Goal: Task Accomplishment & Management: Use online tool/utility

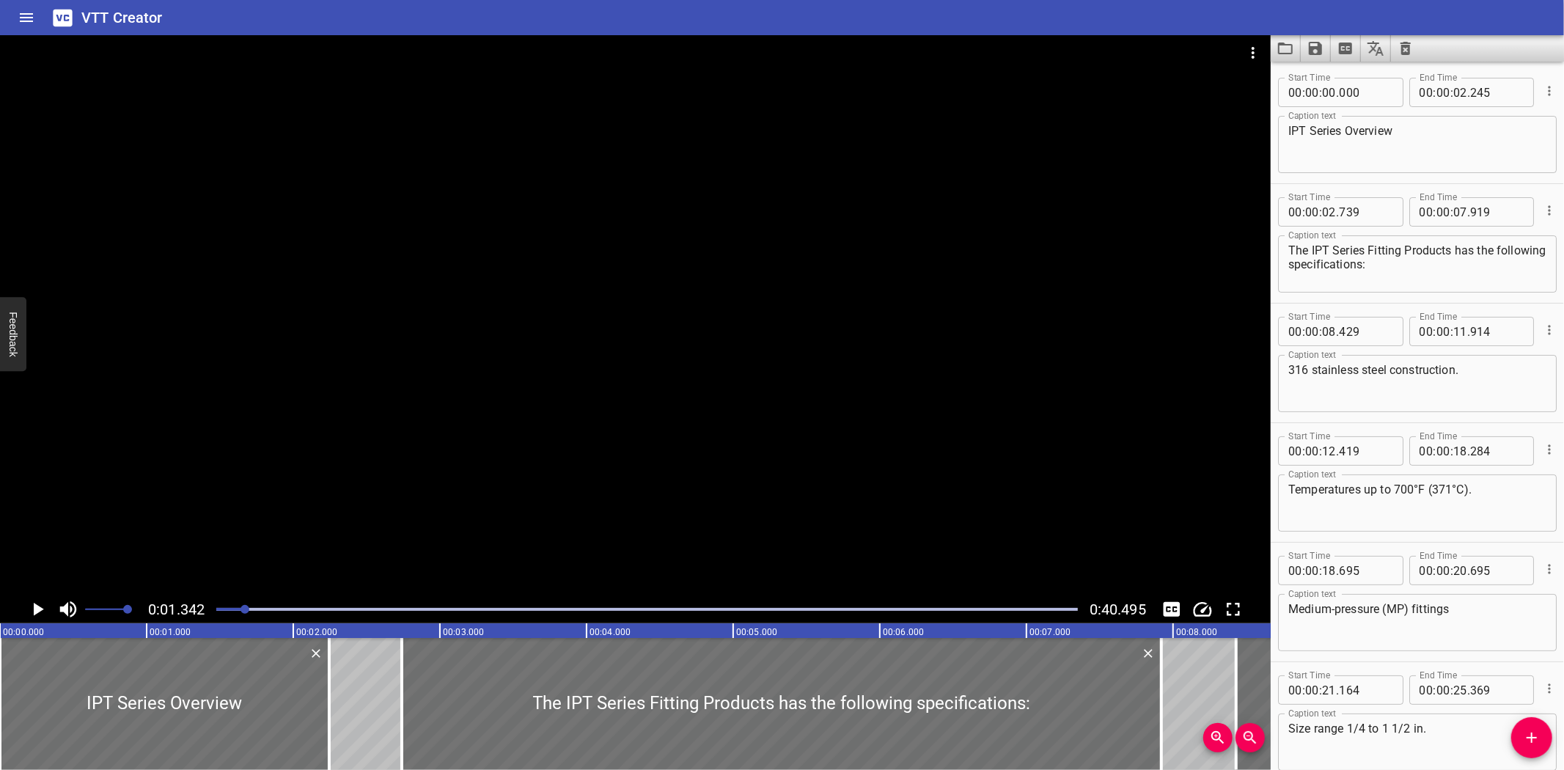
scroll to position [78, 0]
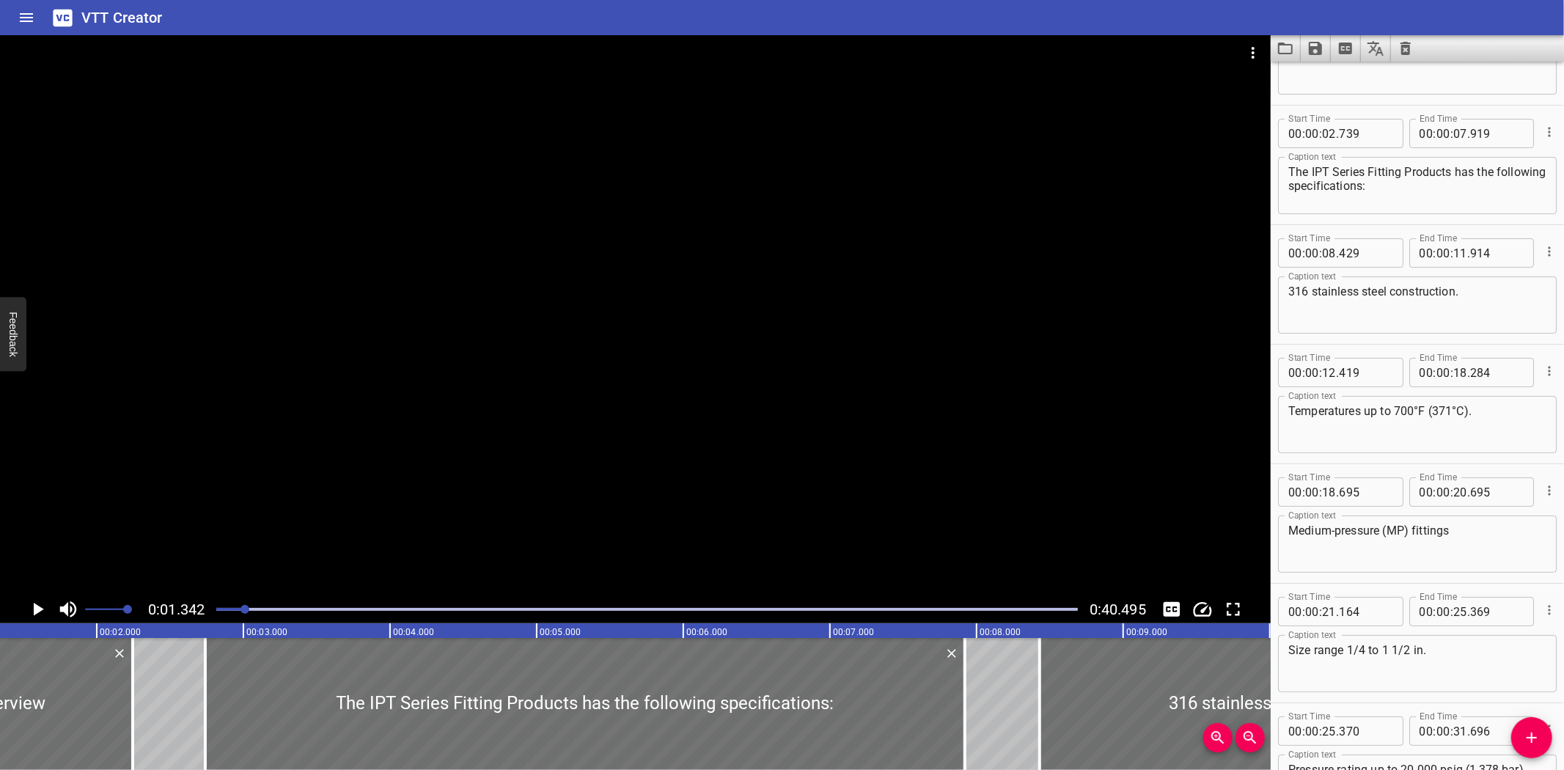
click at [238, 13] on div "VTT Creator" at bounding box center [782, 17] width 1564 height 35
click at [1290, 44] on icon "Load captions from file" at bounding box center [1285, 49] width 15 height 12
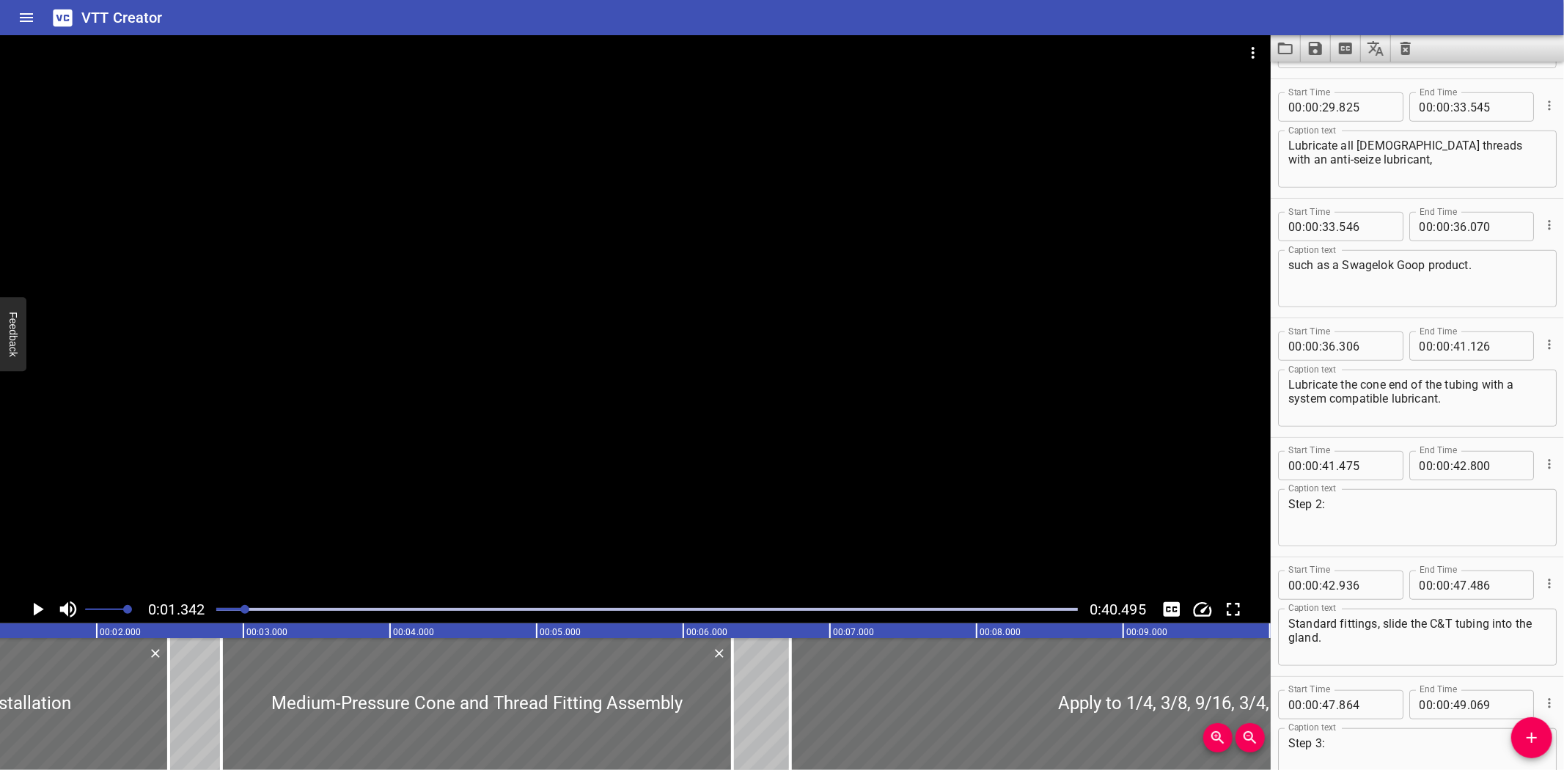
scroll to position [833, 0]
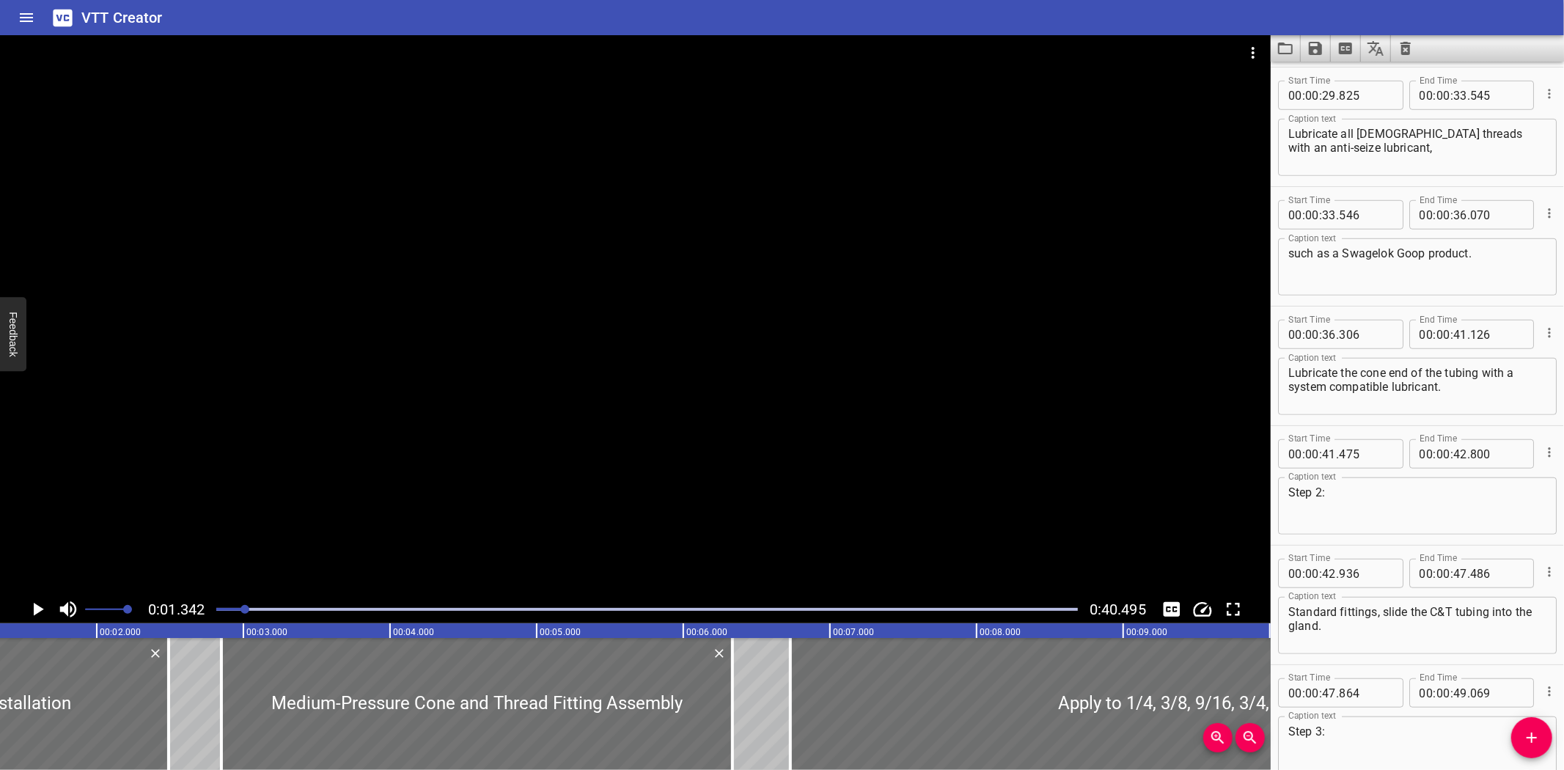
click at [1334, 388] on textarea "Lubricate the cone end of the tubing with a system compatible lubricant." at bounding box center [1417, 387] width 258 height 42
click at [1330, 385] on textarea "Lubricate the cone end of the tubing with a system compatible lubricant." at bounding box center [1417, 387] width 258 height 42
type textarea "Lubricate the cone end of the tubing with a system-compatible lubricant."
click at [1253, 40] on button "Video Options" at bounding box center [1252, 52] width 35 height 35
click at [1250, 53] on li "Select New Video File..." at bounding box center [1308, 54] width 146 height 26
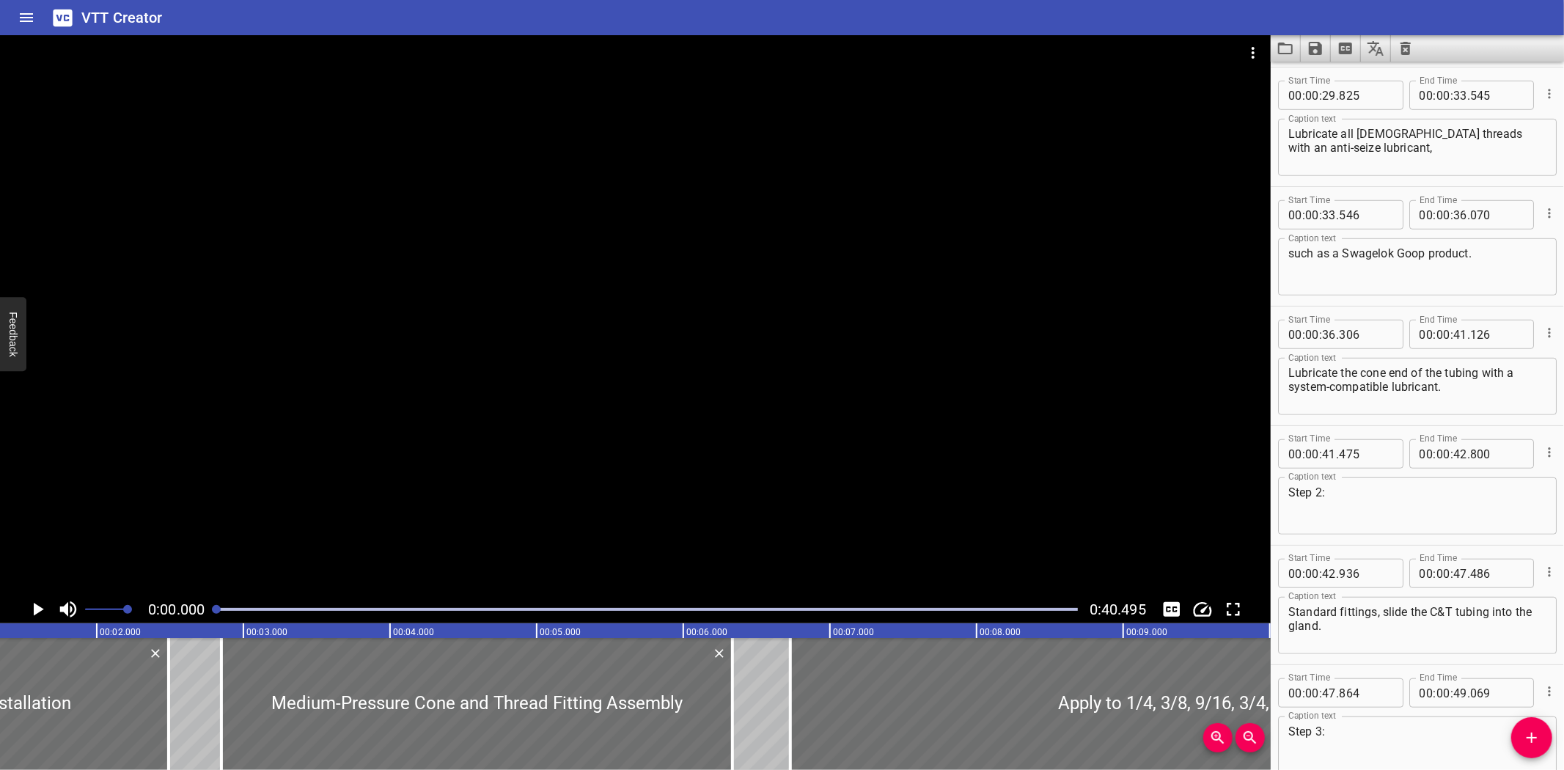
scroll to position [0, 0]
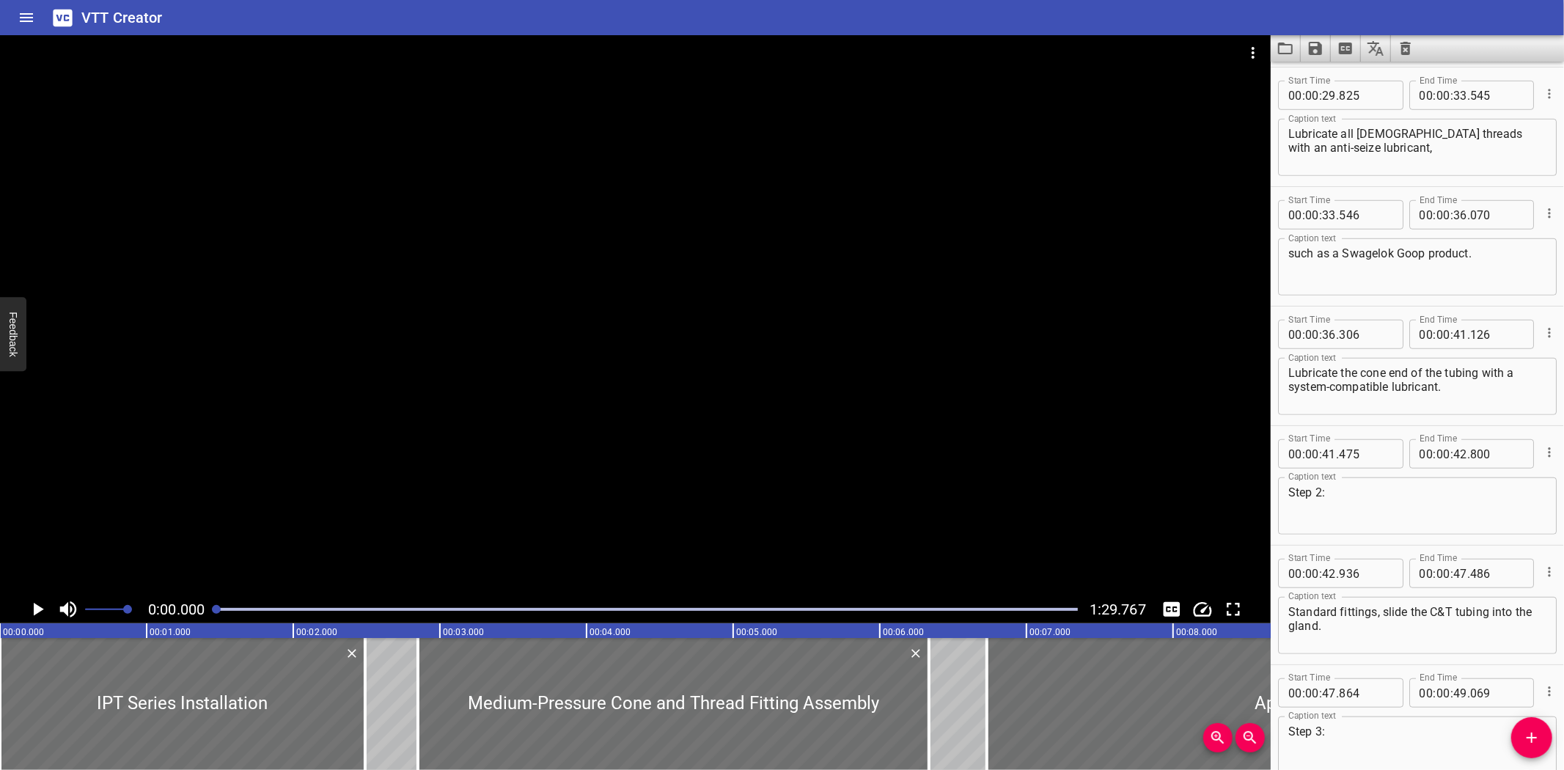
click at [730, 611] on div at bounding box center [646, 609] width 879 height 21
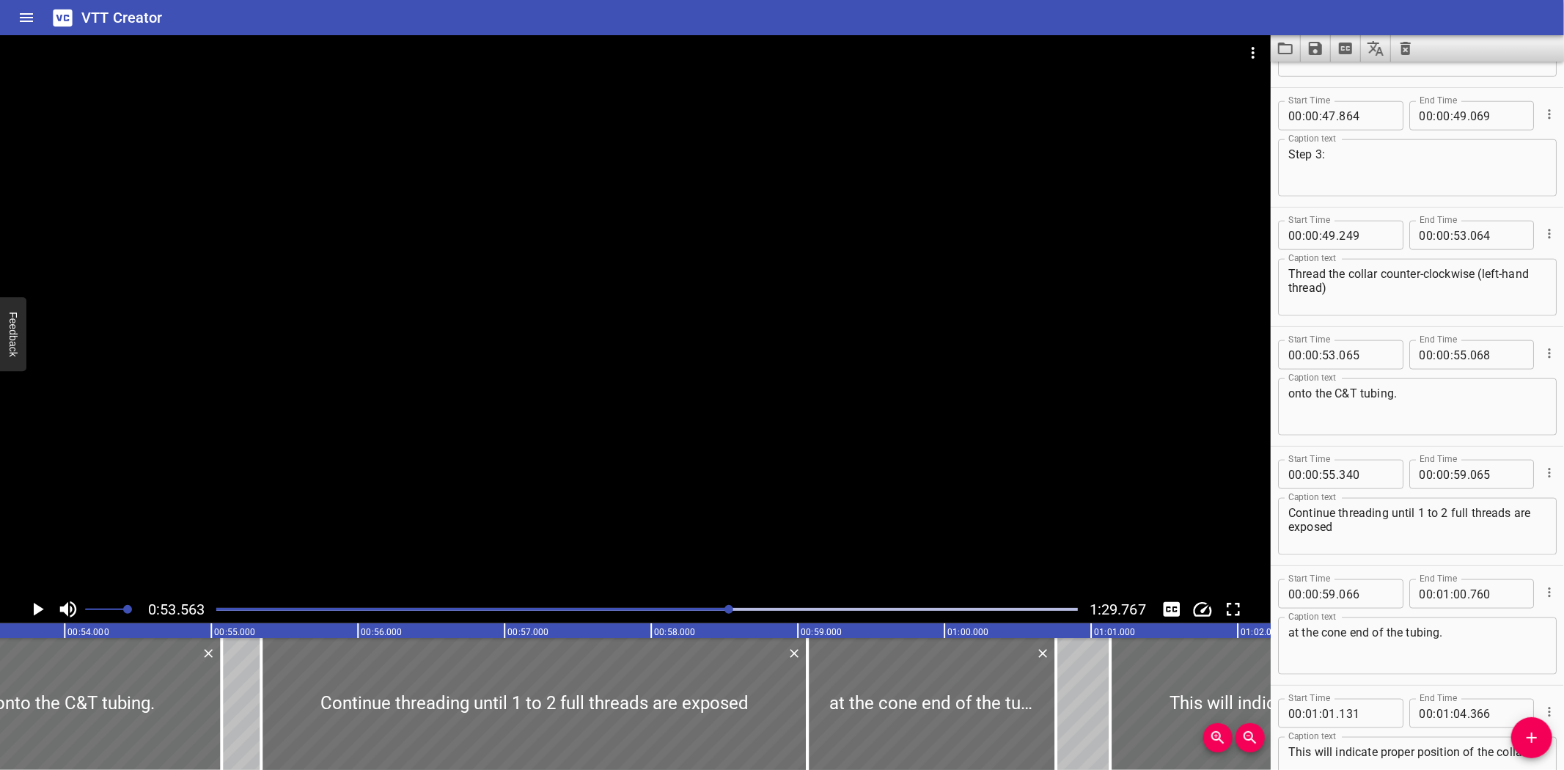
scroll to position [1402, 0]
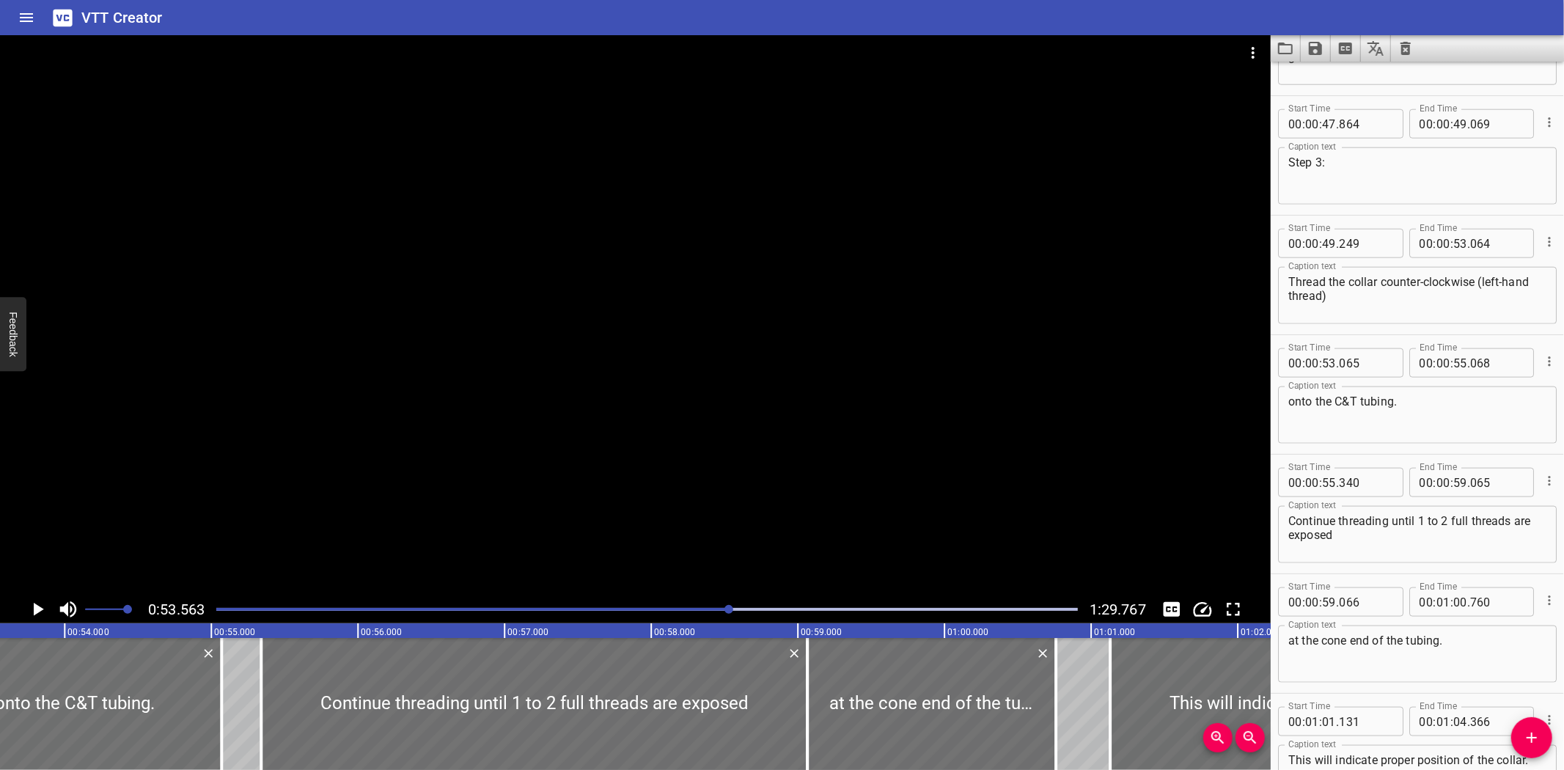
click at [620, 604] on div at bounding box center [646, 609] width 879 height 21
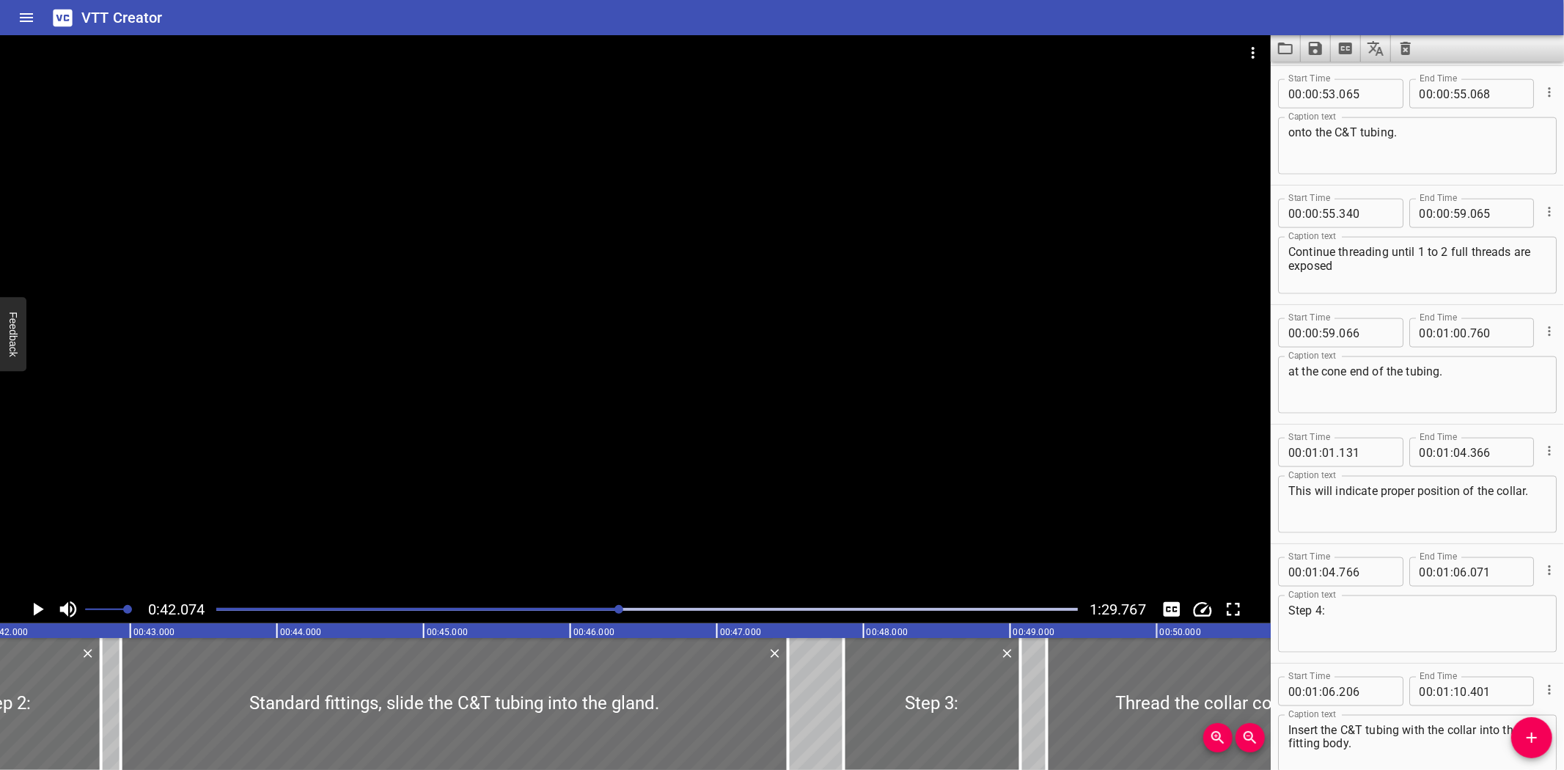
scroll to position [0, 6168]
click at [640, 608] on div "Play progress" at bounding box center [646, 609] width 861 height 3
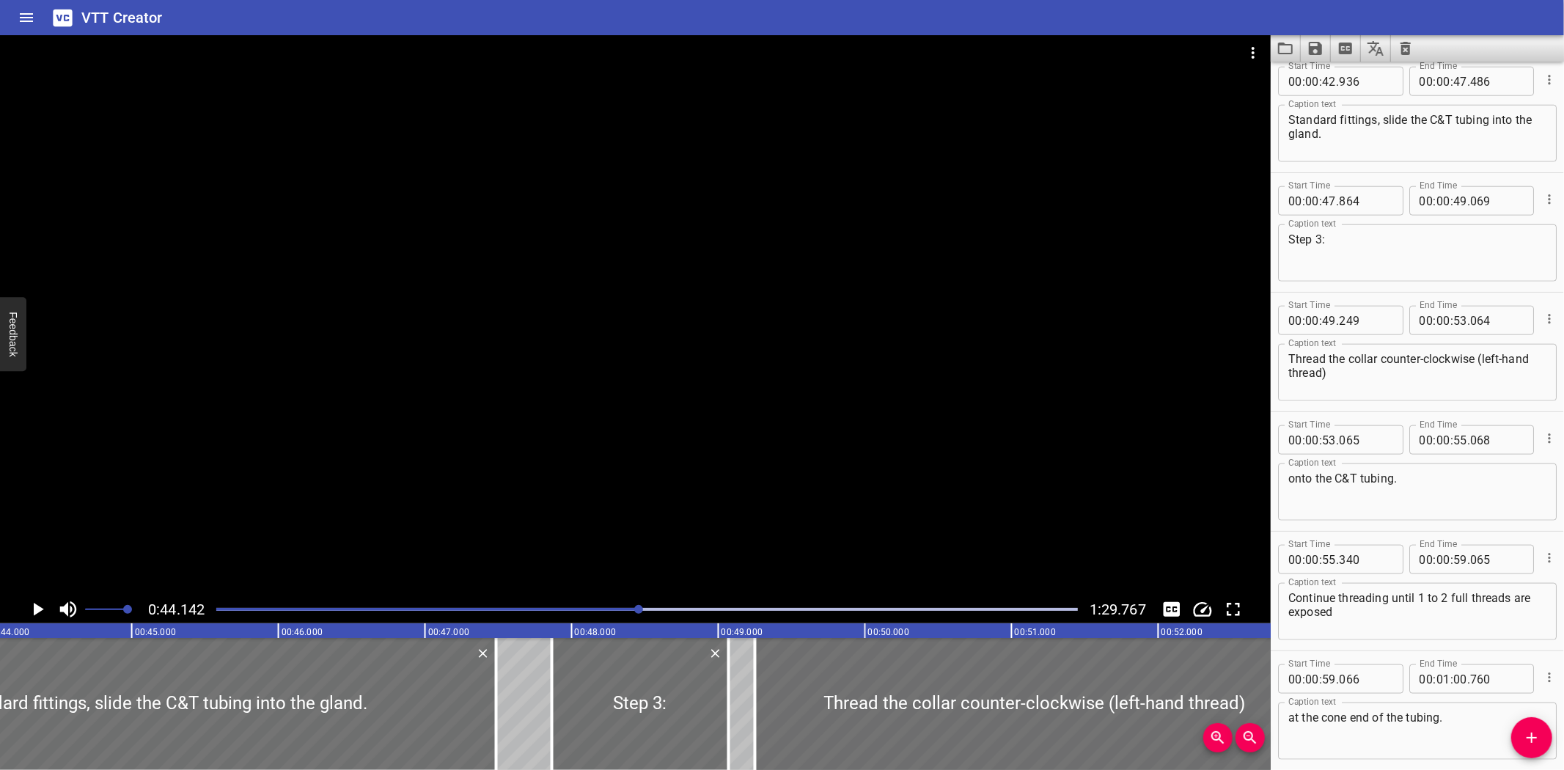
scroll to position [1314, 0]
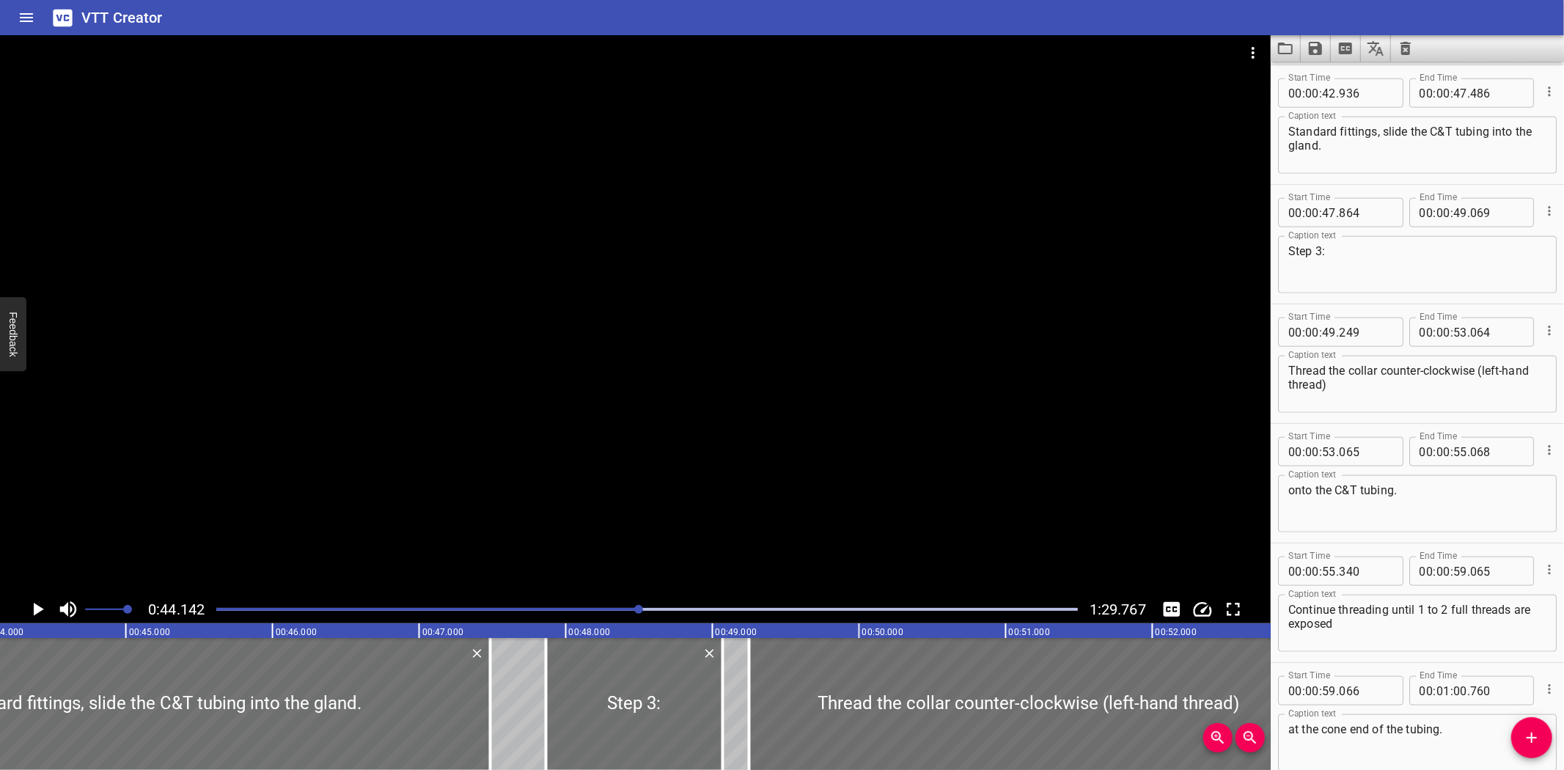
click at [660, 611] on div at bounding box center [646, 609] width 879 height 21
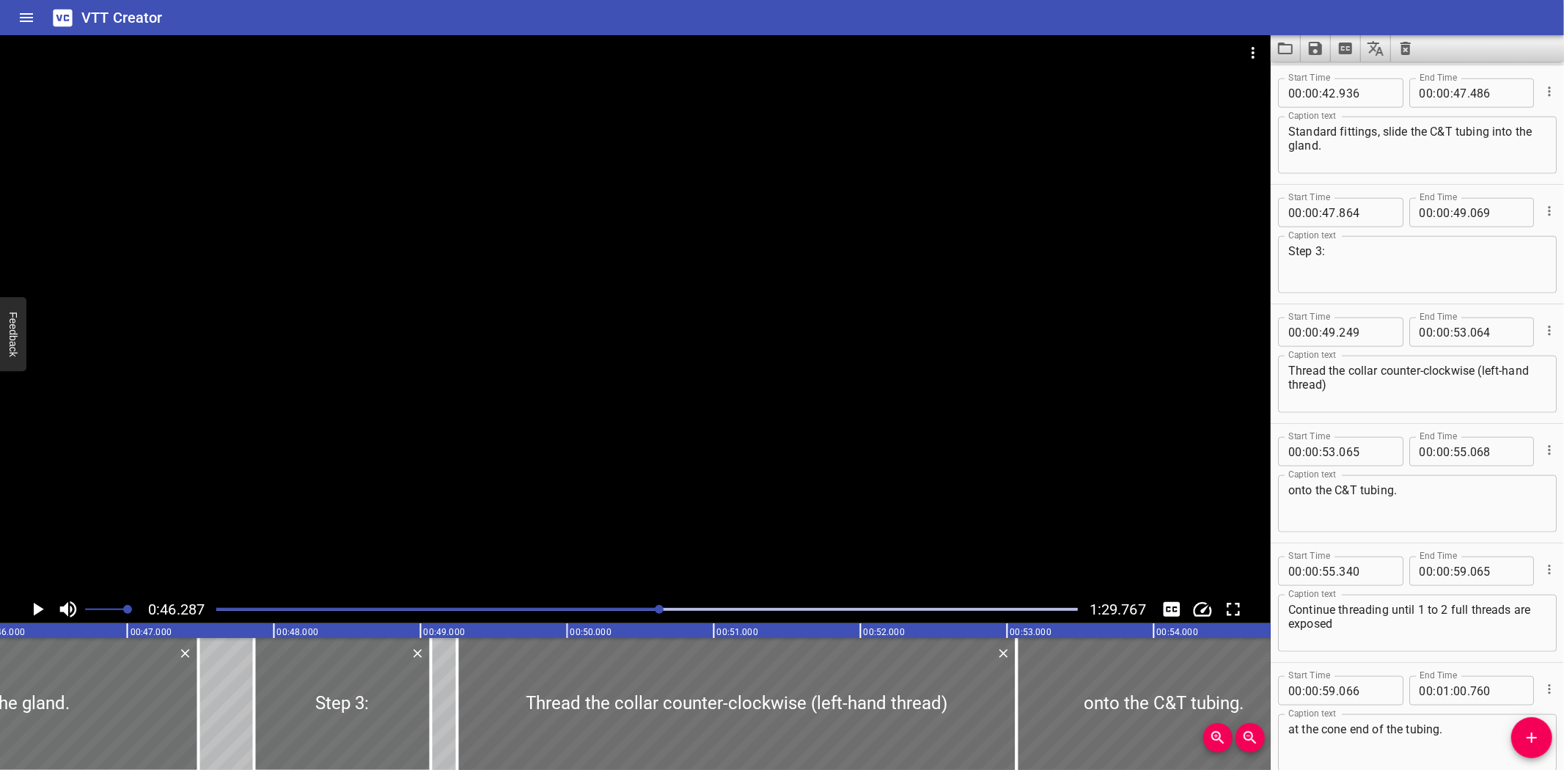
scroll to position [0, 6785]
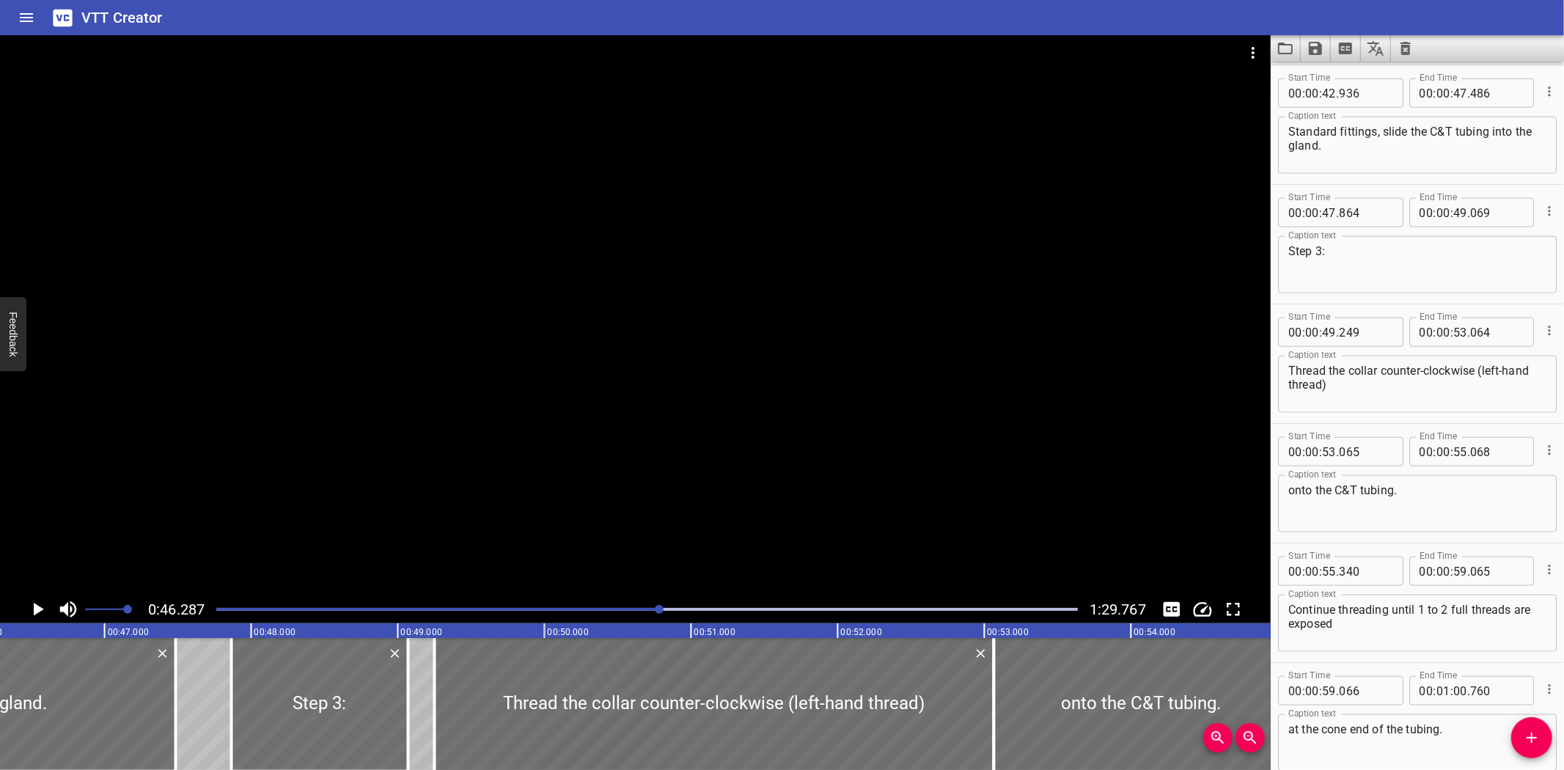
click at [677, 611] on div at bounding box center [646, 609] width 879 height 21
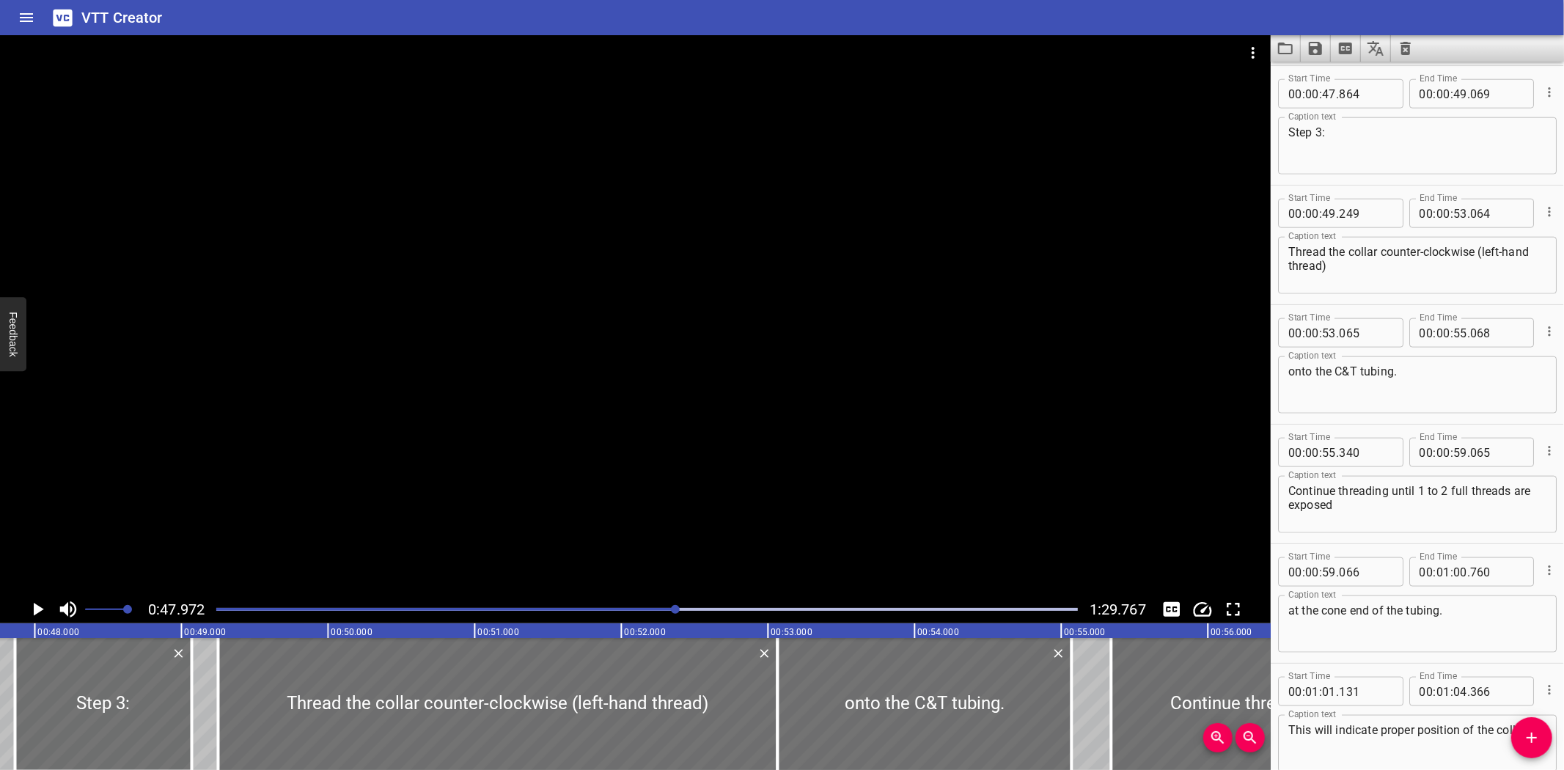
scroll to position [0, 7032]
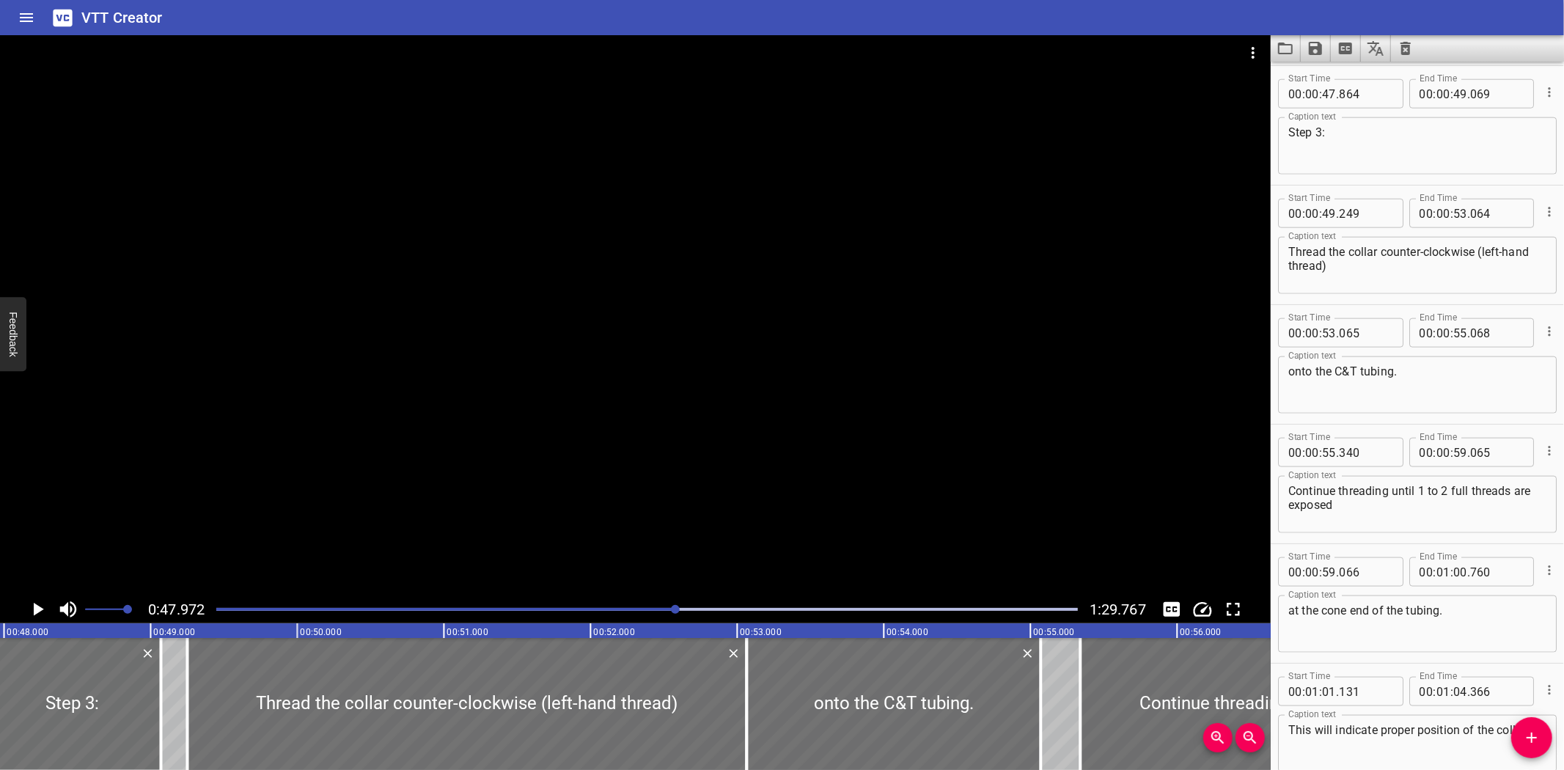
click at [716, 446] on div at bounding box center [635, 315] width 1270 height 560
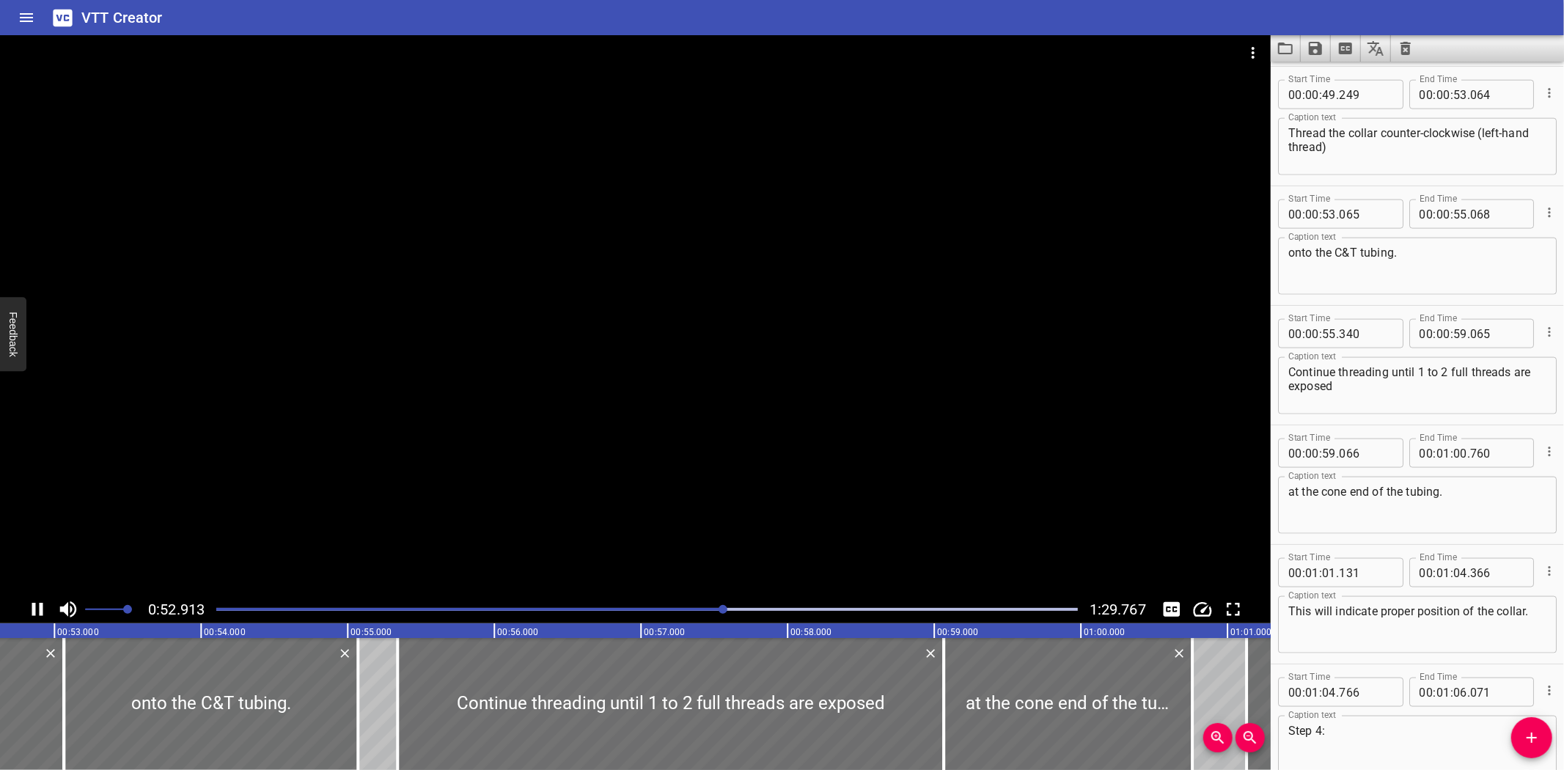
scroll to position [0, 0]
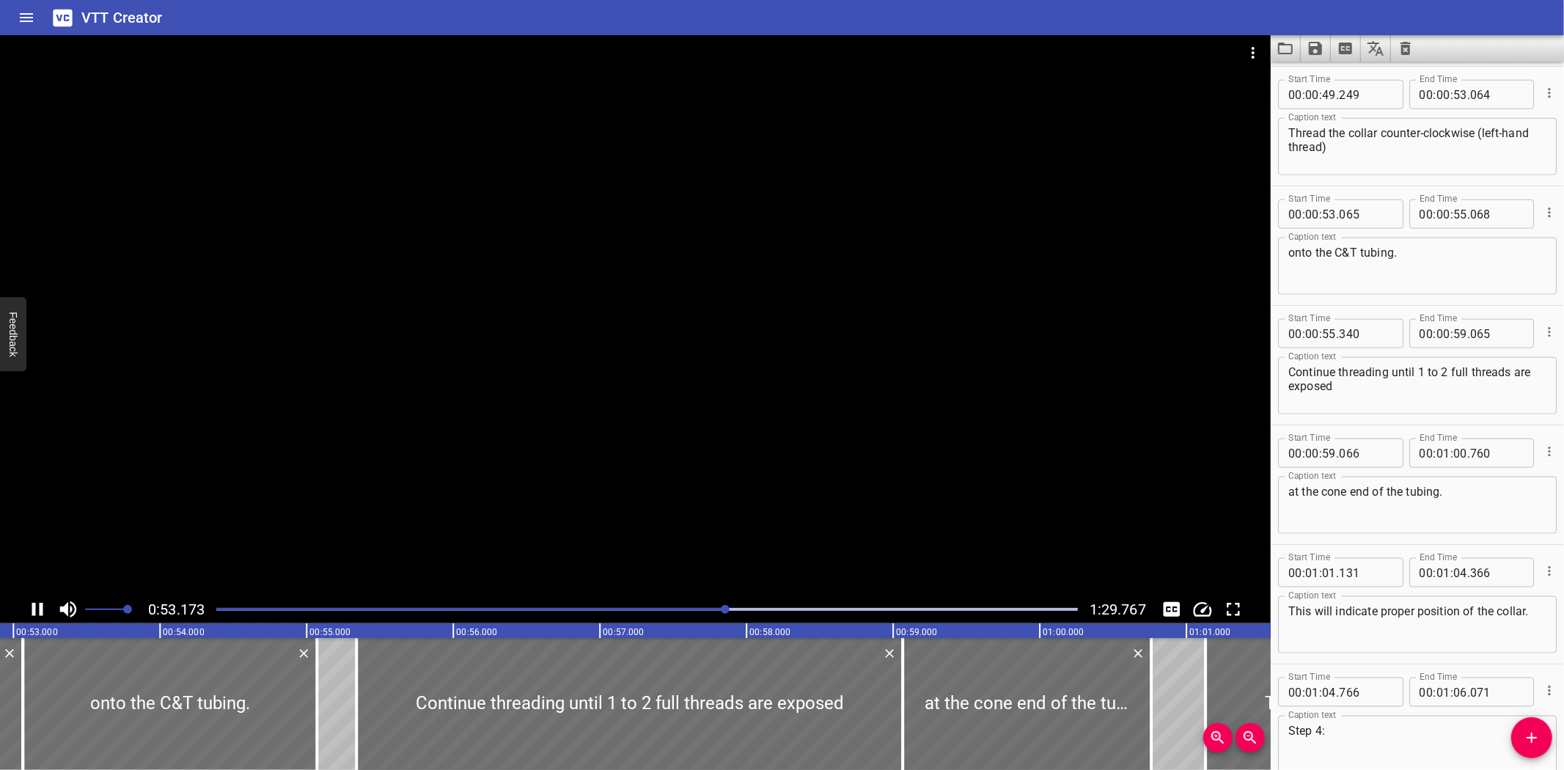
click at [707, 467] on div at bounding box center [635, 315] width 1270 height 560
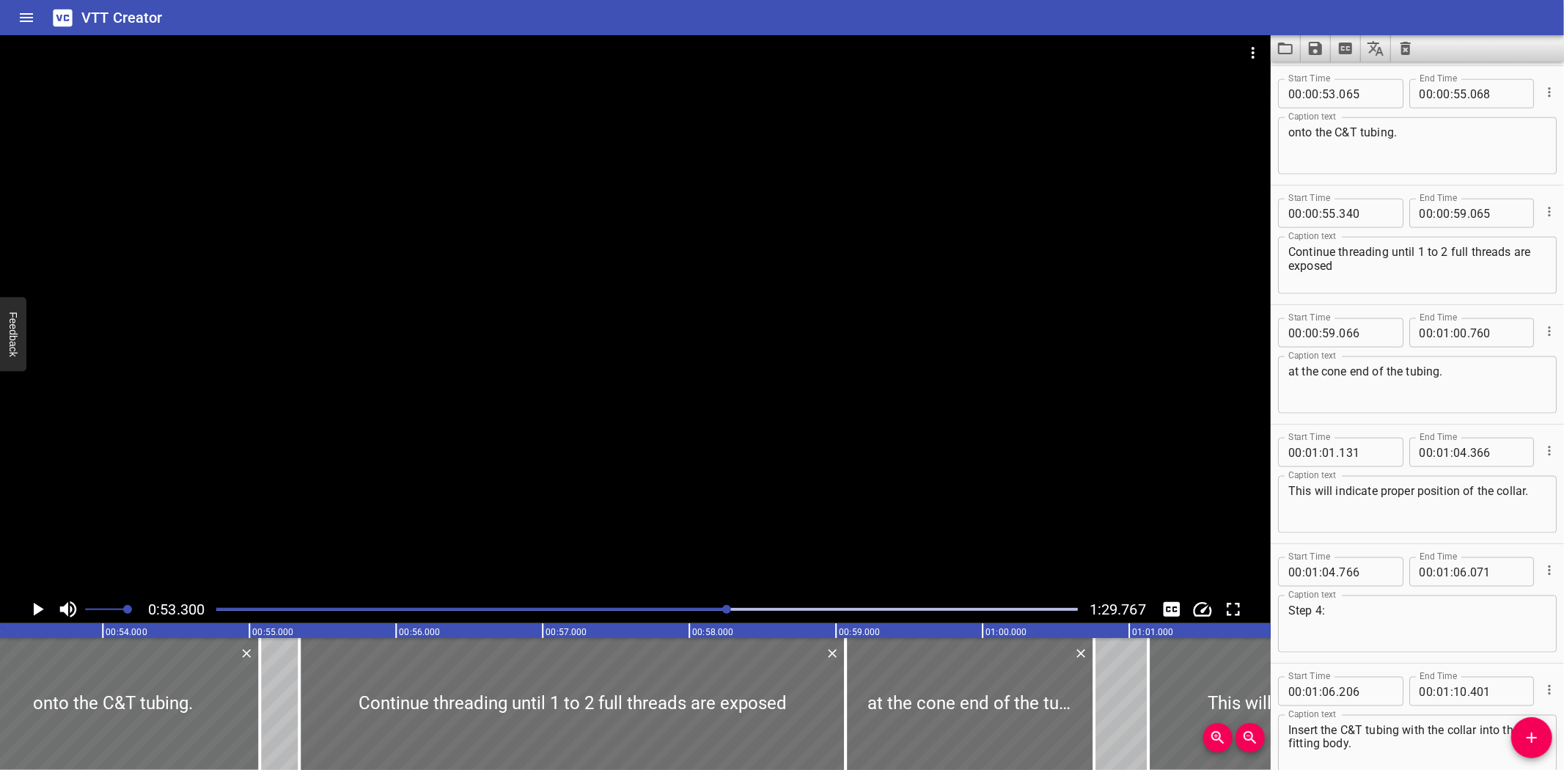
click at [913, 11] on div "VTT Creator" at bounding box center [782, 17] width 1564 height 35
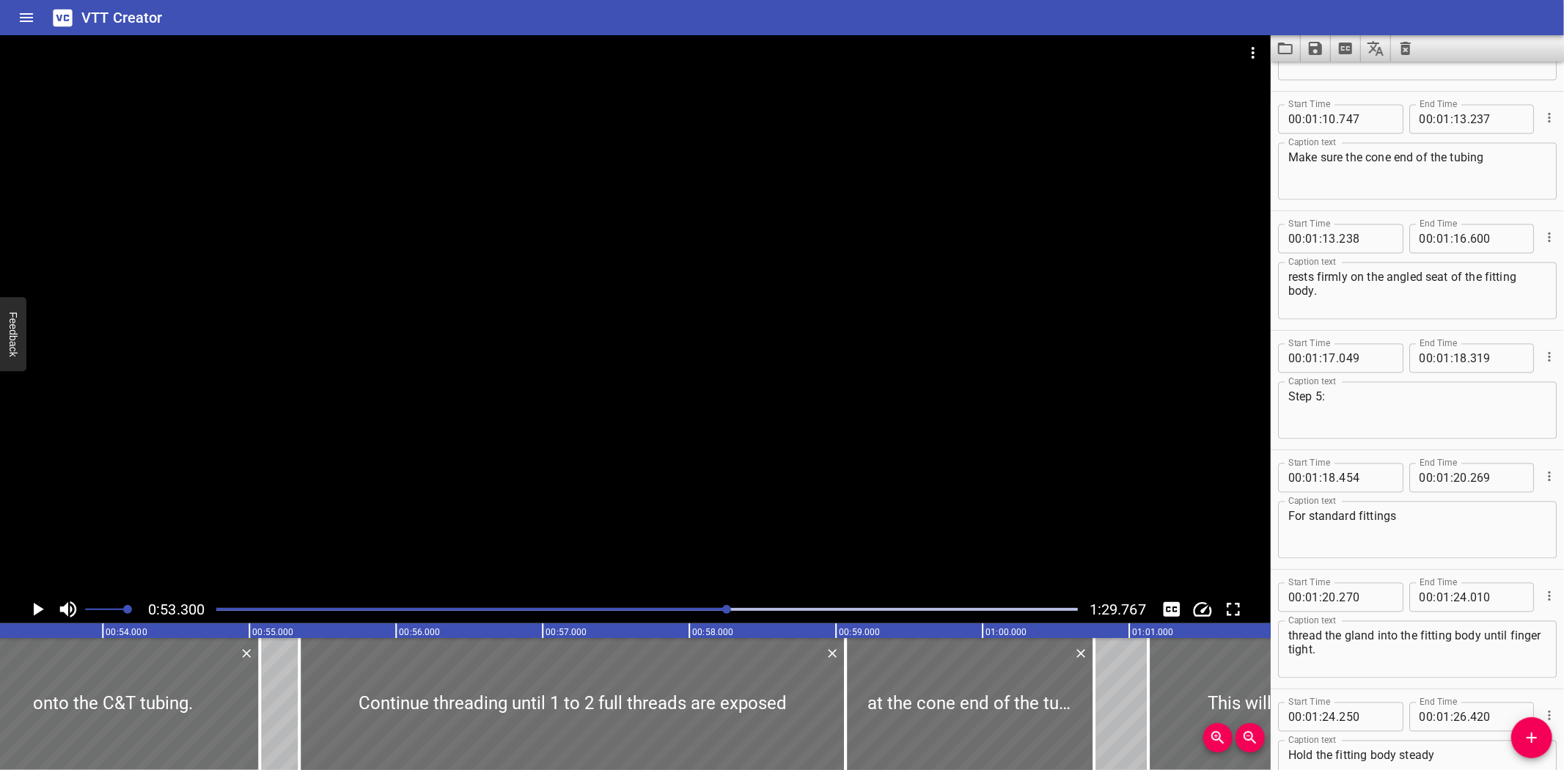
scroll to position [2366, 0]
click at [1442, 516] on textarea "For standard fittings" at bounding box center [1417, 527] width 258 height 42
type textarea "For standard fittings,"
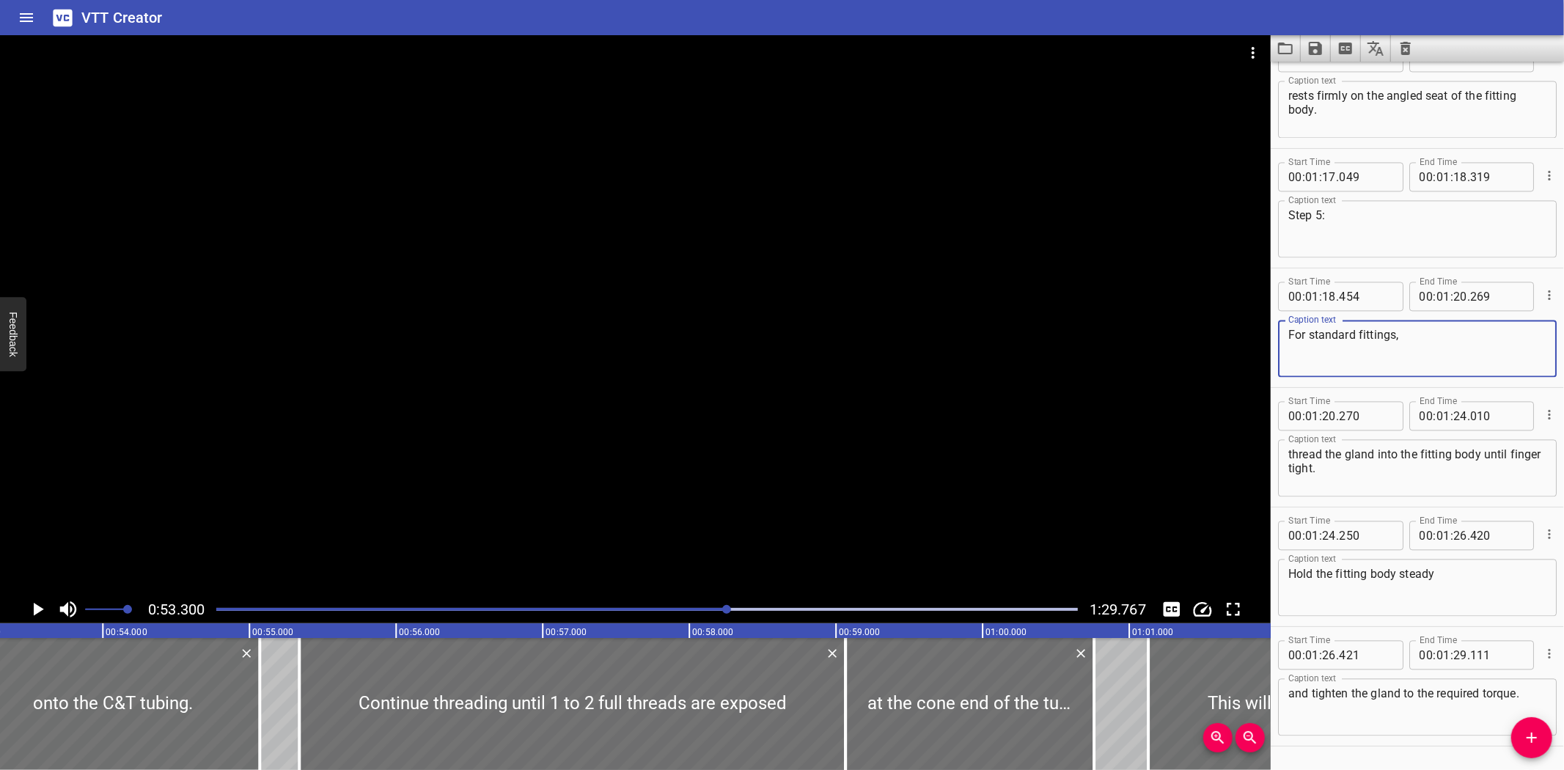
scroll to position [2584, 0]
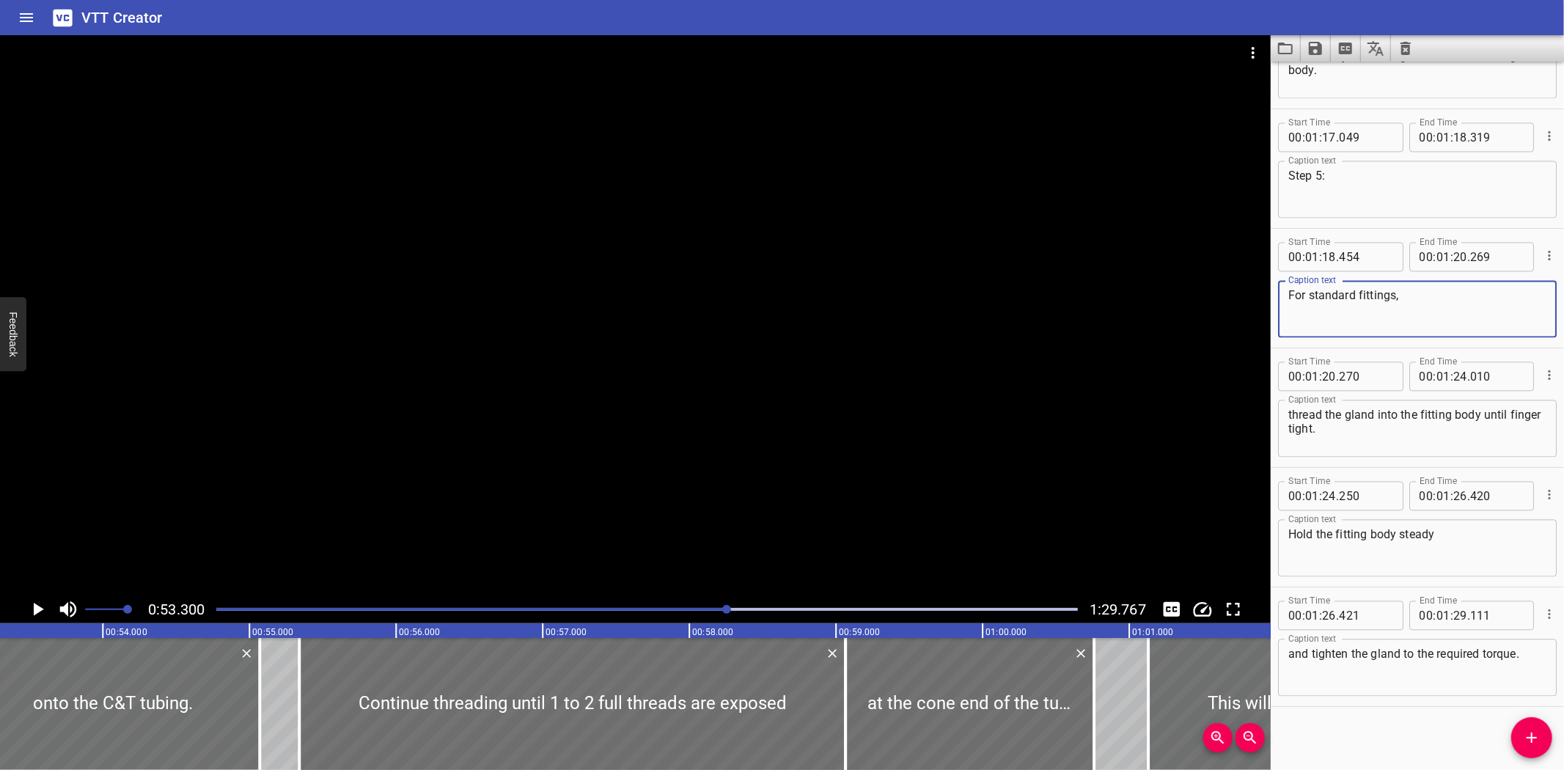
click at [1322, 422] on textarea "thread the gland into the fitting body until finger tight." at bounding box center [1417, 429] width 258 height 42
type textarea "thread the gland into the fitting body until finger-tight."
click at [1311, 48] on icon "Save captions to file" at bounding box center [1314, 48] width 13 height 13
click at [1322, 67] on li "Save to VTT file" at bounding box center [1354, 80] width 108 height 26
click at [1395, 719] on div "Start Time 00 : 00 : 00 . 000 Start Time End Time 00 : 00 : 02 . 490 End Time C…" at bounding box center [1416, 416] width 293 height 708
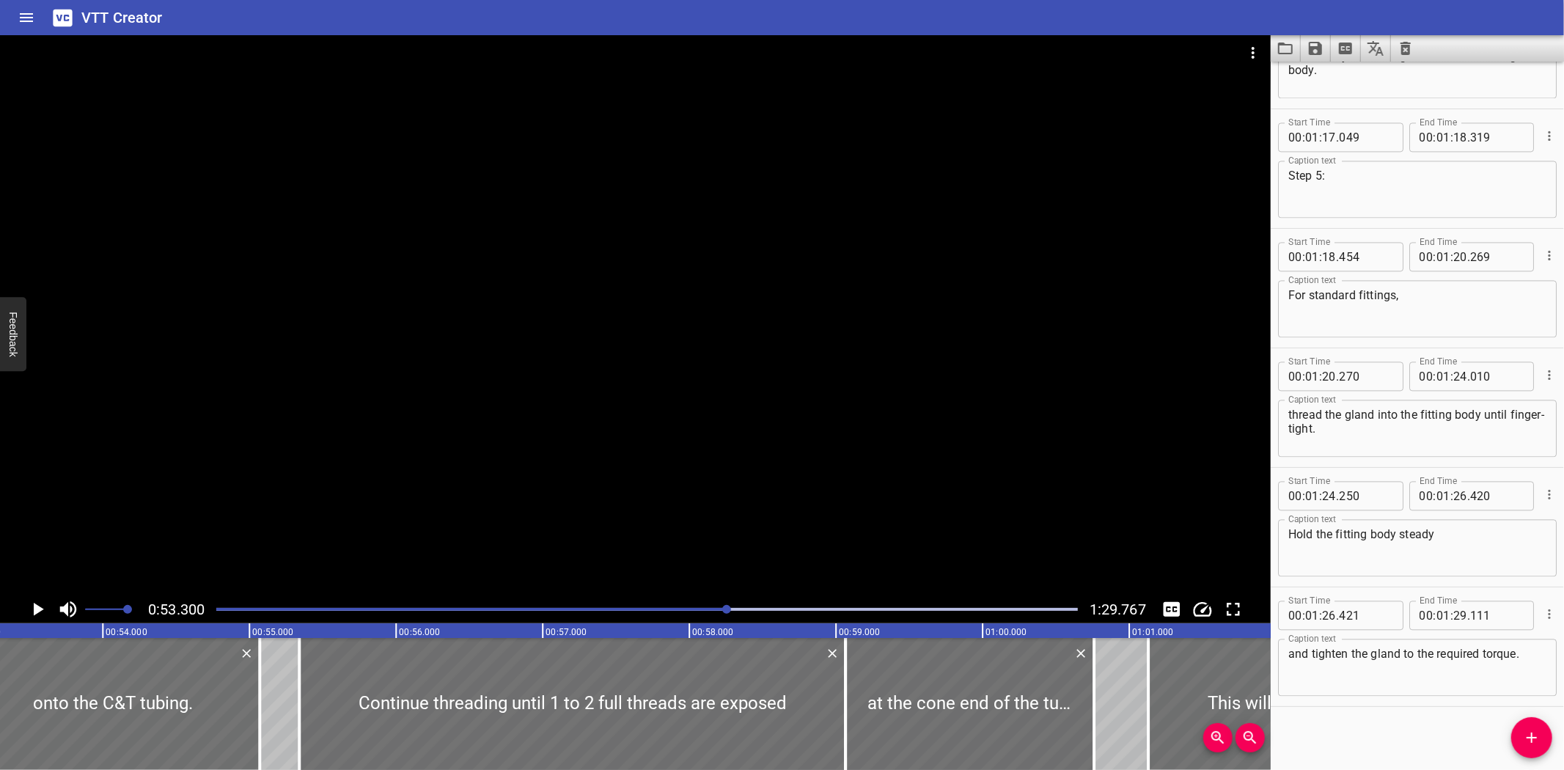
drag, startPoint x: 1031, startPoint y: 15, endPoint x: 1020, endPoint y: 22, distance: 13.5
click at [1030, 15] on div "VTT Creator" at bounding box center [782, 17] width 1564 height 35
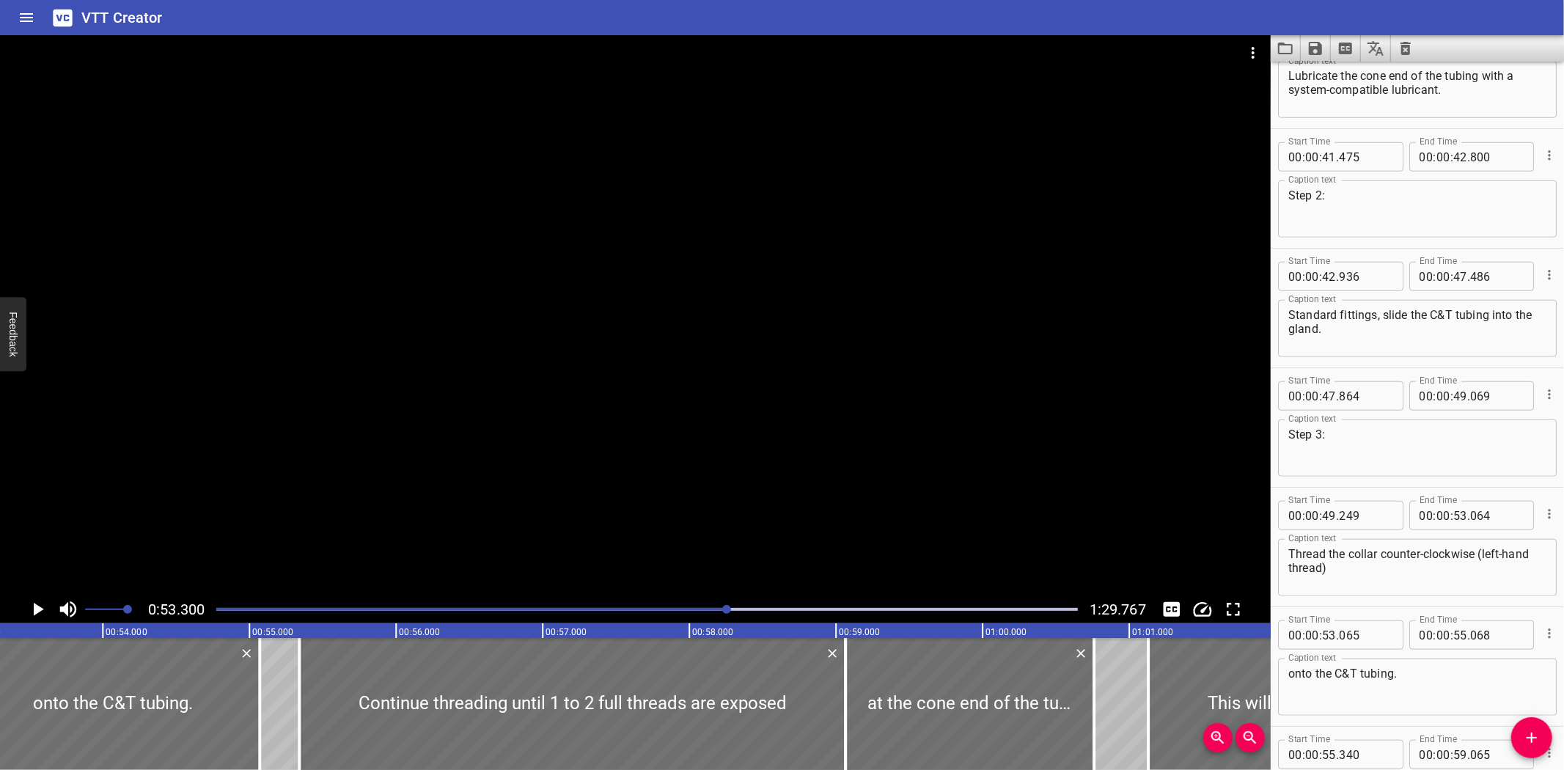
scroll to position [1031, 0]
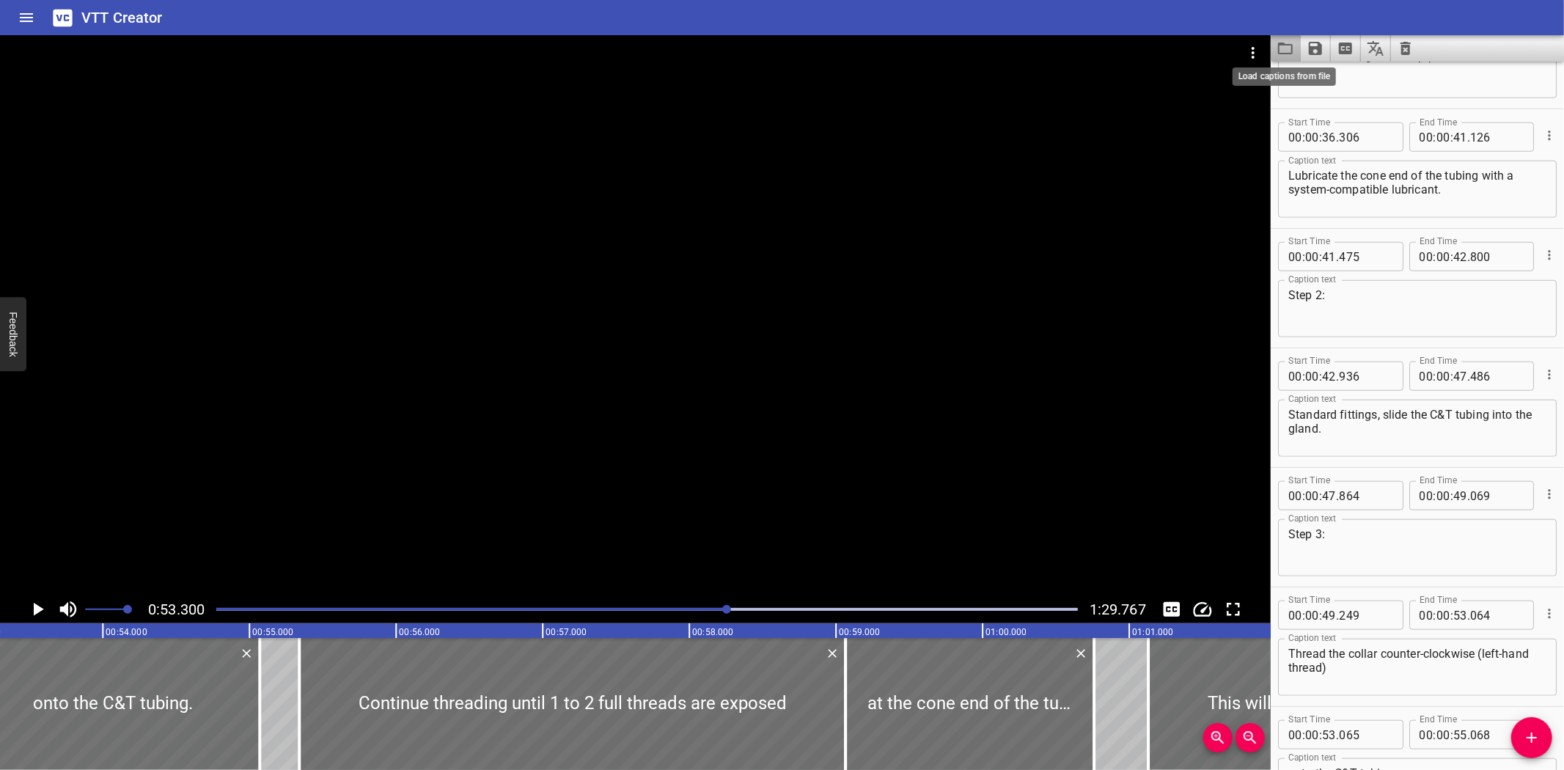
click at [1277, 47] on icon "Load captions from file" at bounding box center [1285, 49] width 18 height 18
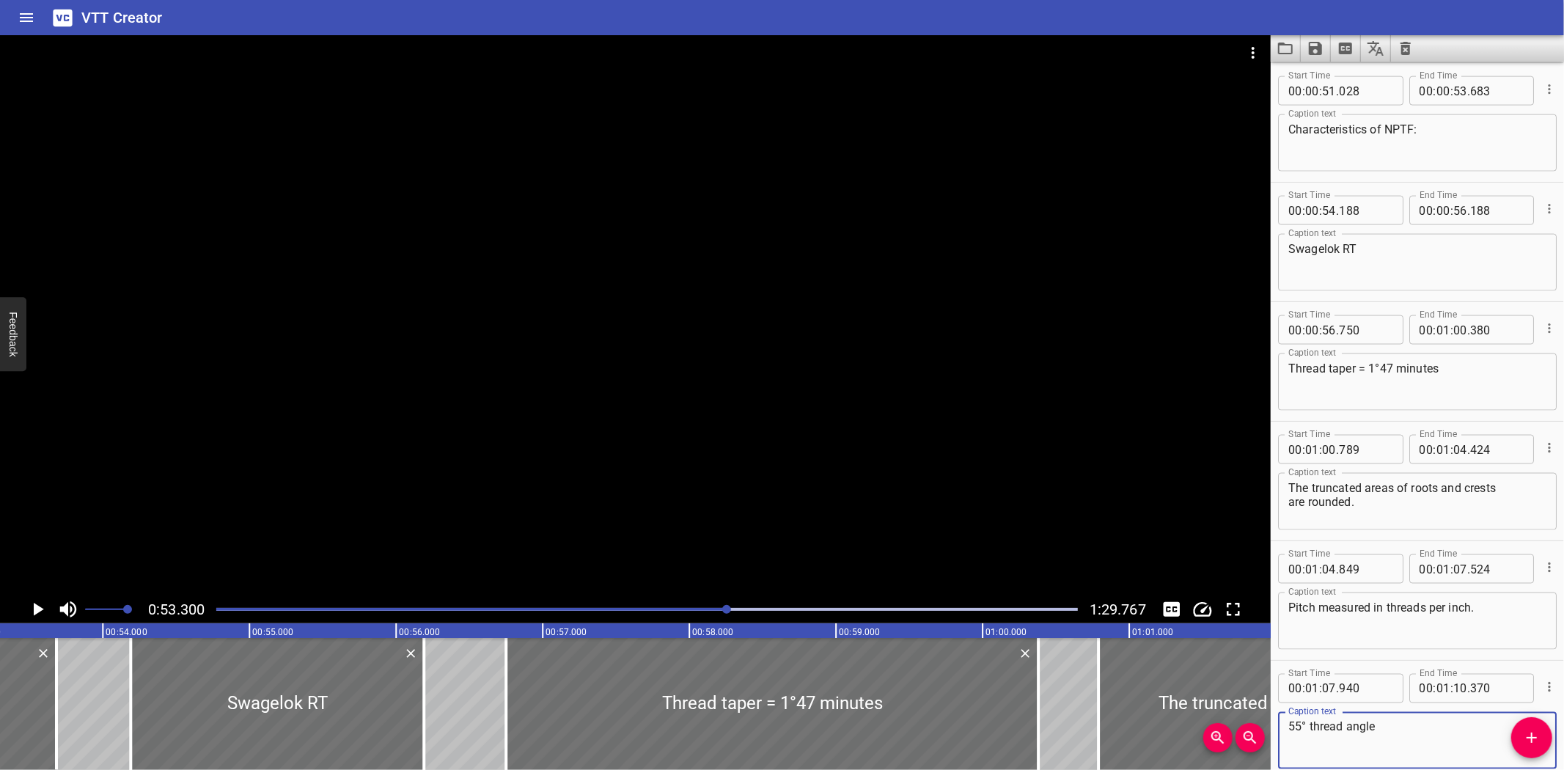
scroll to position [1769, 0]
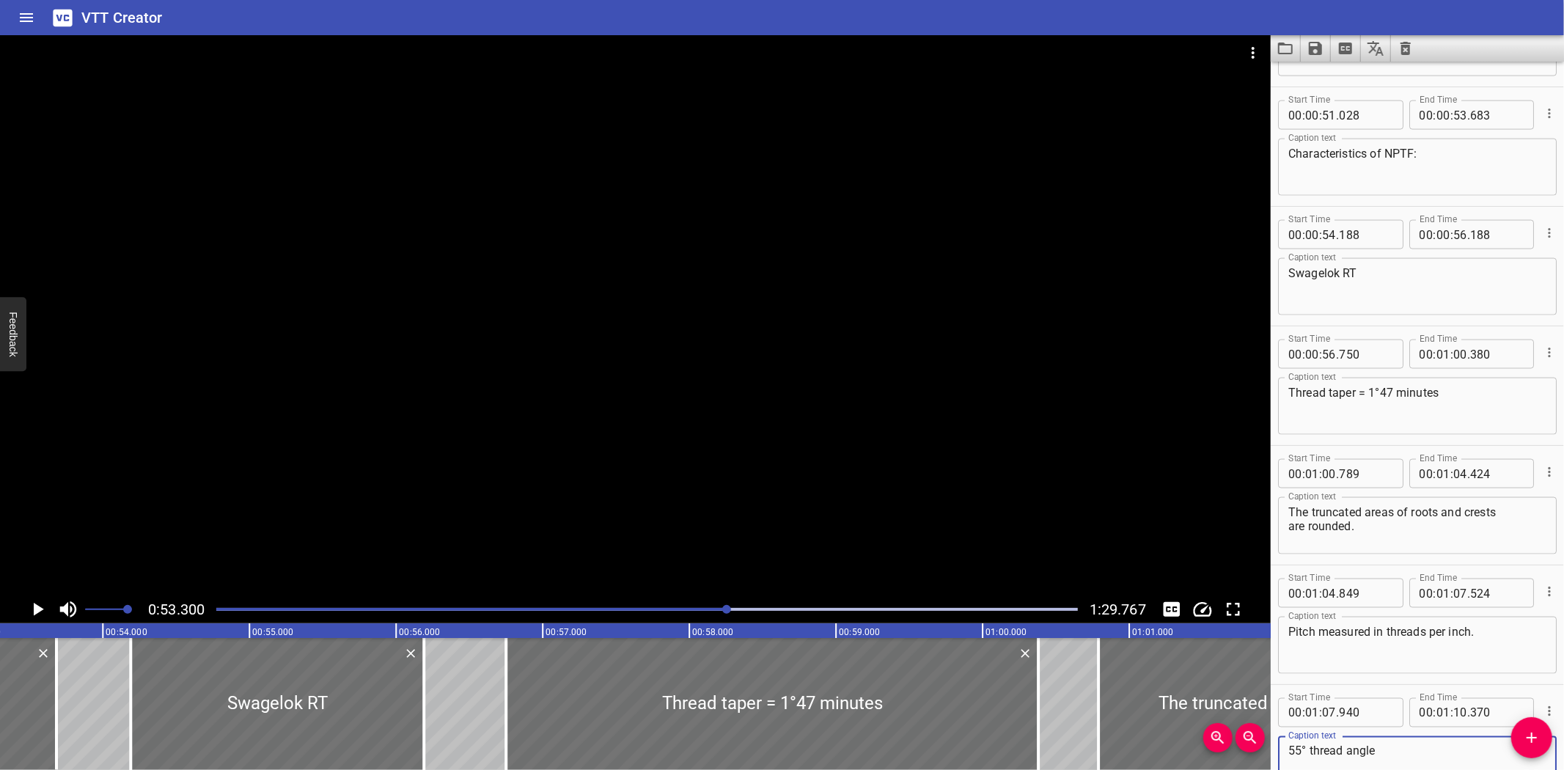
click at [1418, 390] on textarea "Thread taper = 1°47 minutes" at bounding box center [1417, 407] width 258 height 42
type textarea "Thread taper = 1°47'"
click at [1246, 47] on icon "Video Options" at bounding box center [1253, 53] width 18 height 18
click at [1286, 62] on li "Select New Video File..." at bounding box center [1308, 54] width 146 height 26
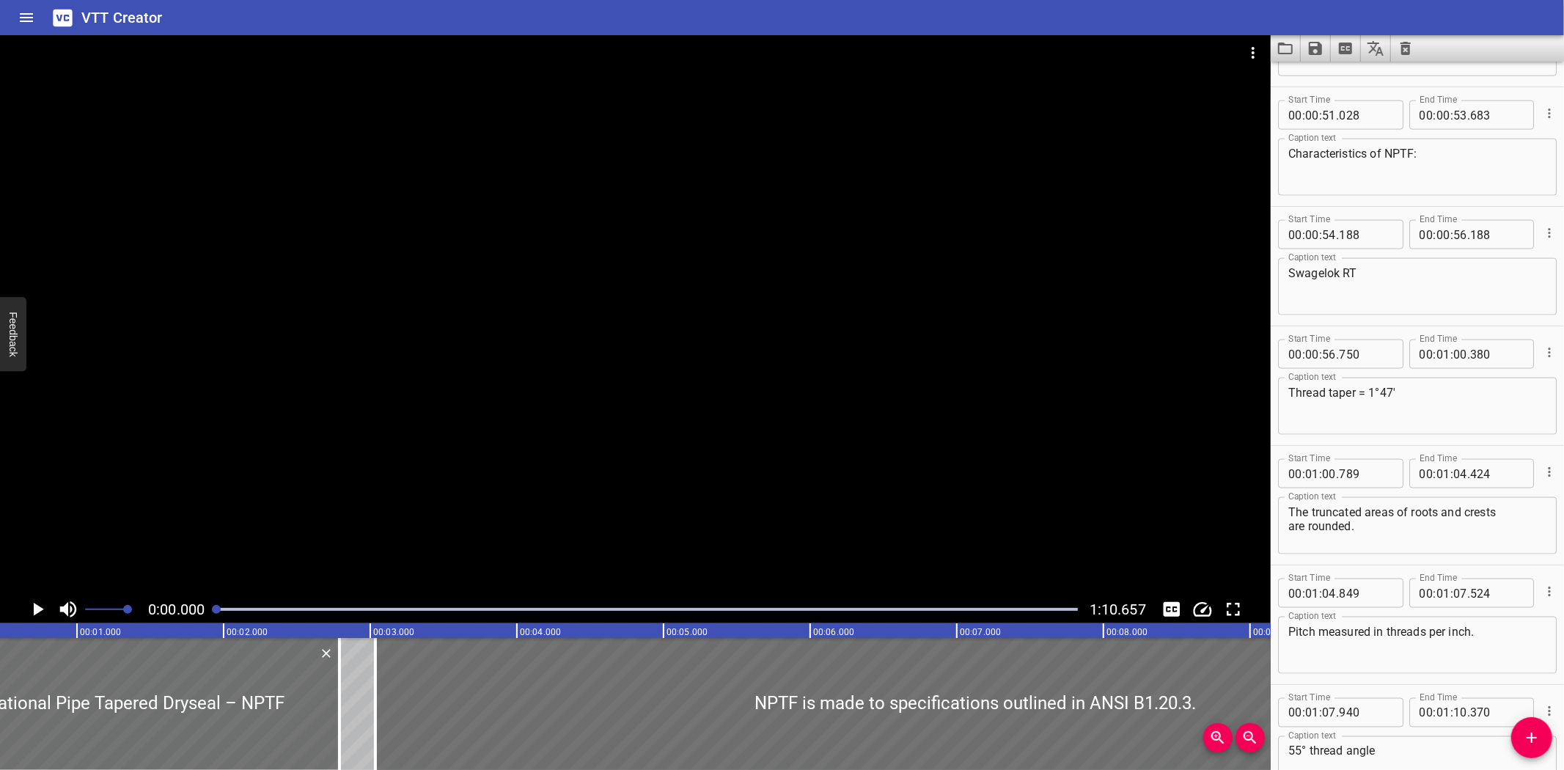
scroll to position [0, 0]
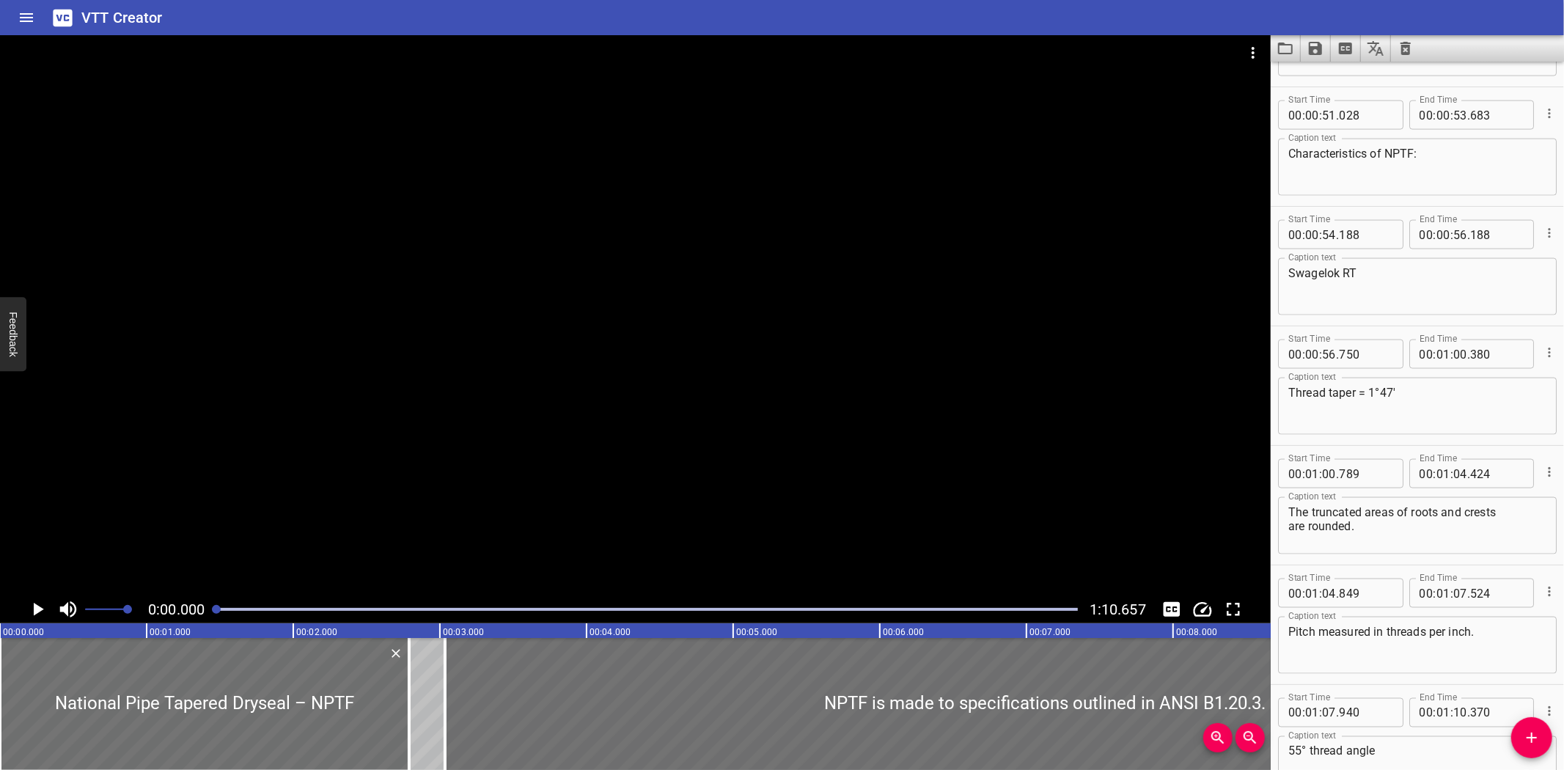
click at [881, 609] on div "Play progress" at bounding box center [646, 609] width 861 height 3
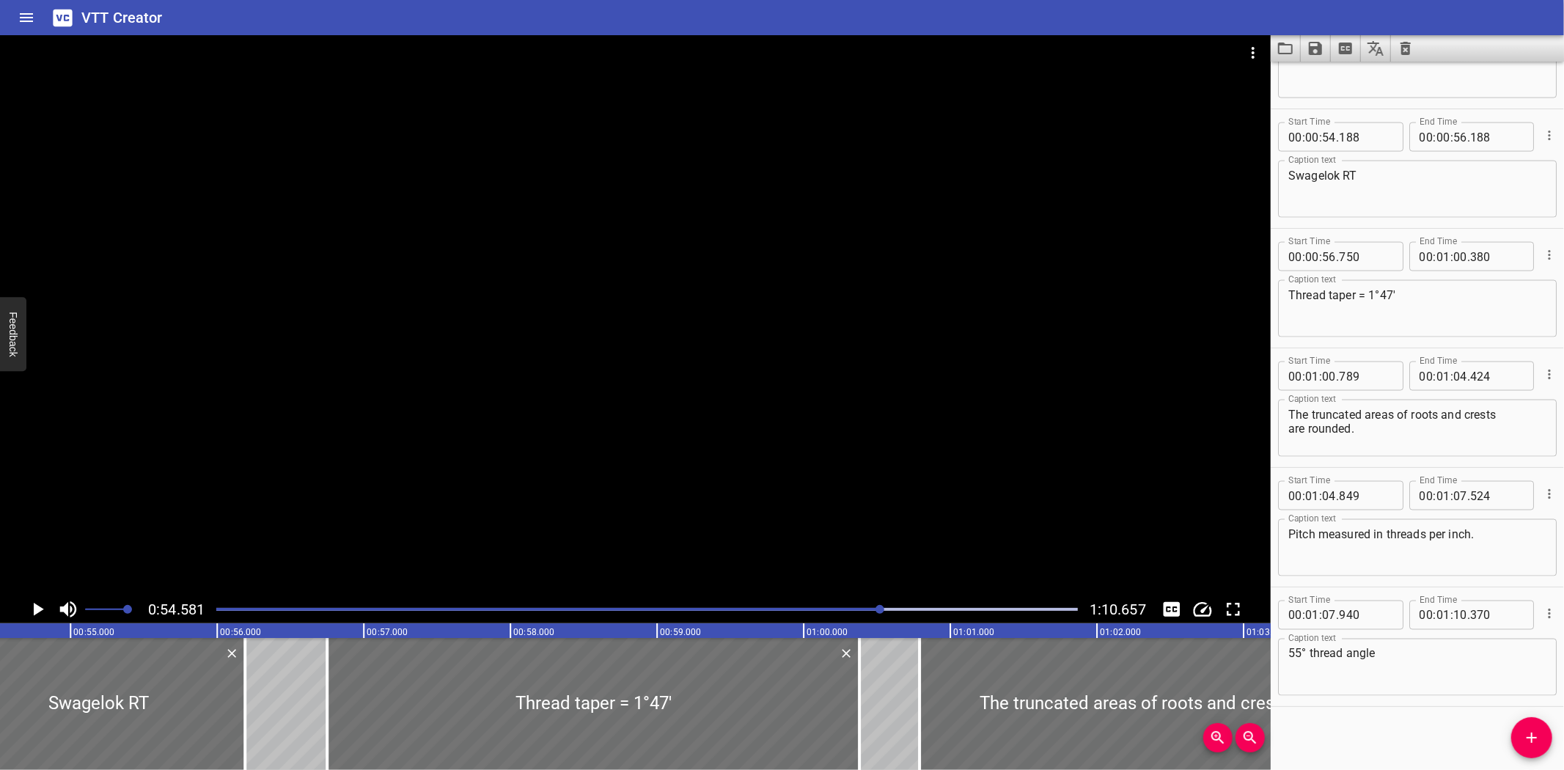
scroll to position [0, 8002]
click at [480, 518] on div at bounding box center [635, 315] width 1270 height 560
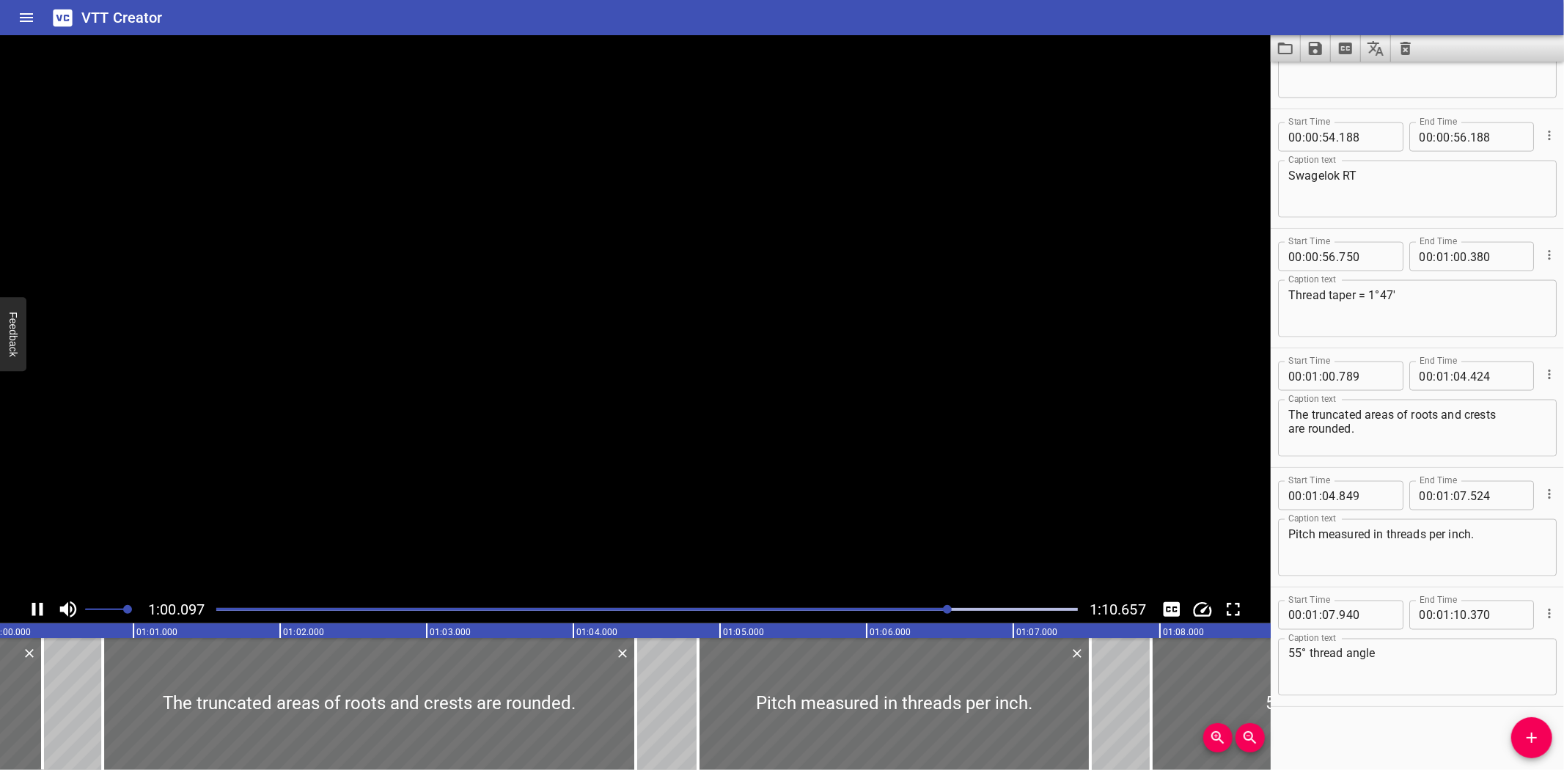
click at [479, 517] on video at bounding box center [635, 315] width 1270 height 560
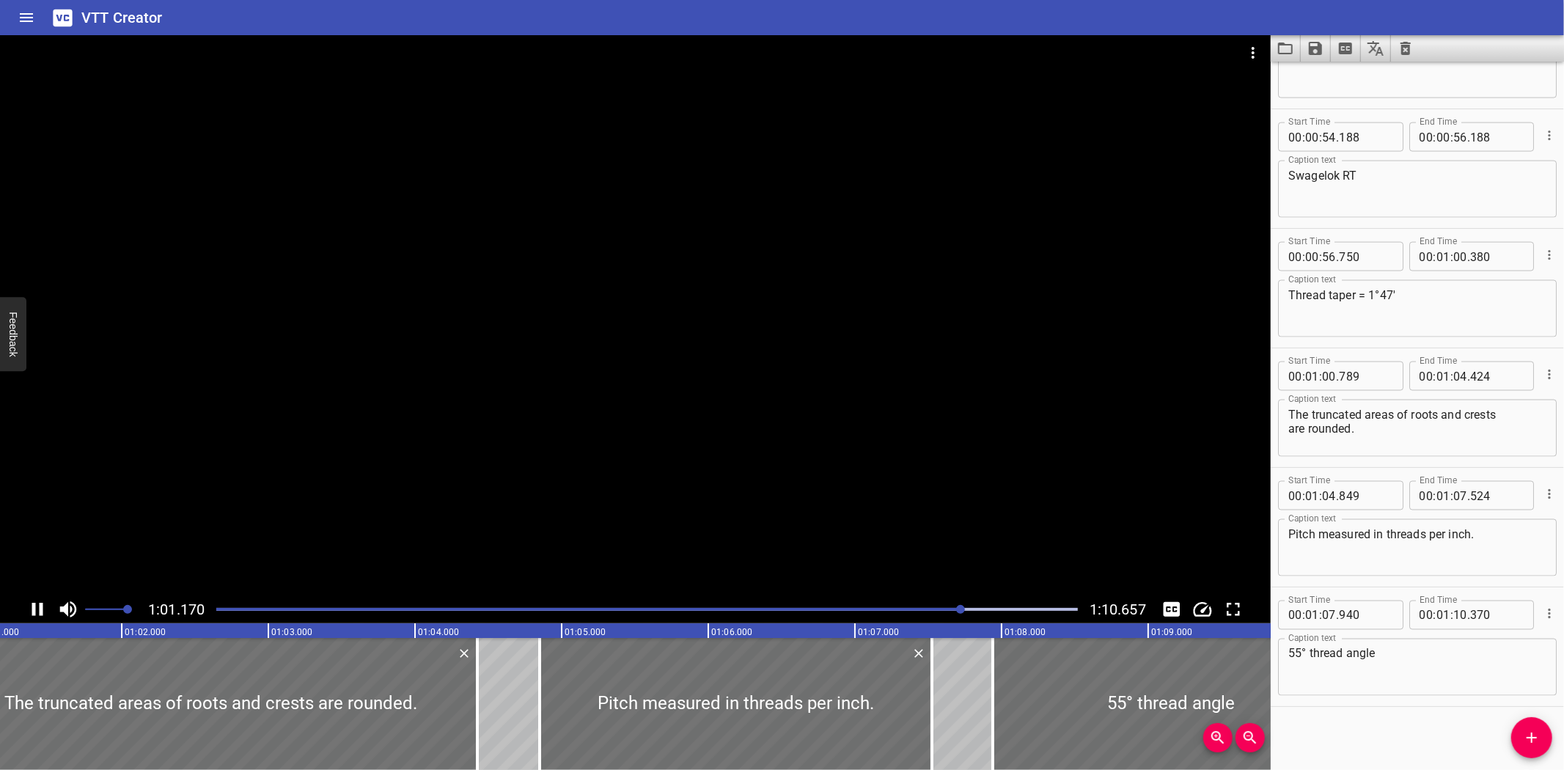
click at [641, 277] on div at bounding box center [635, 315] width 1270 height 560
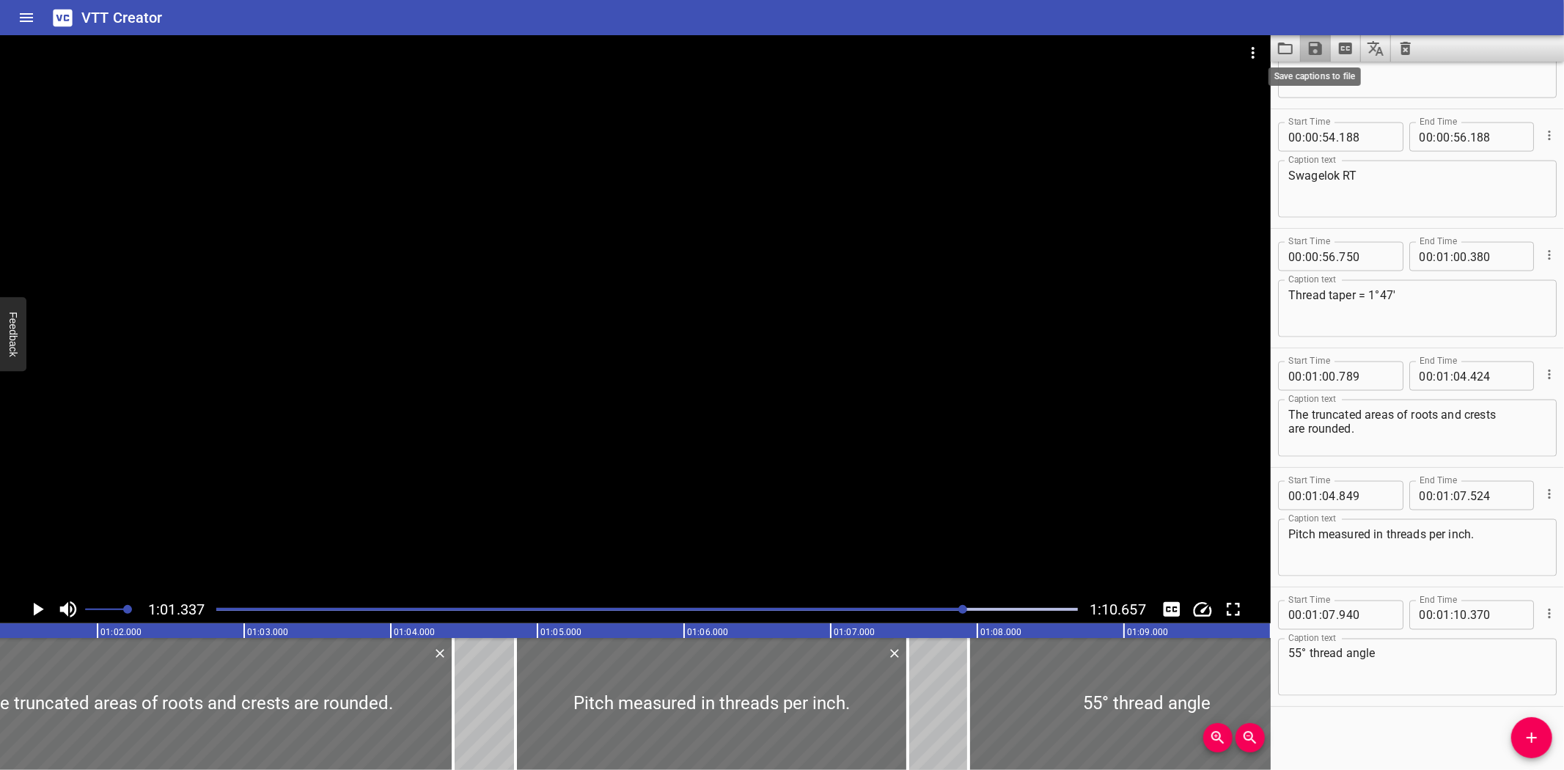
click at [1311, 51] on icon "Save captions to file" at bounding box center [1314, 48] width 13 height 13
click at [1331, 77] on li "Save to VTT file" at bounding box center [1354, 80] width 108 height 26
click at [210, 21] on div "VTT Creator" at bounding box center [782, 17] width 1564 height 35
click at [1283, 42] on icon "Load captions from file" at bounding box center [1285, 49] width 18 height 18
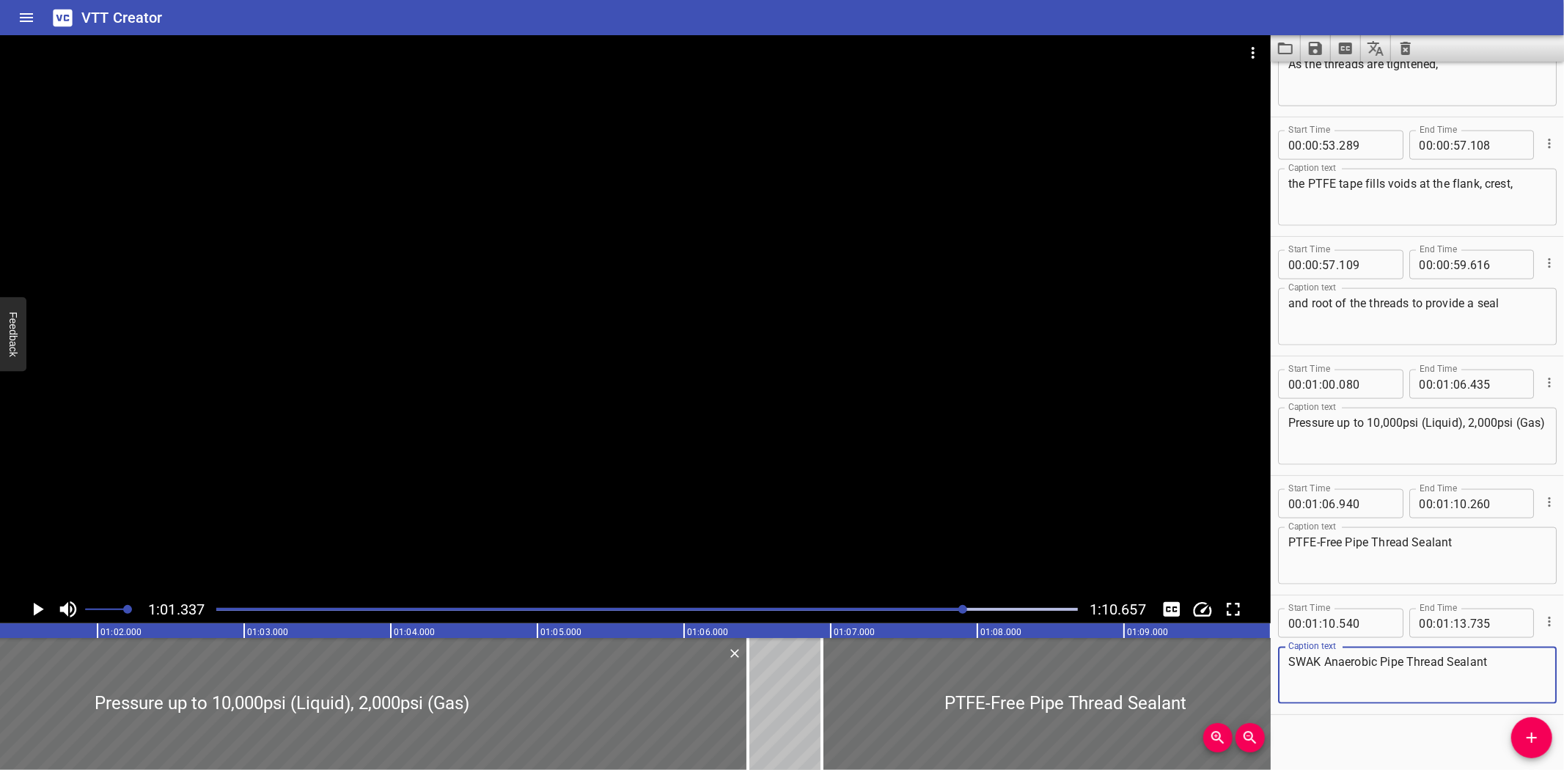
scroll to position [1629, 0]
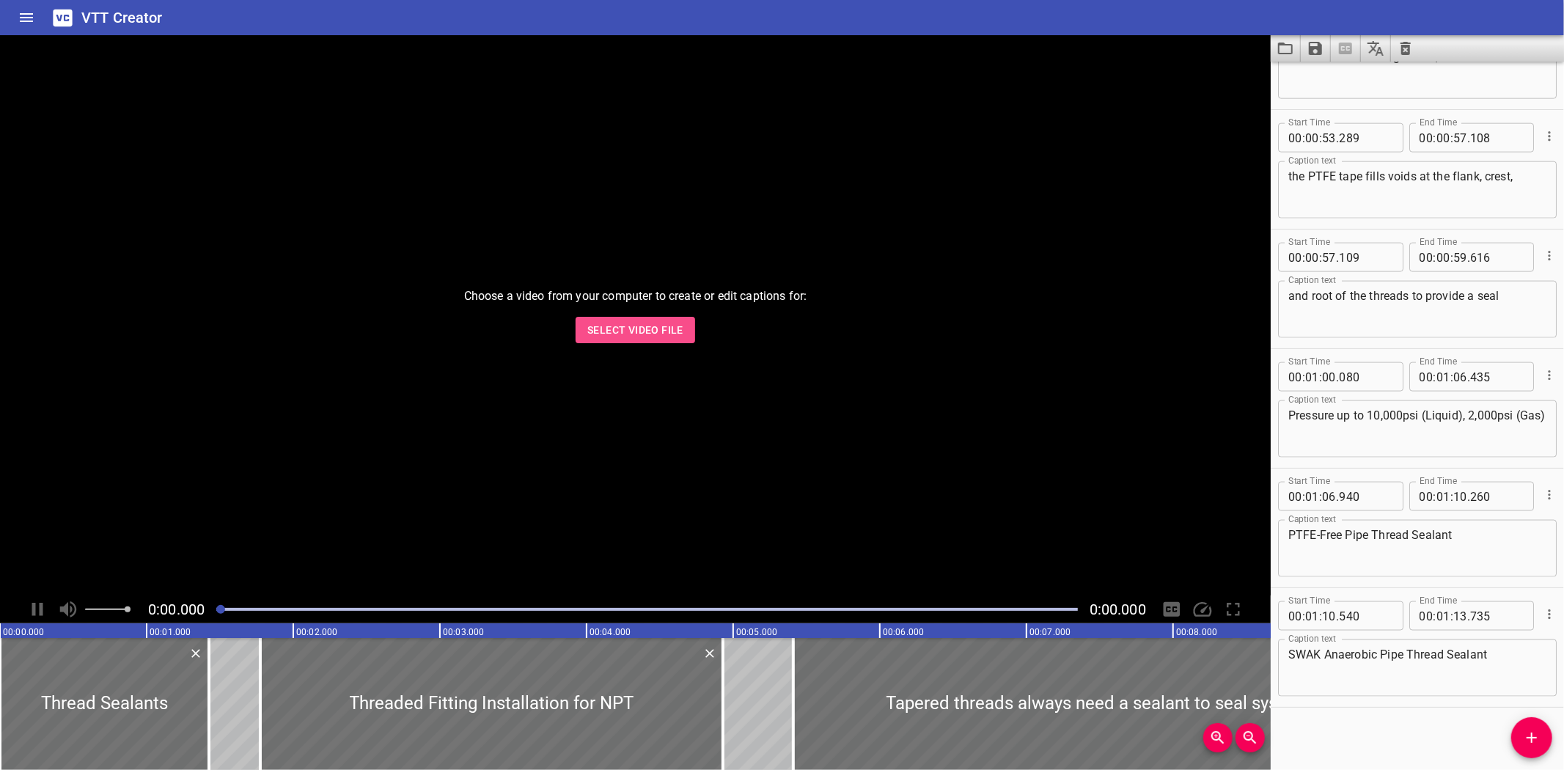
click at [649, 321] on span "Select Video File" at bounding box center [635, 330] width 96 height 18
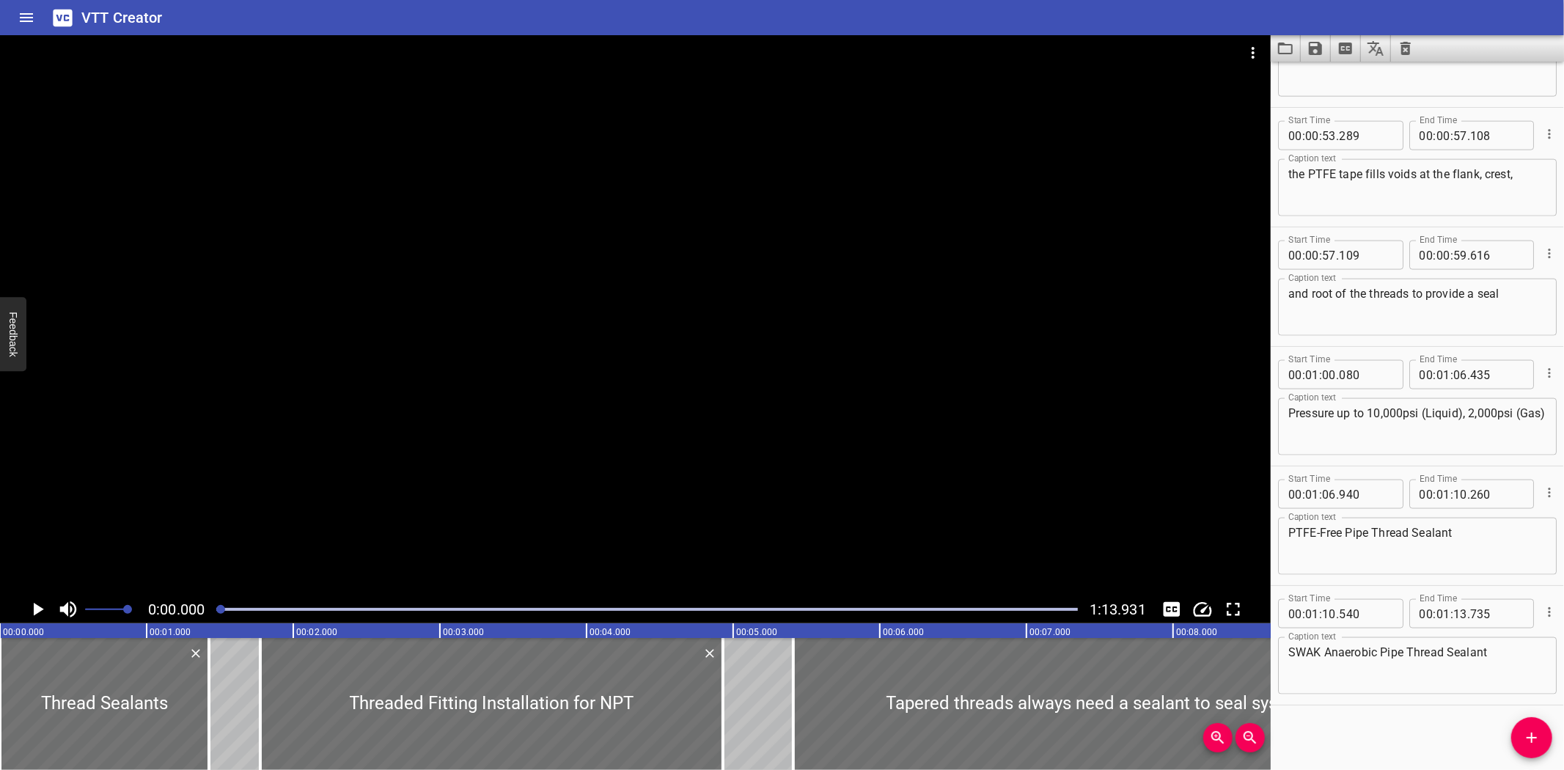
click at [1498, 411] on textarea "Pressure up to 10,000psi (Liquid), 2,000psi (Gas)" at bounding box center [1417, 427] width 258 height 42
click at [1403, 408] on textarea "Pressure up to 10,000psi (Liquid), 2,000 psi (Gas)" at bounding box center [1417, 427] width 258 height 42
type textarea "Pressure up to 10,000 psi (Liquid), 2,000 psi (Gas)"
click at [1306, 43] on icon "Save captions to file" at bounding box center [1315, 49] width 18 height 18
click at [1327, 91] on li "Save to VTT file" at bounding box center [1354, 80] width 108 height 26
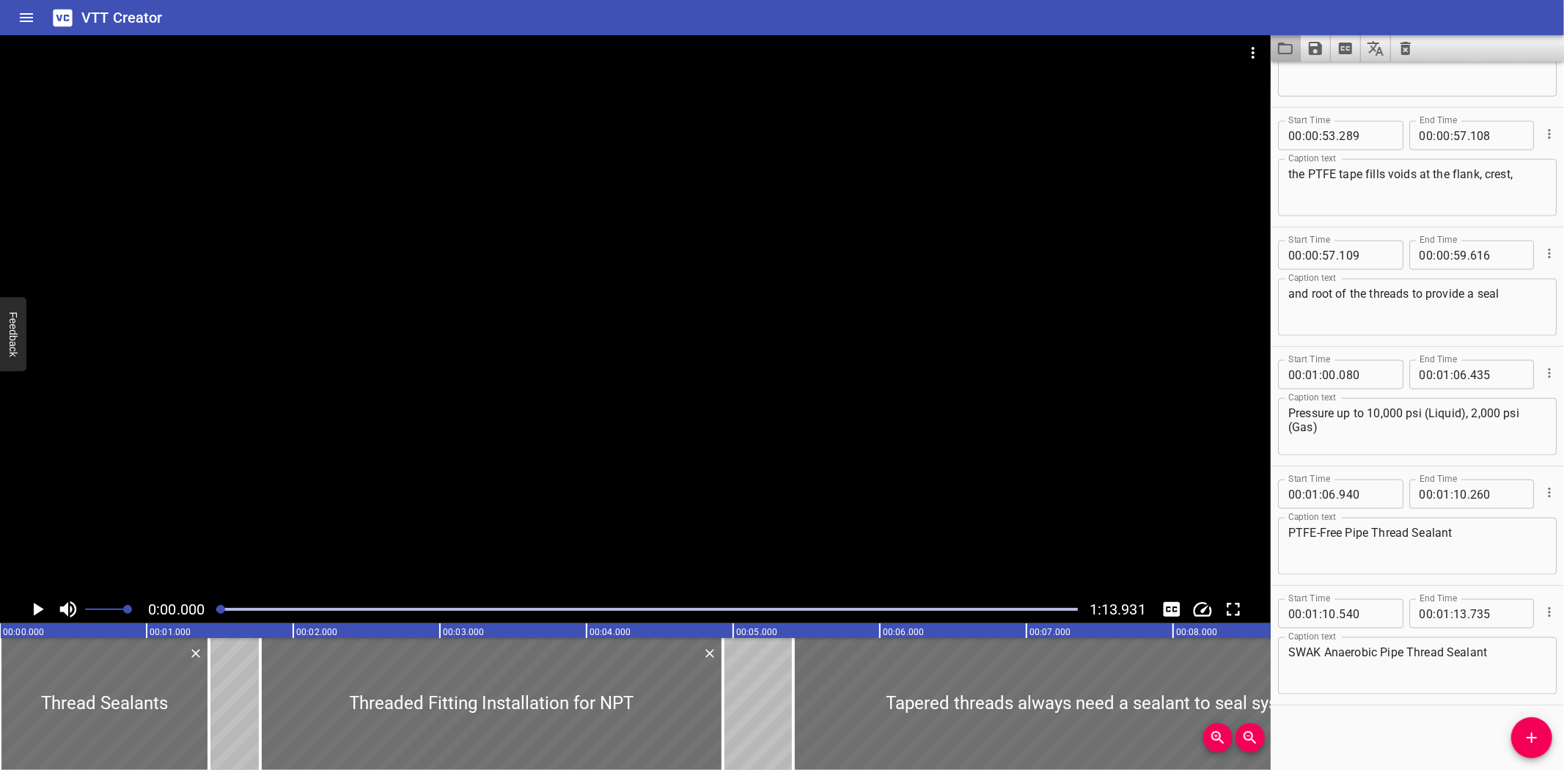
click at [1293, 48] on icon "Load captions from file" at bounding box center [1285, 49] width 18 height 18
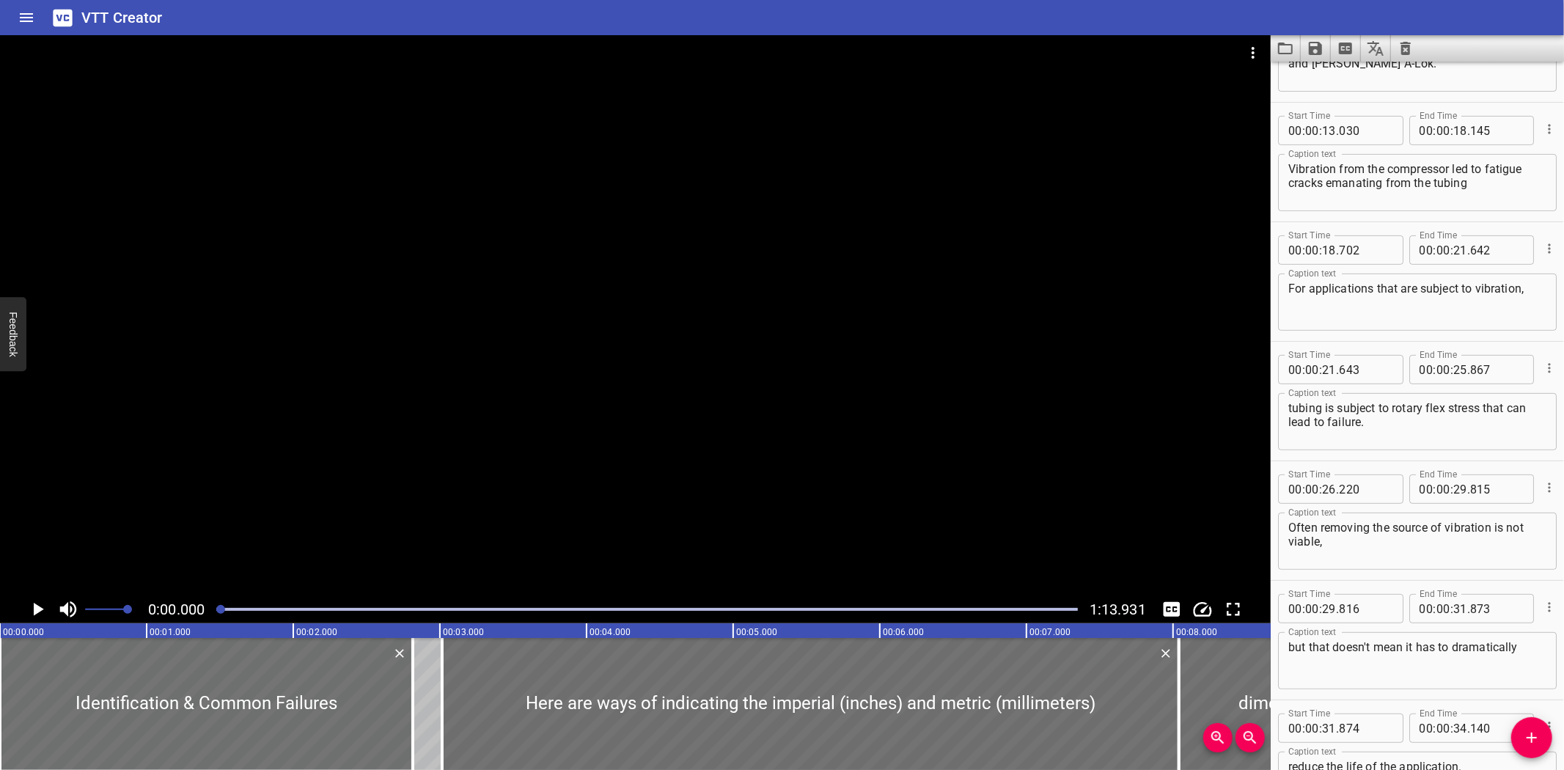
scroll to position [317, 0]
click at [1493, 188] on textarea "Vibration from the compressor led to fatigue cracks emanating from the tubing" at bounding box center [1417, 187] width 258 height 42
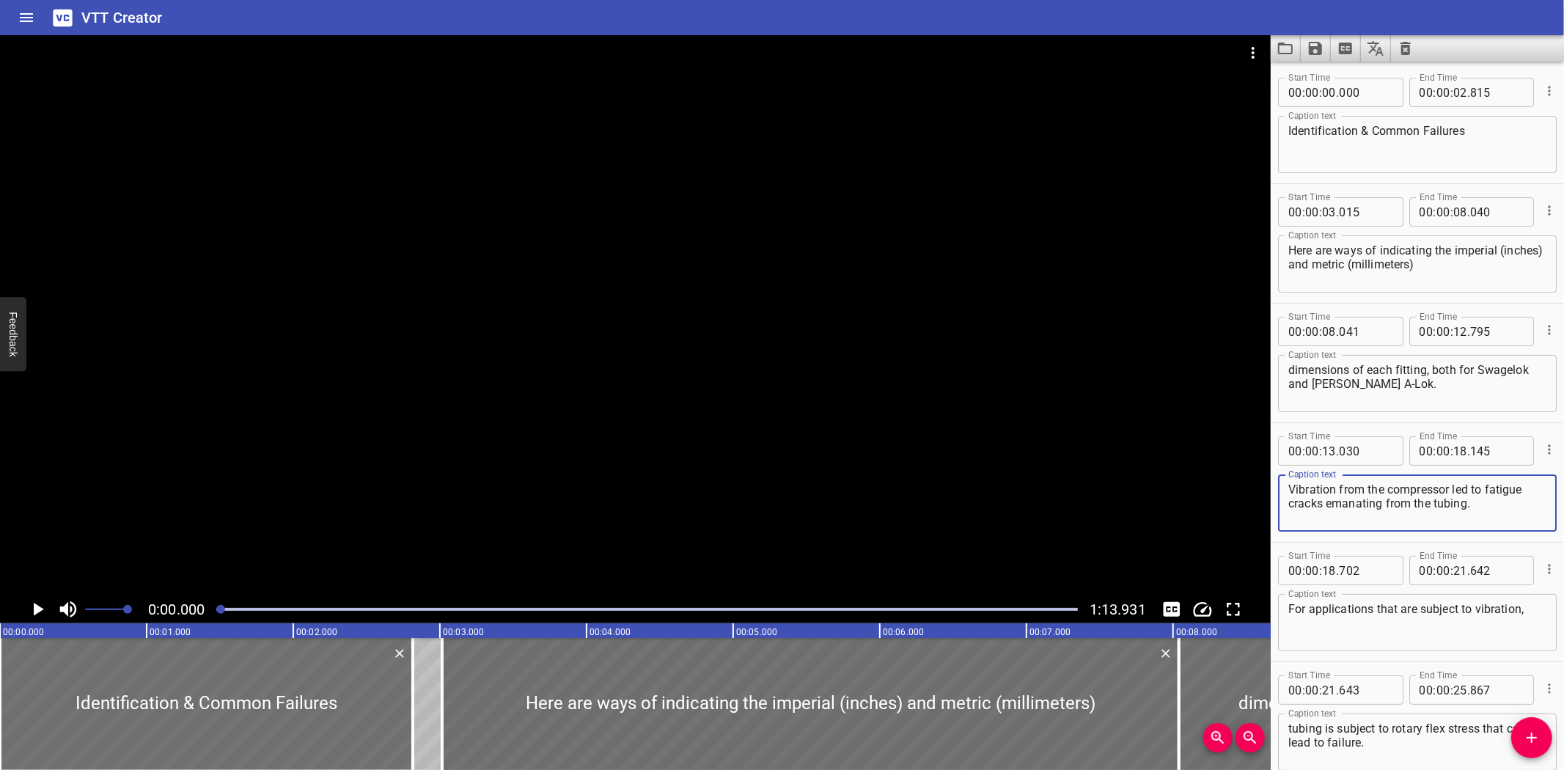
type textarea "Vibration from the compressor led to fatigue cracks emanating from the tubing."
click at [1314, 43] on icon "Save captions to file" at bounding box center [1315, 49] width 18 height 18
click at [1313, 78] on li "Save to VTT file" at bounding box center [1354, 80] width 108 height 26
click at [1286, 42] on icon "Load captions from file" at bounding box center [1285, 49] width 18 height 18
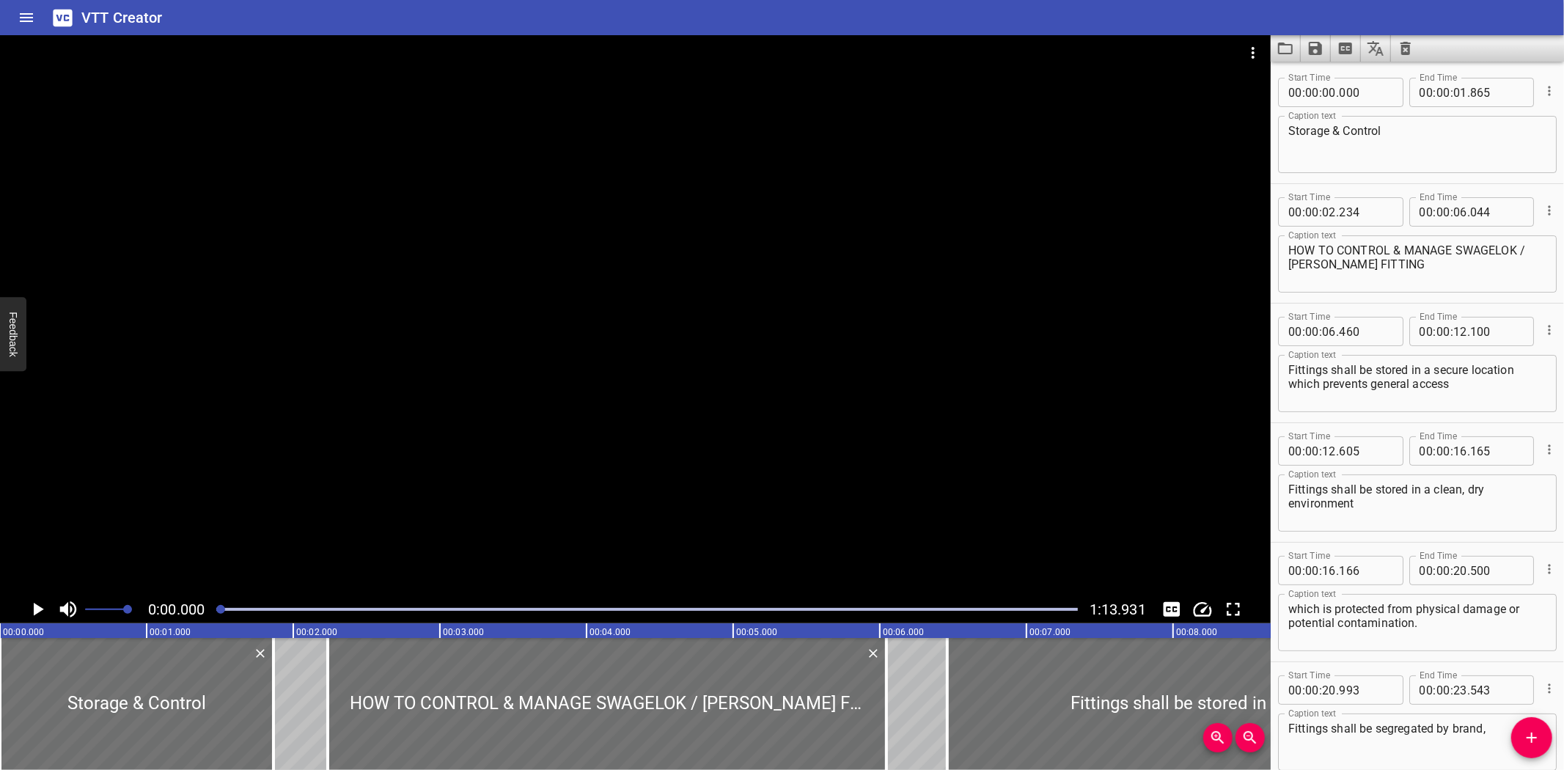
click at [1521, 252] on textarea "HOW TO CONTROL & MANAGE SWAGELOK / PARKER FITTING" at bounding box center [1417, 264] width 258 height 42
type textarea "HOW TO CONTROL & MANAGE SWAGELOK/PARKER FITTING"
click at [1507, 392] on textarea "Fittings shall be stored in a secure location which prevents general access" at bounding box center [1417, 384] width 258 height 42
type textarea "Fittings shall be stored in a secure location which prevents general access."
click at [1249, 49] on icon "Video Options" at bounding box center [1253, 53] width 18 height 18
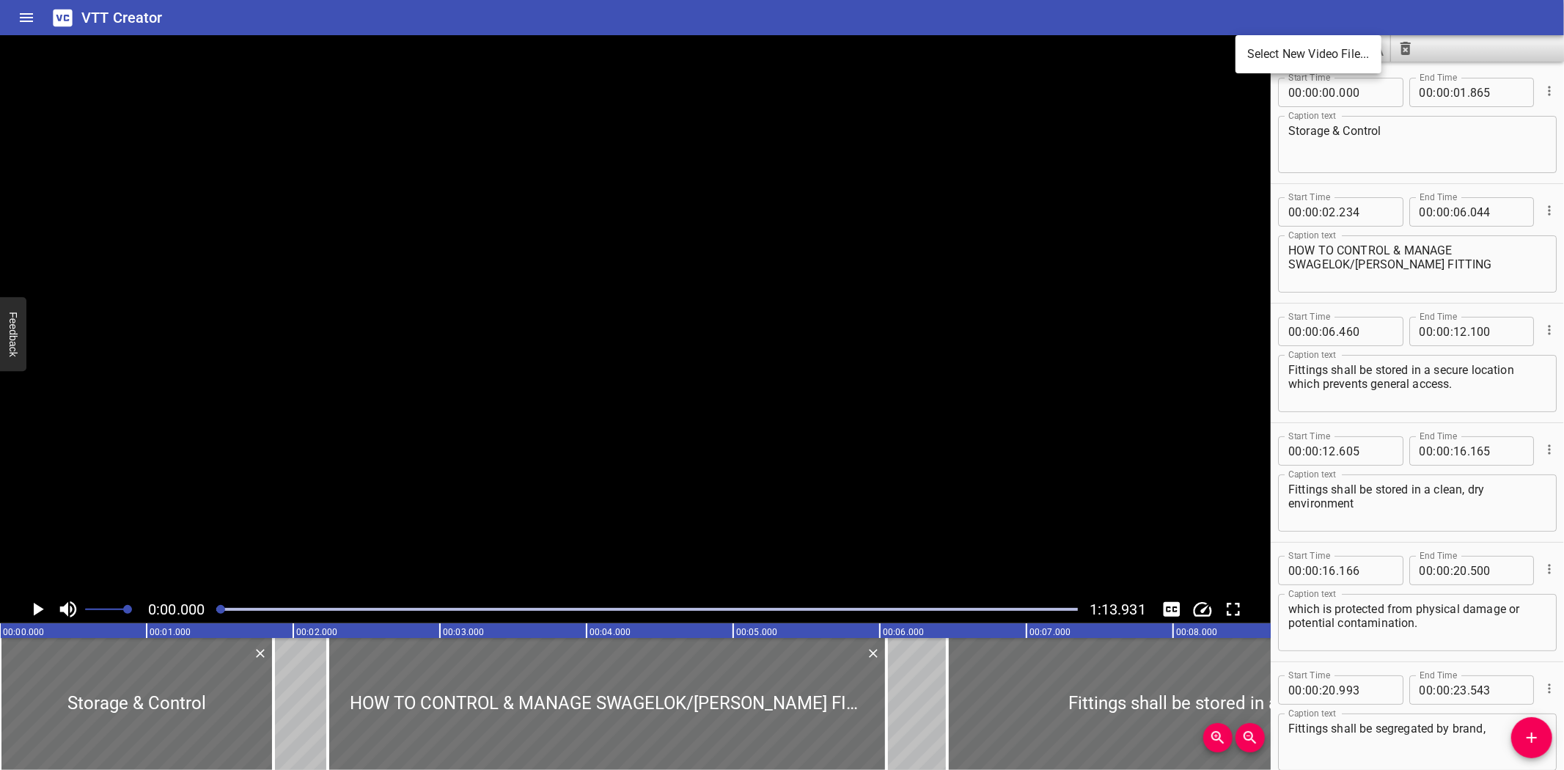
click at [1263, 37] on ul "Select New Video File..." at bounding box center [1308, 54] width 146 height 38
click at [1262, 49] on li "Select New Video File..." at bounding box center [1308, 54] width 146 height 26
click at [656, 611] on div at bounding box center [646, 609] width 879 height 21
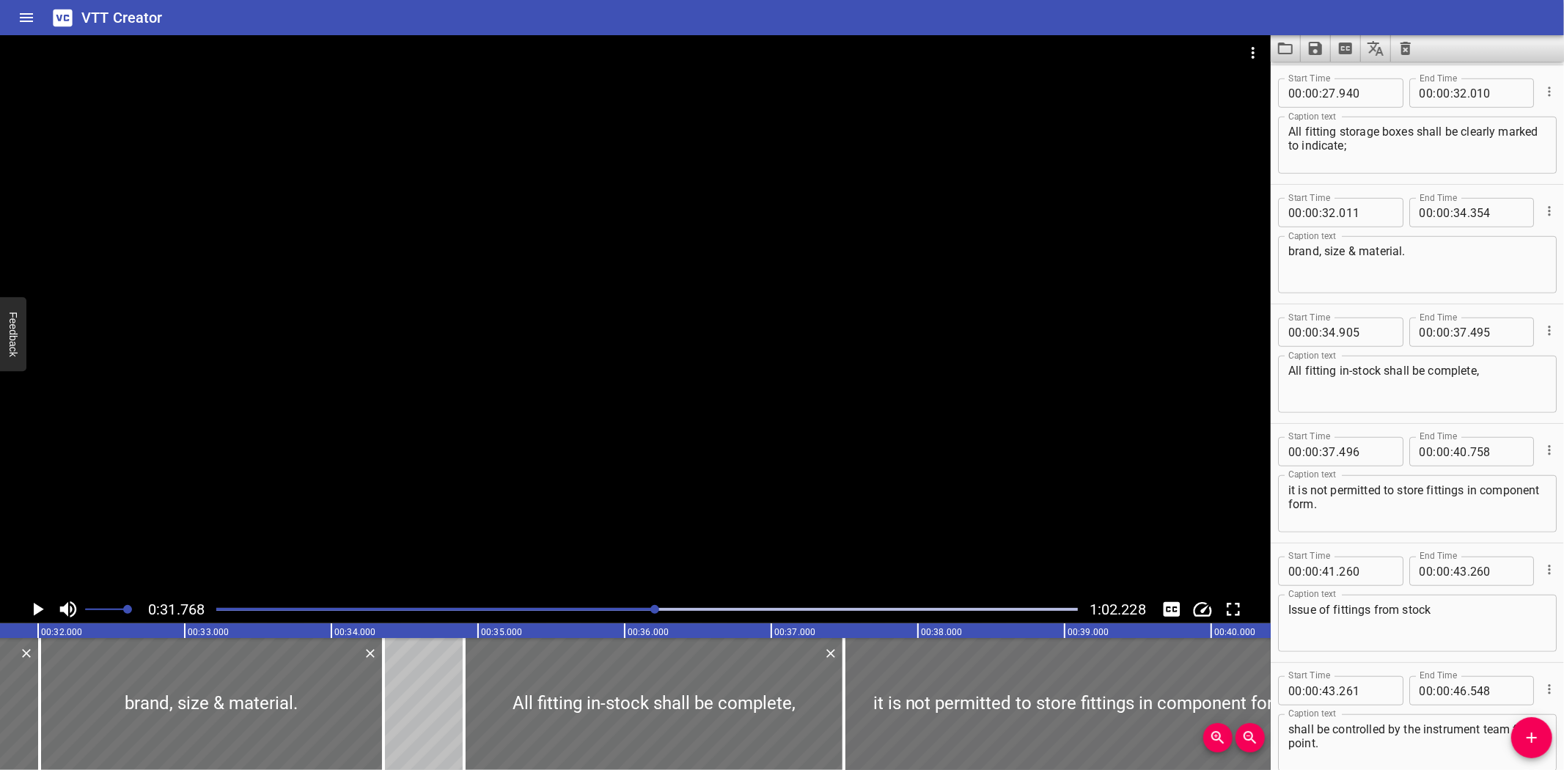
scroll to position [0, 4657]
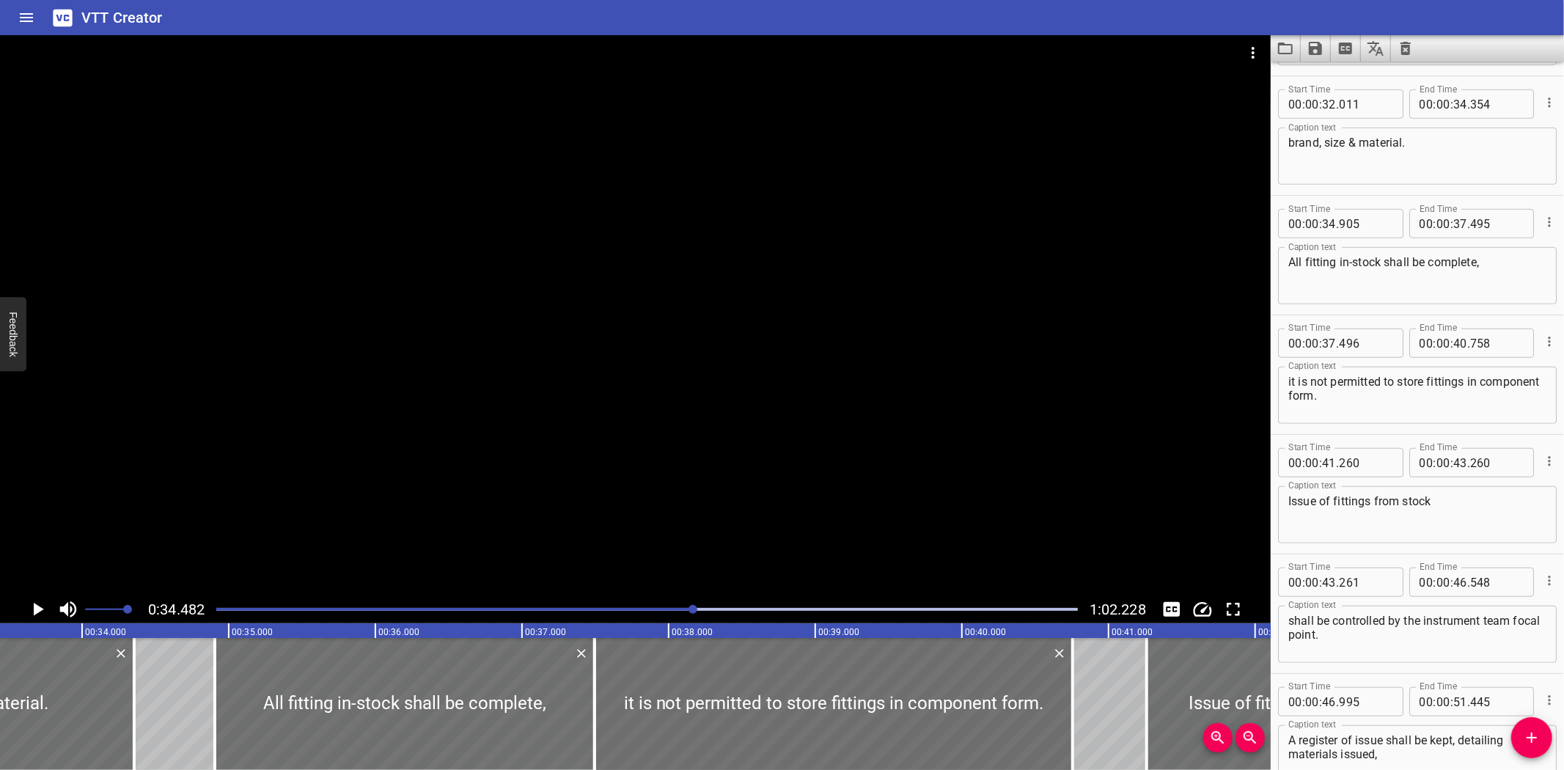
scroll to position [955, 0]
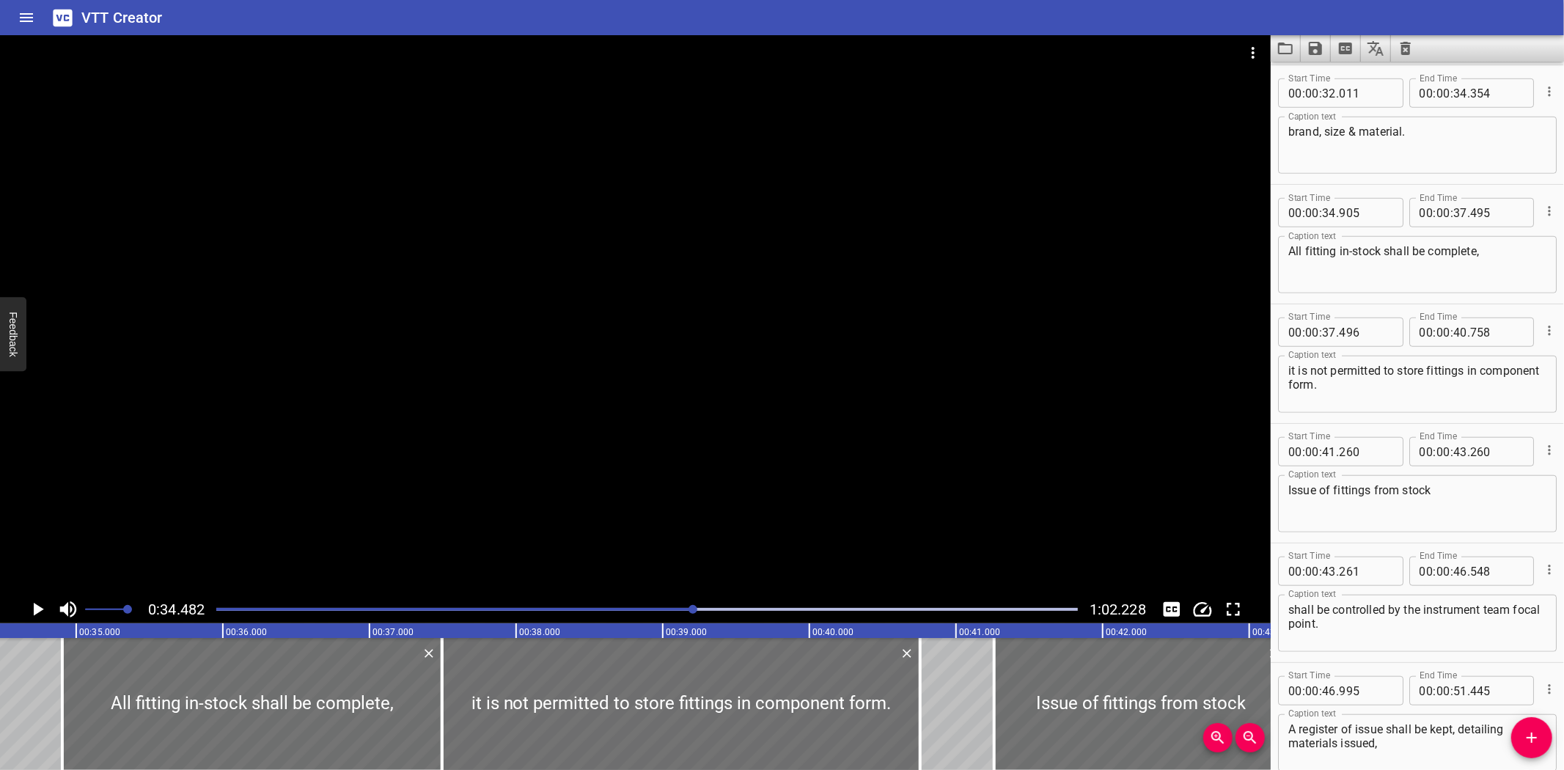
drag, startPoint x: 273, startPoint y: 452, endPoint x: 185, endPoint y: 517, distance: 109.5
click at [270, 452] on div at bounding box center [635, 315] width 1270 height 560
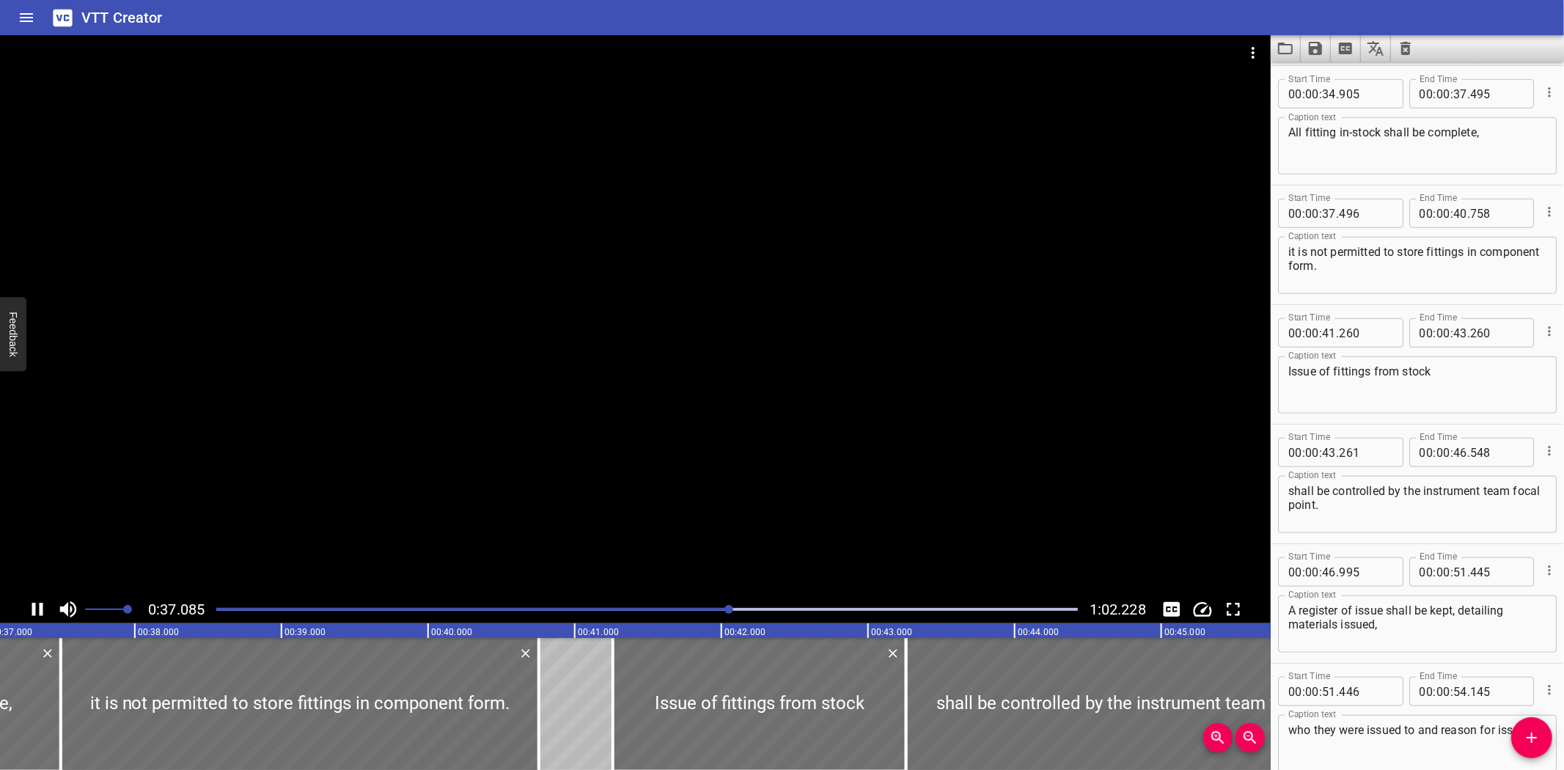
scroll to position [0, 5474]
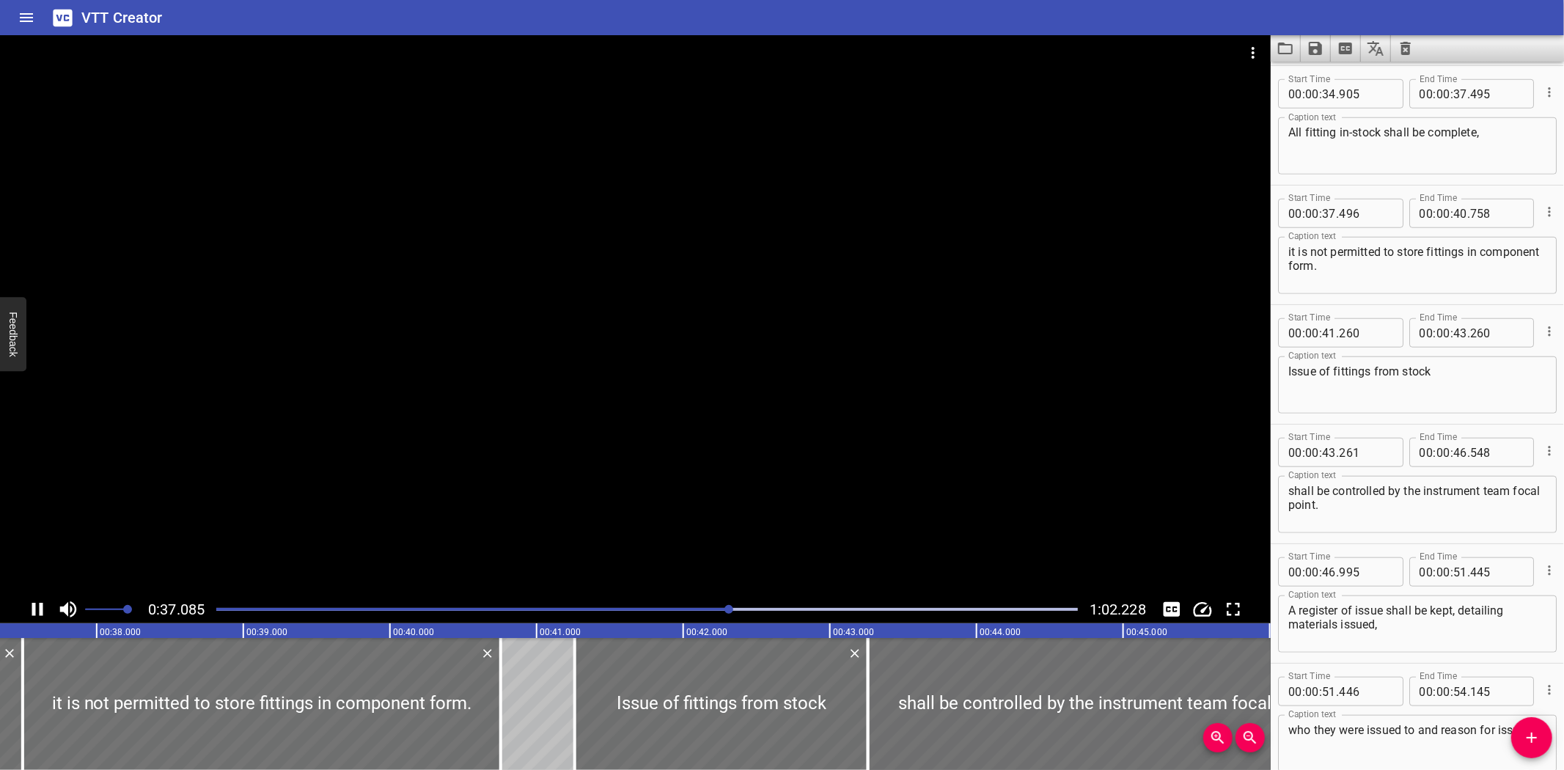
click at [34, 603] on icon "Play/Pause" at bounding box center [37, 609] width 22 height 22
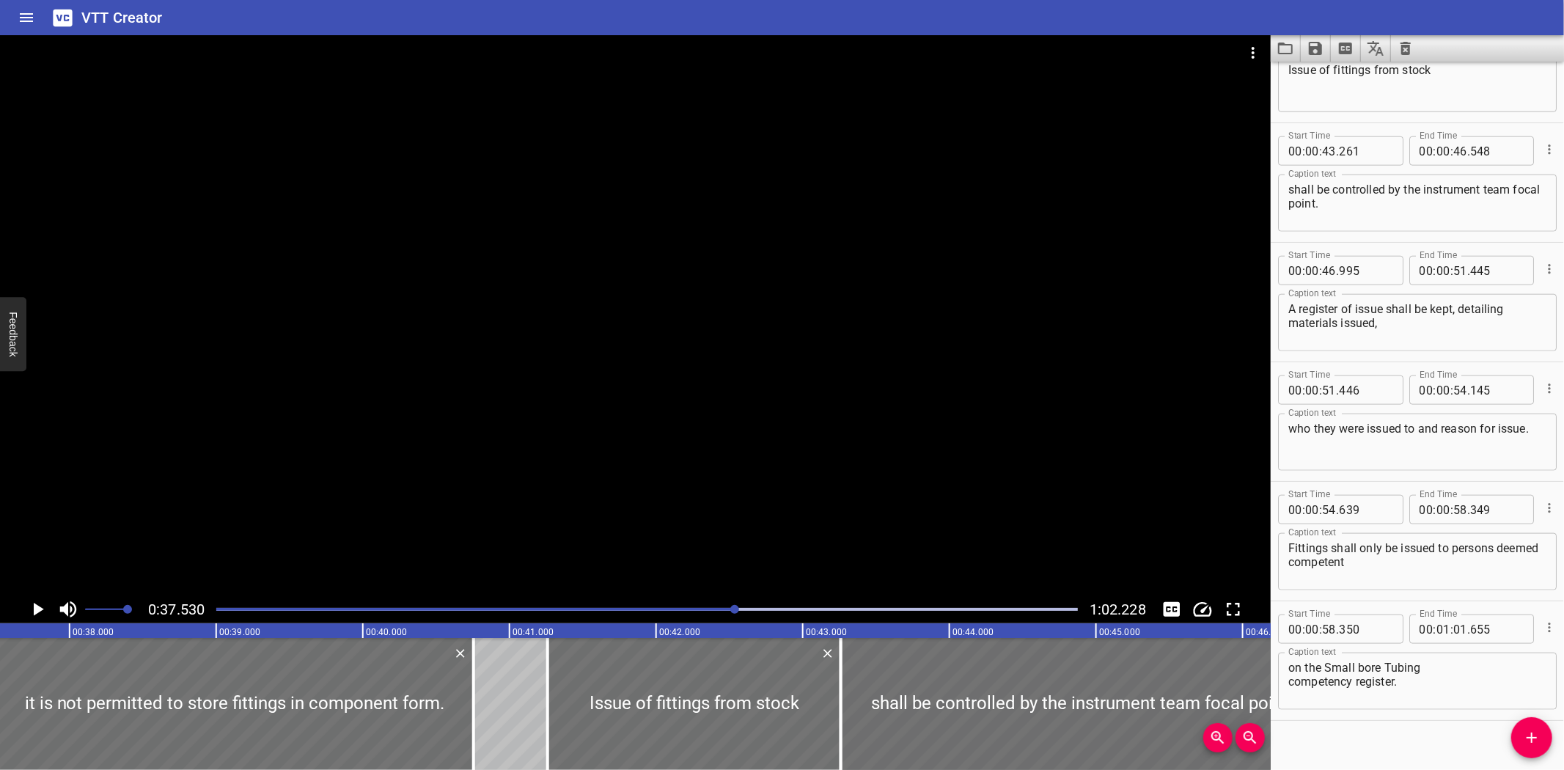
scroll to position [1390, 0]
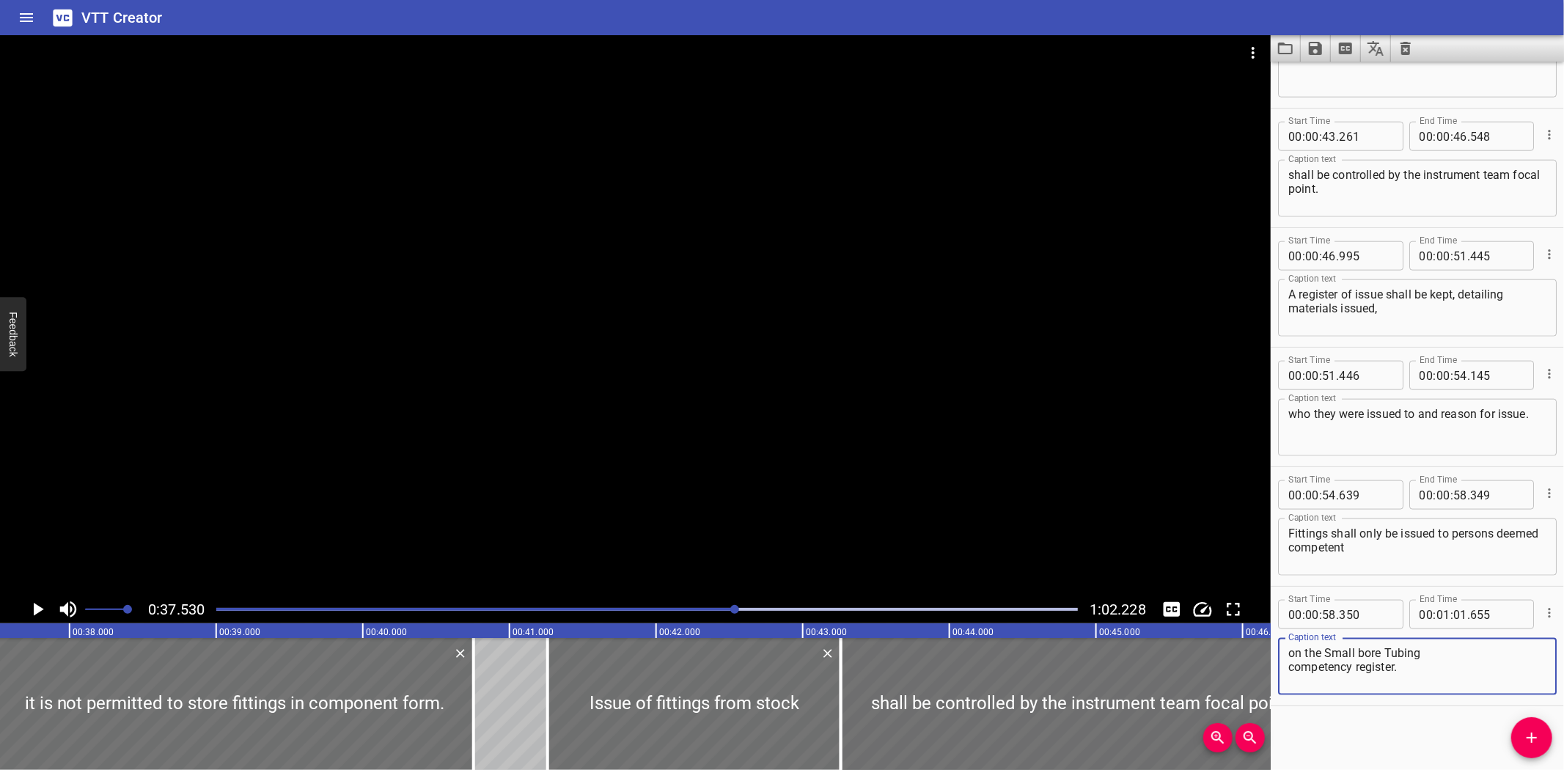
click at [1450, 660] on textarea "on the Small bore Tubing competency register." at bounding box center [1417, 667] width 258 height 42
click at [1451, 658] on textarea "on the Small bore Tubing competency register." at bounding box center [1417, 667] width 258 height 42
click at [1453, 648] on textarea "on the Small bore Tubing competency register." at bounding box center [1417, 667] width 258 height 42
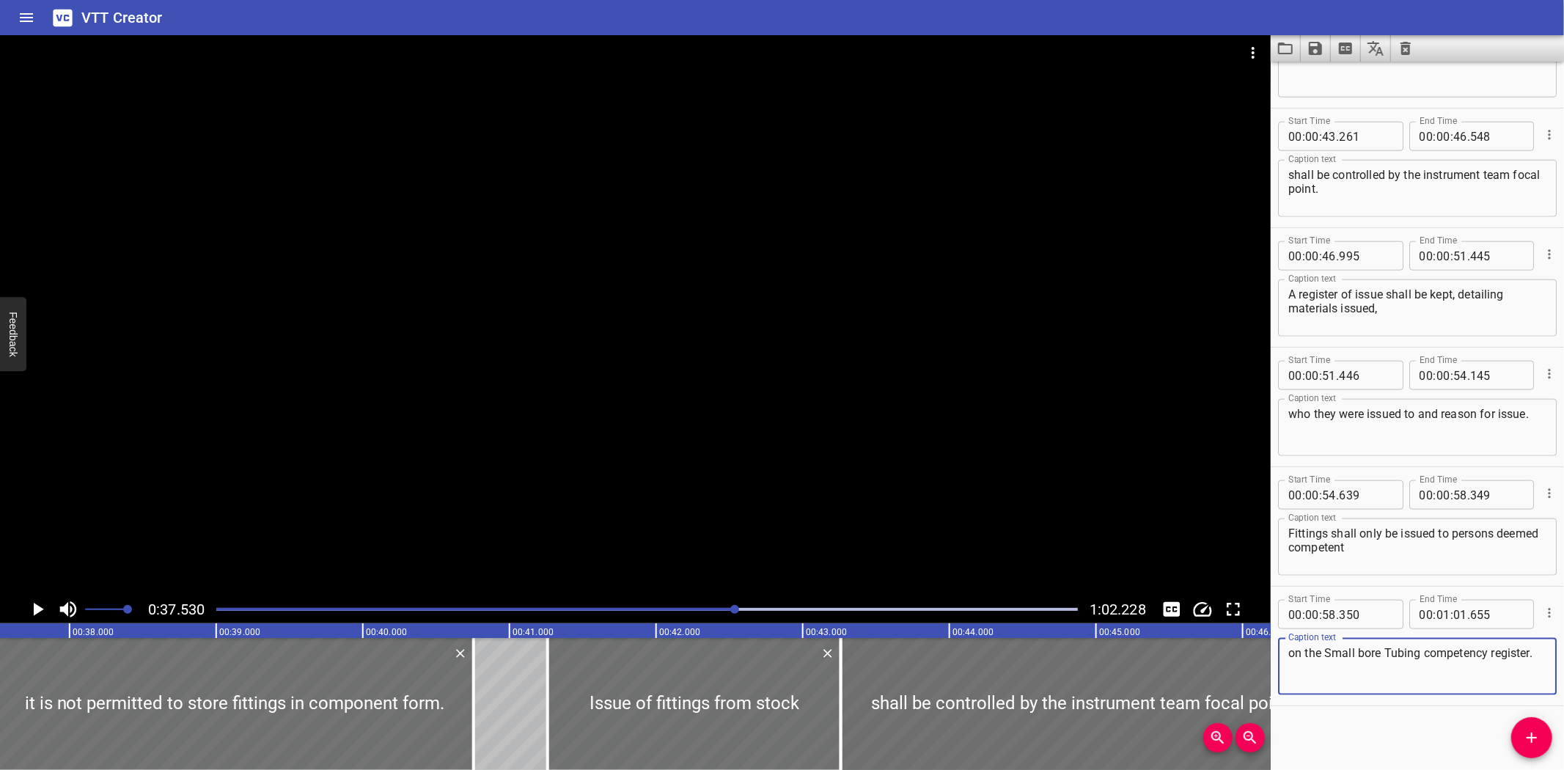
type textarea "on the Small bore Tubing competency register."
click at [1317, 48] on icon "Save captions to file" at bounding box center [1314, 48] width 13 height 13
click at [1316, 71] on li "Save to VTT file" at bounding box center [1354, 80] width 108 height 26
click at [216, 18] on div "VTT Creator" at bounding box center [782, 17] width 1564 height 35
click at [1280, 42] on icon "Load captions from file" at bounding box center [1285, 49] width 18 height 18
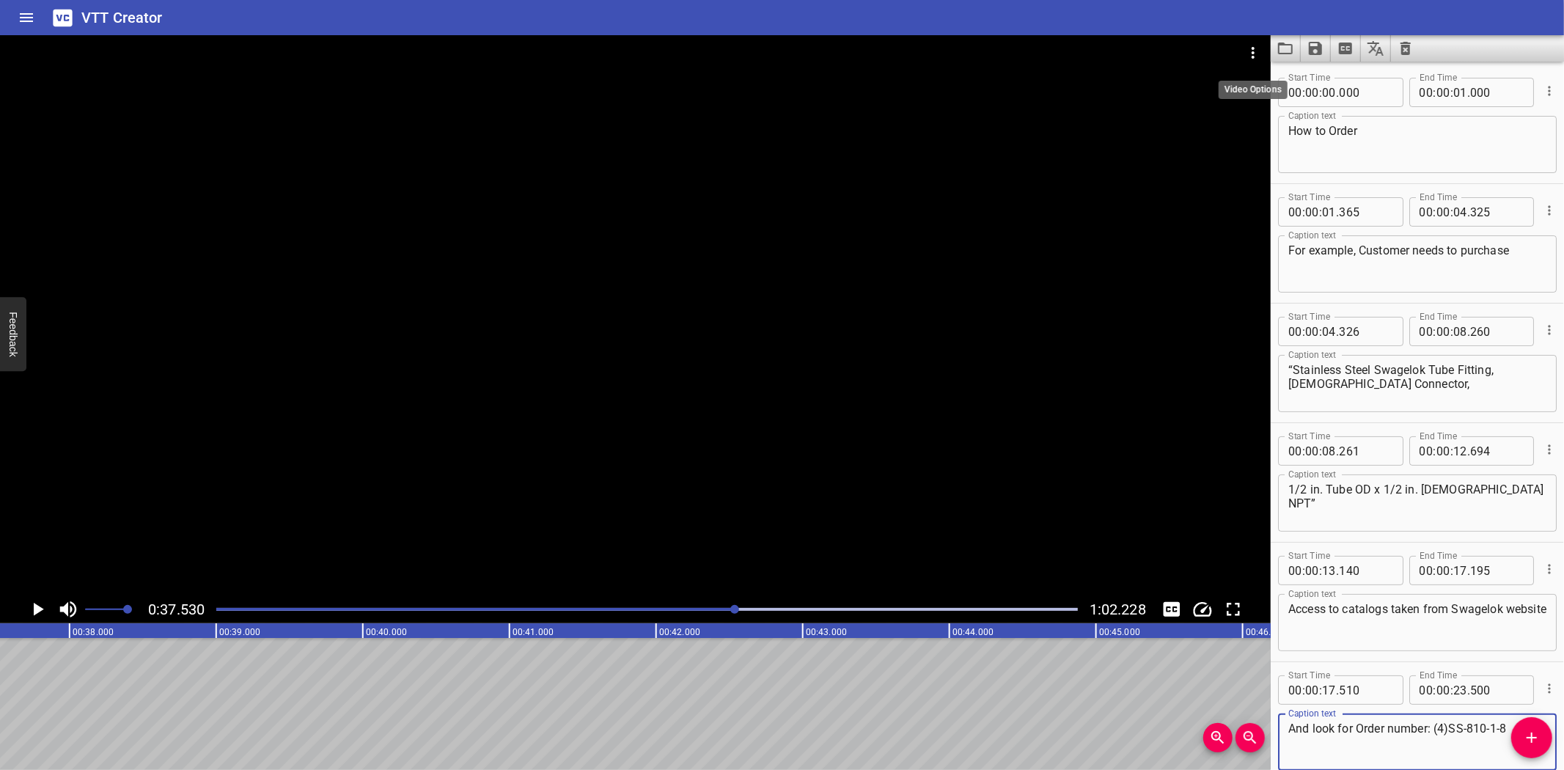
click at [1262, 48] on icon "Video Options" at bounding box center [1253, 53] width 18 height 18
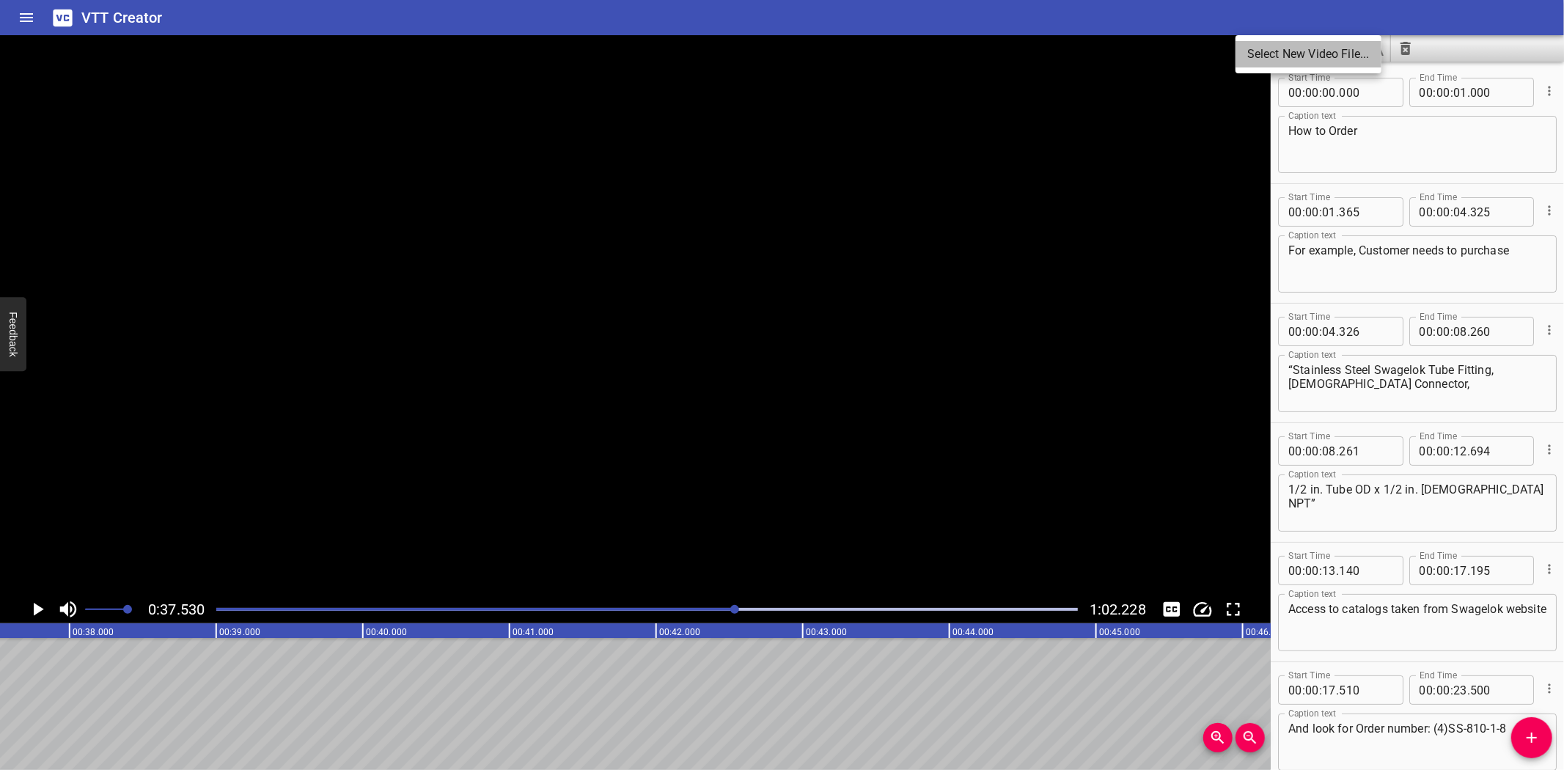
click at [1262, 48] on li "Select New Video File..." at bounding box center [1308, 54] width 146 height 26
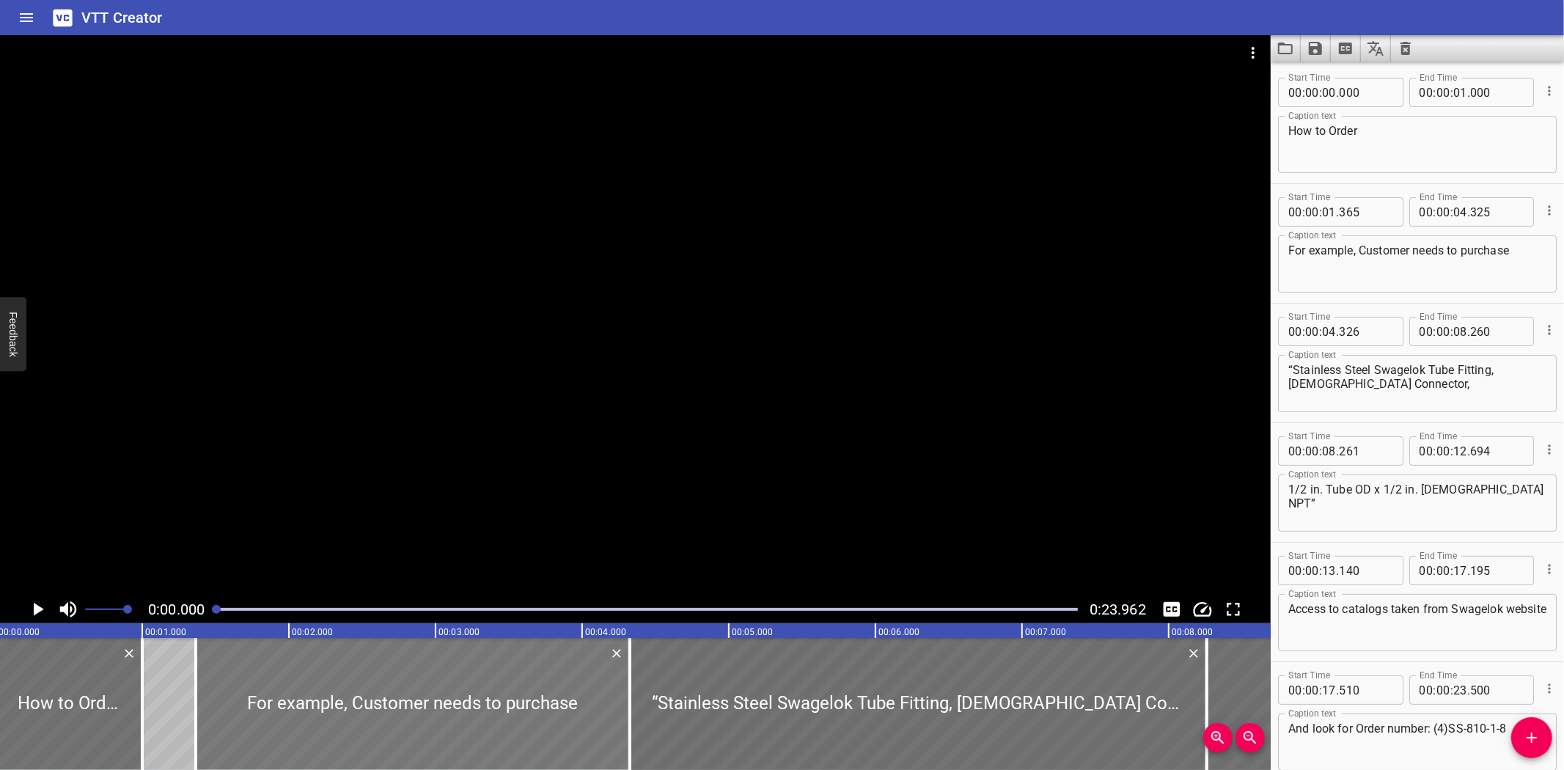
scroll to position [0, 0]
click at [1361, 246] on textarea "For example, Customer needs to purchase" at bounding box center [1417, 264] width 258 height 42
type textarea "For example, customer needs to purchase"
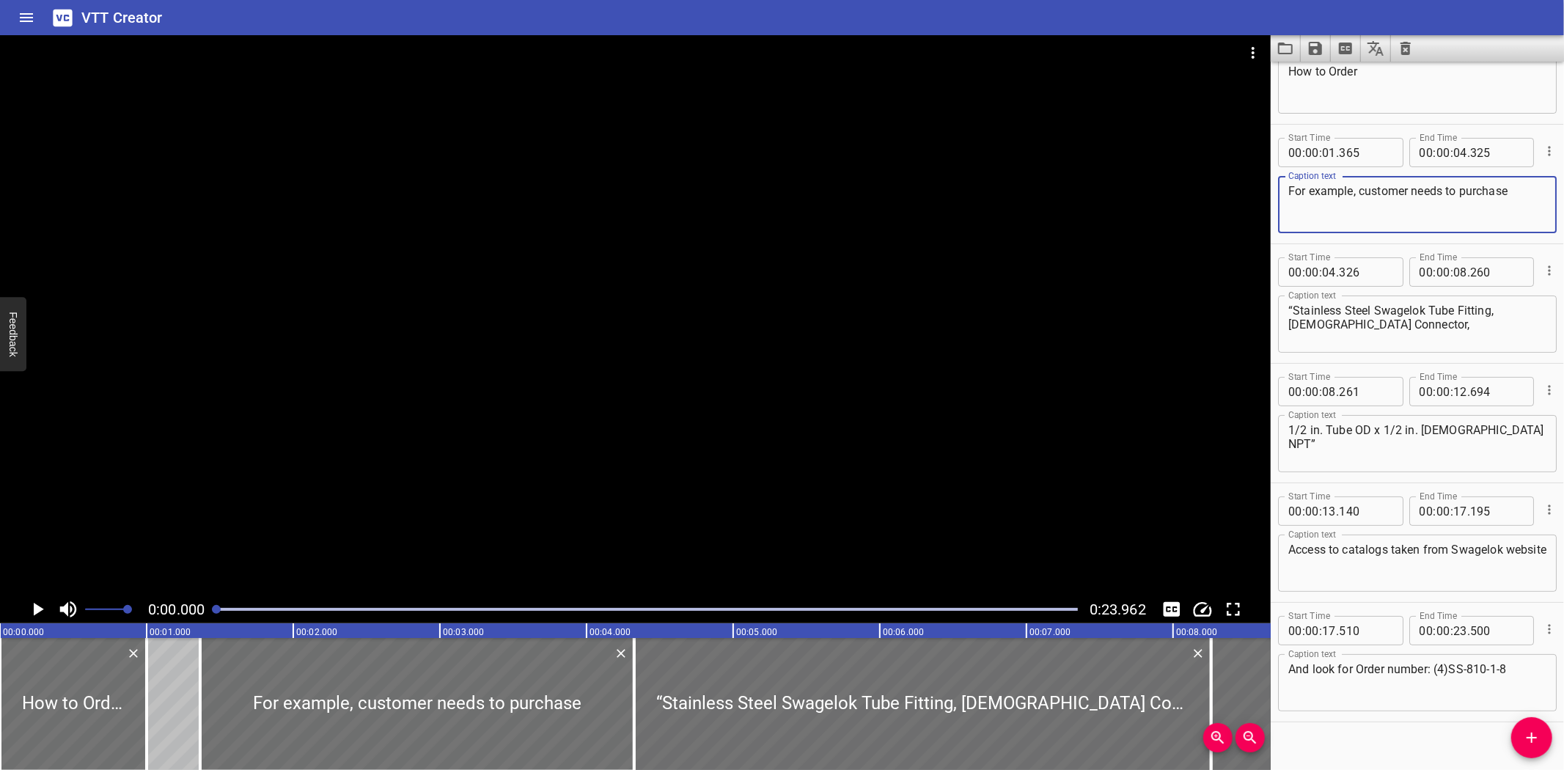
scroll to position [77, 0]
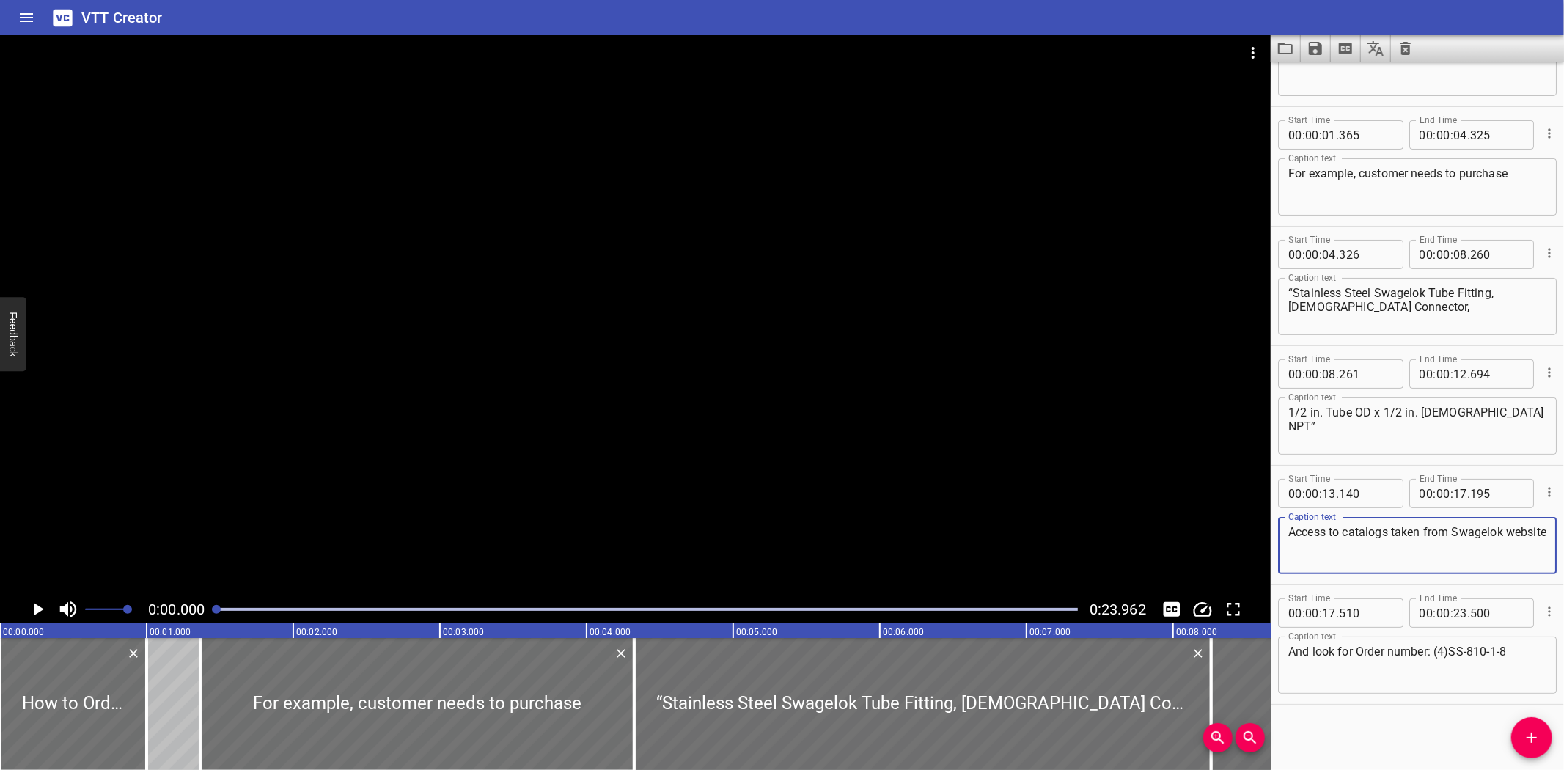
click at [1379, 529] on textarea "Access to catalogs taken from Swagelok website" at bounding box center [1417, 546] width 258 height 42
click at [1382, 531] on textarea "Access to catalogs taken from Swagelok website" at bounding box center [1417, 546] width 258 height 42
type textarea "Access to cataloguess taken from Swagelok website"
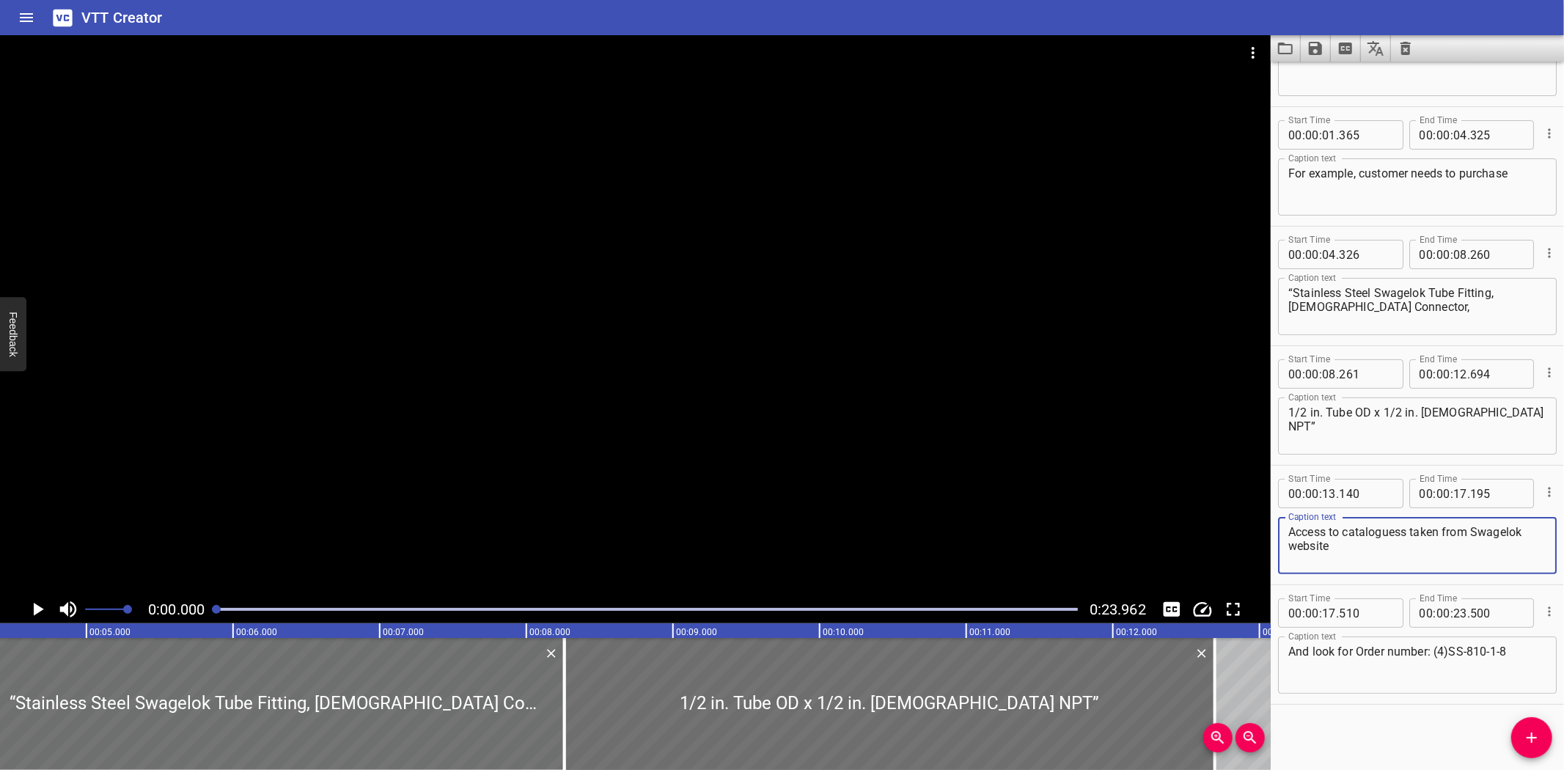
scroll to position [0, 2055]
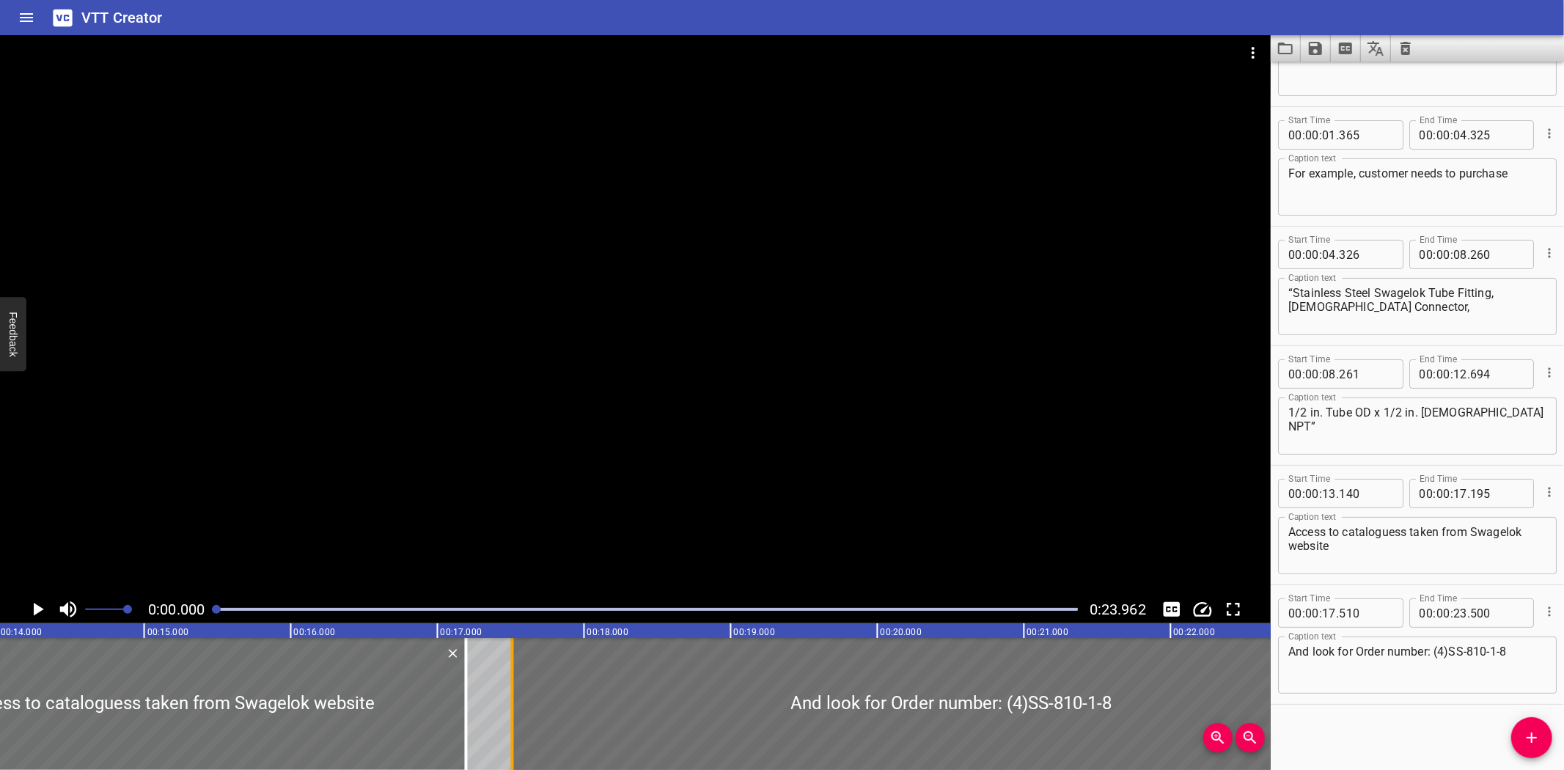
click at [514, 697] on div at bounding box center [512, 704] width 15 height 132
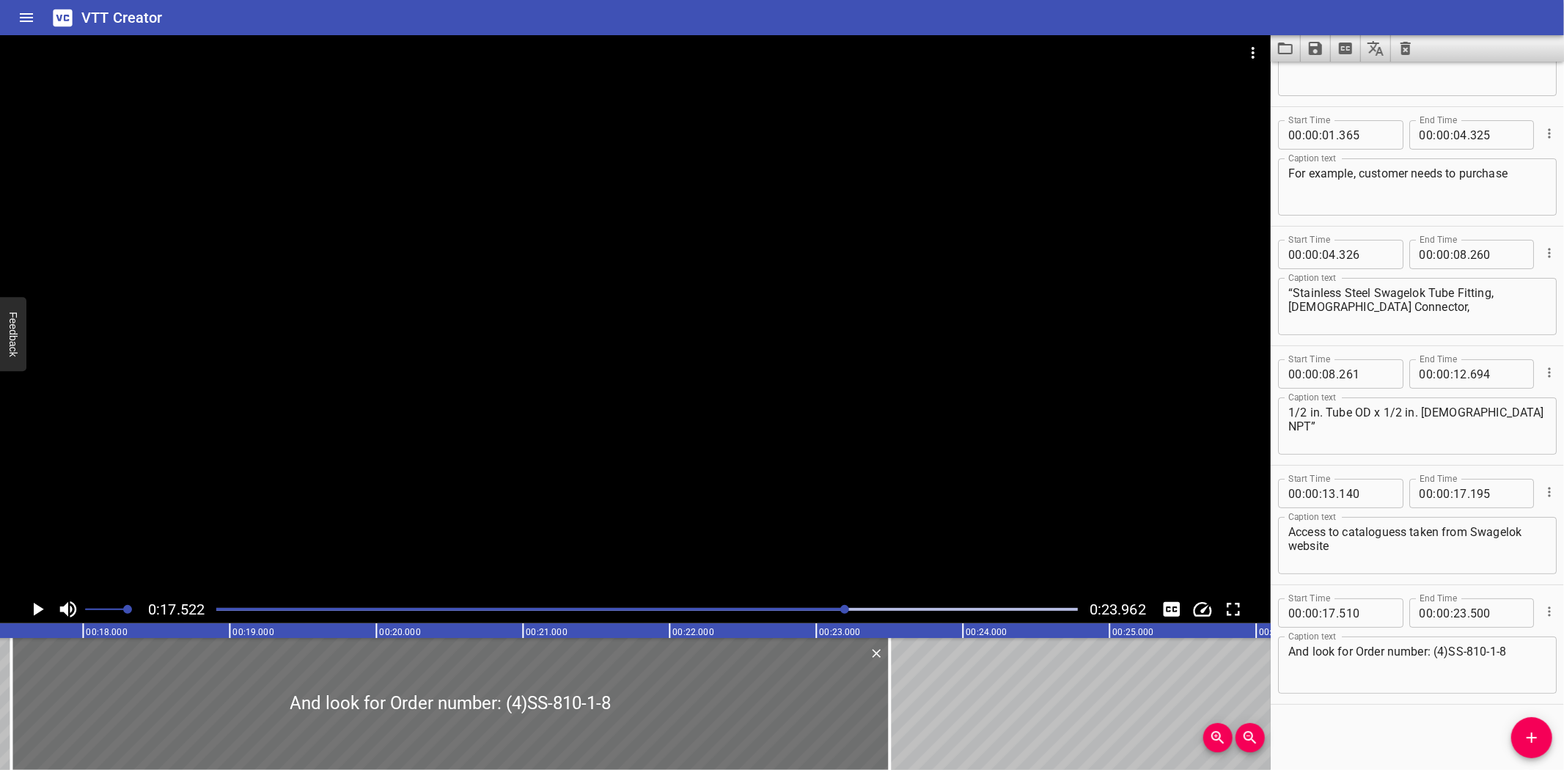
scroll to position [0, 2568]
click at [689, 393] on div at bounding box center [635, 315] width 1270 height 560
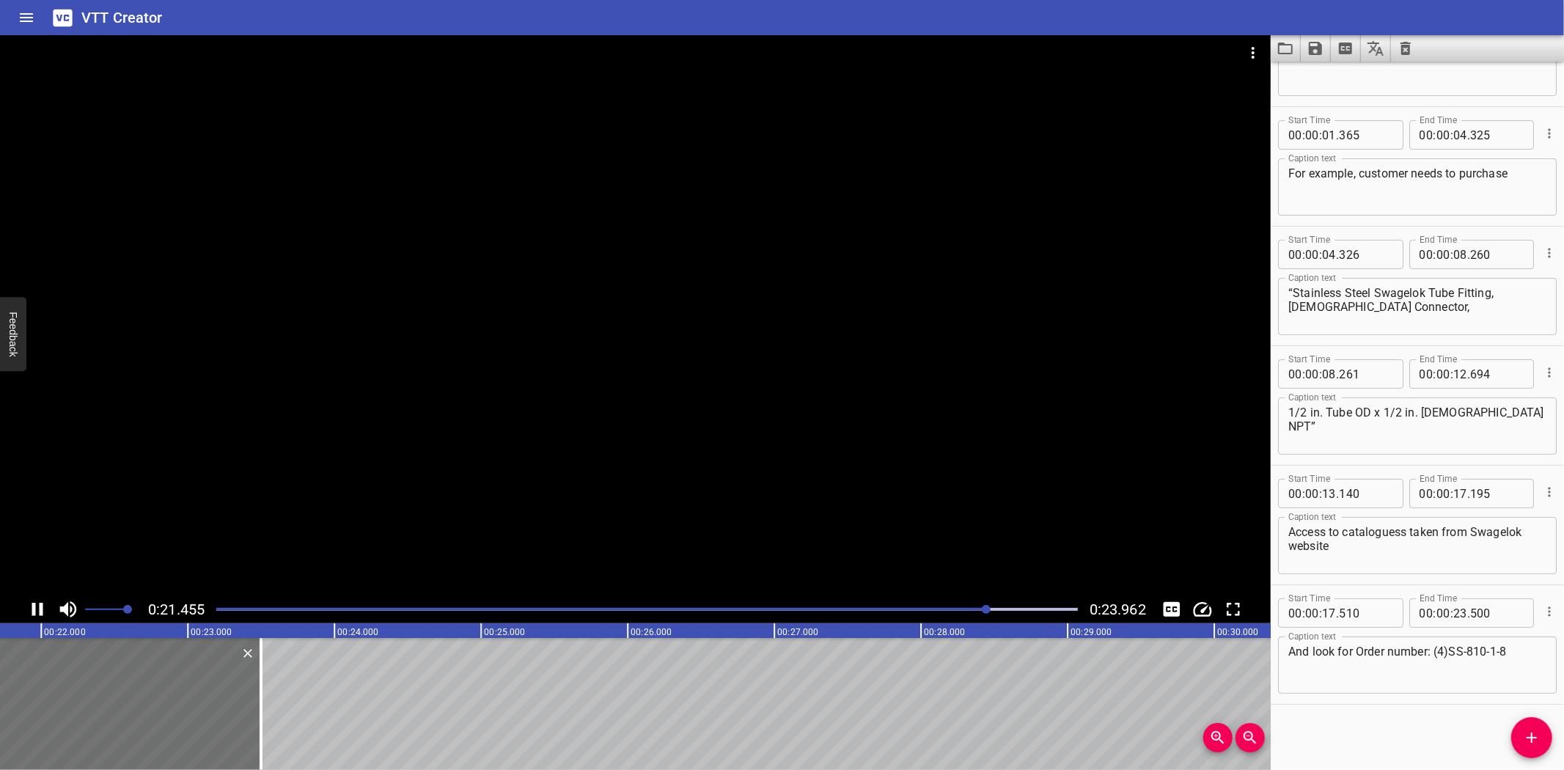
click at [685, 406] on div at bounding box center [635, 315] width 1270 height 560
click at [677, 413] on div at bounding box center [635, 315] width 1270 height 560
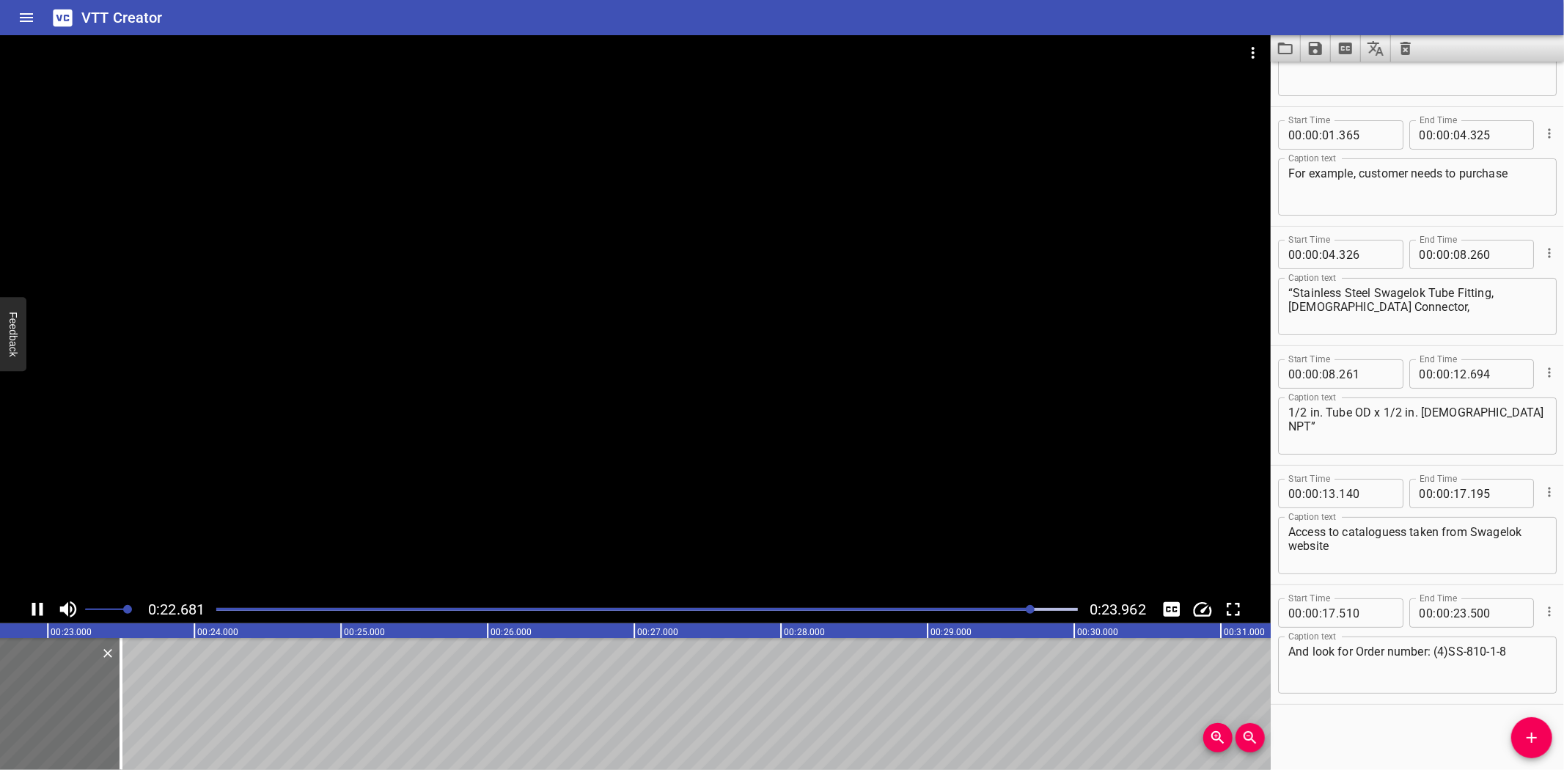
click at [711, 449] on div at bounding box center [635, 315] width 1270 height 560
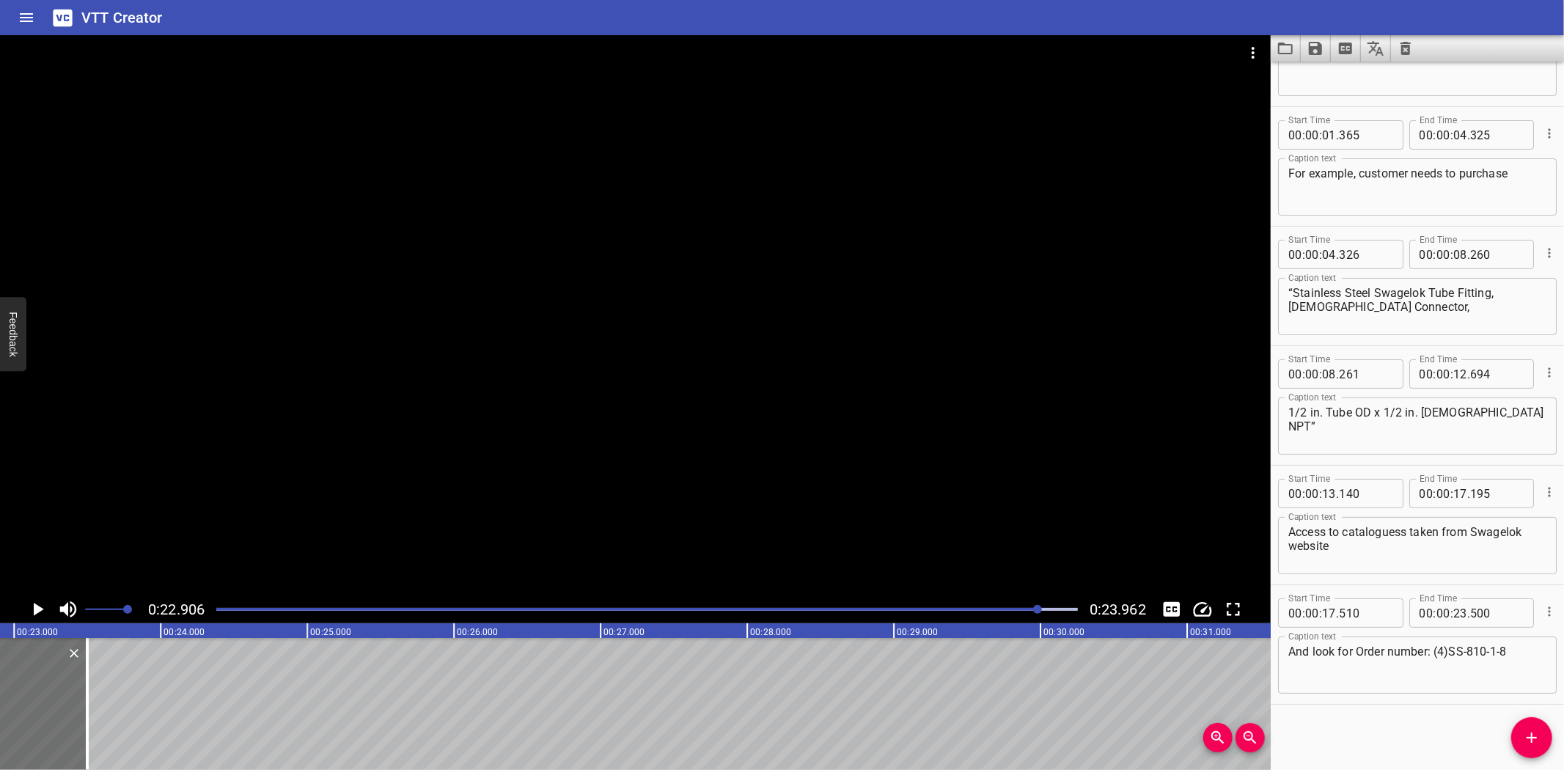
click at [942, 609] on div "Play progress" at bounding box center [608, 609] width 861 height 3
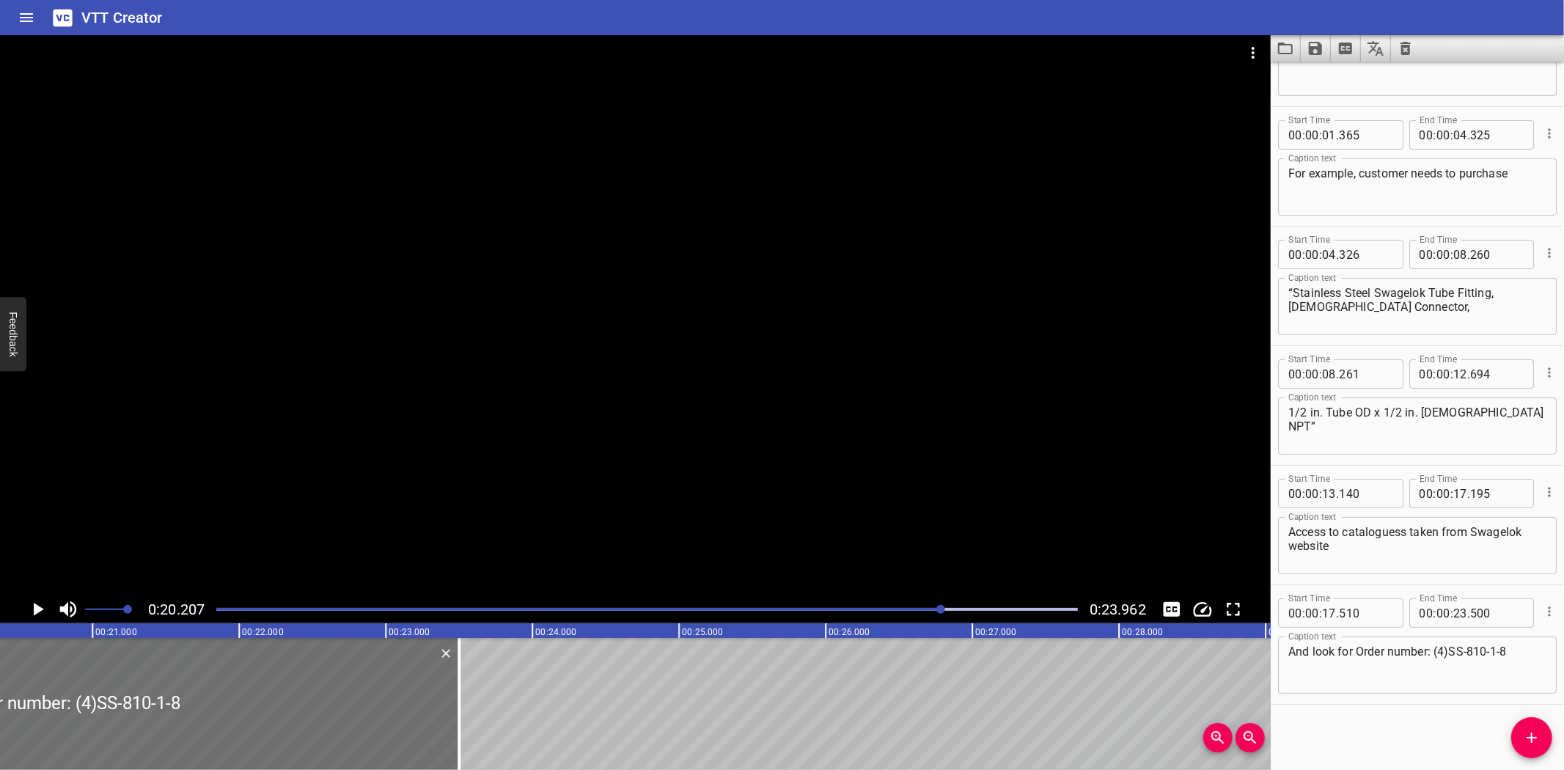
scroll to position [0, 2962]
click at [925, 609] on div "Play progress" at bounding box center [511, 609] width 861 height 3
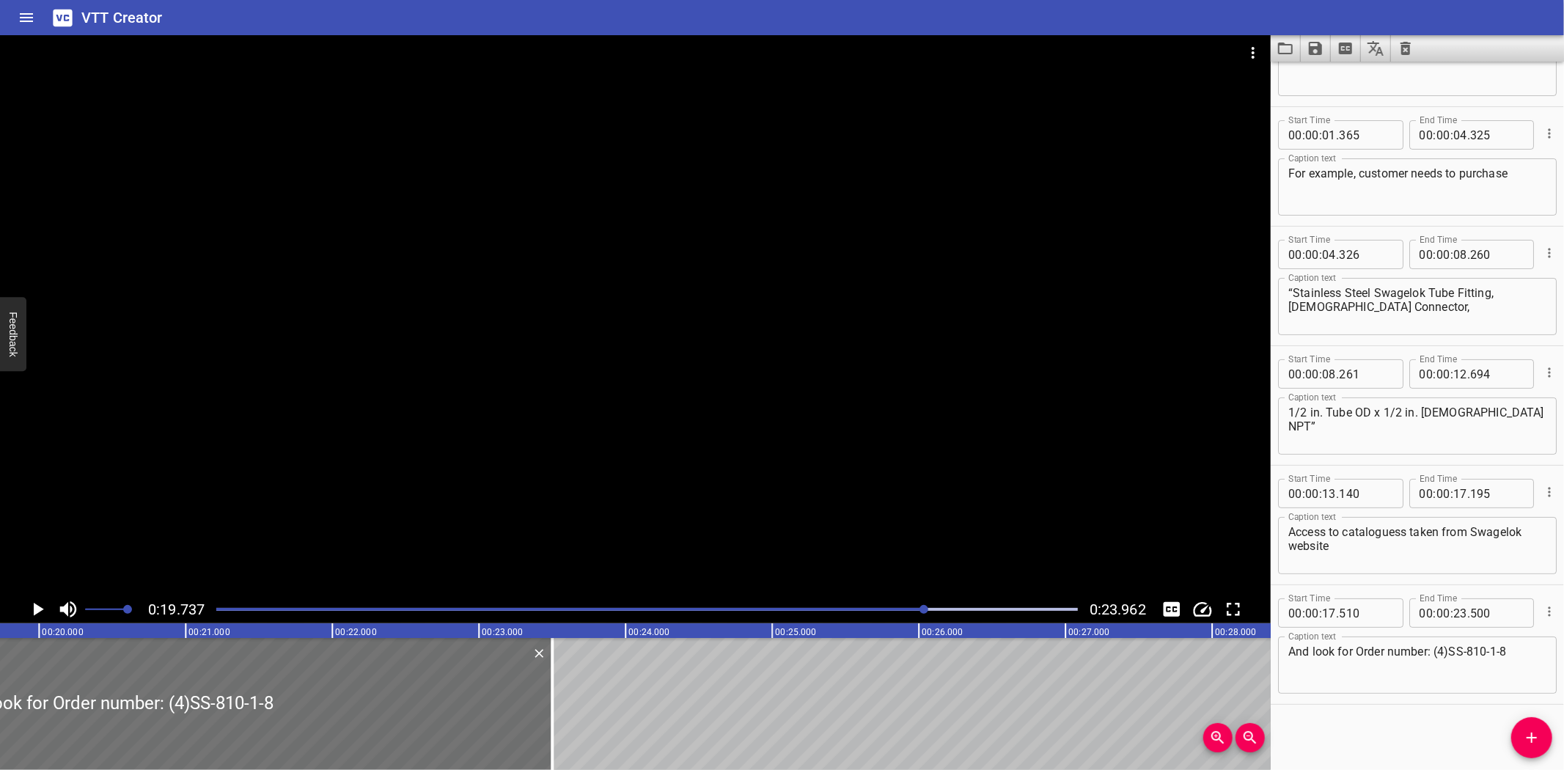
click at [803, 561] on div at bounding box center [635, 315] width 1270 height 560
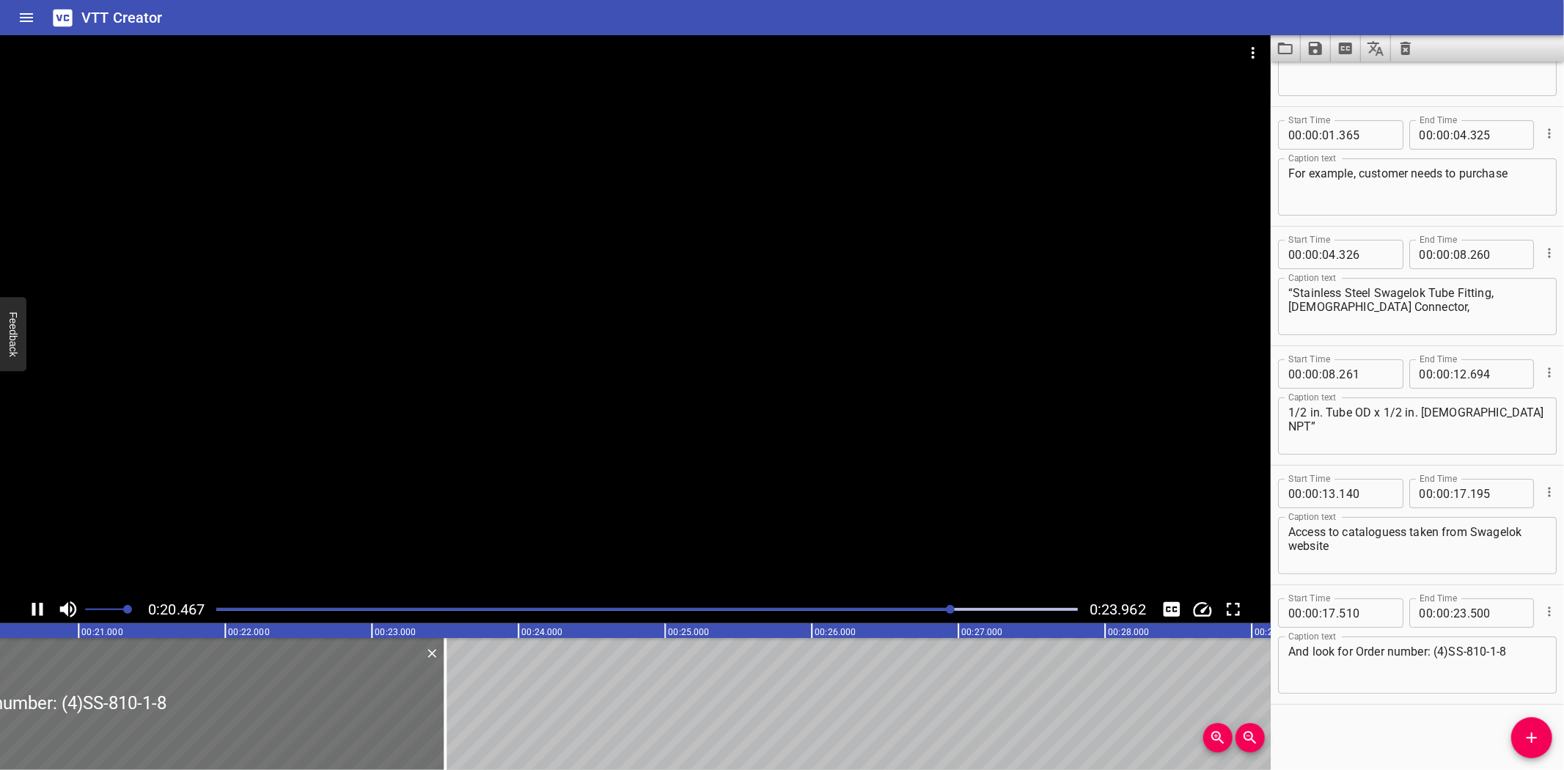
click at [833, 606] on div at bounding box center [646, 609] width 879 height 21
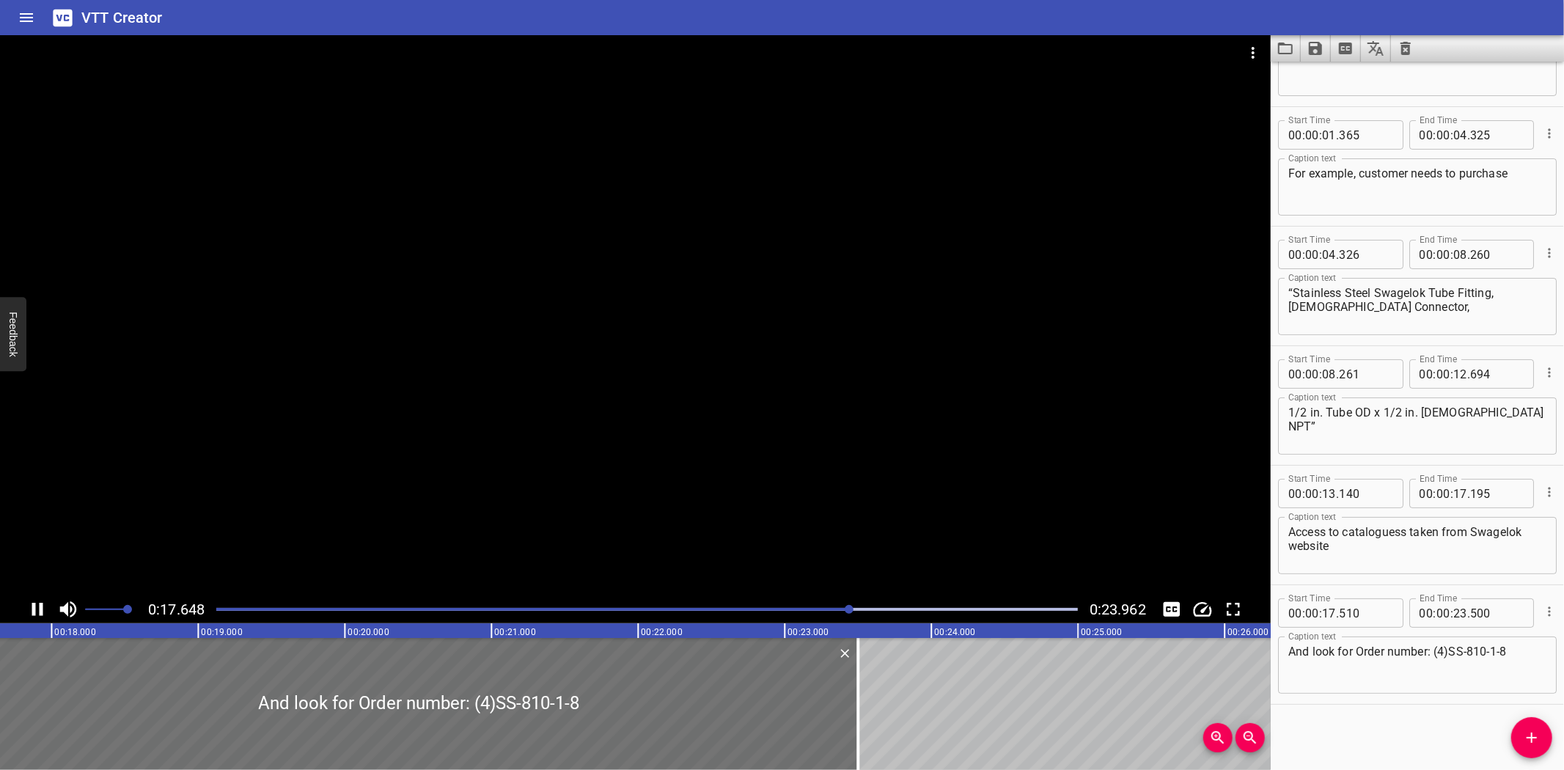
click at [759, 529] on div at bounding box center [635, 315] width 1270 height 560
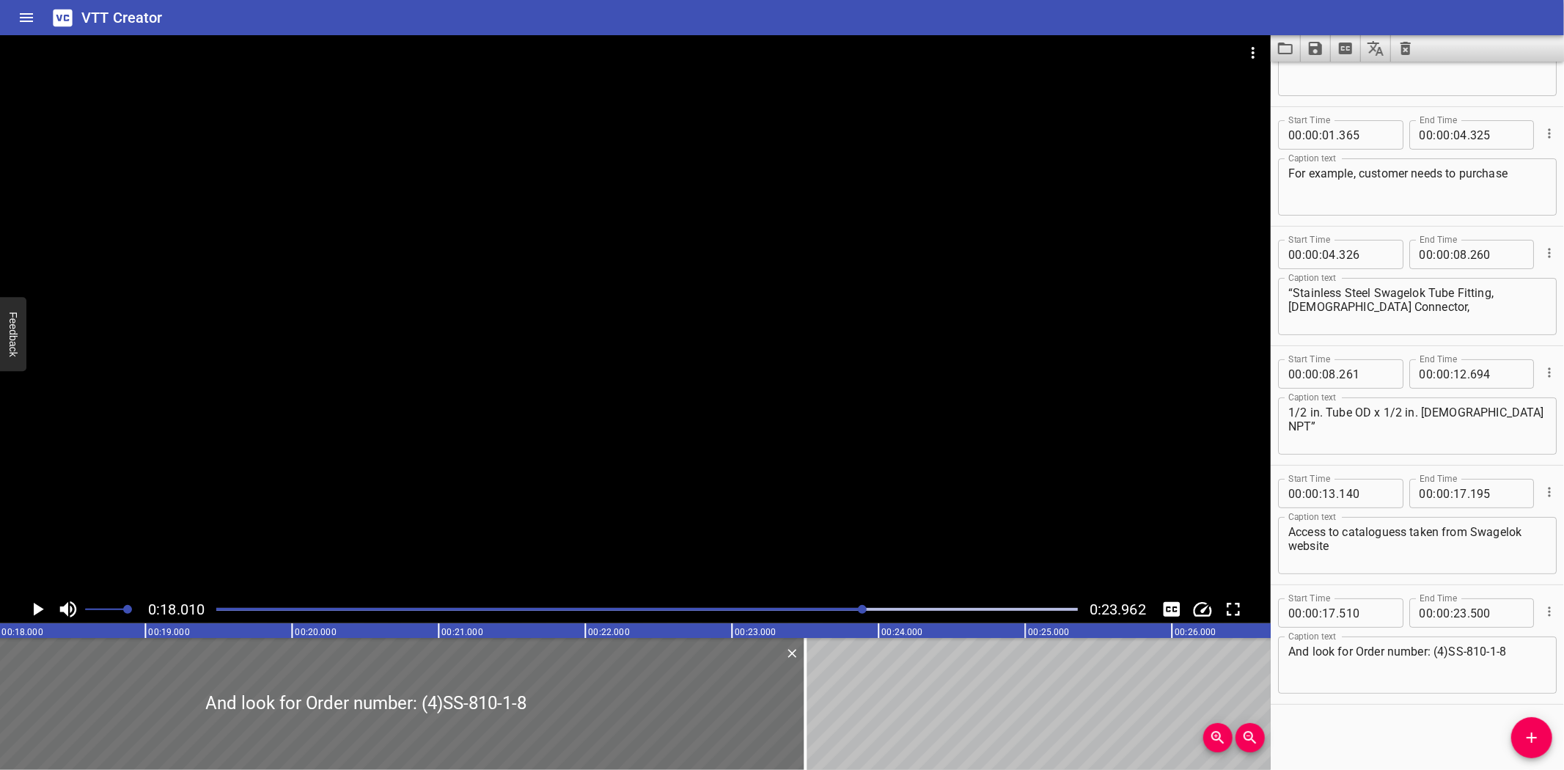
click at [763, 541] on div at bounding box center [635, 315] width 1270 height 560
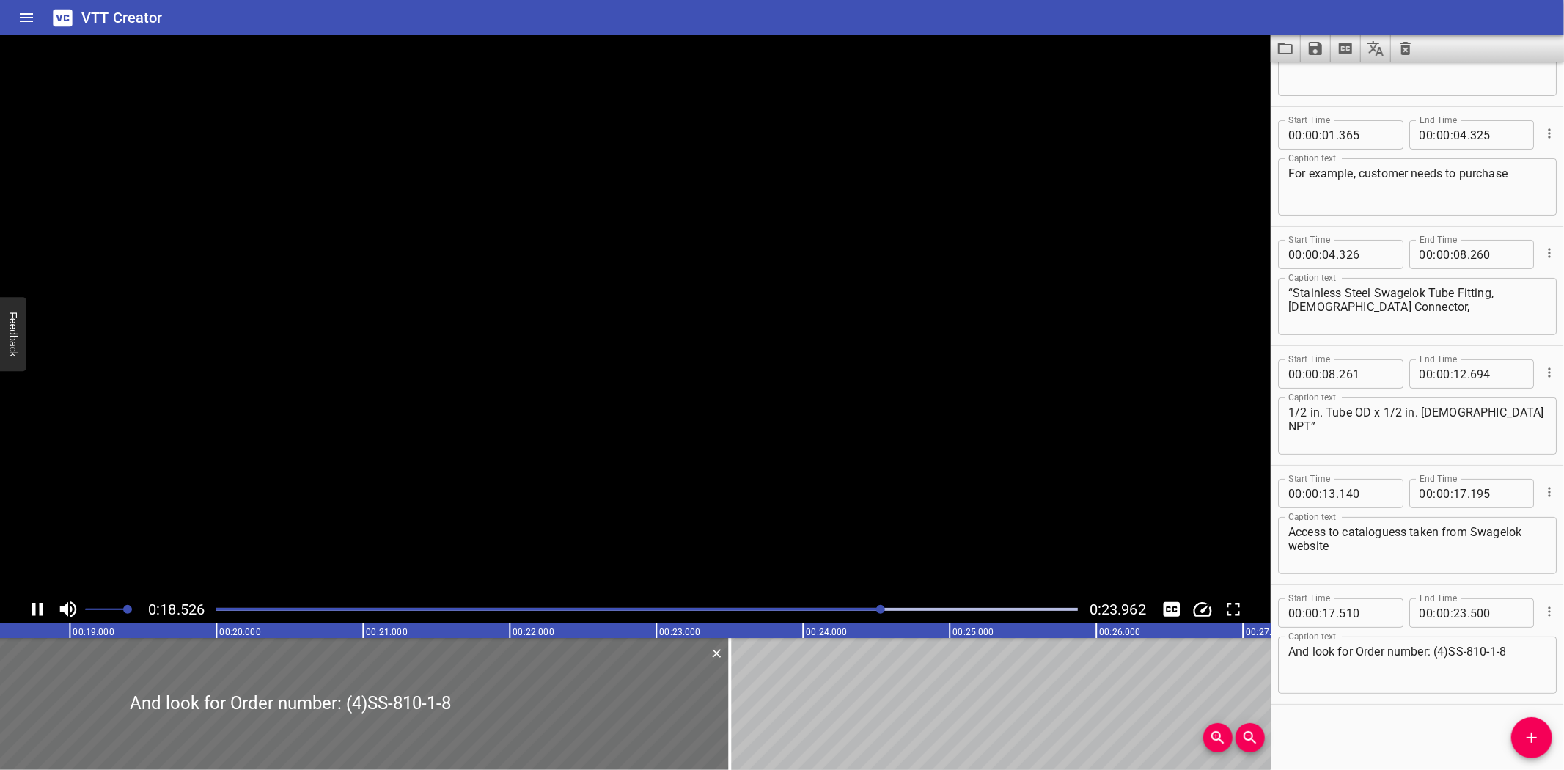
click at [811, 608] on div "Play progress" at bounding box center [451, 609] width 861 height 3
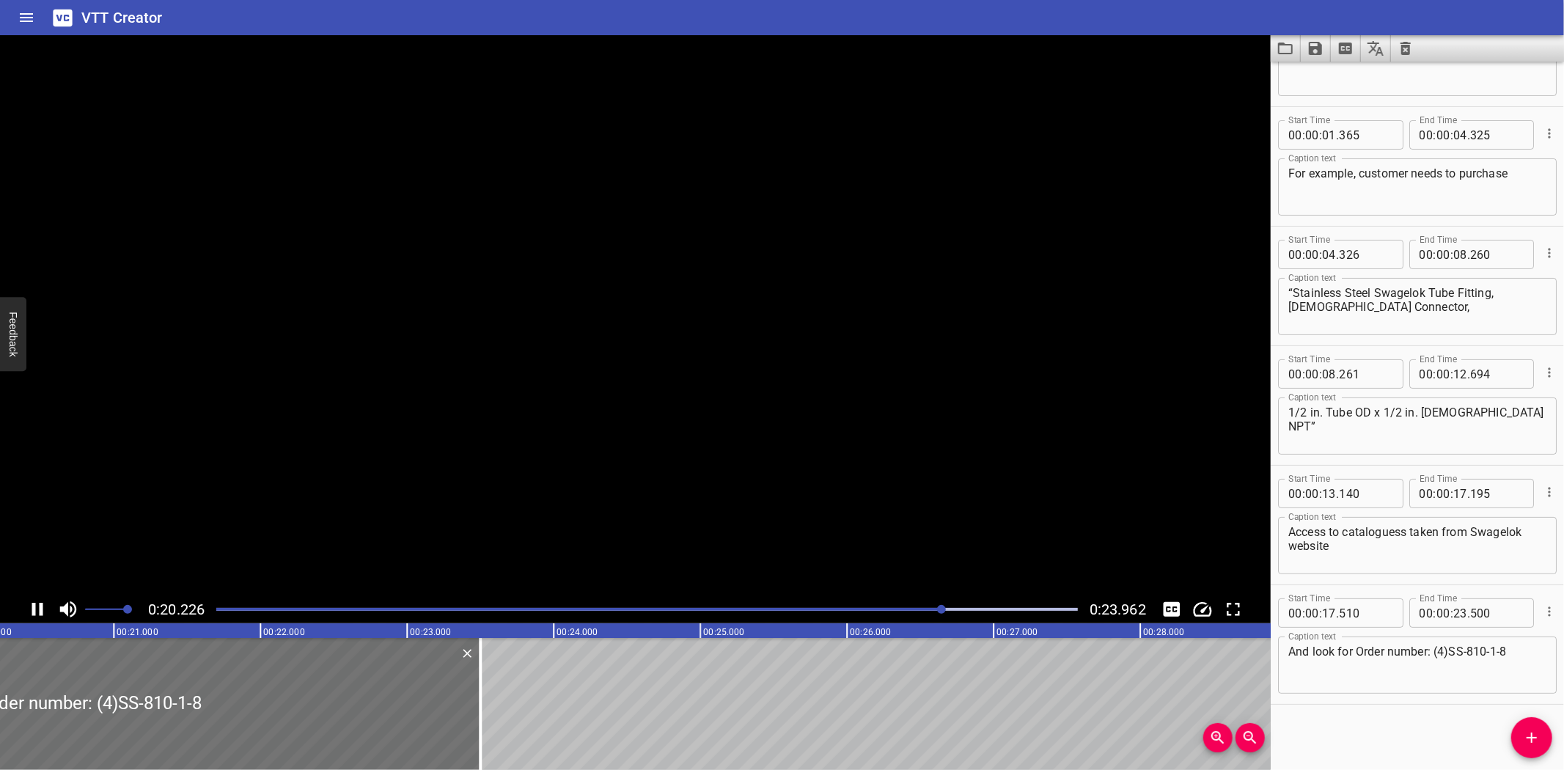
click at [811, 608] on div "Play progress" at bounding box center [512, 609] width 861 height 3
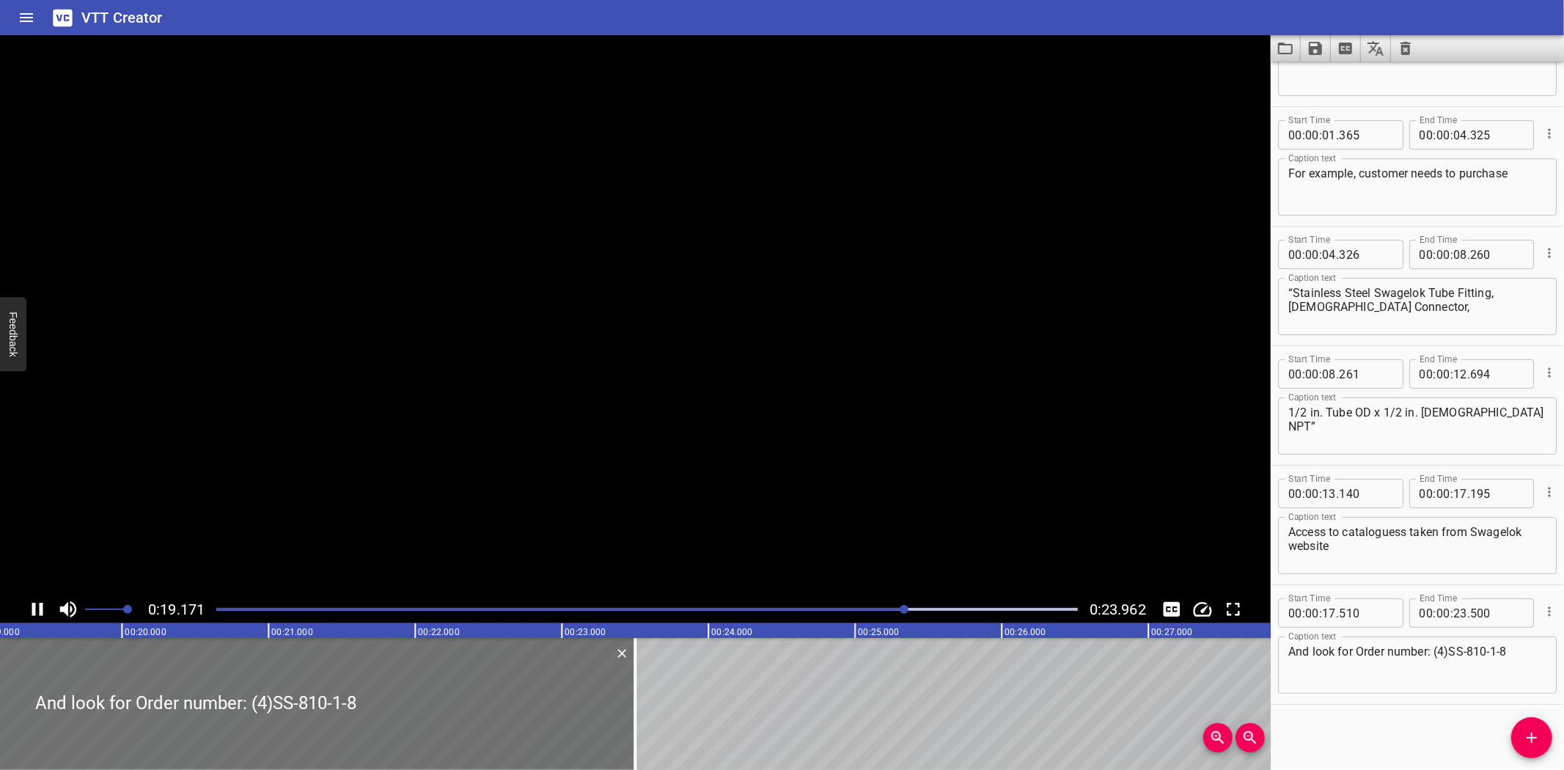
click at [811, 608] on div "Play progress" at bounding box center [474, 609] width 861 height 3
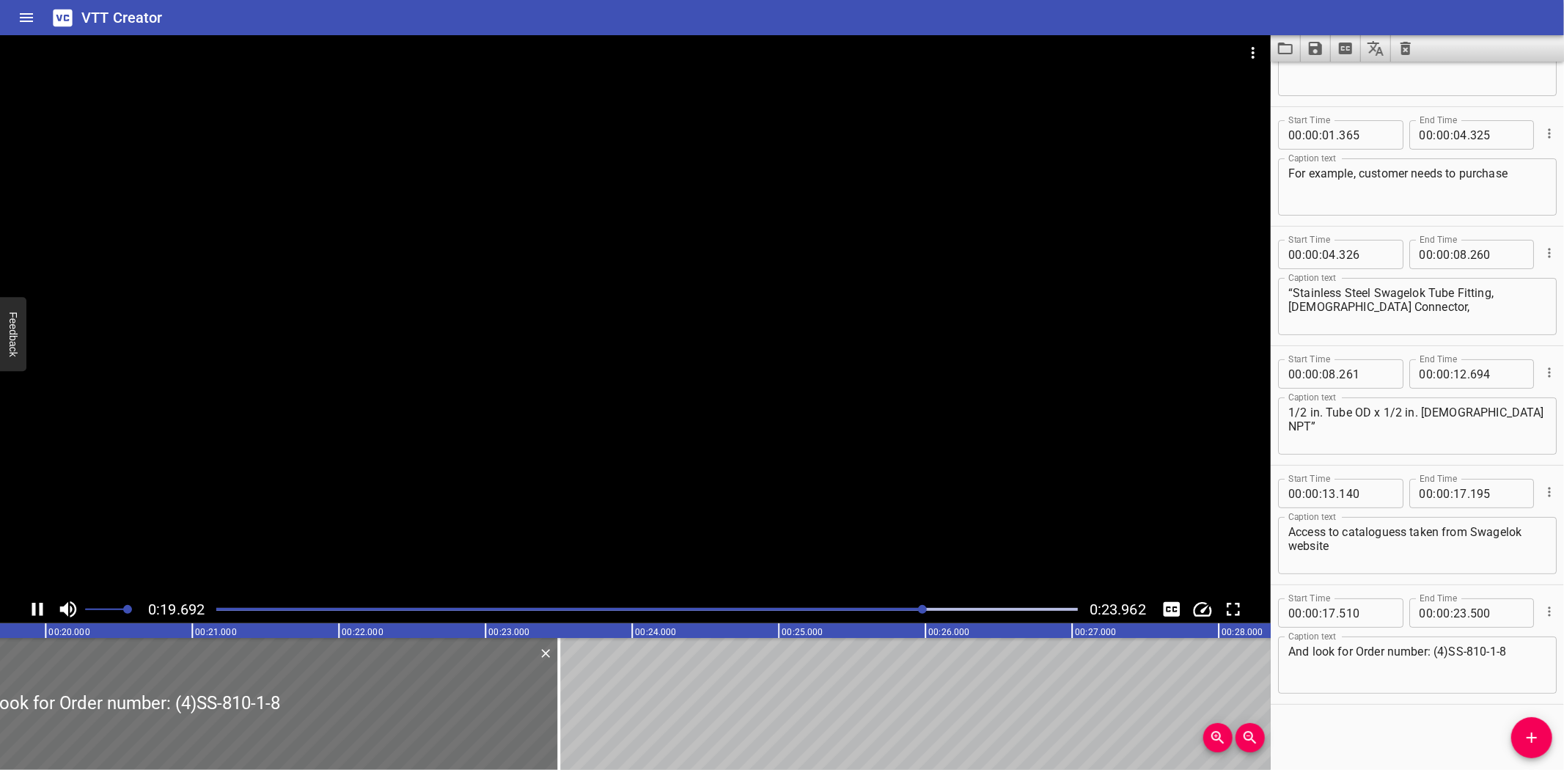
click at [797, 437] on div at bounding box center [635, 315] width 1270 height 560
click at [1451, 650] on textarea "And look for Order number: (4)SS-810-1-8" at bounding box center [1417, 665] width 258 height 42
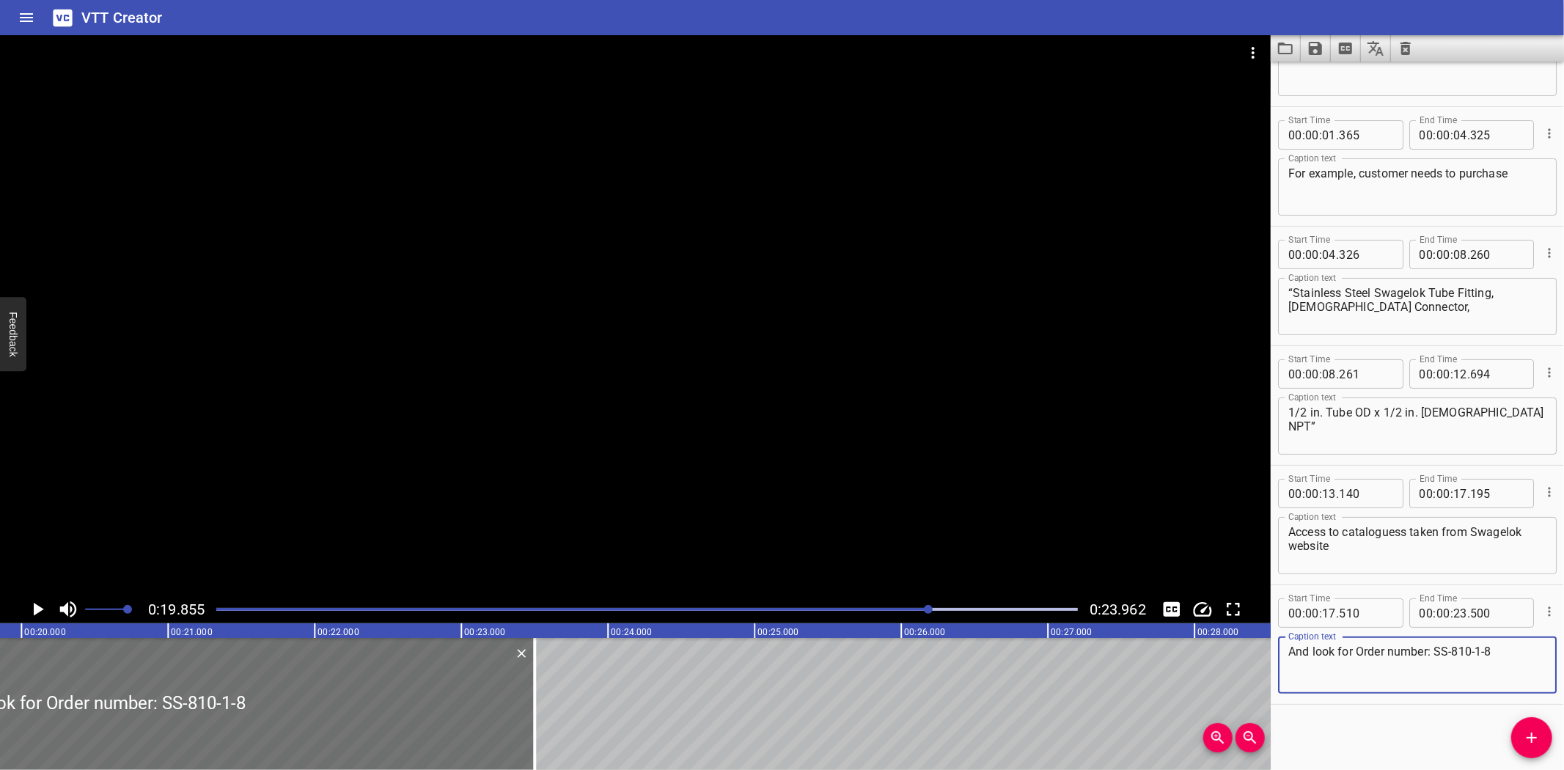
type textarea "And look for Order number: SS-810-1-8"
click at [1327, 48] on button "Save captions to file" at bounding box center [1315, 48] width 30 height 26
click at [1341, 83] on li "Save to VTT file" at bounding box center [1354, 80] width 108 height 26
click at [1292, 23] on div "VTT Creator" at bounding box center [782, 17] width 1564 height 35
click at [638, 612] on div at bounding box center [646, 609] width 879 height 21
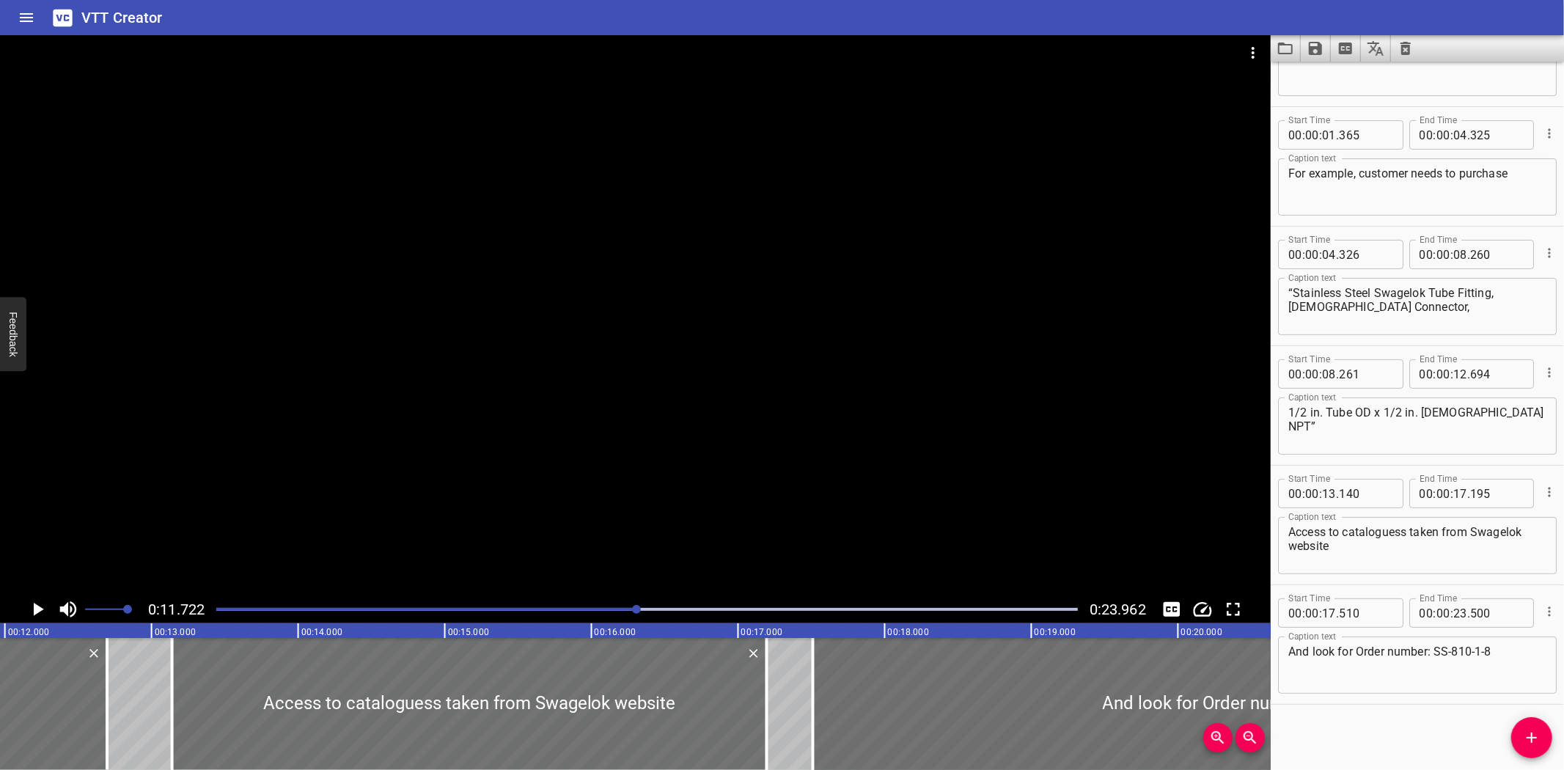
scroll to position [0, 1718]
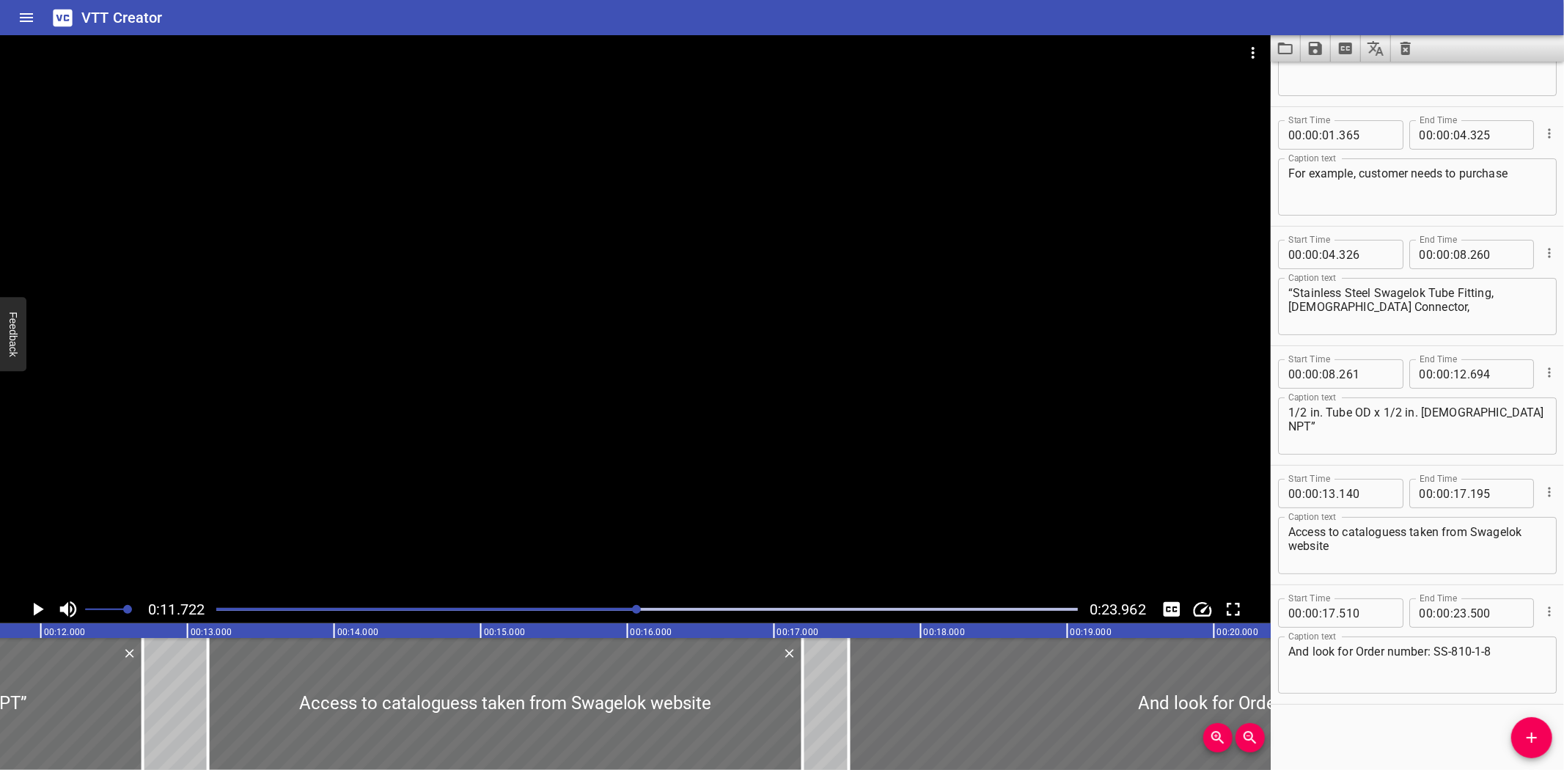
drag, startPoint x: 995, startPoint y: 400, endPoint x: 1426, endPoint y: 465, distance: 436.6
click at [1426, 465] on div "Start Time 00 : 00 : 13 . 140 Start Time End Time 00 : 00 : 17 . 195 End Time C…" at bounding box center [1416, 524] width 293 height 119
click at [1028, 6] on div "VTT Creator" at bounding box center [782, 17] width 1564 height 35
click at [1279, 47] on icon "Load captions from file" at bounding box center [1285, 49] width 18 height 18
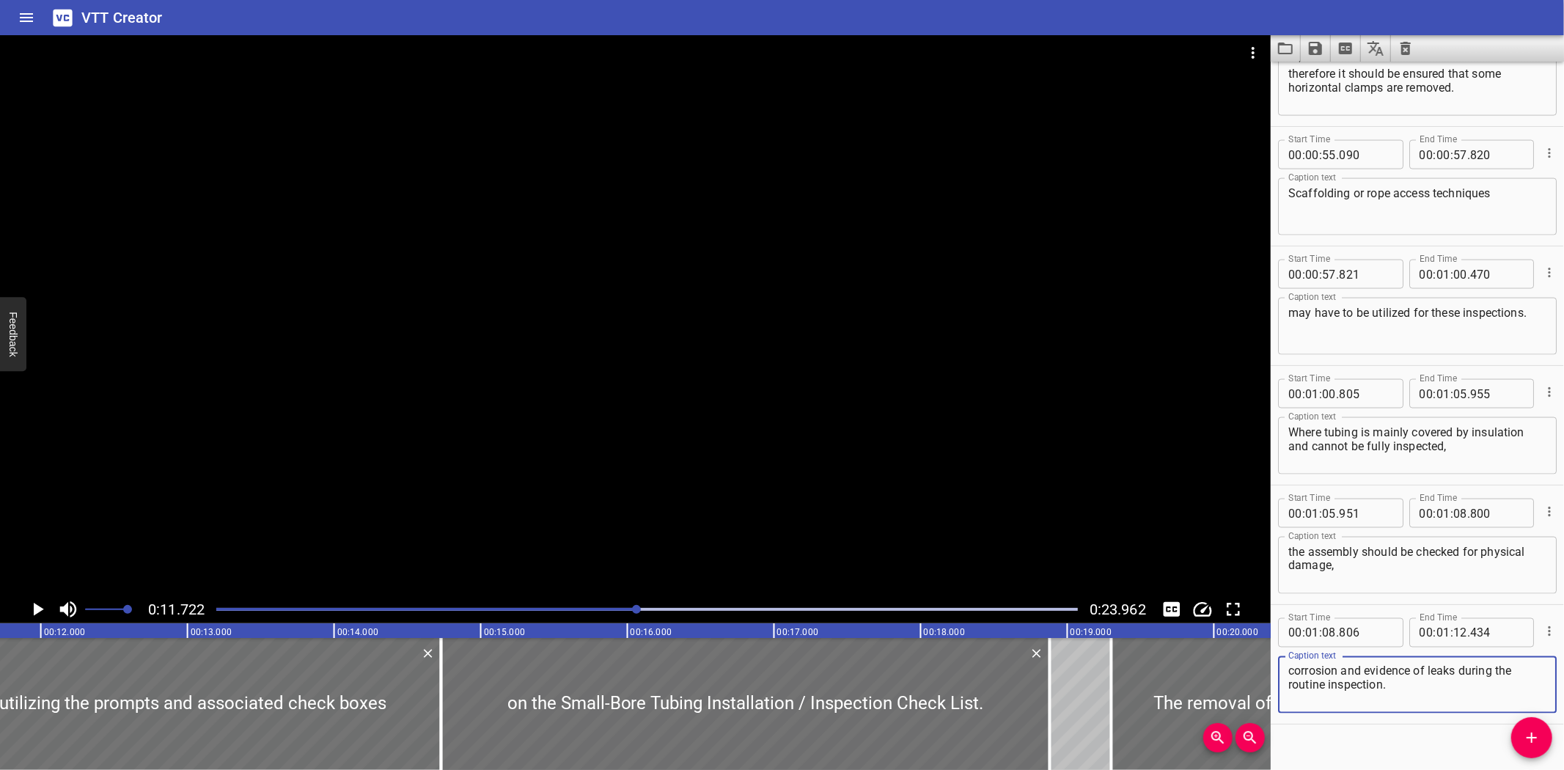
scroll to position [1868, 0]
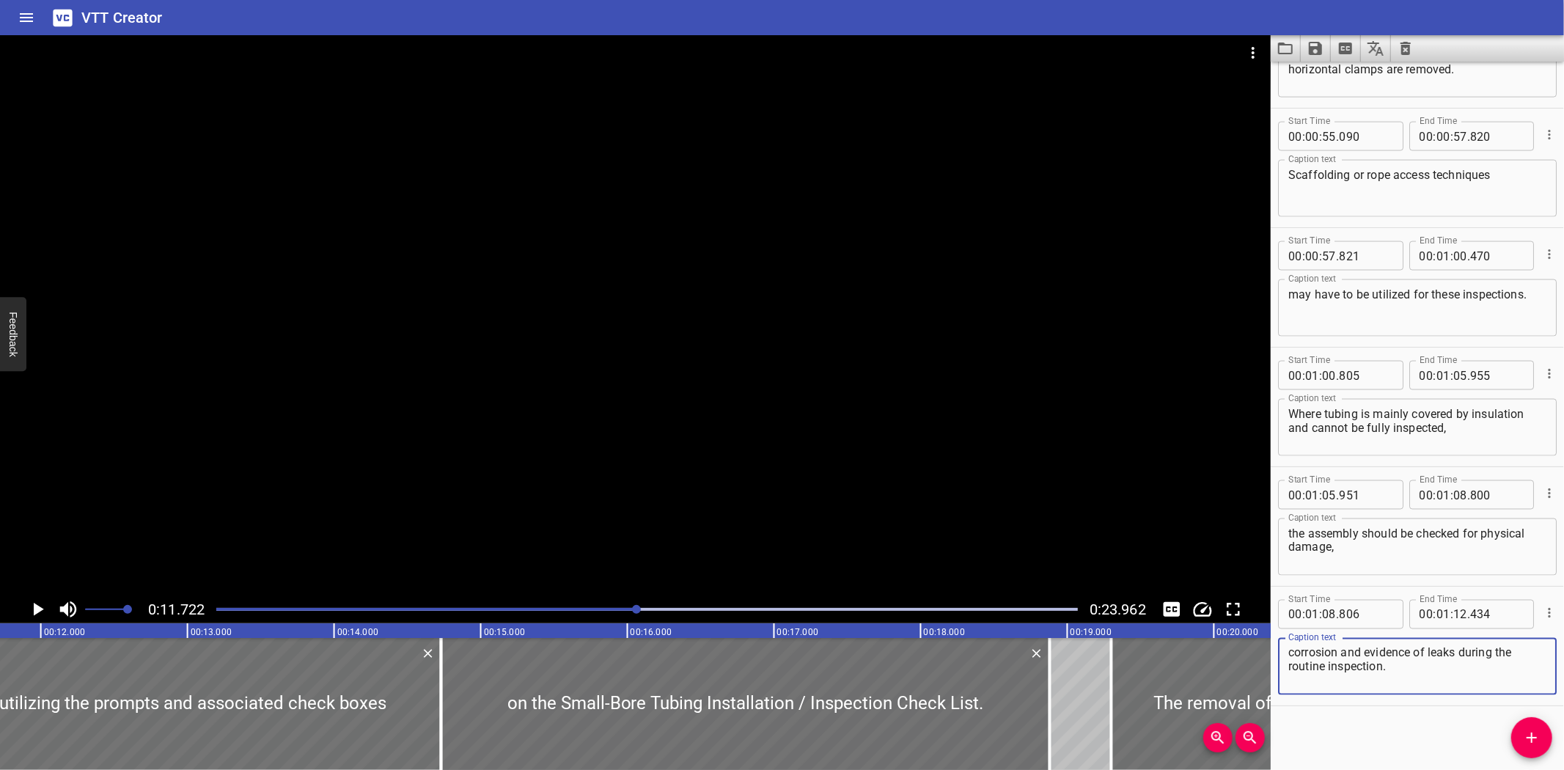
click at [1249, 39] on button "Video Options" at bounding box center [1252, 52] width 35 height 35
click at [1253, 46] on li "Select New Video File..." at bounding box center [1308, 54] width 146 height 26
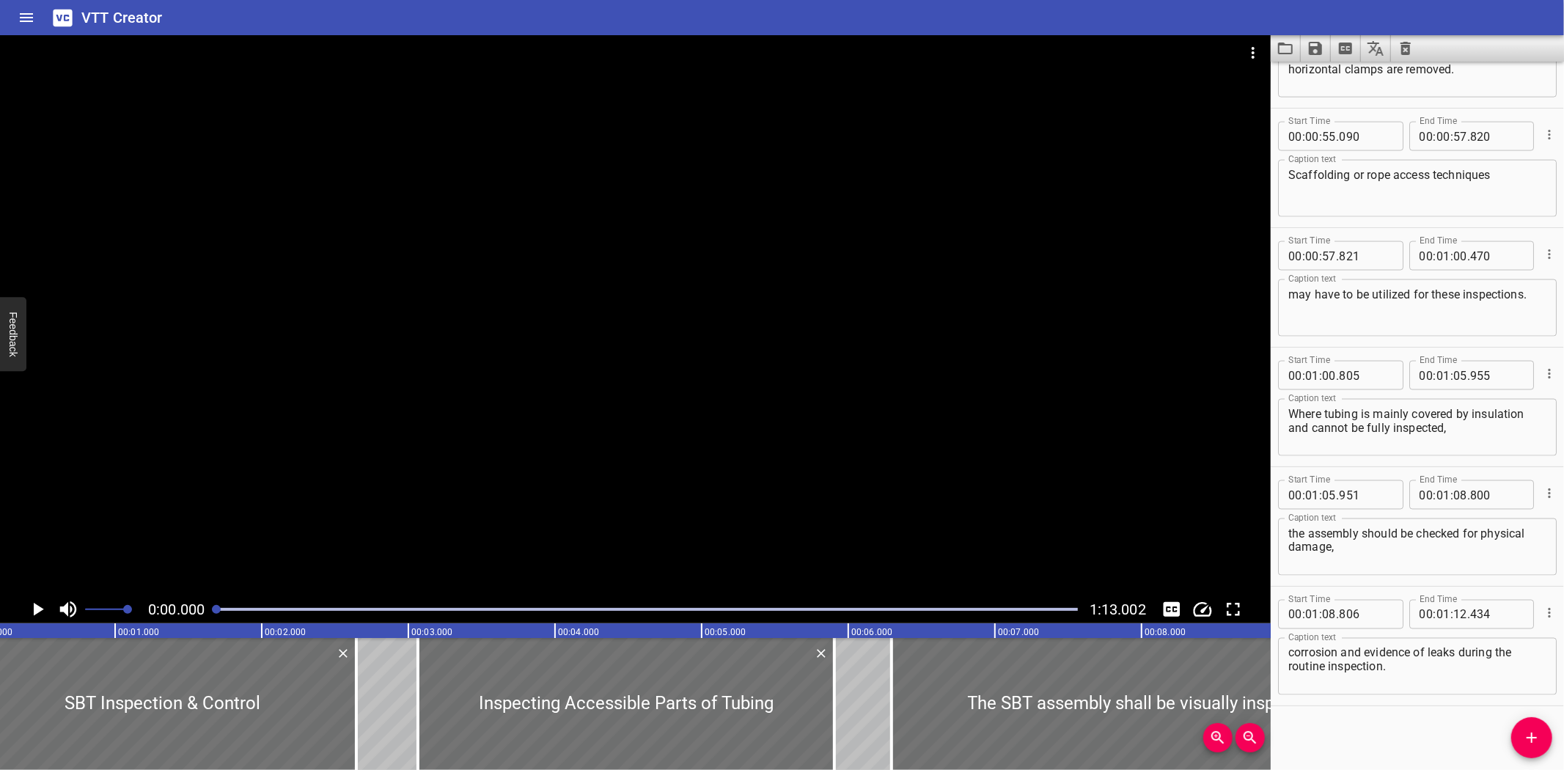
scroll to position [0, 0]
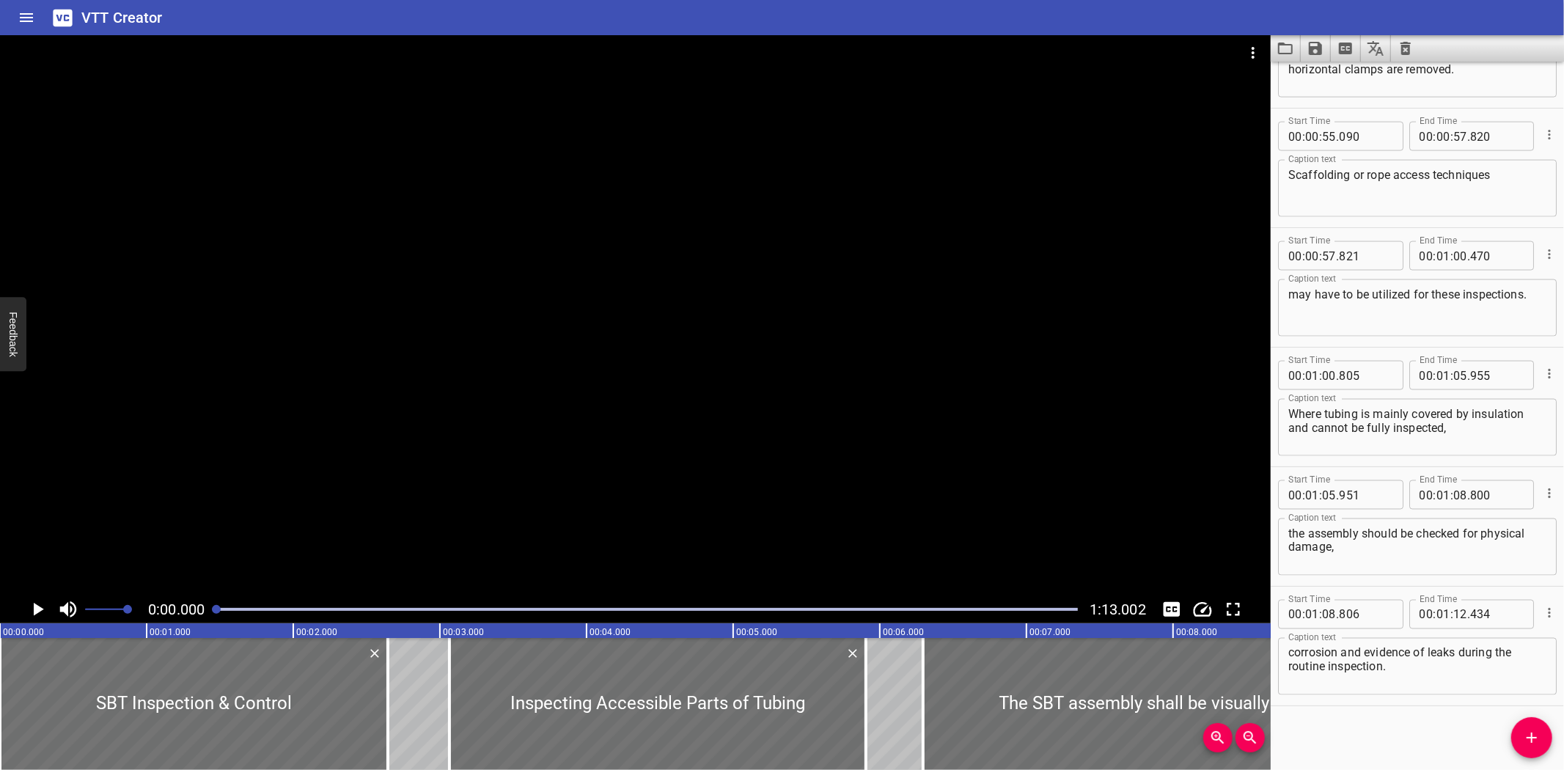
click at [630, 11] on div "VTT Creator" at bounding box center [782, 17] width 1564 height 35
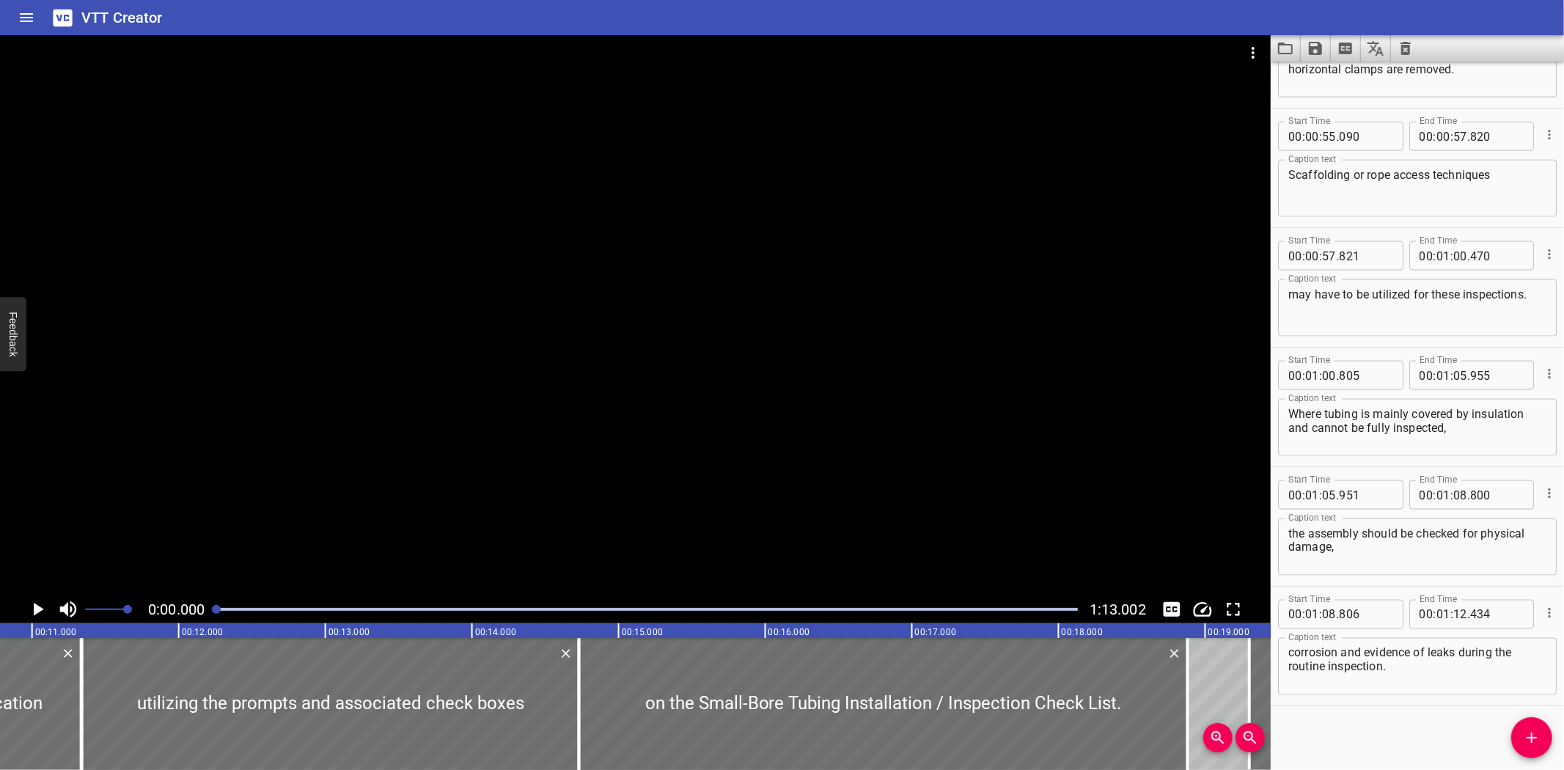
scroll to position [0, 1616]
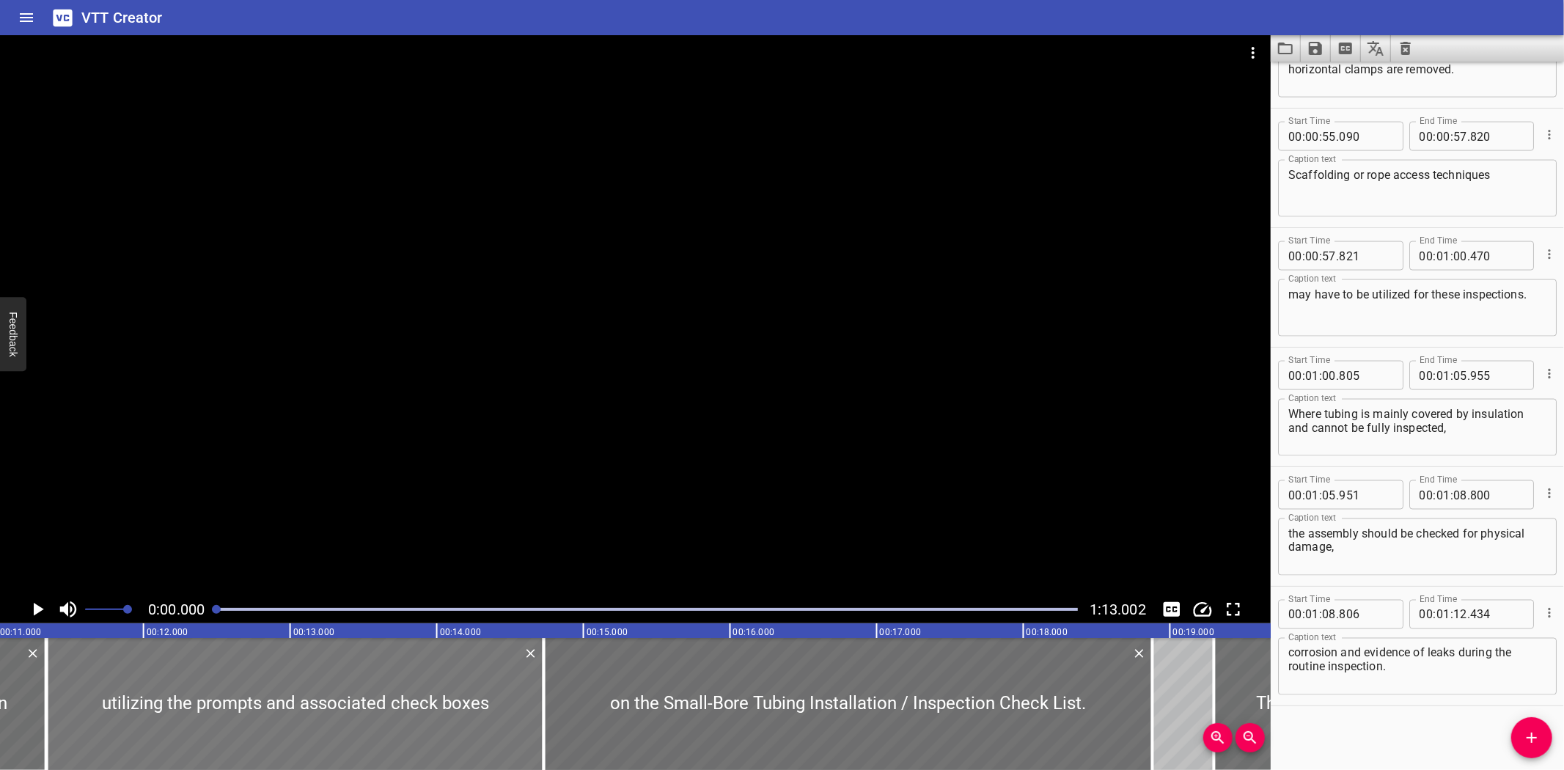
click at [68, 686] on div at bounding box center [295, 704] width 497 height 132
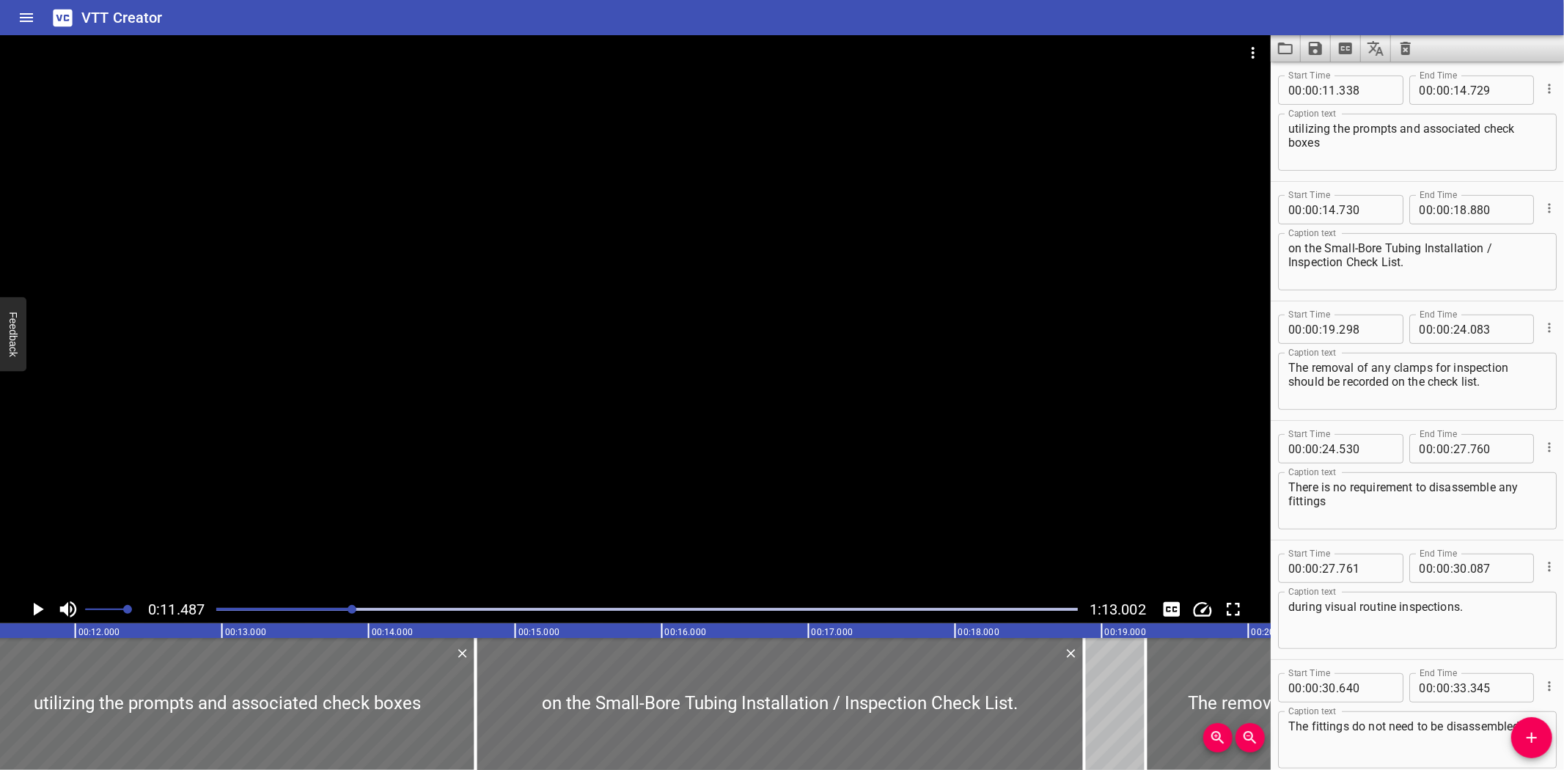
click at [37, 604] on icon "Play/Pause" at bounding box center [37, 609] width 22 height 22
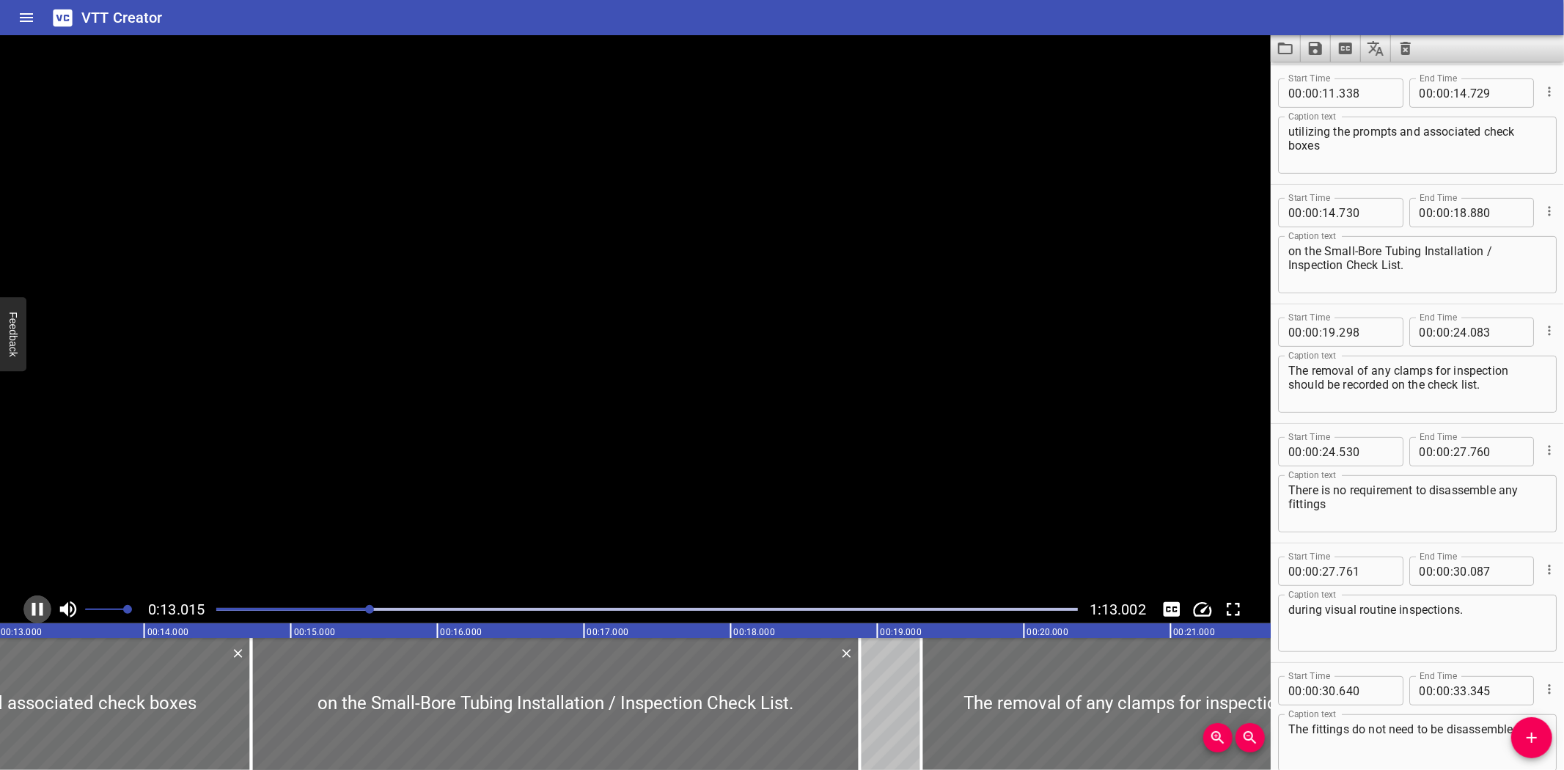
click at [37, 604] on icon "Play/Pause" at bounding box center [37, 609] width 22 height 22
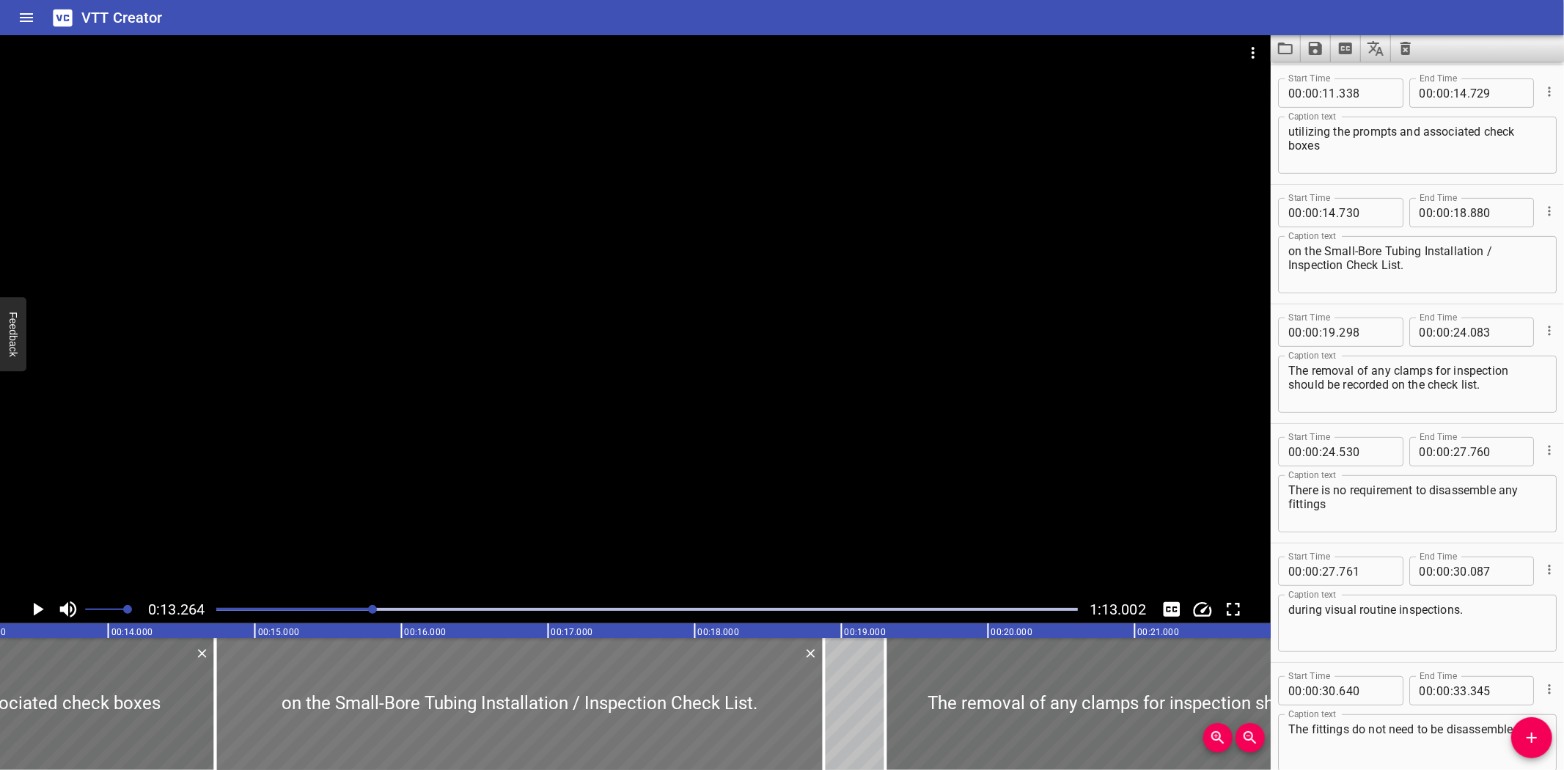
click at [267, 660] on div at bounding box center [520, 704] width 608 height 132
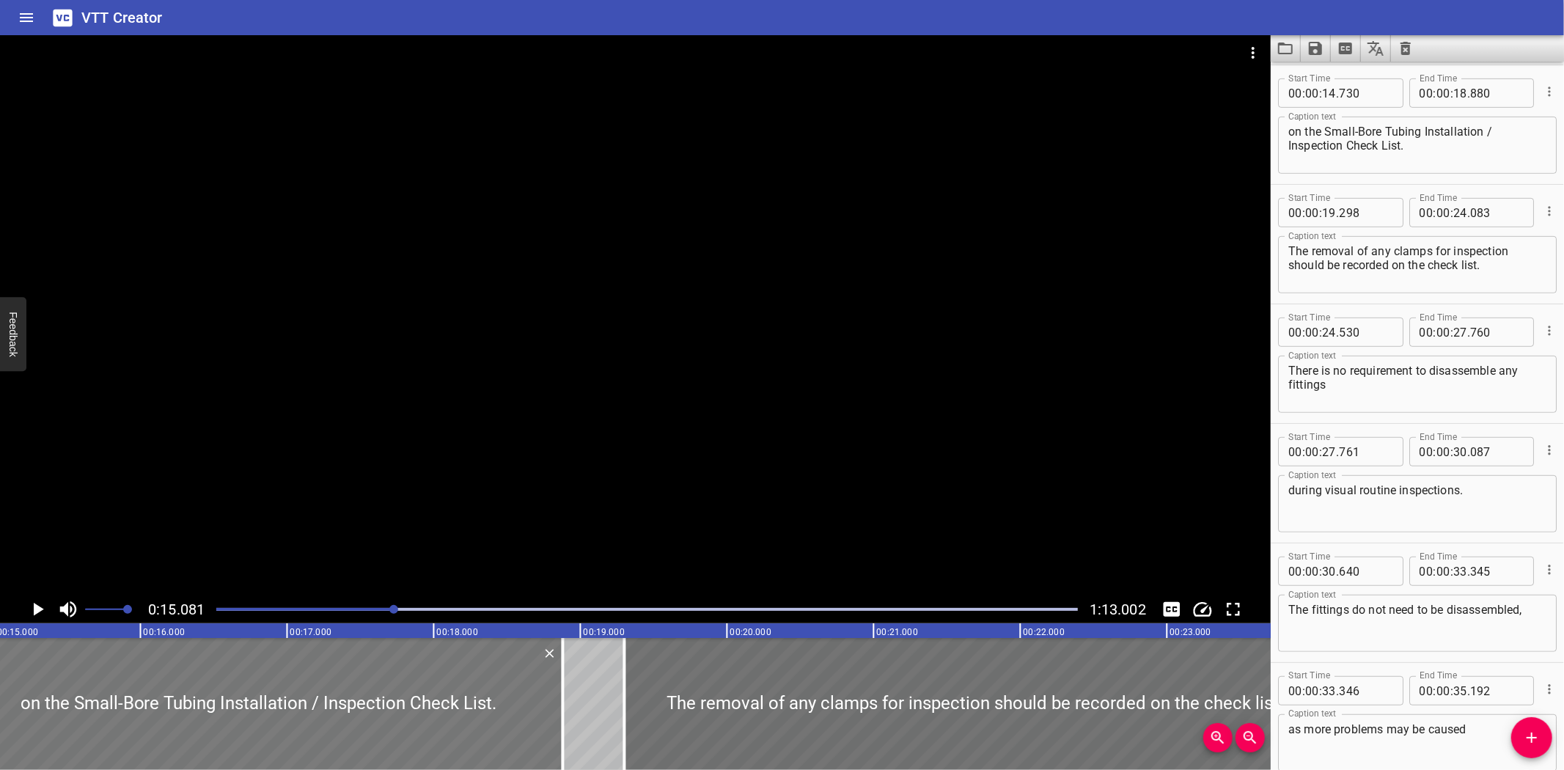
scroll to position [0, 2211]
drag, startPoint x: 1389, startPoint y: 147, endPoint x: 1402, endPoint y: 145, distance: 12.5
click at [1389, 147] on textarea "on the Small-Bore Tubing Installation / Inspection Check List." at bounding box center [1417, 146] width 258 height 42
type textarea "on the Small-Bore Tubing Installation / Inspection Checklist."
click at [1462, 265] on textarea "The removal of any clamps for inspection should be recorded on the check list." at bounding box center [1417, 265] width 258 height 42
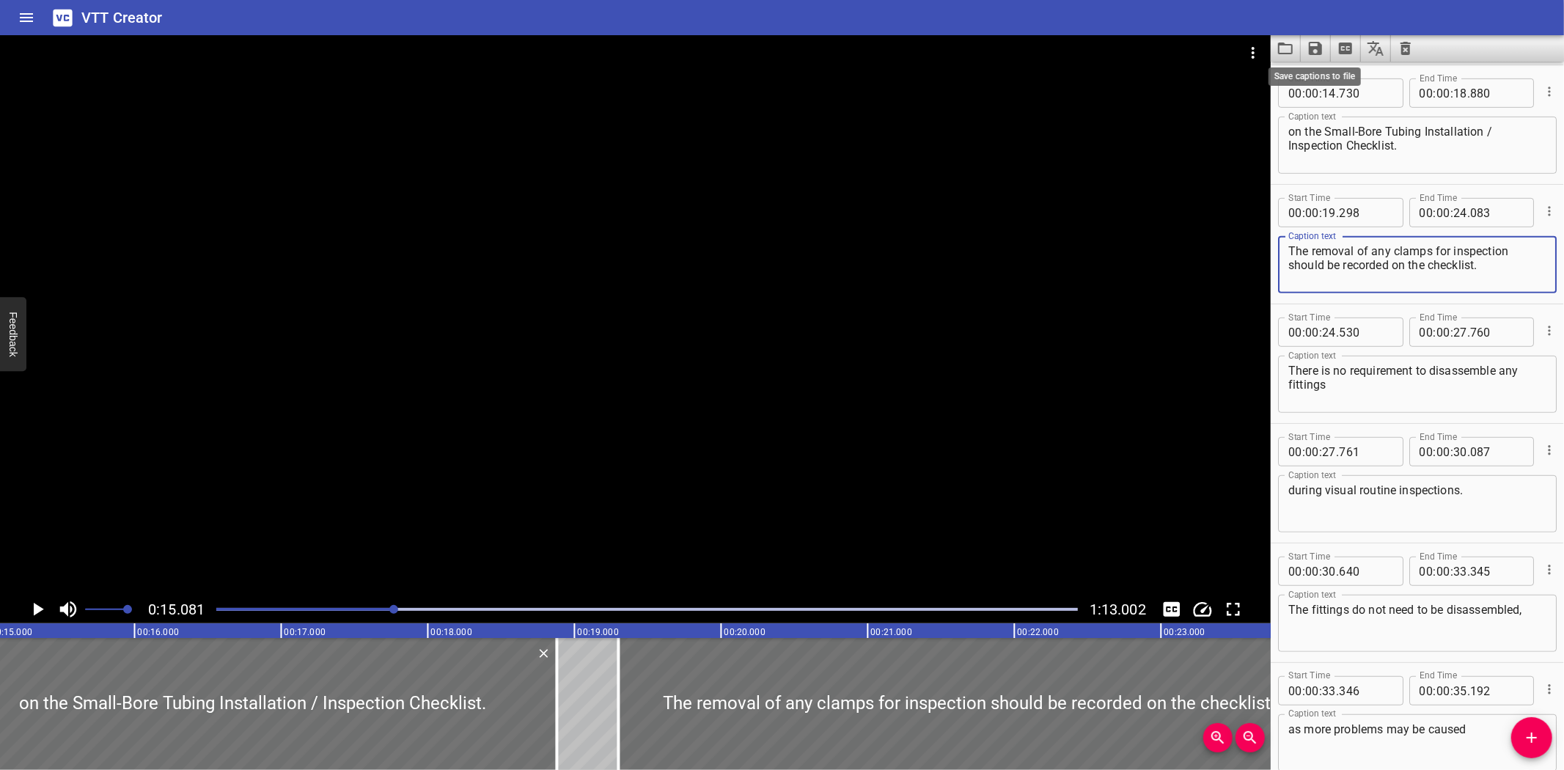
type textarea "The removal of any clamps for inspection should be recorded on the checklist."
click at [1312, 44] on icon "Save captions to file" at bounding box center [1315, 49] width 18 height 18
click at [1336, 91] on li "Save to VTT file" at bounding box center [1354, 80] width 108 height 26
click at [244, 22] on div "VTT Creator" at bounding box center [782, 17] width 1564 height 35
click at [1285, 56] on icon "Load captions from file" at bounding box center [1285, 49] width 18 height 18
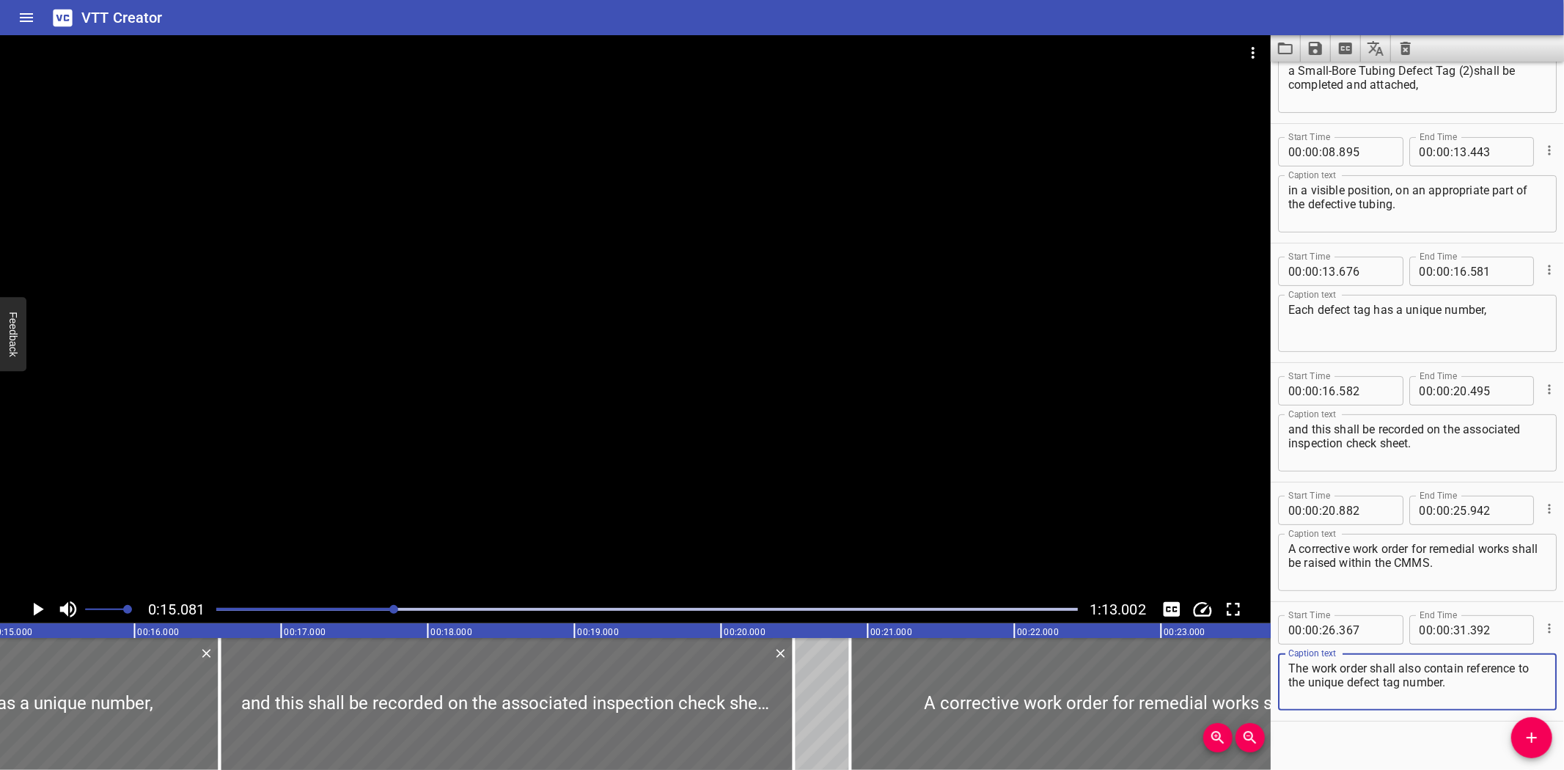
scroll to position [196, 0]
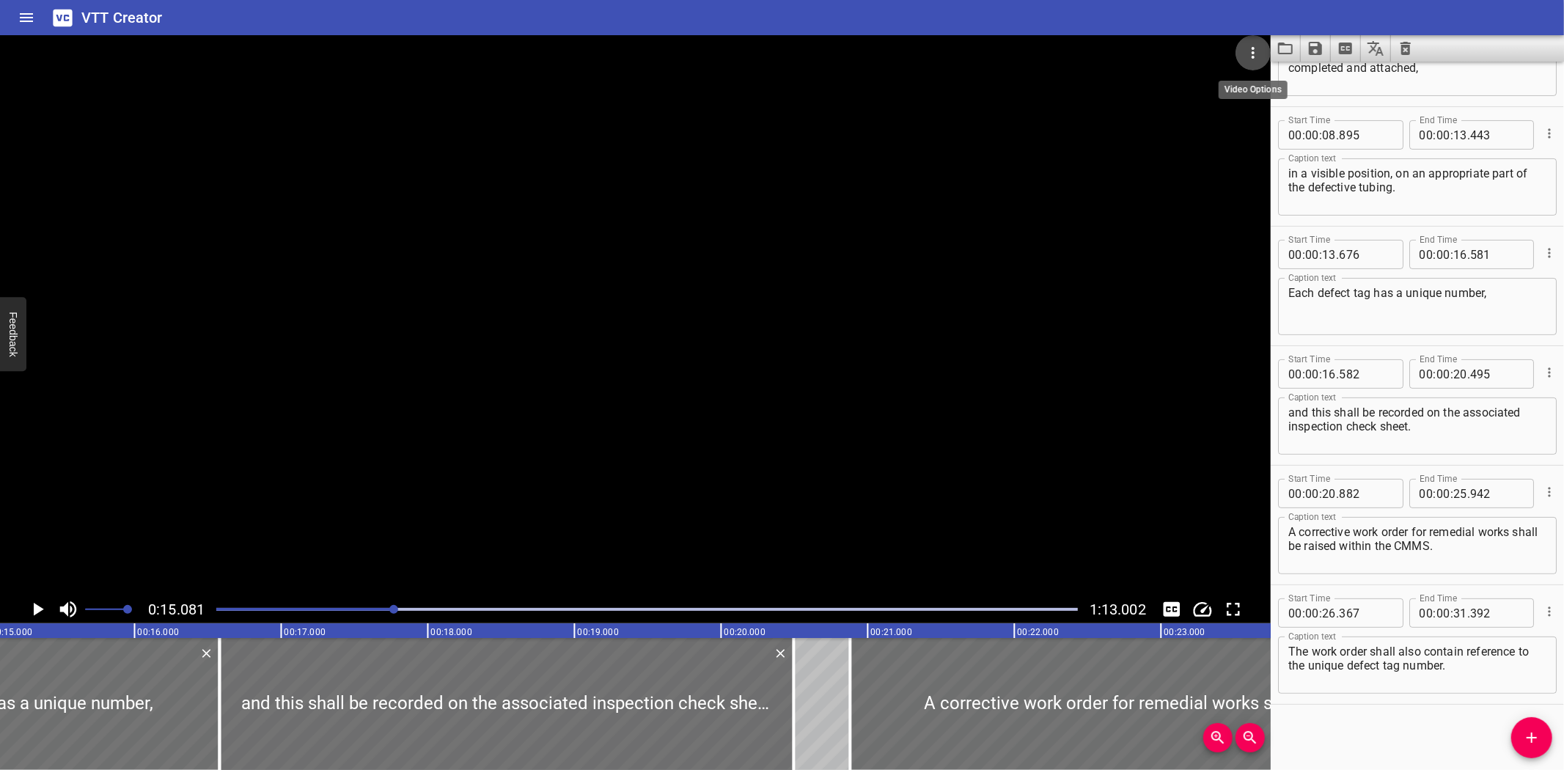
click at [1252, 45] on icon "Video Options" at bounding box center [1253, 53] width 18 height 18
click at [1263, 55] on li "Select New Video File..." at bounding box center [1308, 54] width 146 height 26
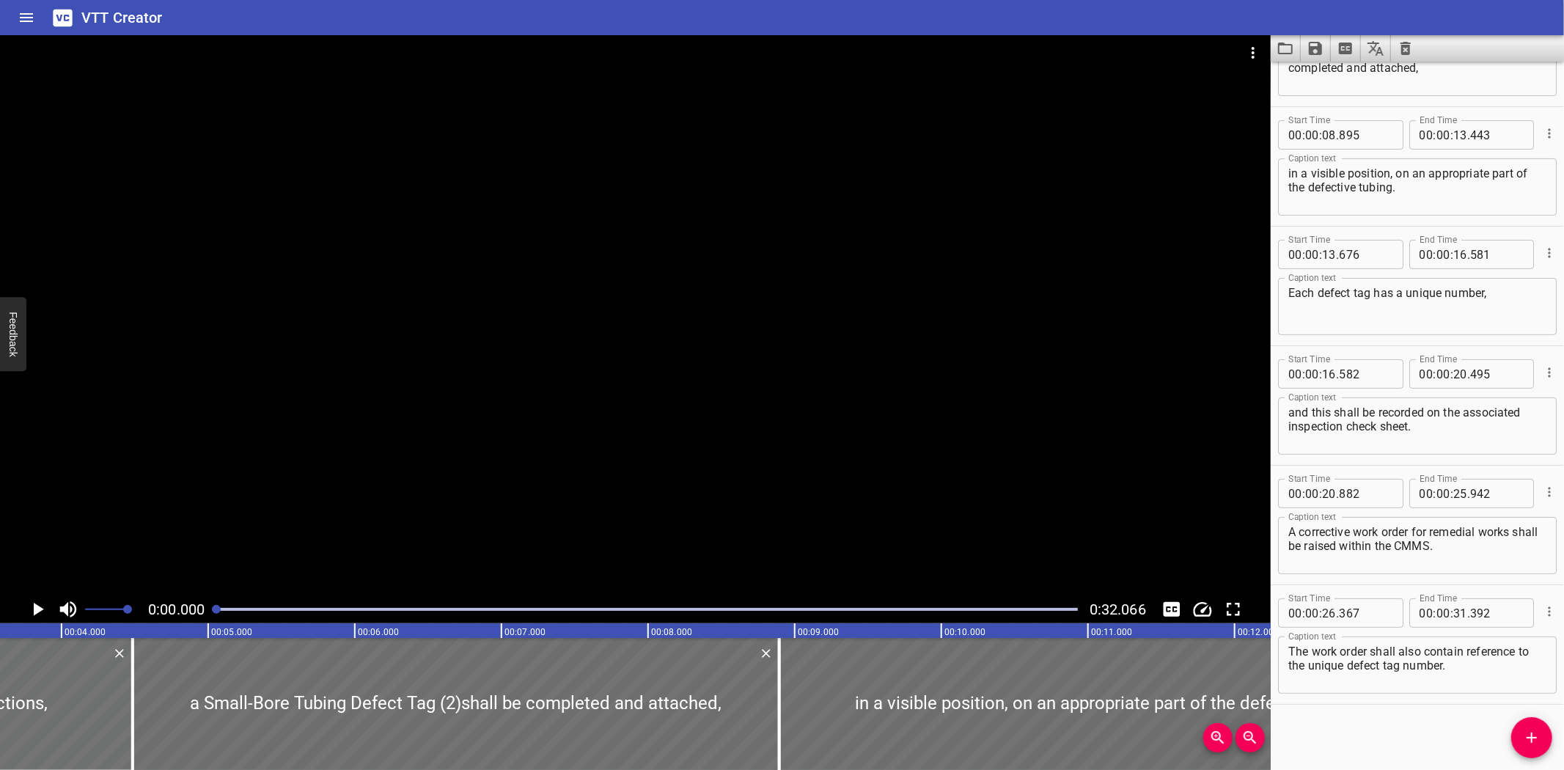
scroll to position [0, 438]
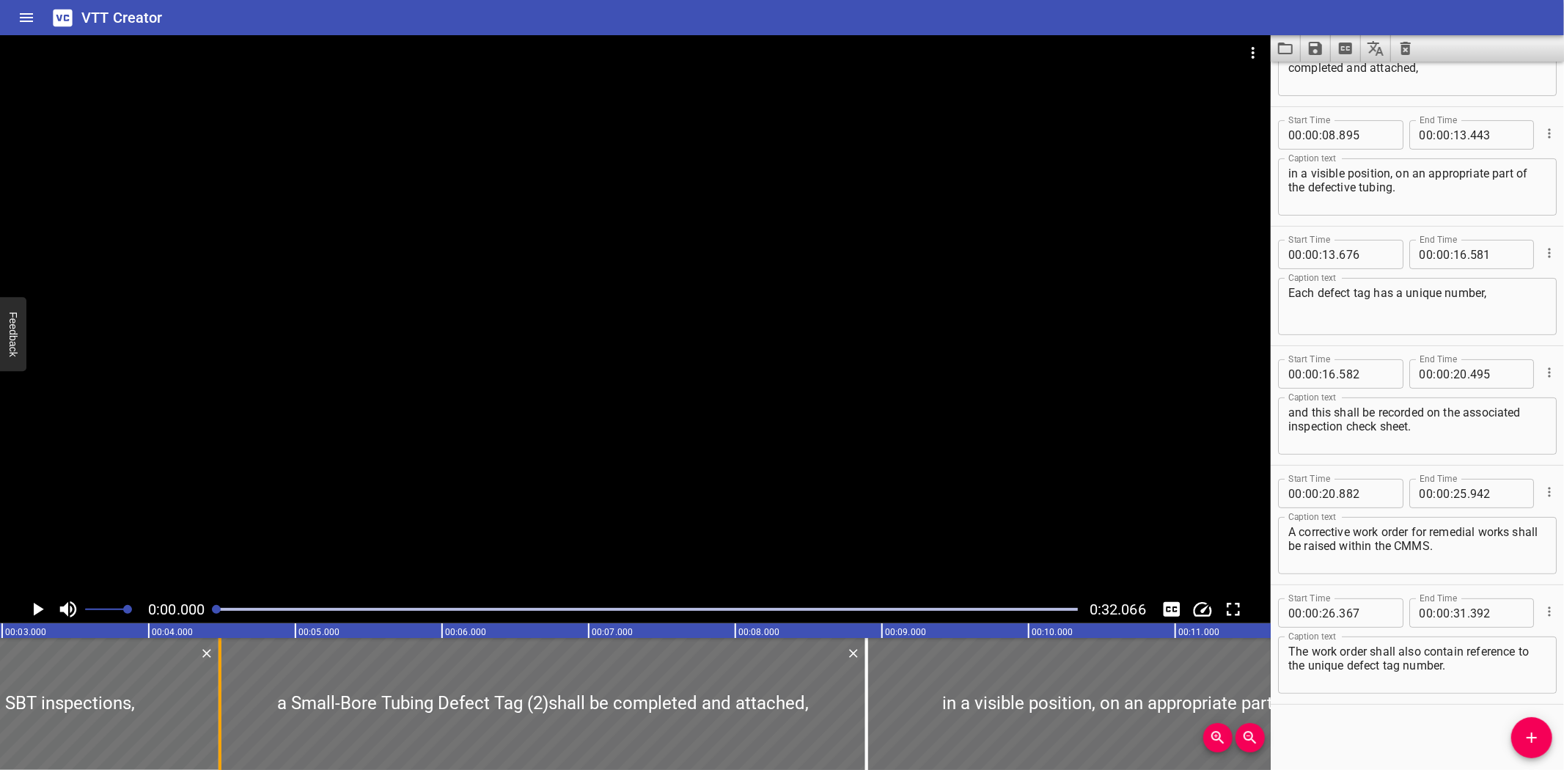
click at [214, 716] on div at bounding box center [220, 704] width 15 height 132
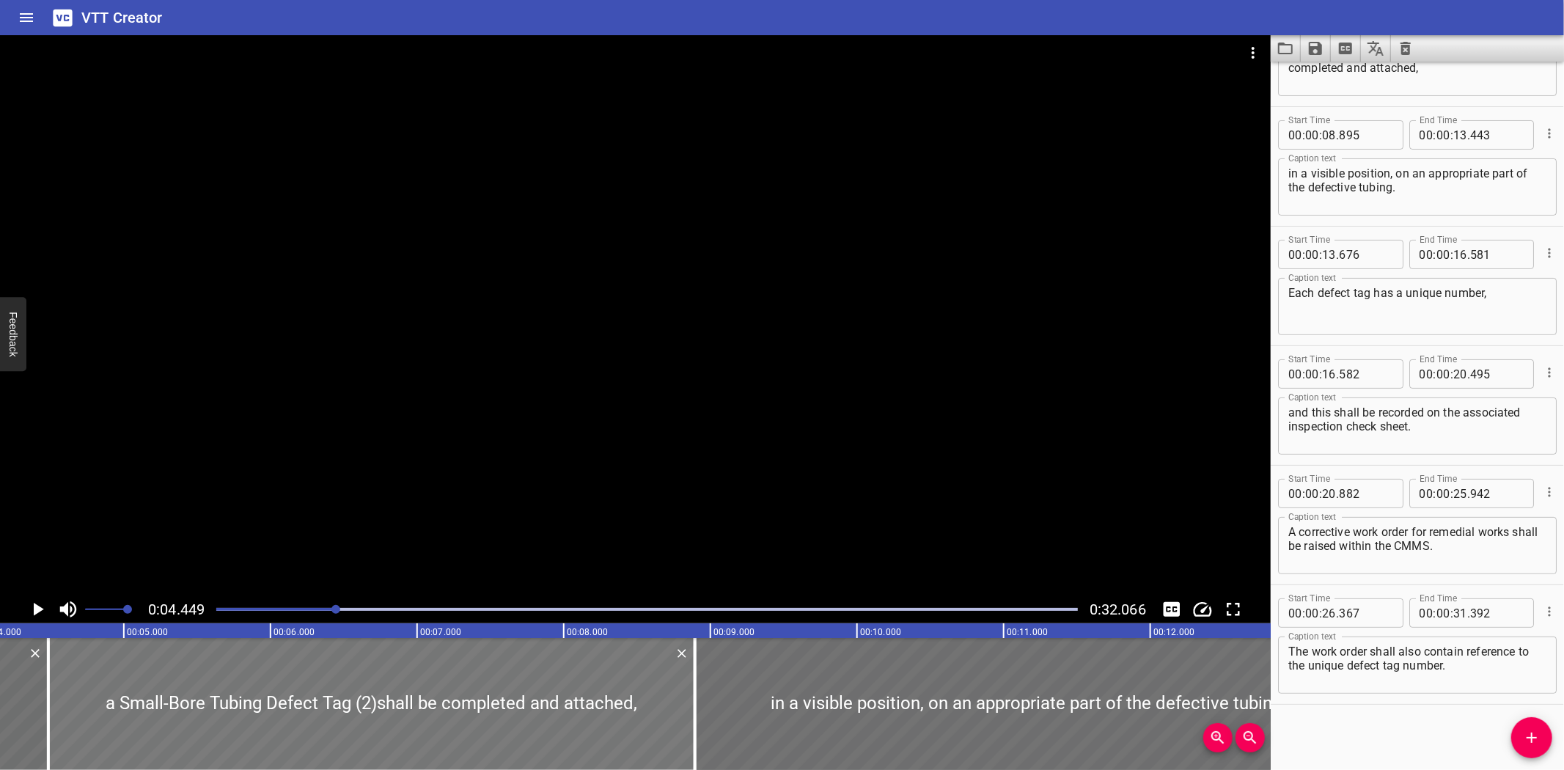
scroll to position [0, 652]
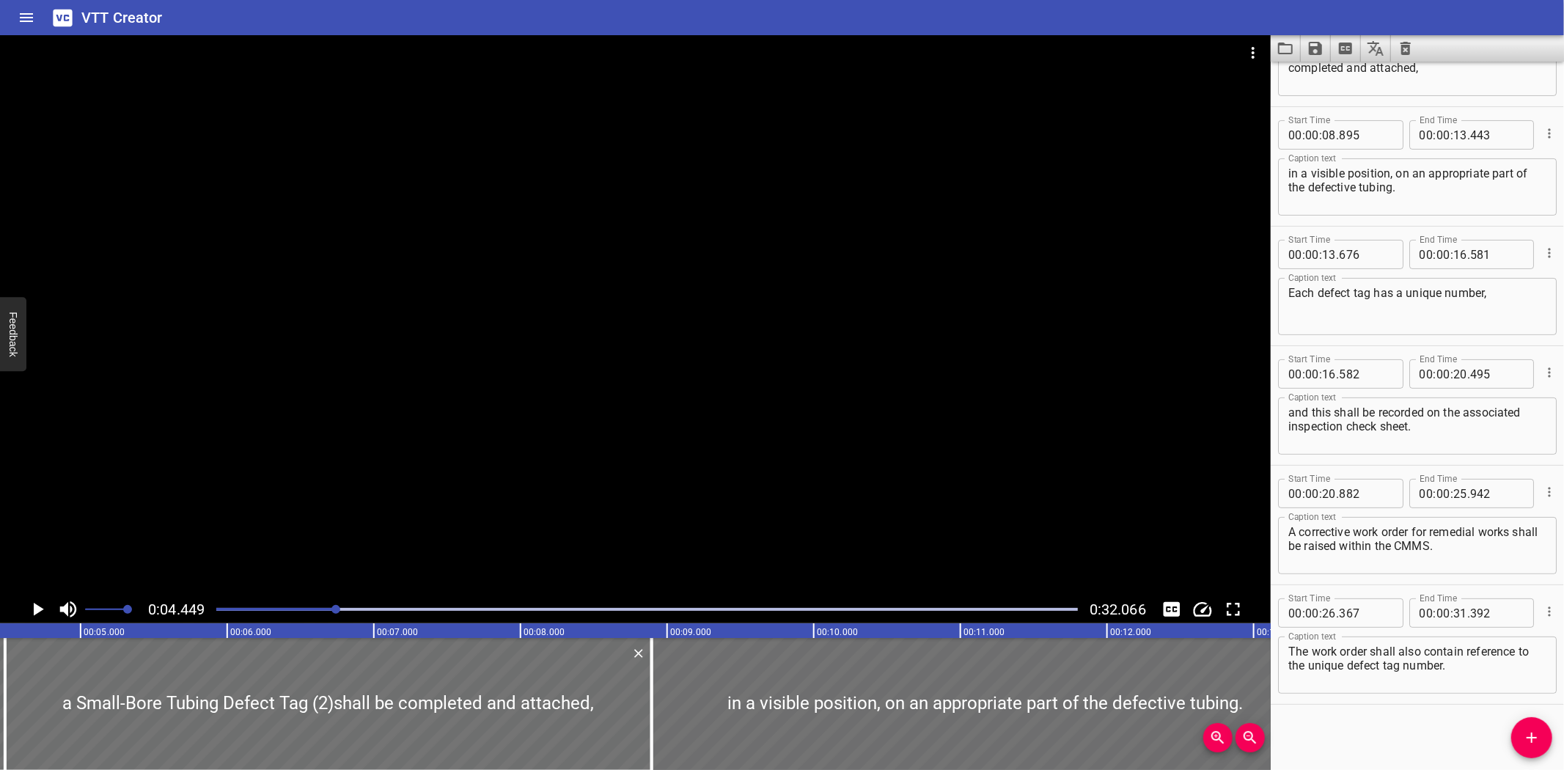
click at [195, 484] on div at bounding box center [635, 315] width 1270 height 560
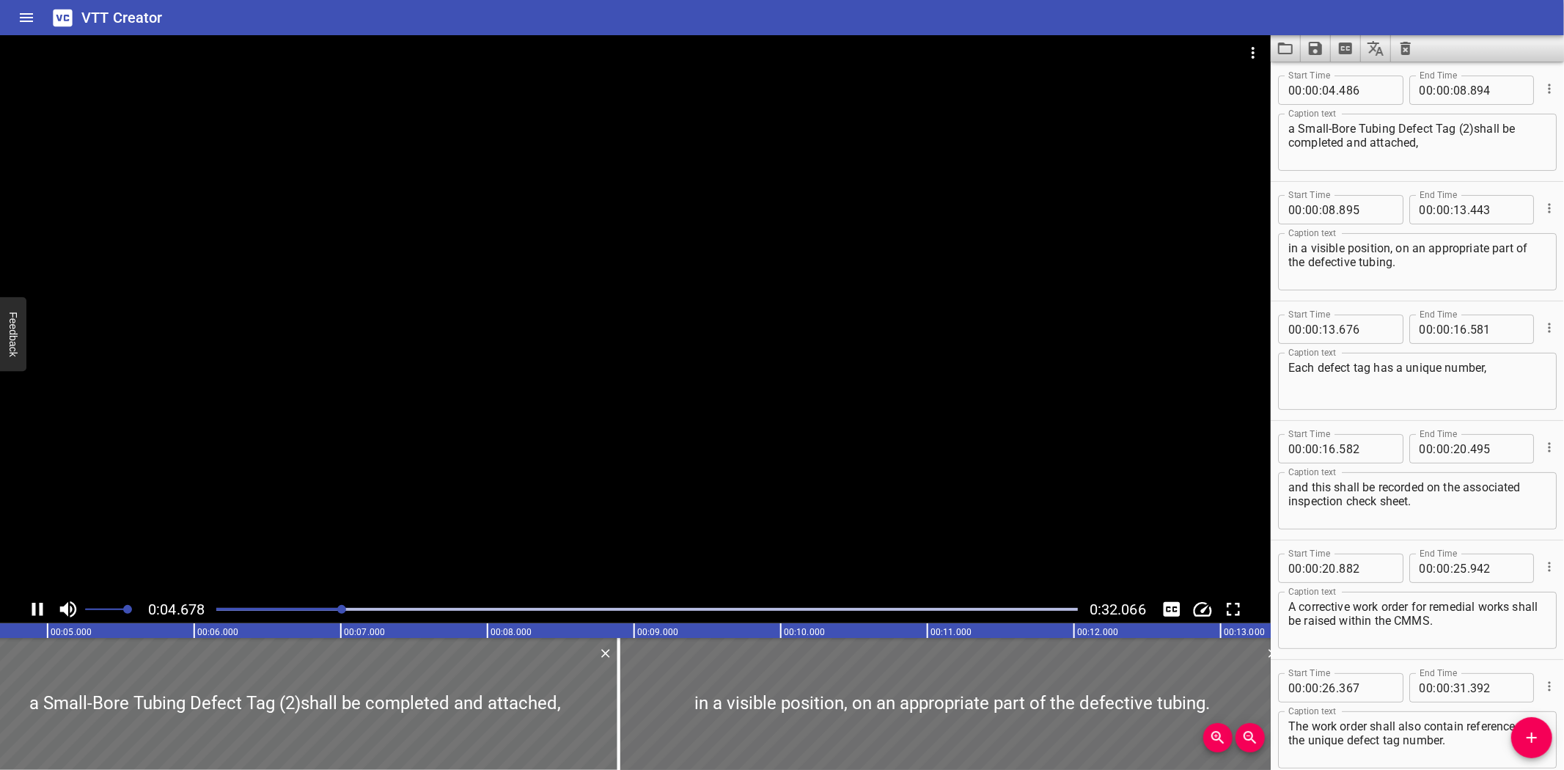
scroll to position [119, 0]
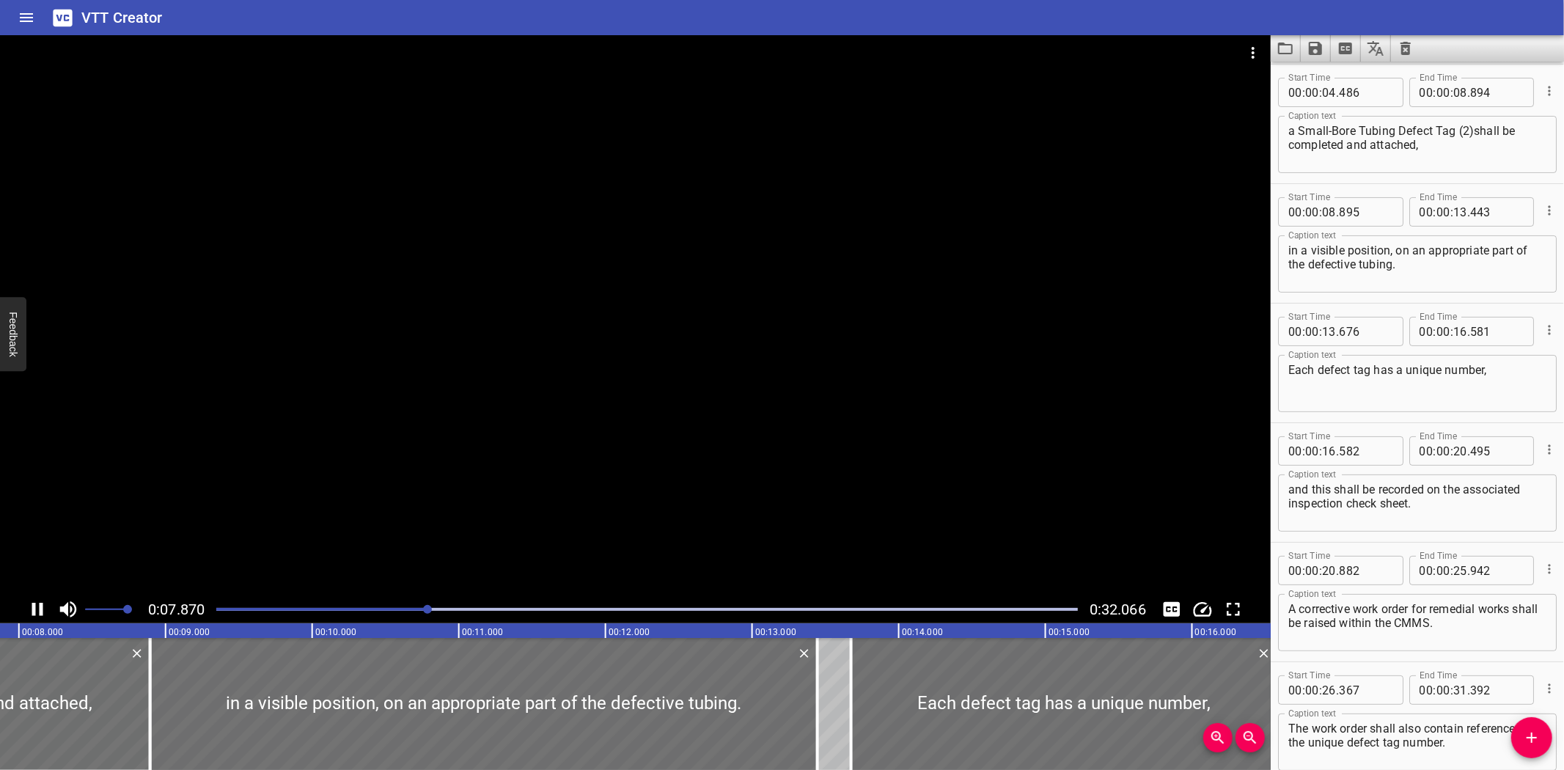
click at [381, 557] on div at bounding box center [635, 315] width 1270 height 560
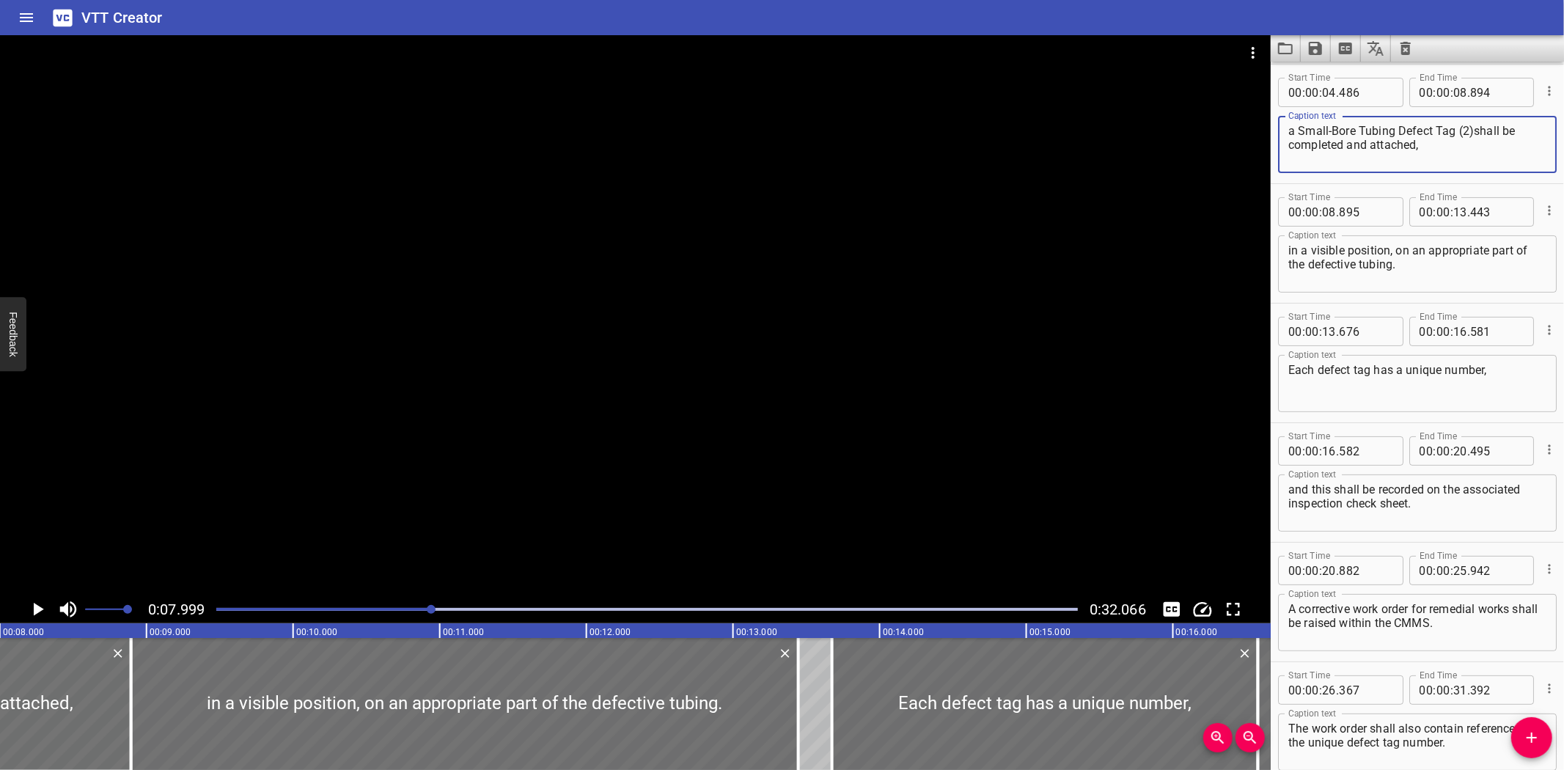
click at [1474, 132] on textarea "a Small-Bore Tubing Defect Tag (2)shall be completed and attached," at bounding box center [1417, 145] width 258 height 42
type textarea "a Small-Bore Tubing Defect Tag shall be completed and attached,"
click at [1054, 381] on div at bounding box center [635, 315] width 1270 height 560
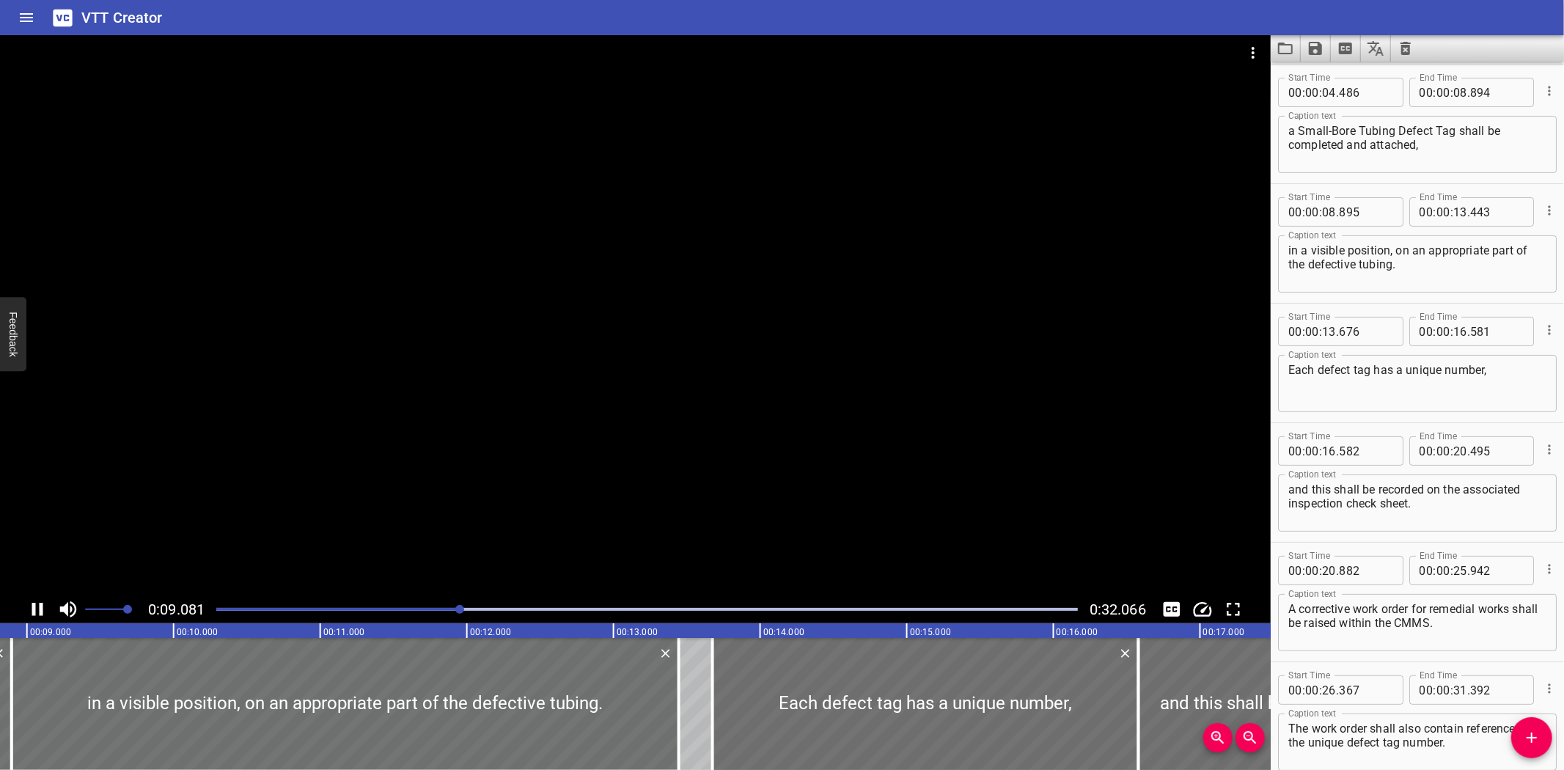
scroll to position [196, 0]
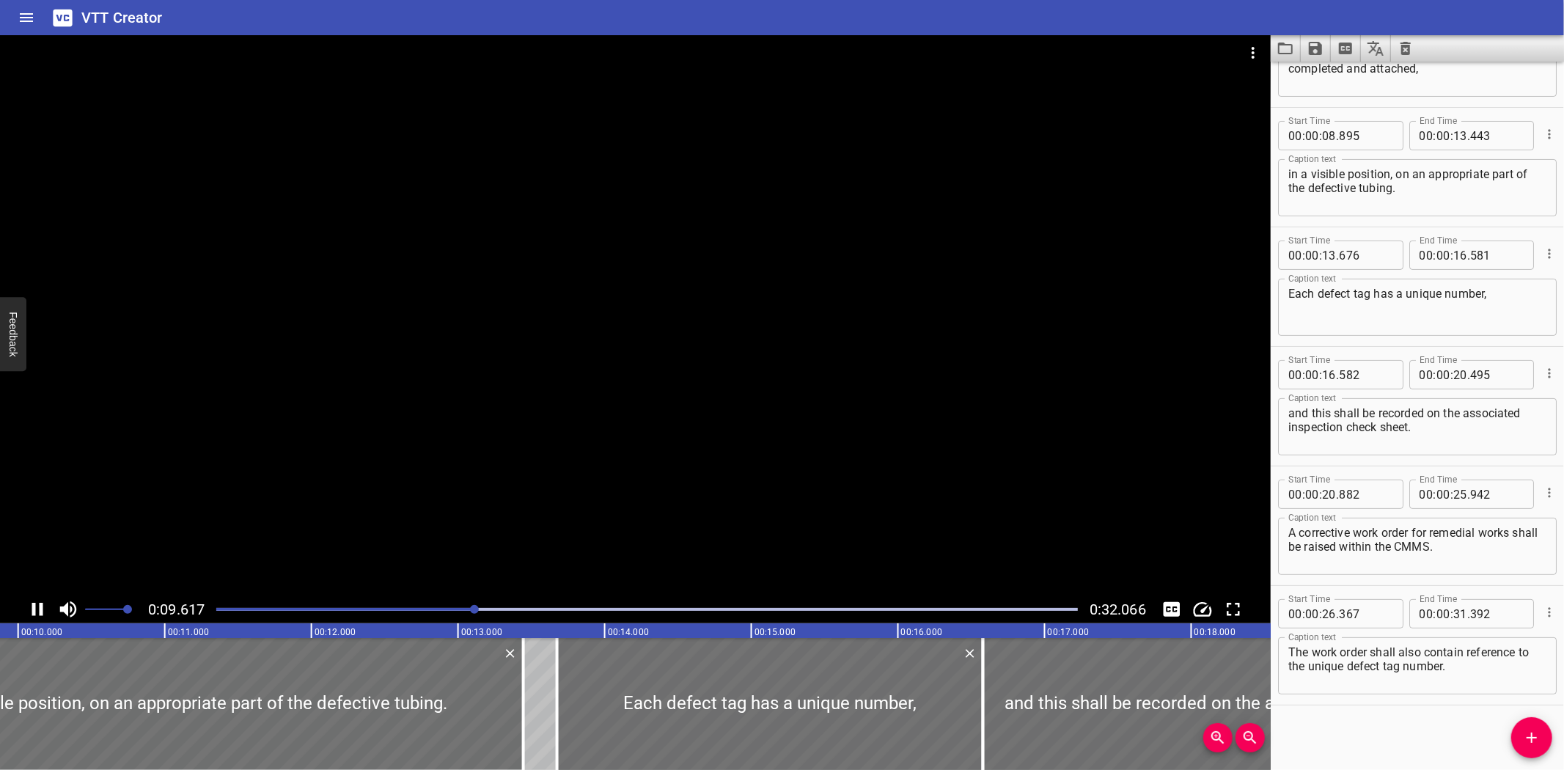
click at [852, 213] on div at bounding box center [635, 315] width 1270 height 560
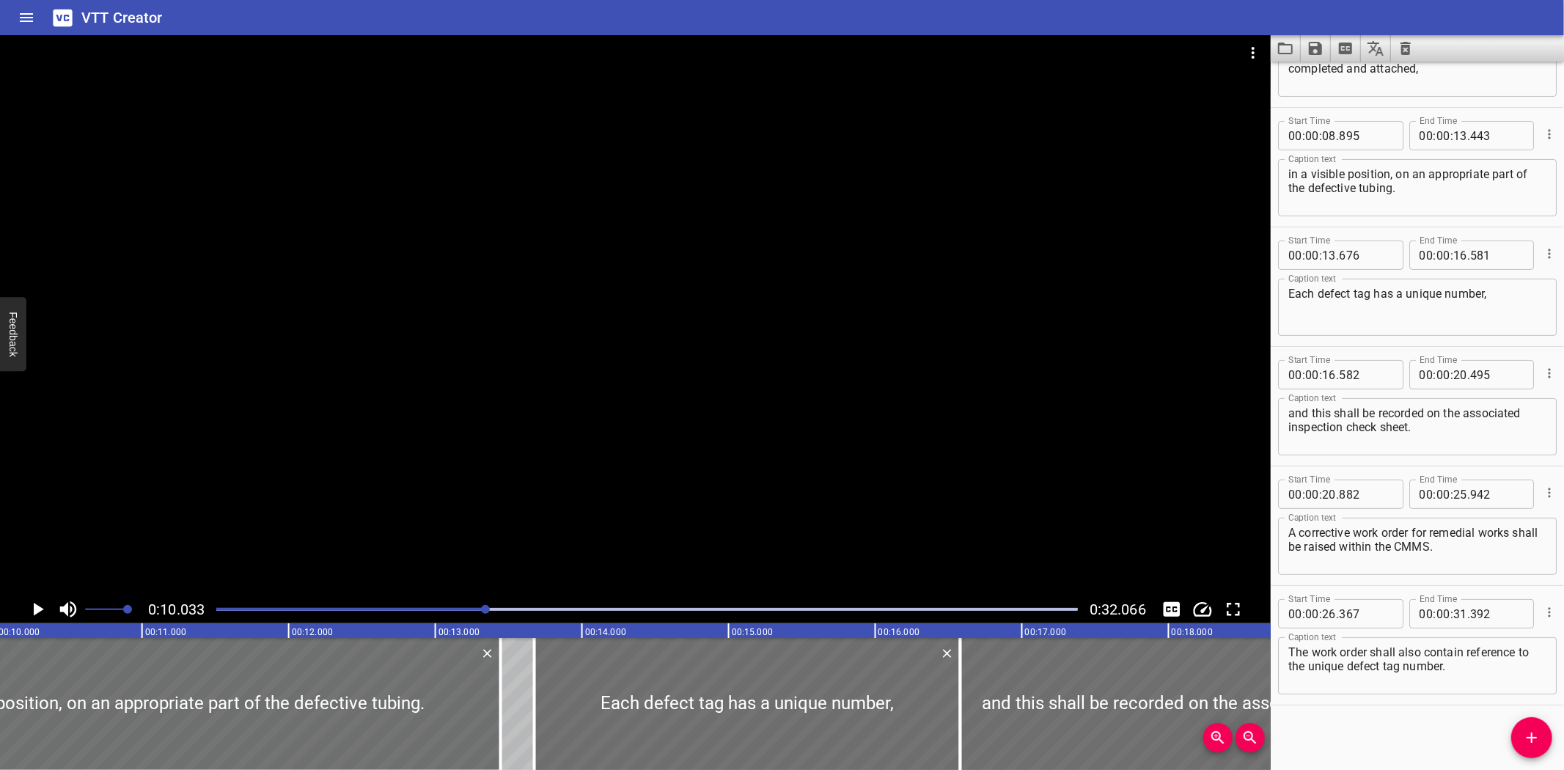
click at [1320, 40] on icon "Save captions to file" at bounding box center [1315, 49] width 18 height 18
click at [1330, 70] on li "Save to VTT file" at bounding box center [1354, 80] width 108 height 26
click at [245, 8] on div "VTT Creator" at bounding box center [782, 17] width 1564 height 35
click at [959, 23] on div "VTT Creator" at bounding box center [782, 17] width 1564 height 35
click at [1283, 40] on icon "Load captions from file" at bounding box center [1285, 49] width 18 height 18
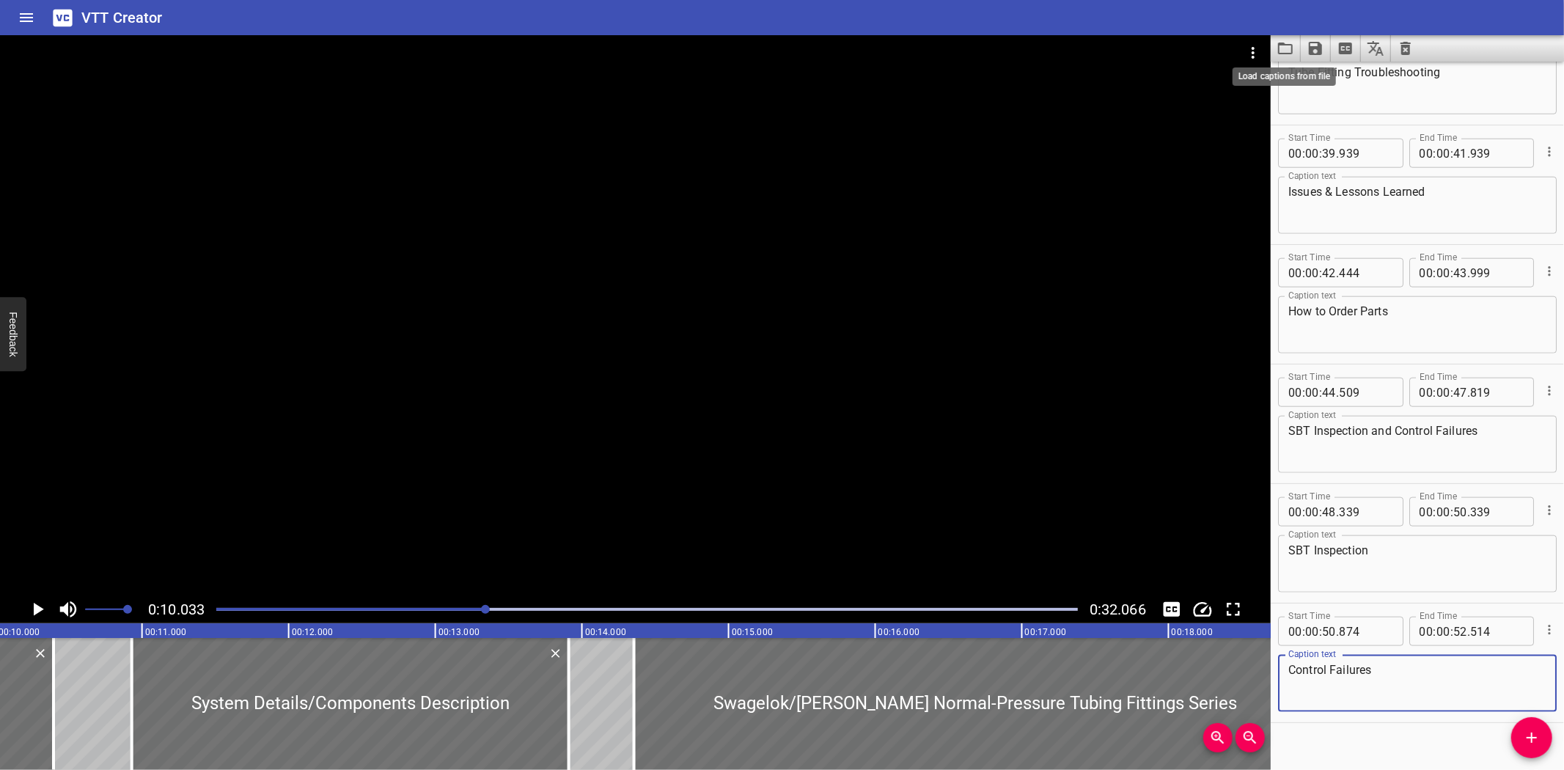
scroll to position [1271, 0]
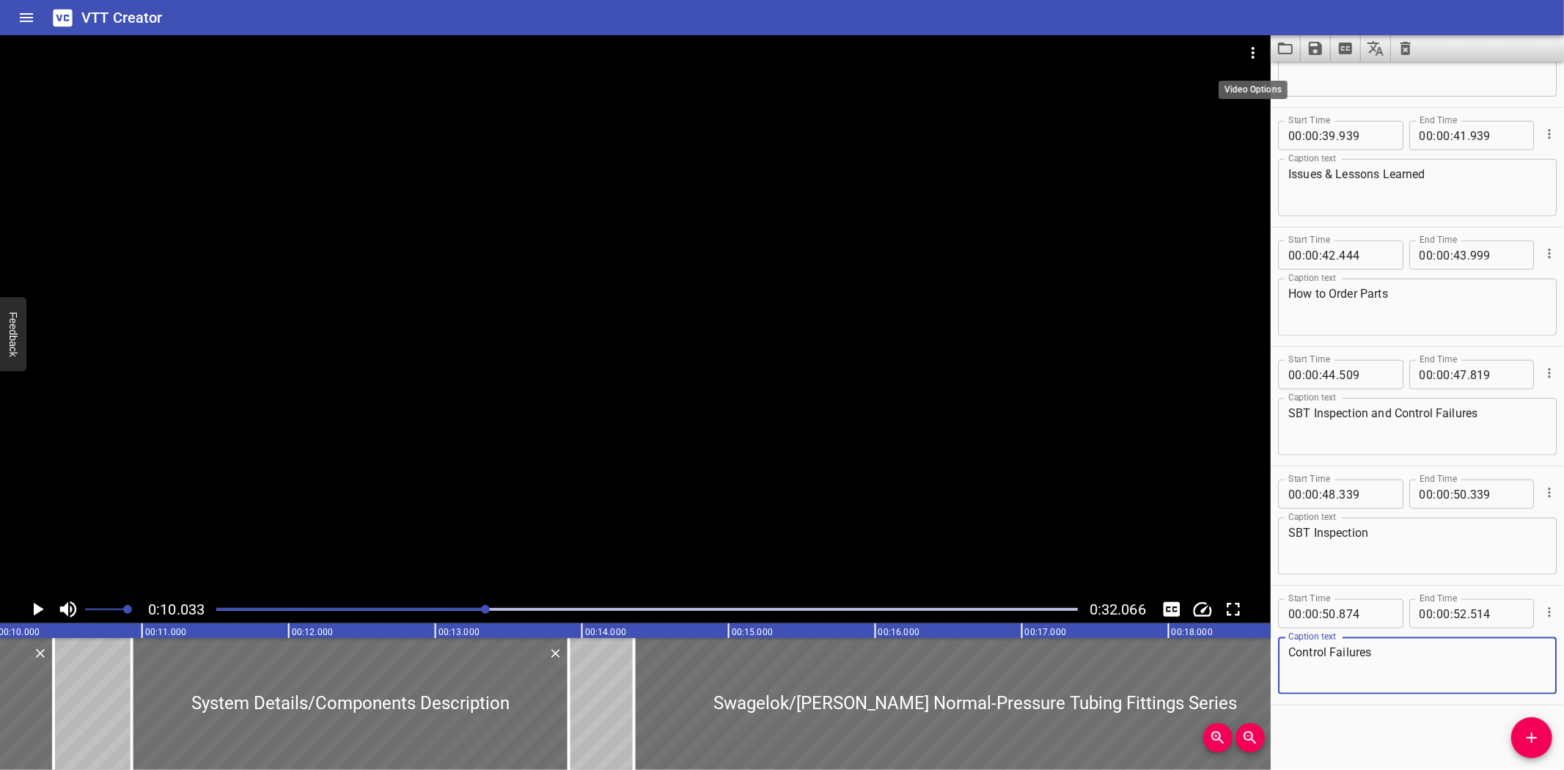
click at [1248, 54] on icon "Video Options" at bounding box center [1253, 53] width 18 height 18
click at [1249, 56] on li "Select New Video File..." at bounding box center [1308, 54] width 146 height 26
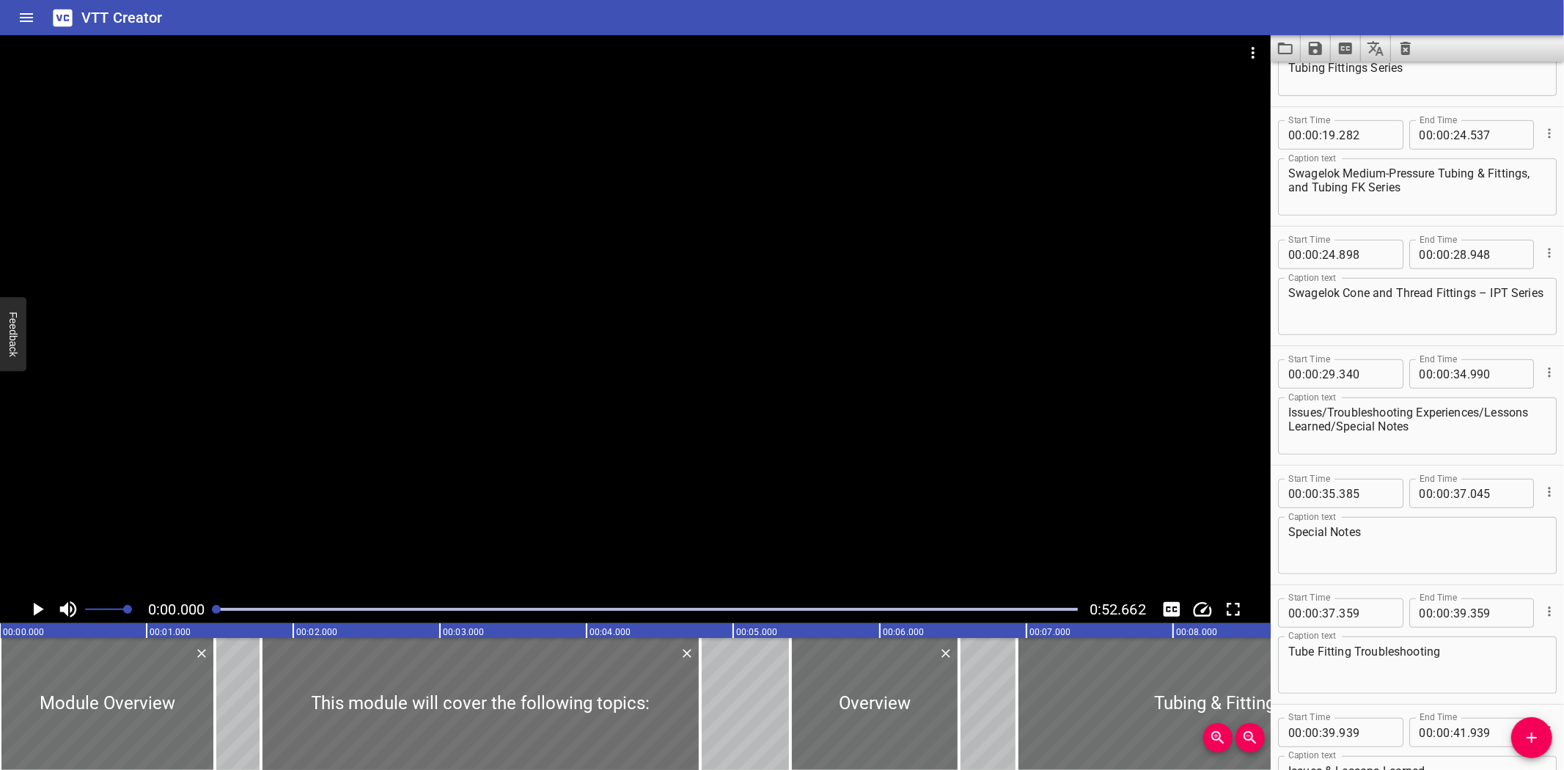
scroll to position [658, 0]
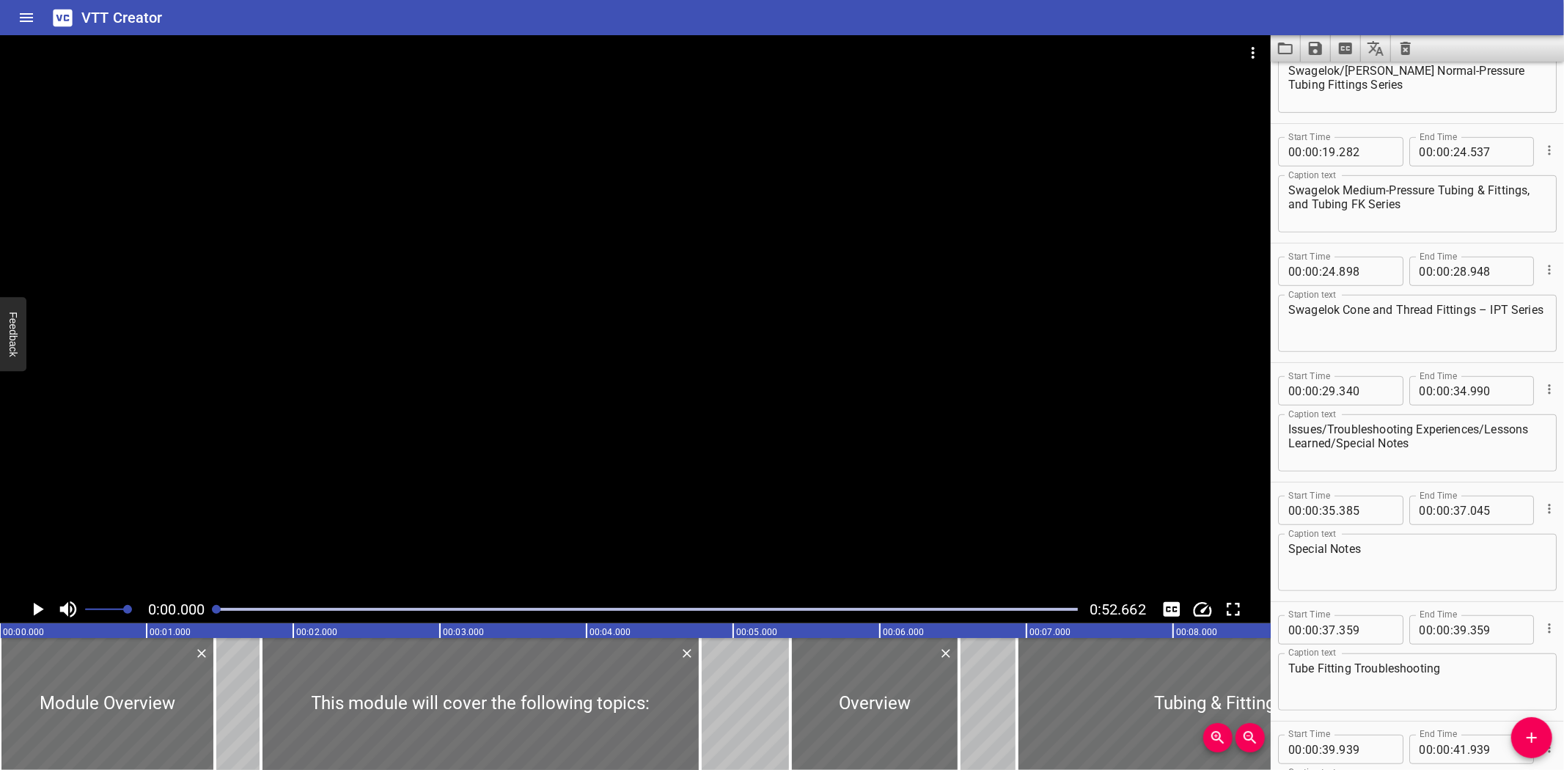
drag, startPoint x: 1500, startPoint y: 449, endPoint x: 985, endPoint y: 663, distance: 557.3
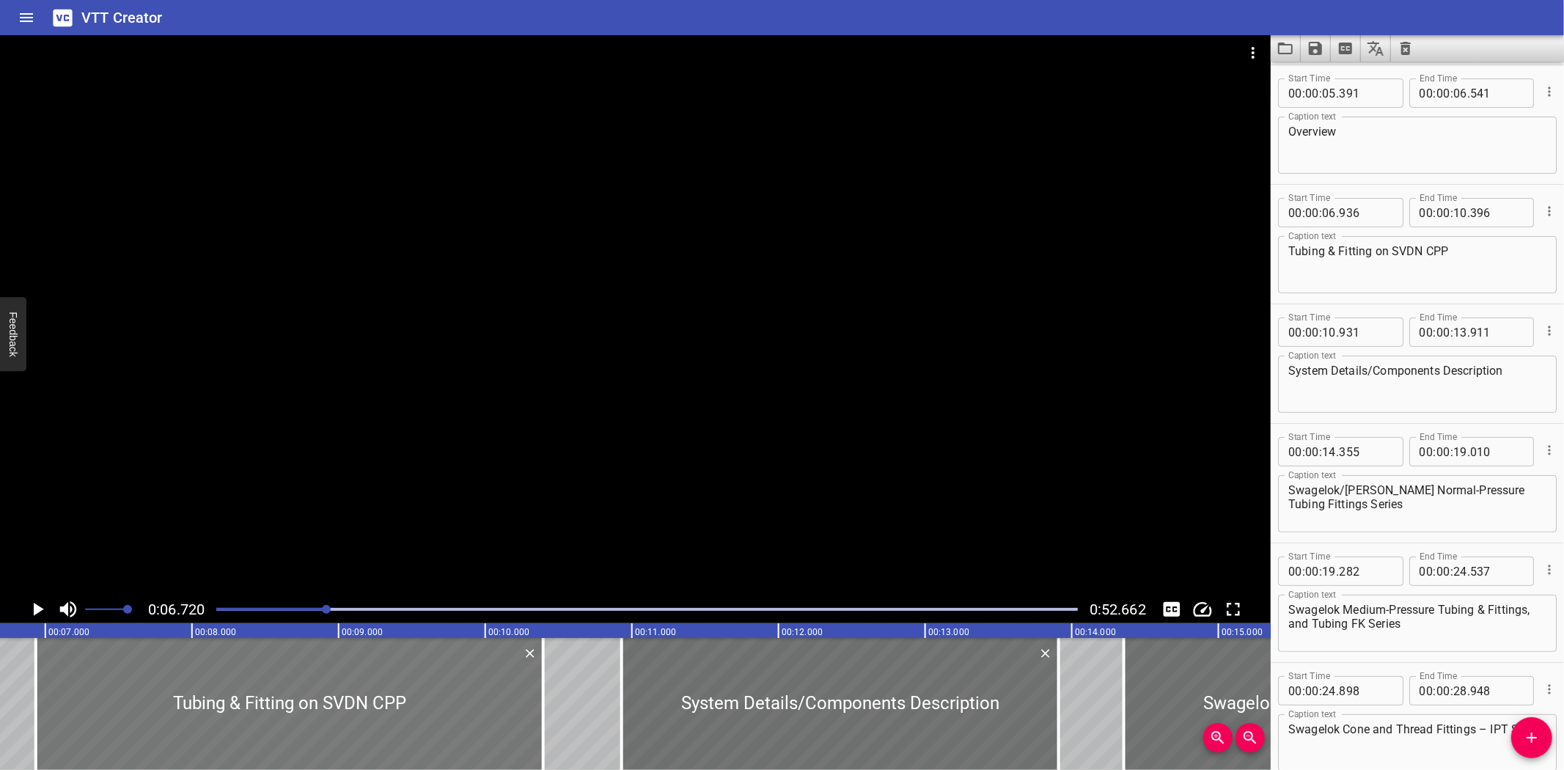
scroll to position [0, 985]
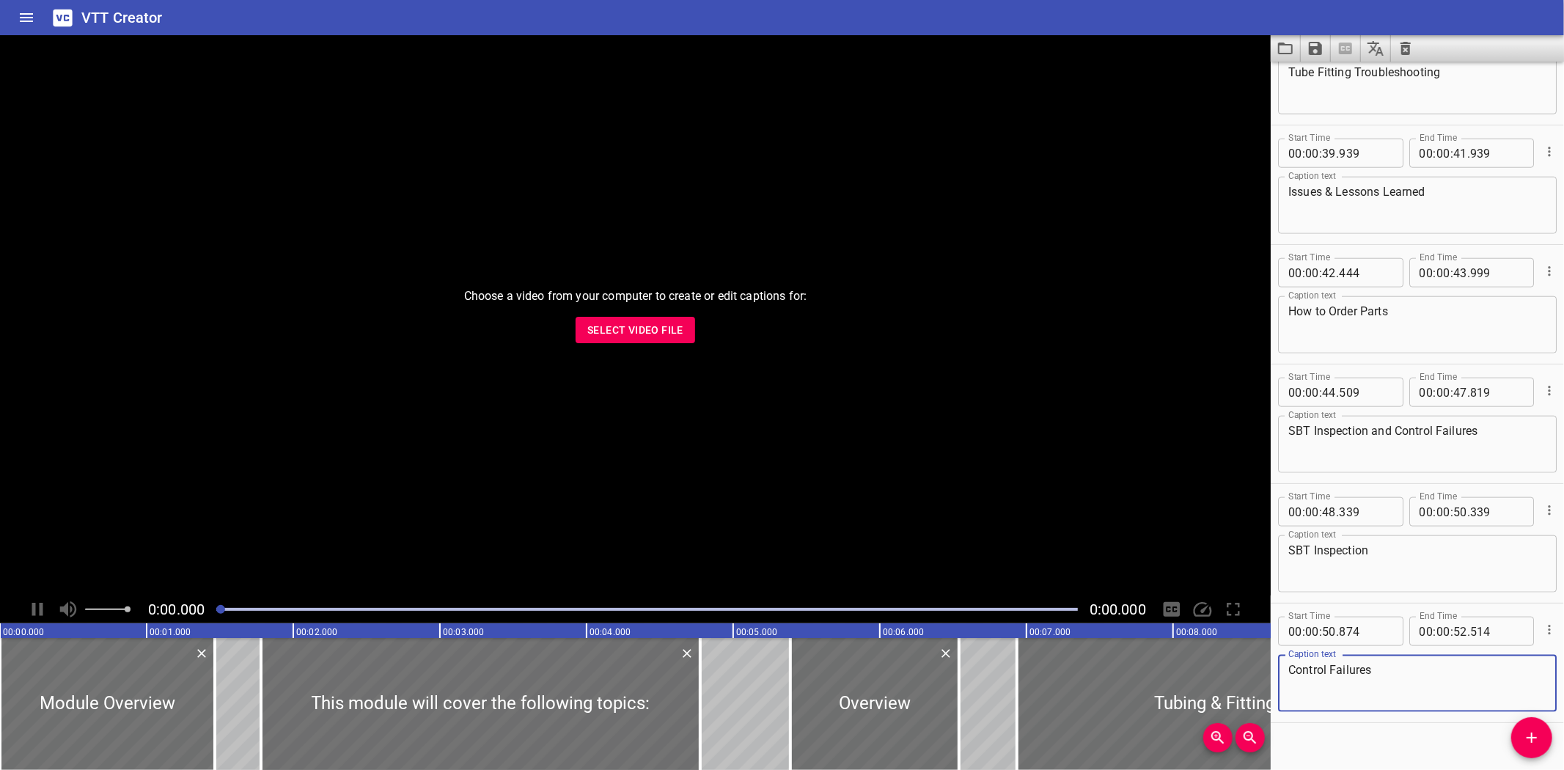
scroll to position [1271, 0]
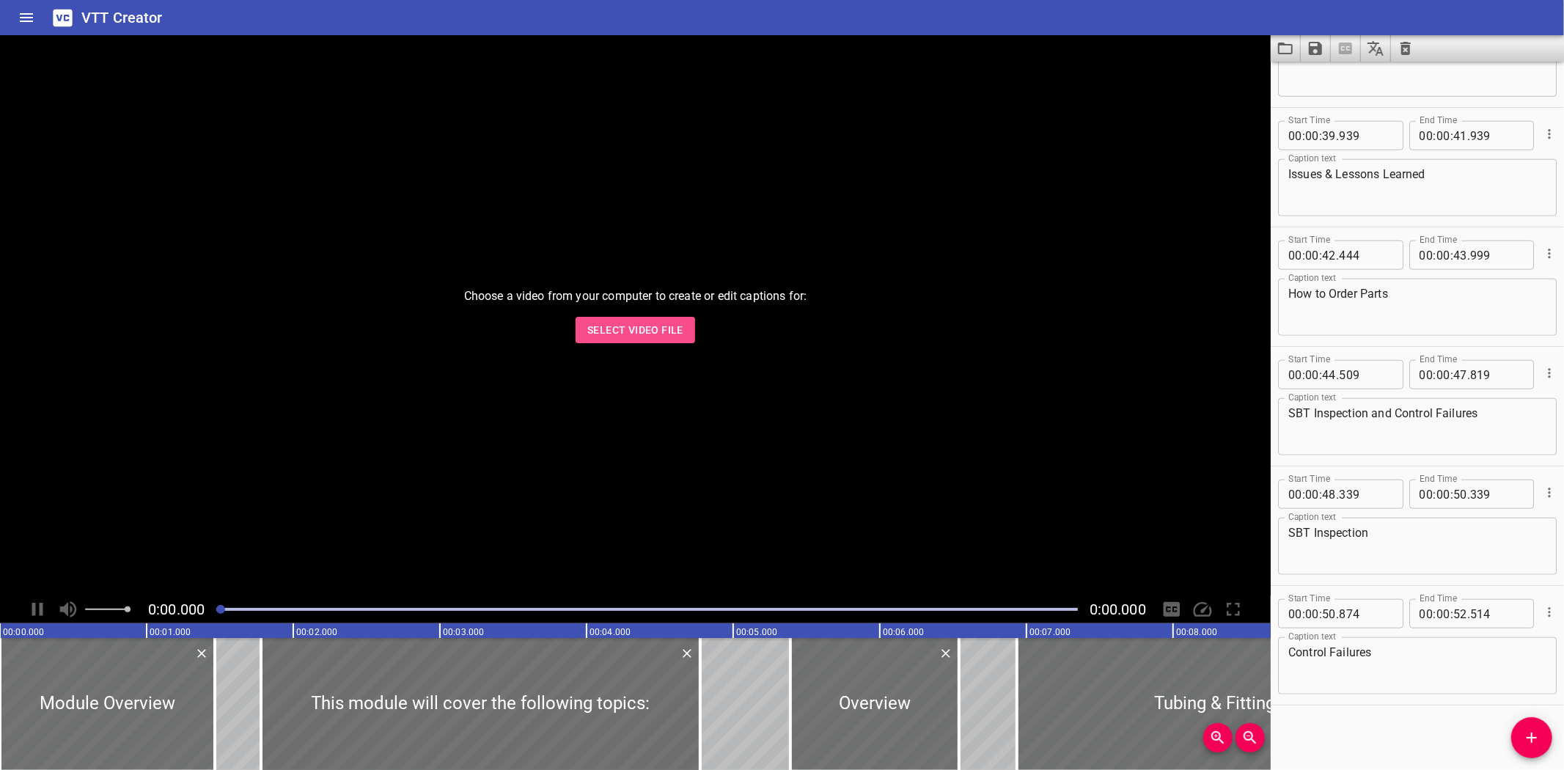
click at [646, 330] on span "Select Video File" at bounding box center [635, 330] width 96 height 18
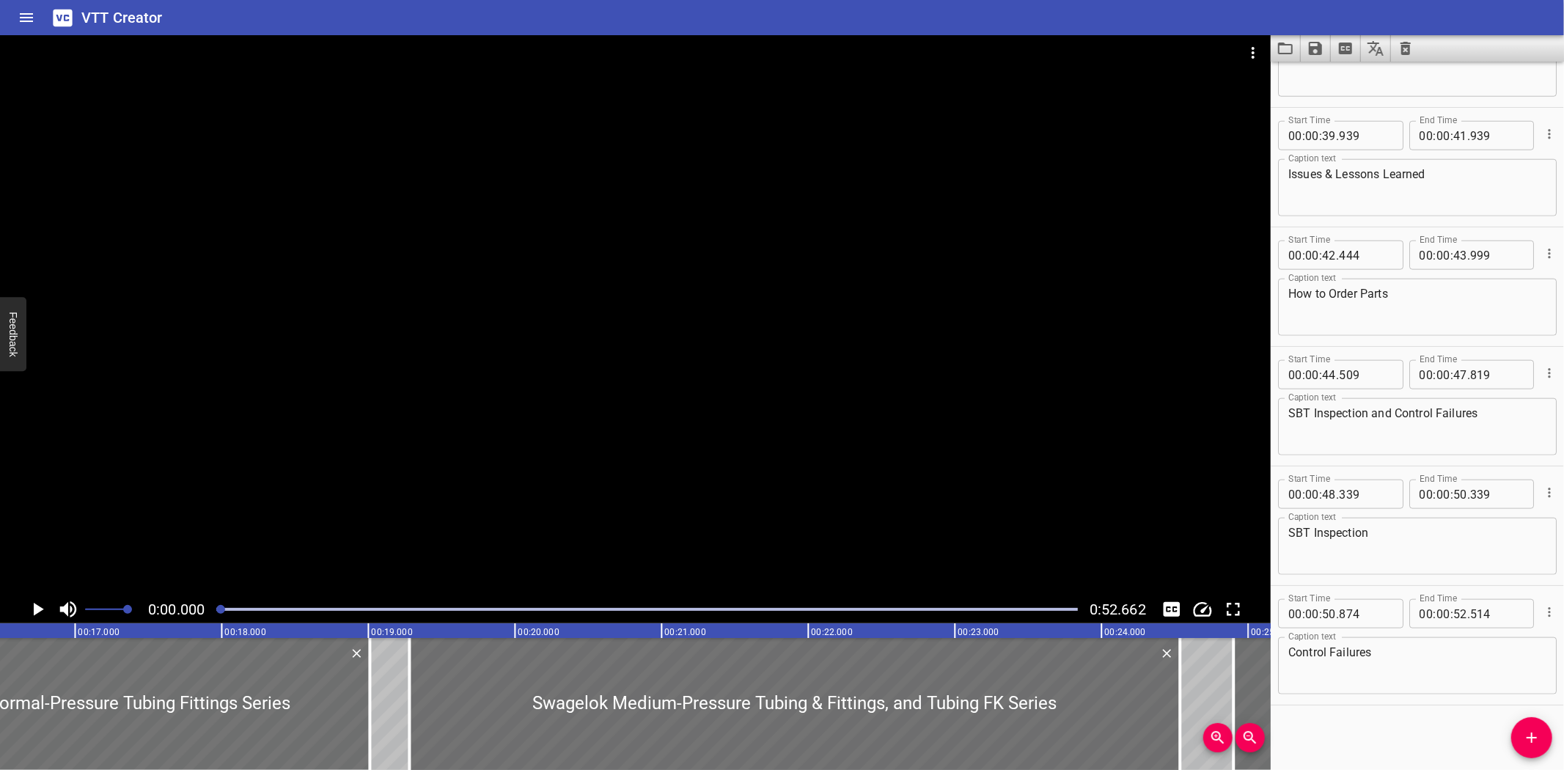
scroll to position [0, 2435]
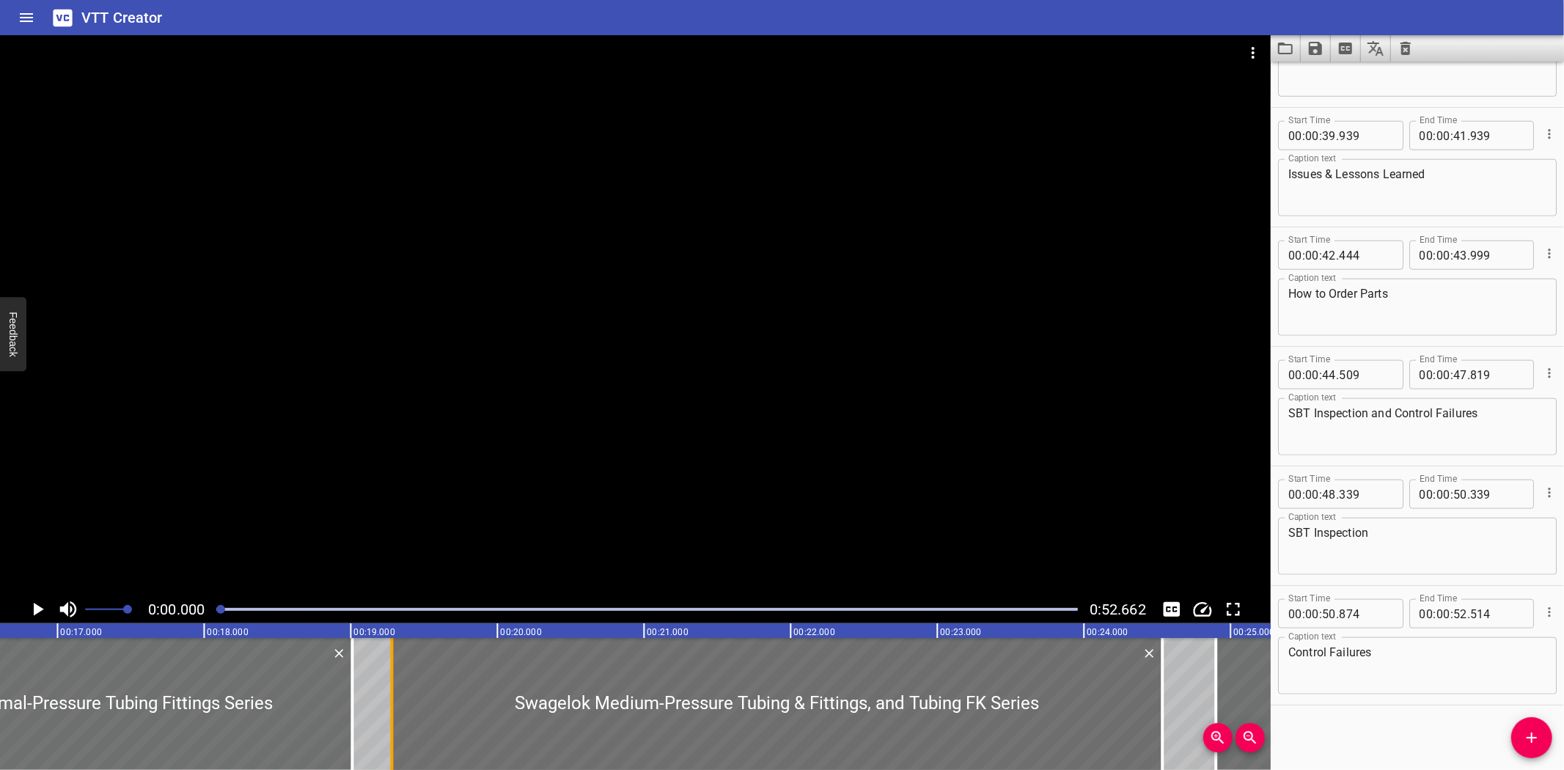
click at [396, 677] on div at bounding box center [391, 704] width 15 height 132
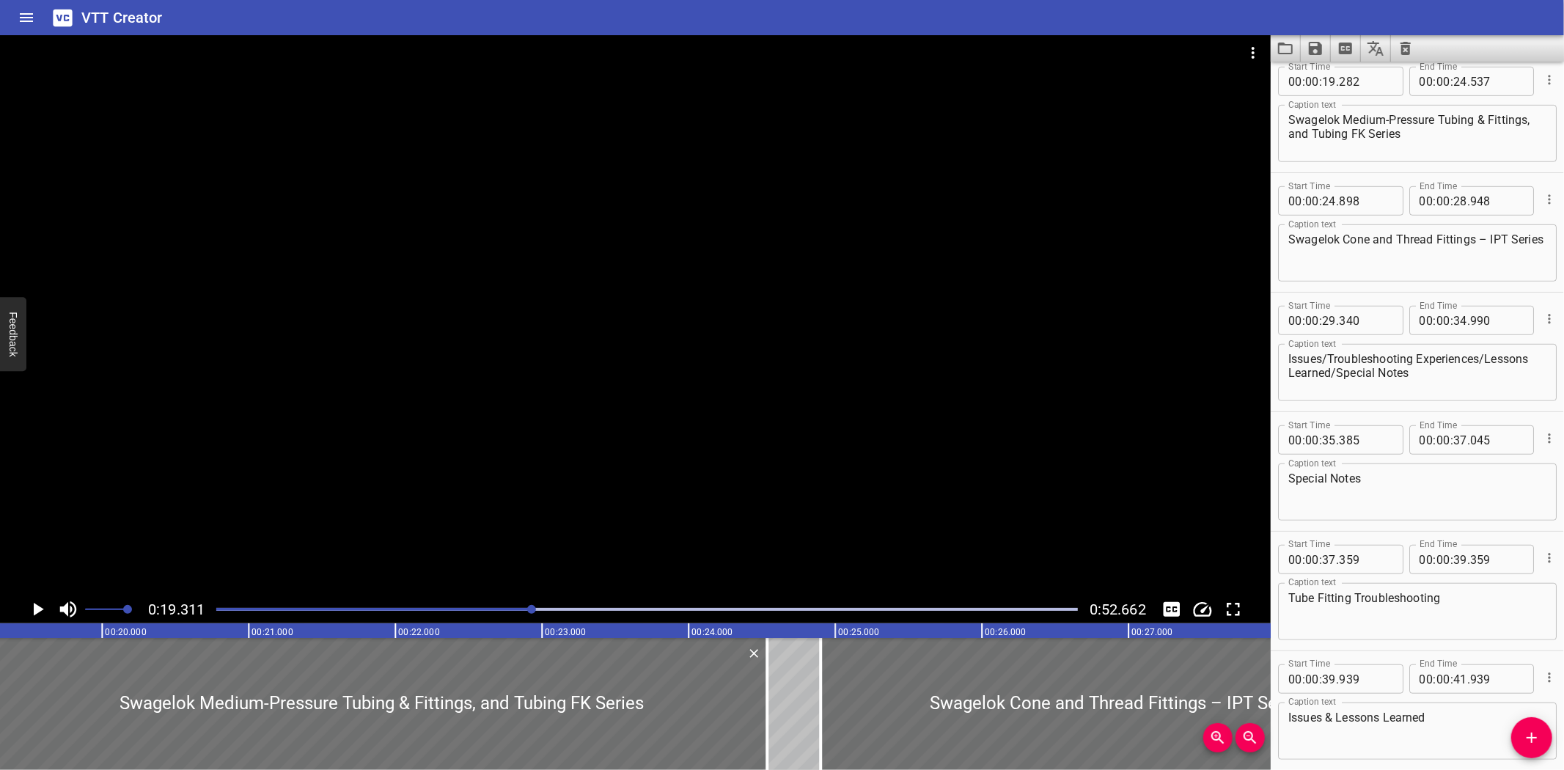
scroll to position [715, 0]
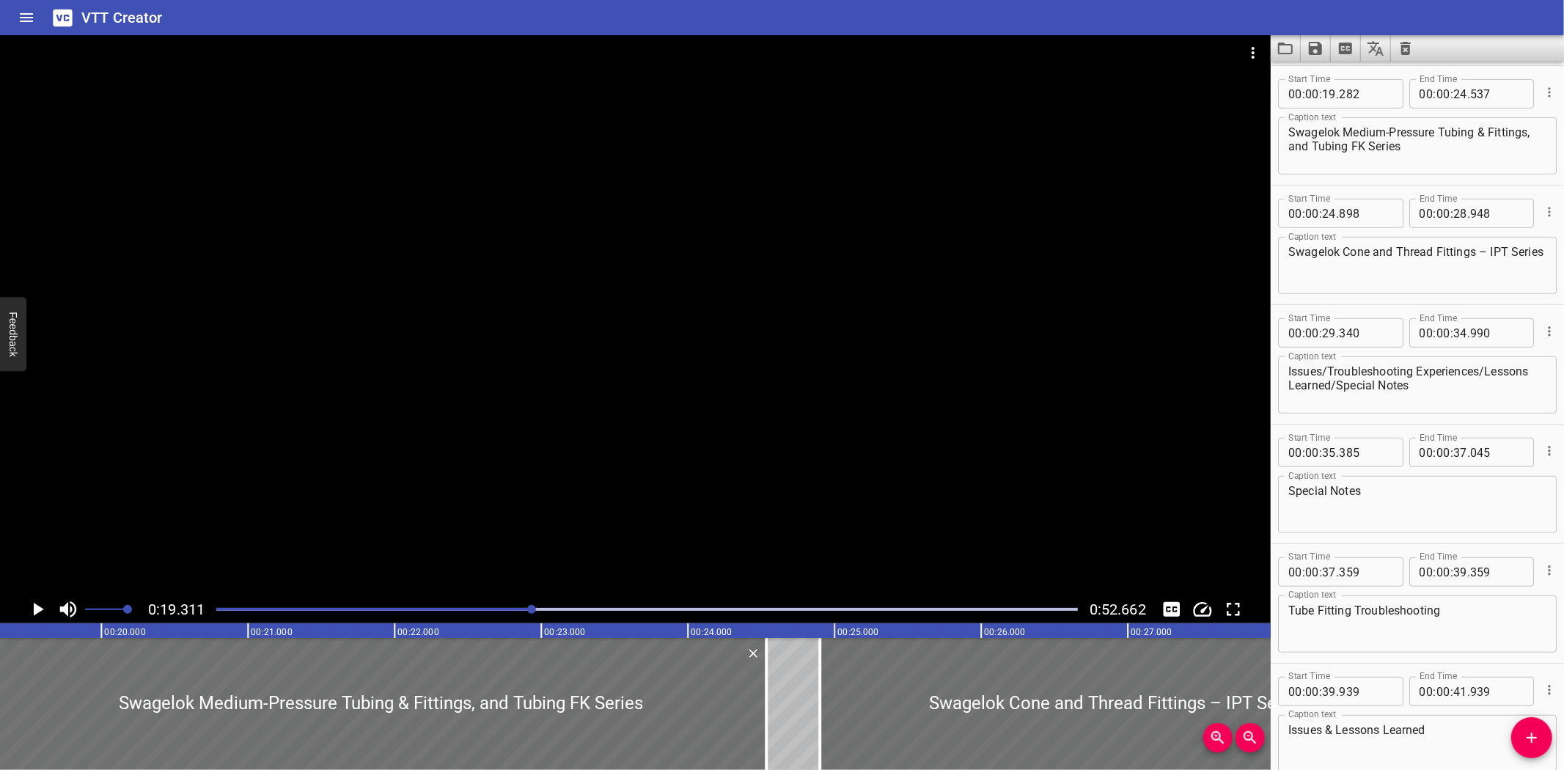
click at [350, 387] on div at bounding box center [635, 315] width 1270 height 560
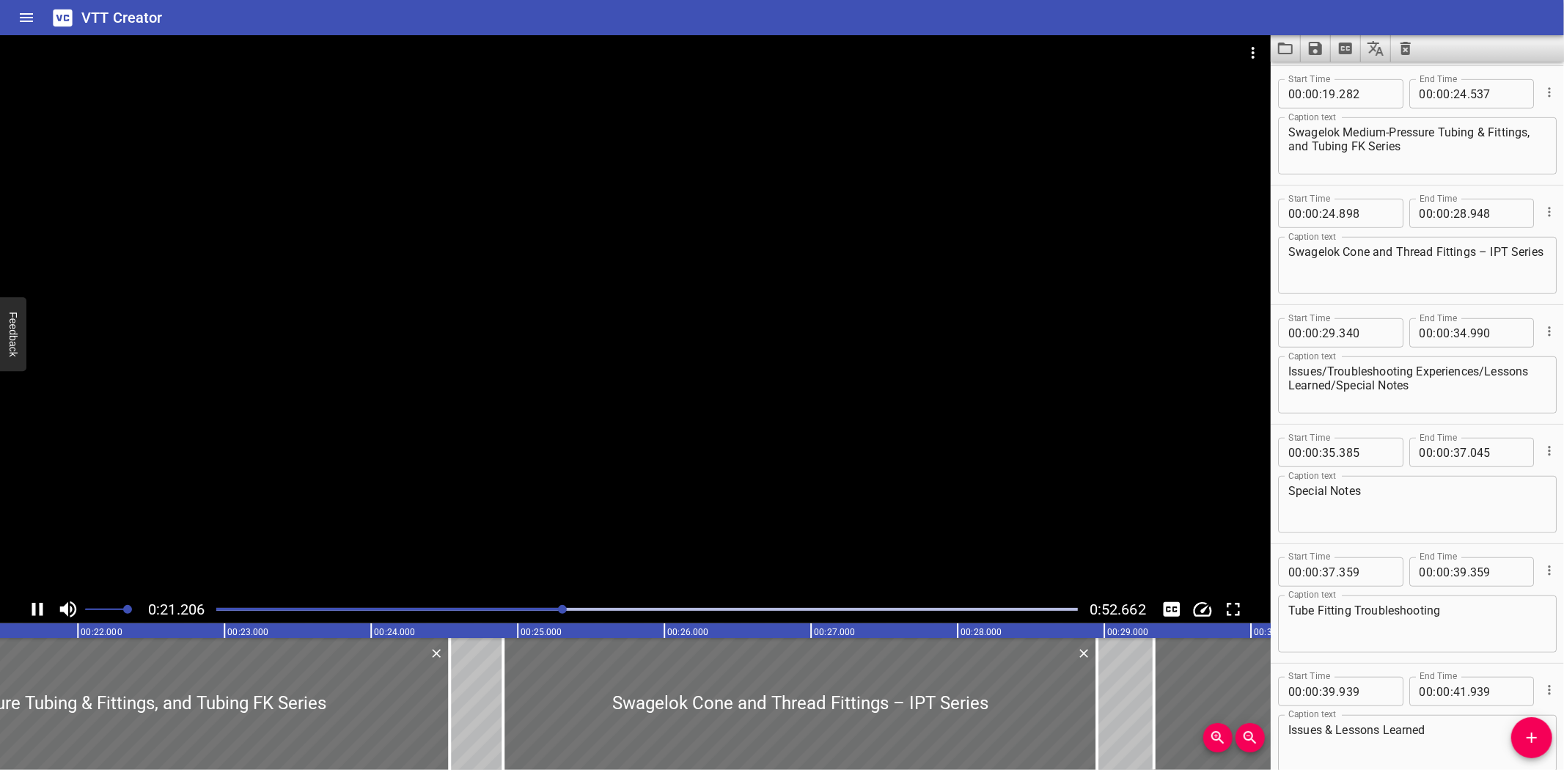
click at [42, 611] on icon "Play/Pause" at bounding box center [37, 609] width 11 height 13
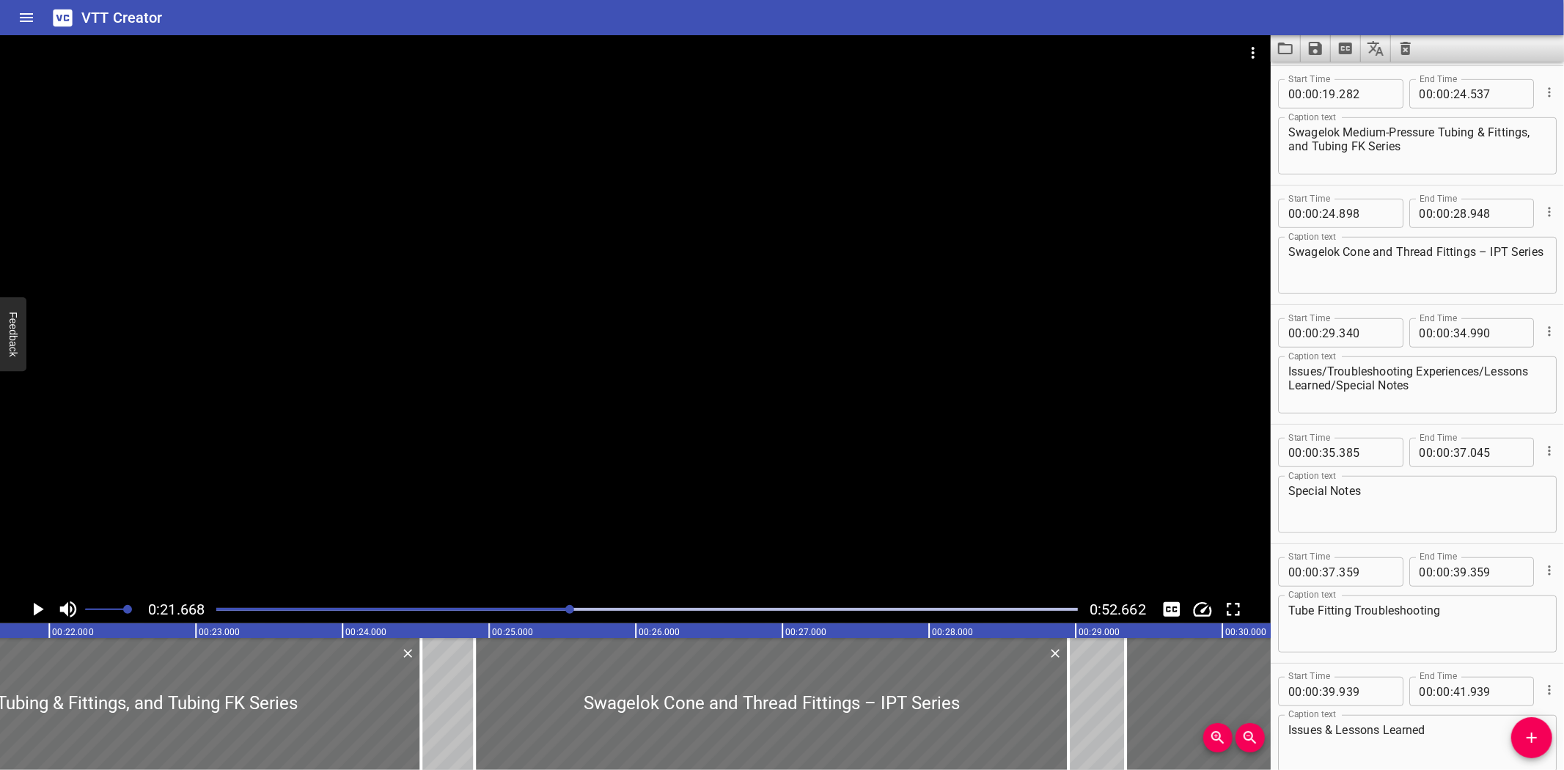
click at [38, 614] on icon "Play/Pause" at bounding box center [37, 609] width 22 height 22
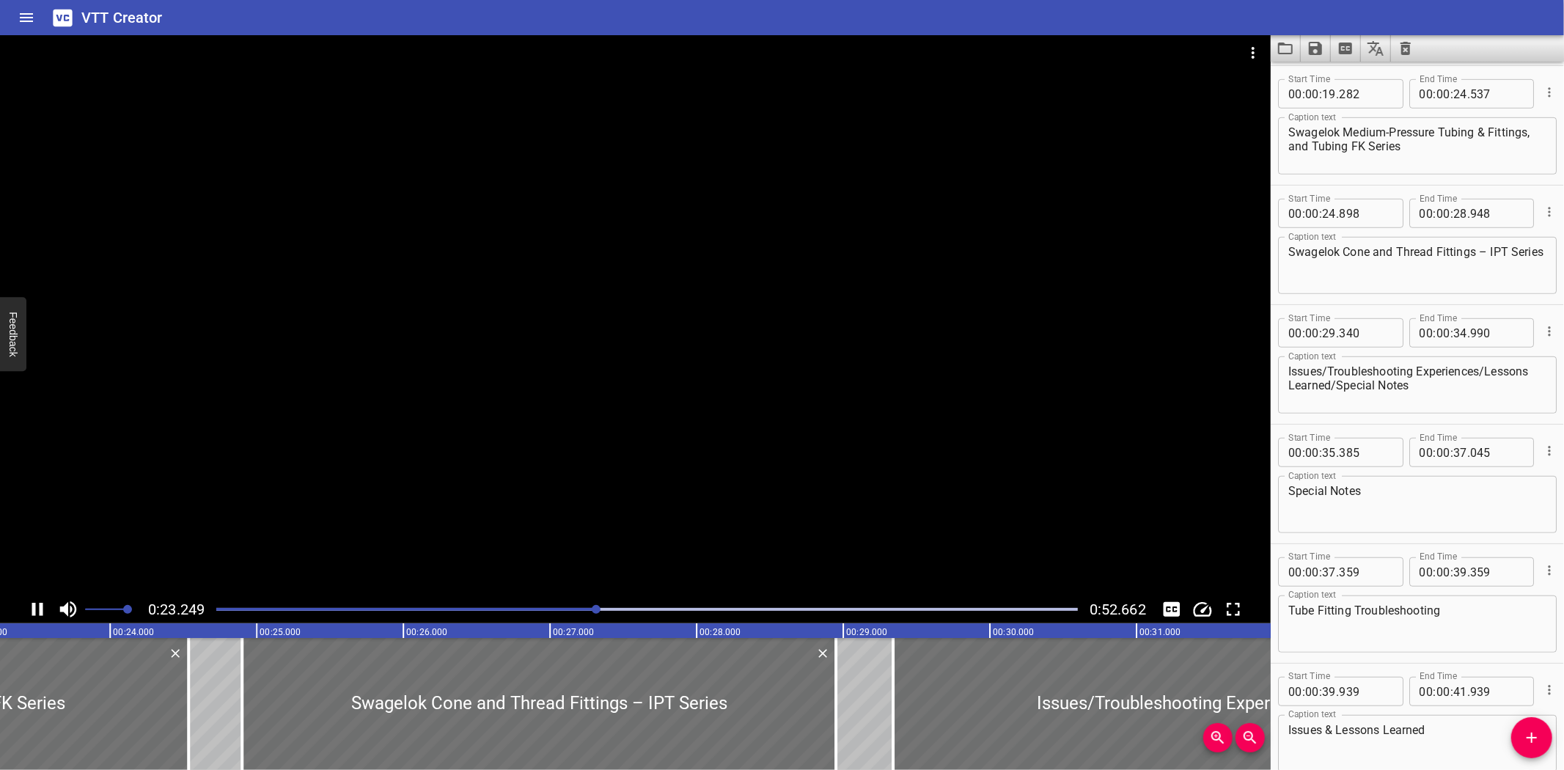
click at [536, 609] on div "Play progress" at bounding box center [165, 609] width 861 height 3
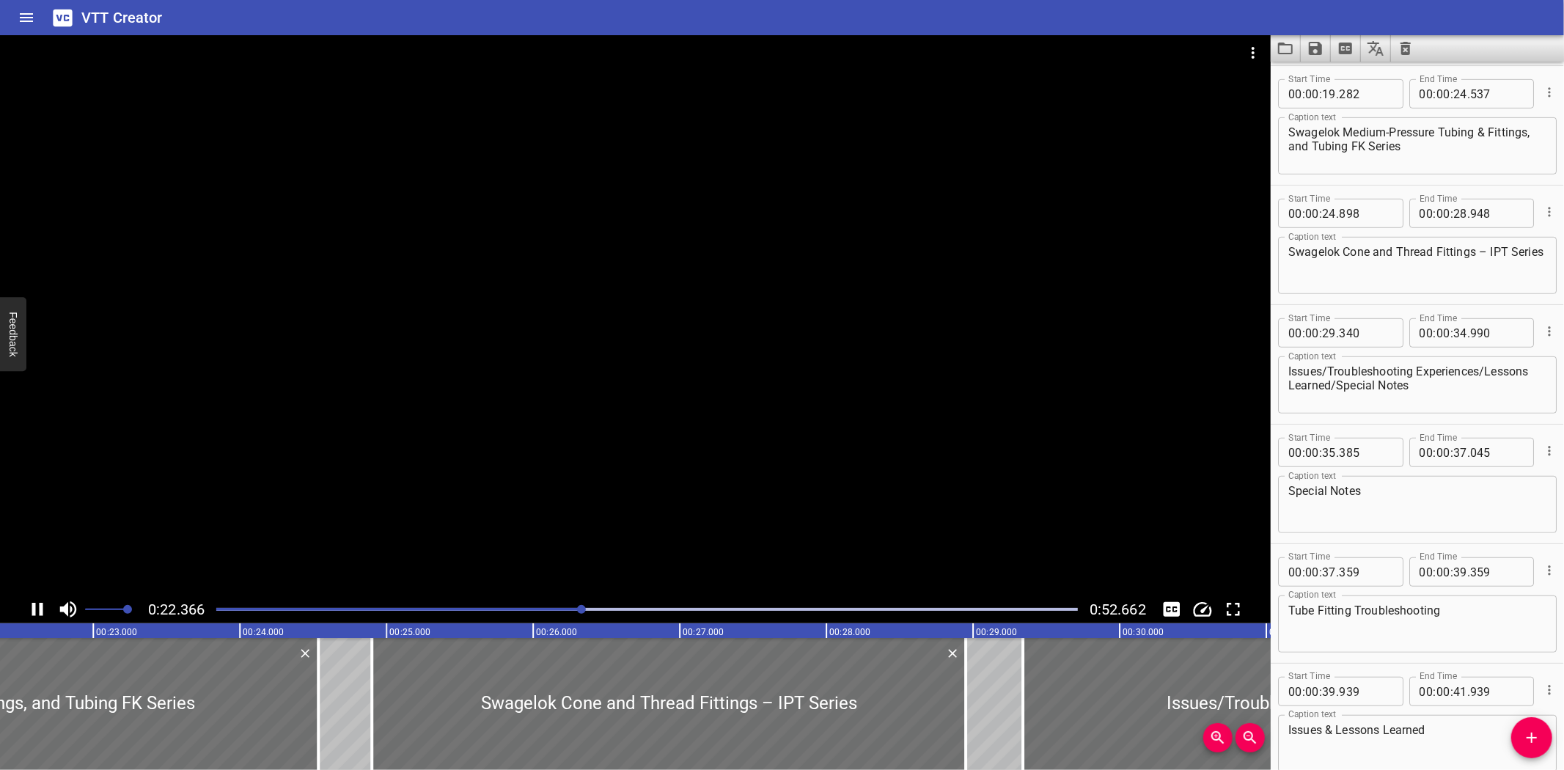
click at [529, 610] on div "Play progress" at bounding box center [151, 609] width 861 height 3
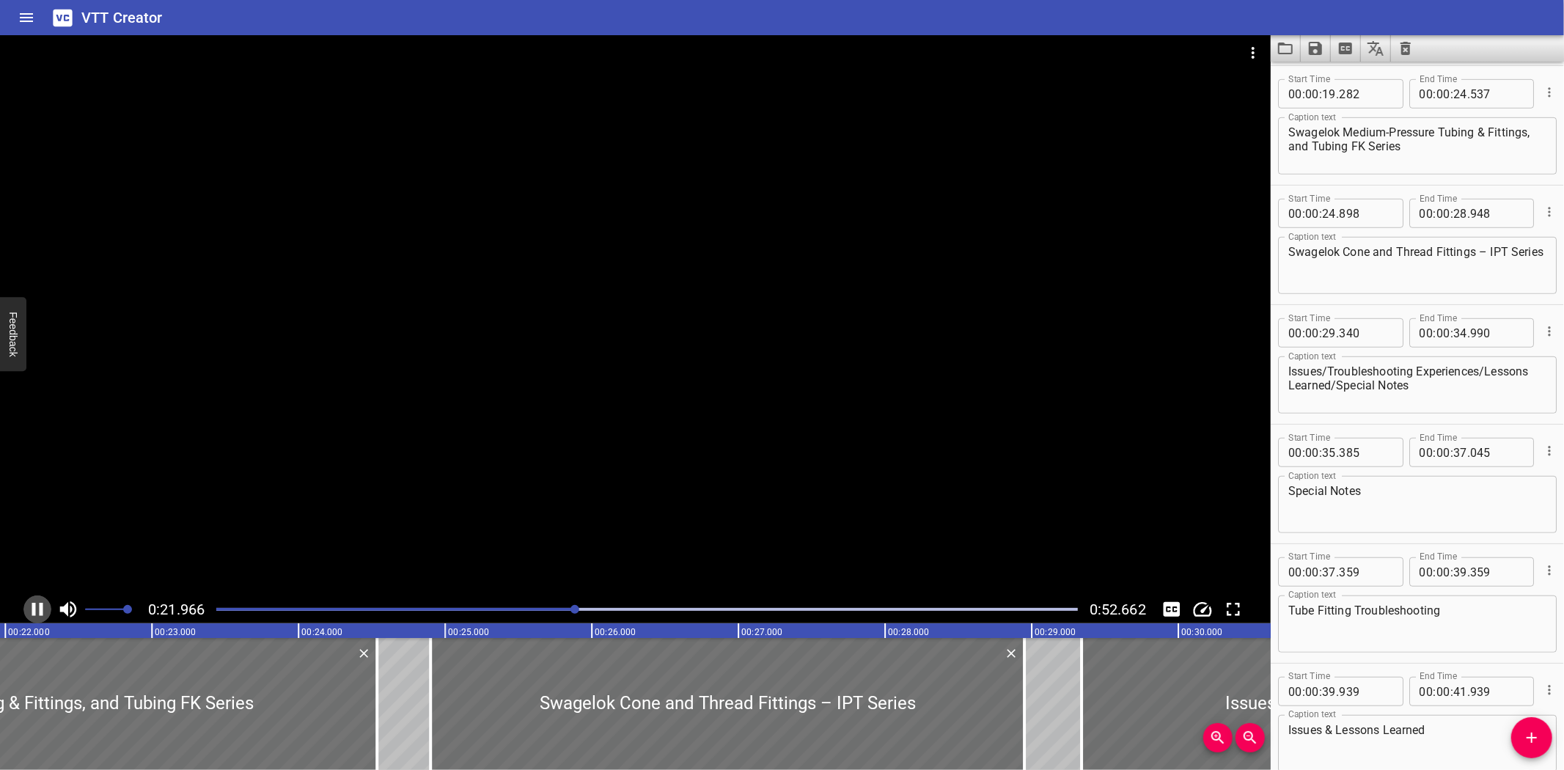
click at [34, 614] on icon "Play/Pause" at bounding box center [37, 609] width 11 height 13
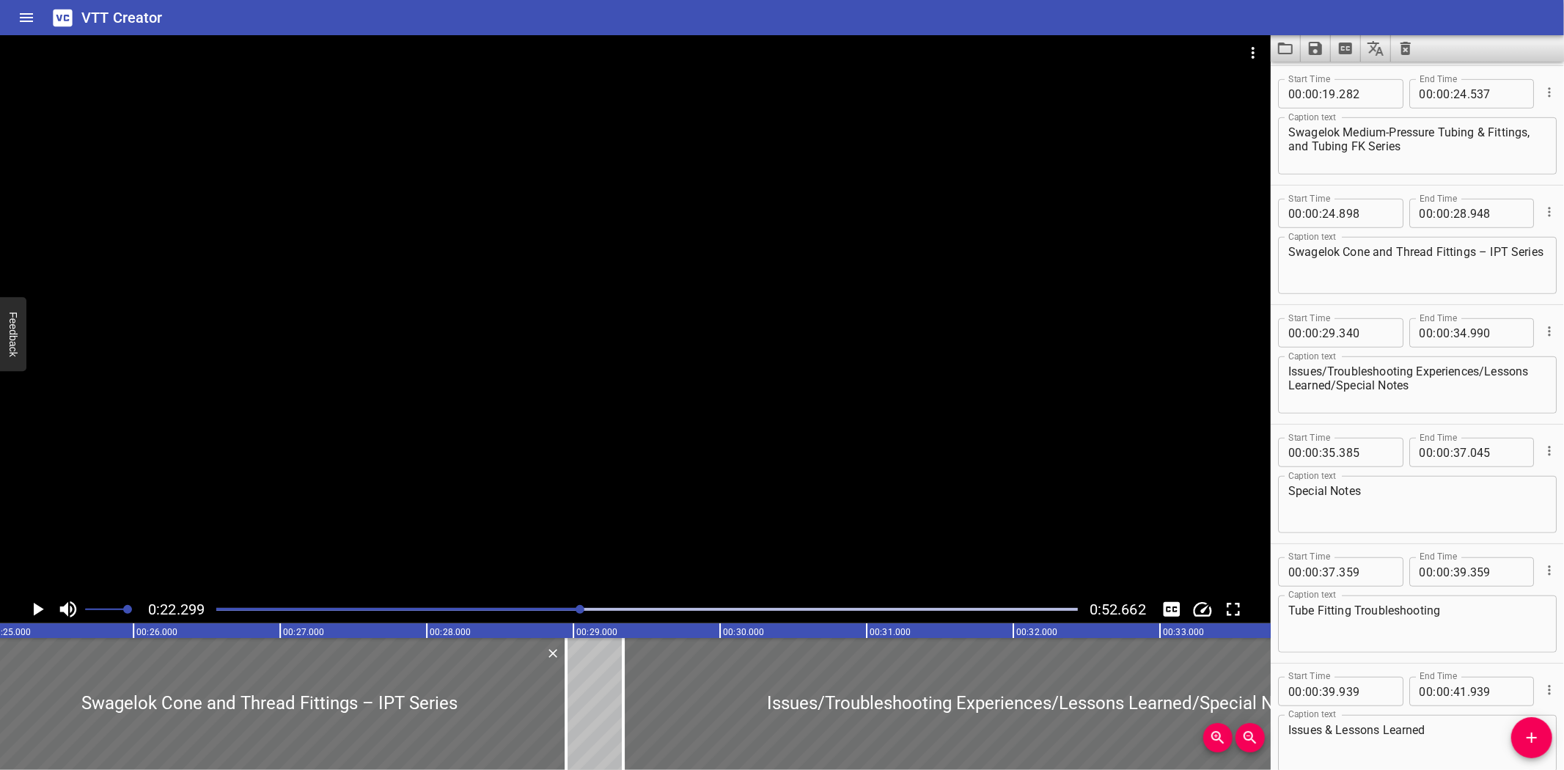
scroll to position [0, 3725]
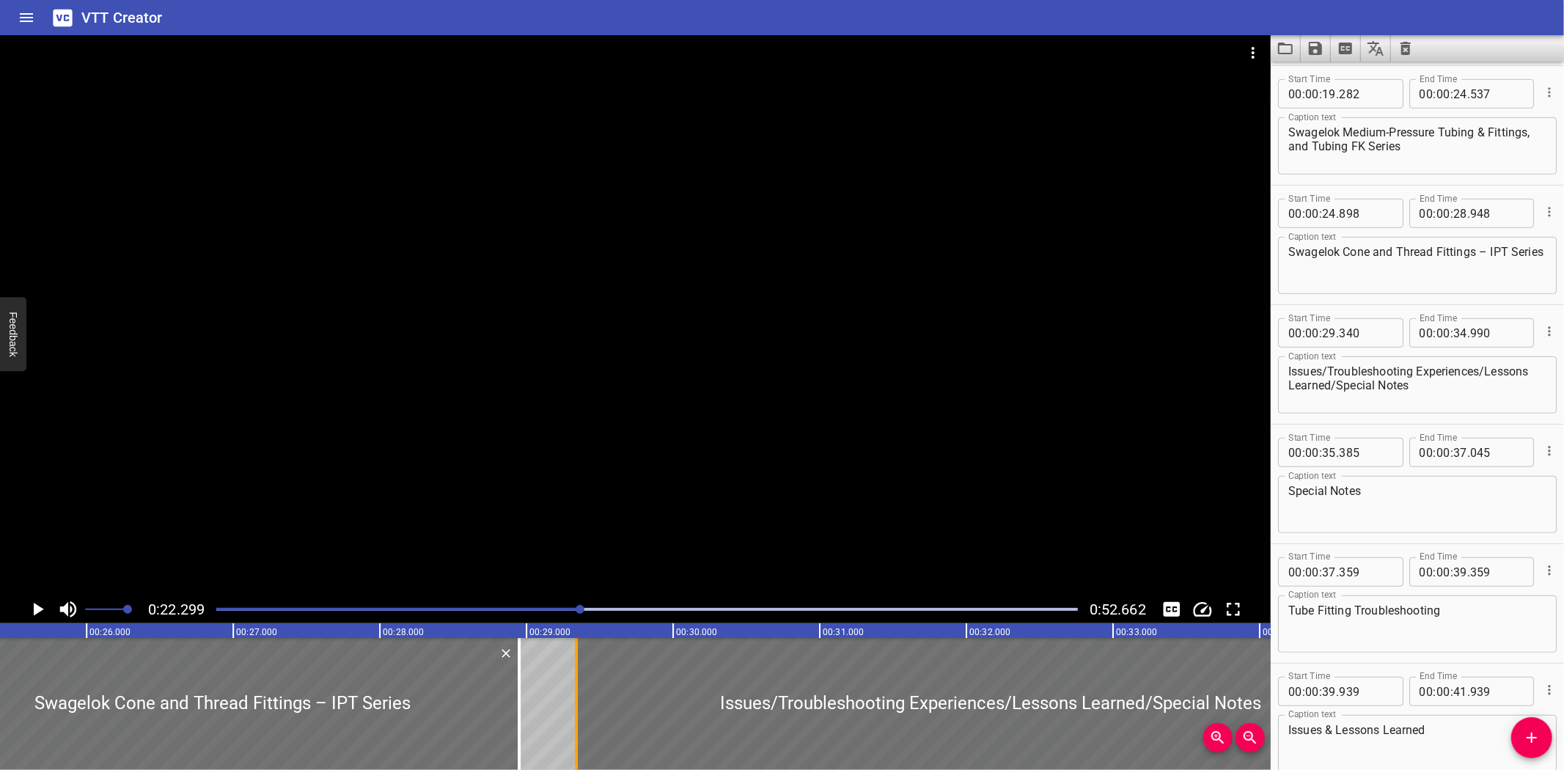
click at [572, 690] on div at bounding box center [576, 704] width 15 height 132
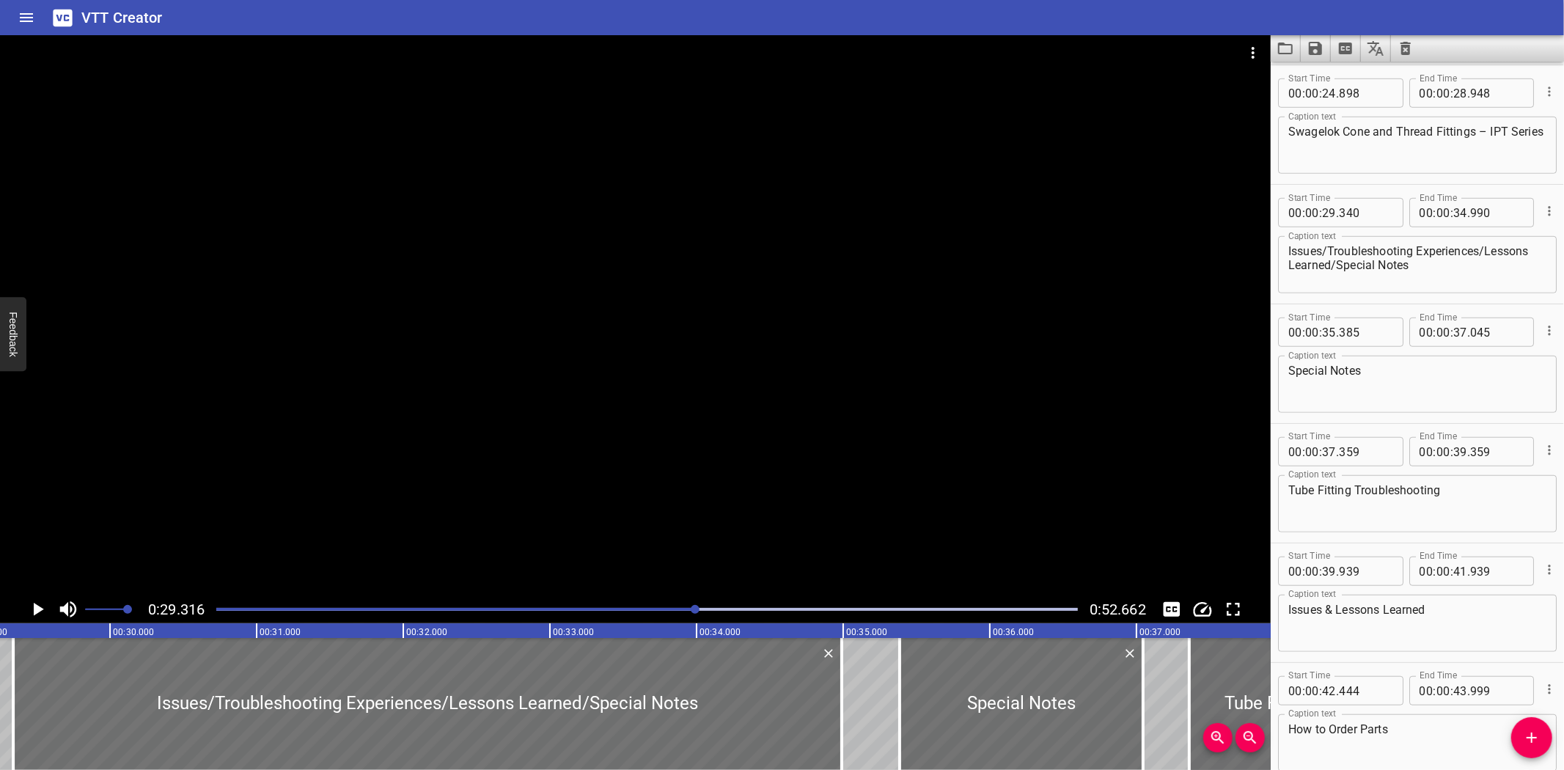
scroll to position [0, 4298]
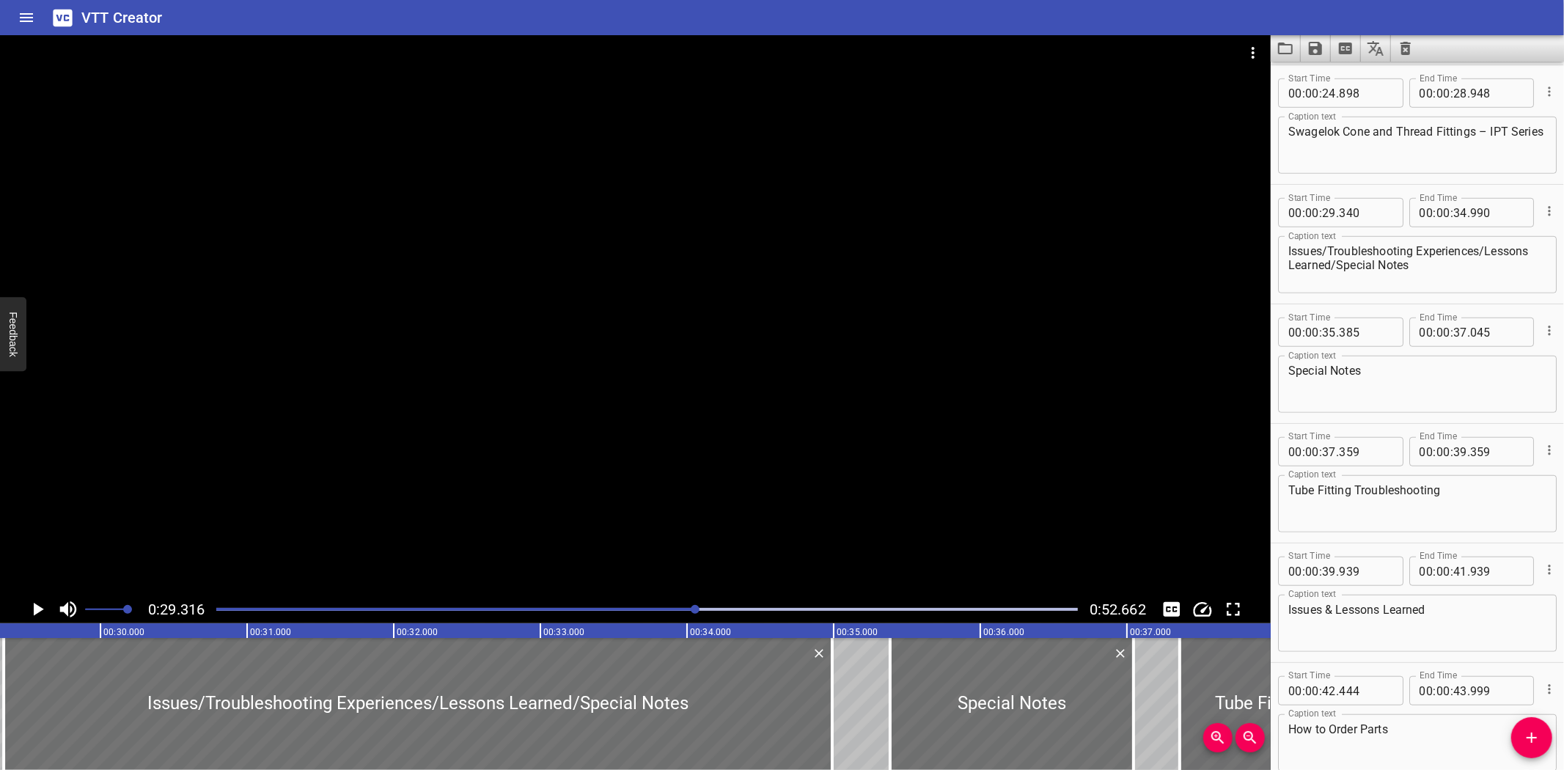
click at [682, 407] on div at bounding box center [635, 315] width 1270 height 560
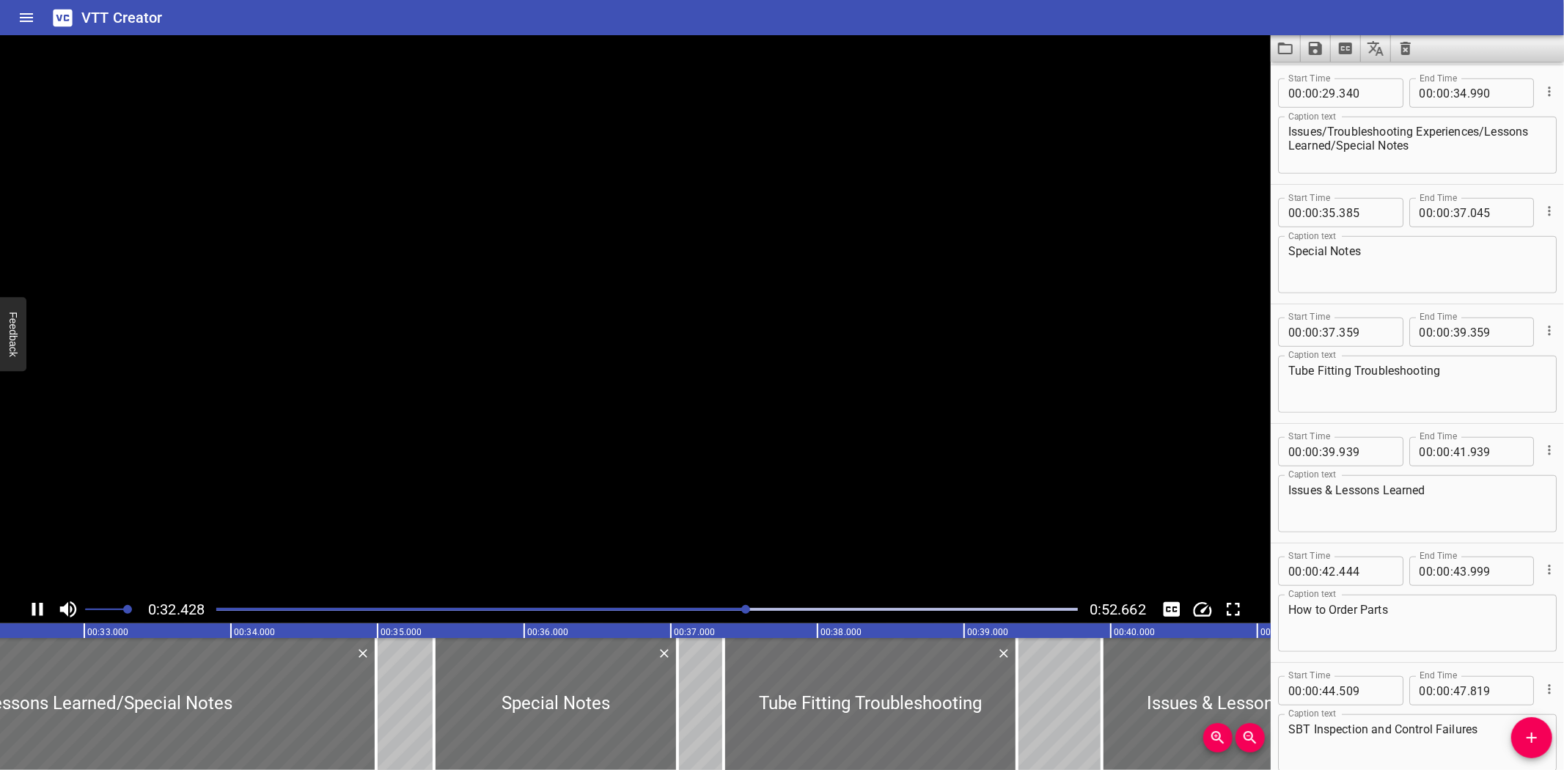
click at [680, 406] on video at bounding box center [635, 315] width 1270 height 560
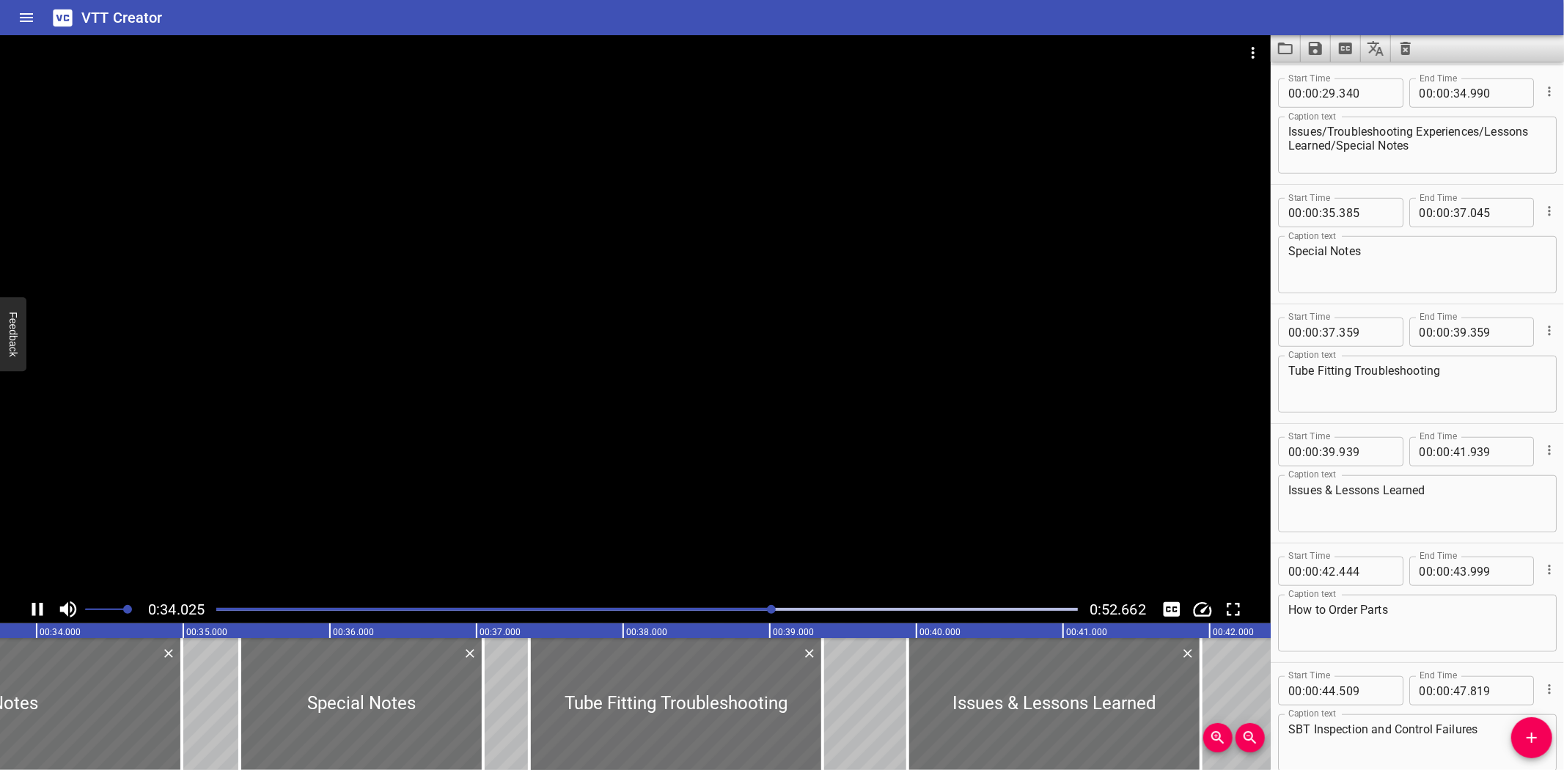
click at [561, 462] on div at bounding box center [635, 315] width 1270 height 560
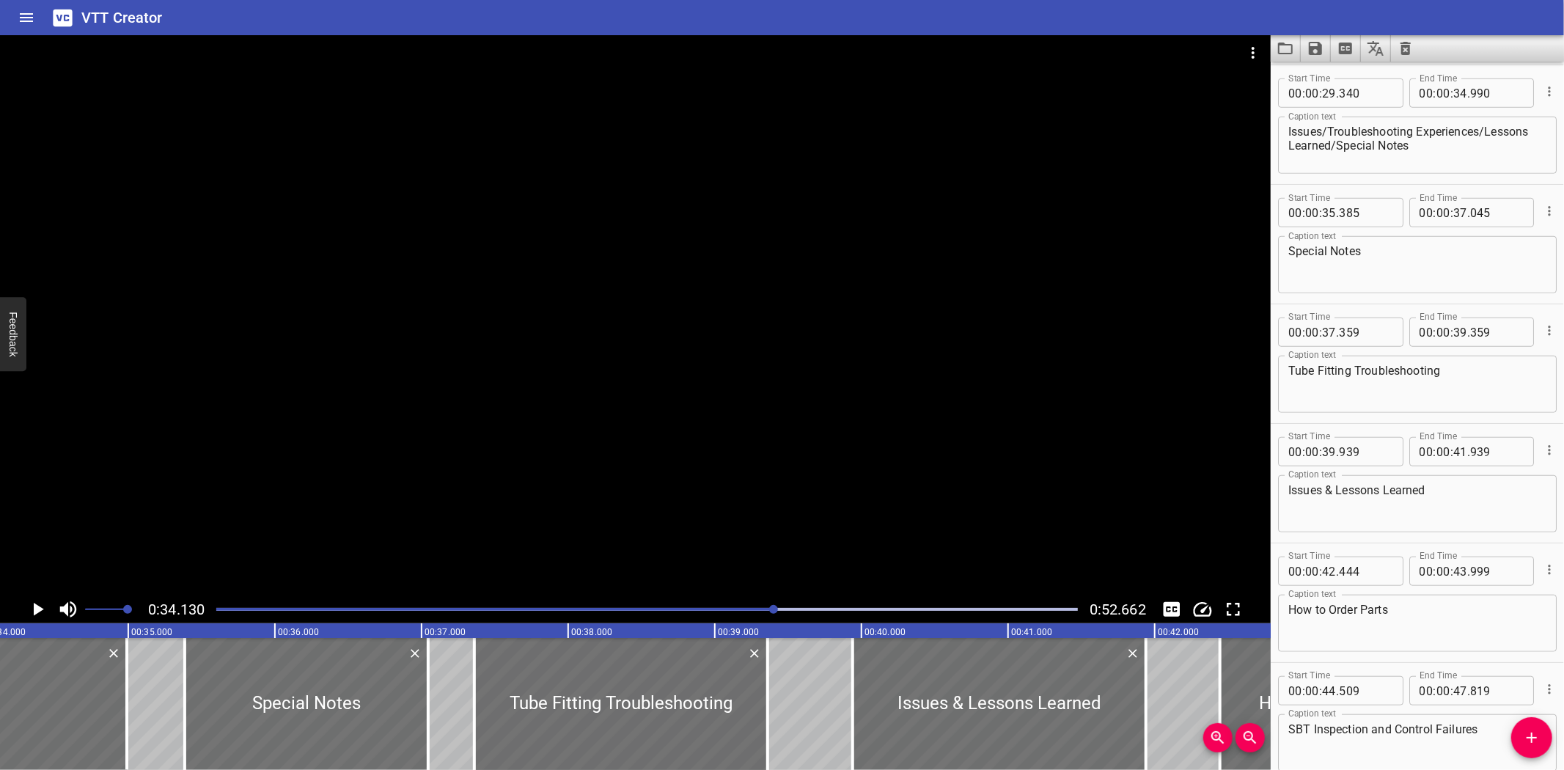
click at [477, 608] on div "Play progress" at bounding box center [344, 609] width 861 height 3
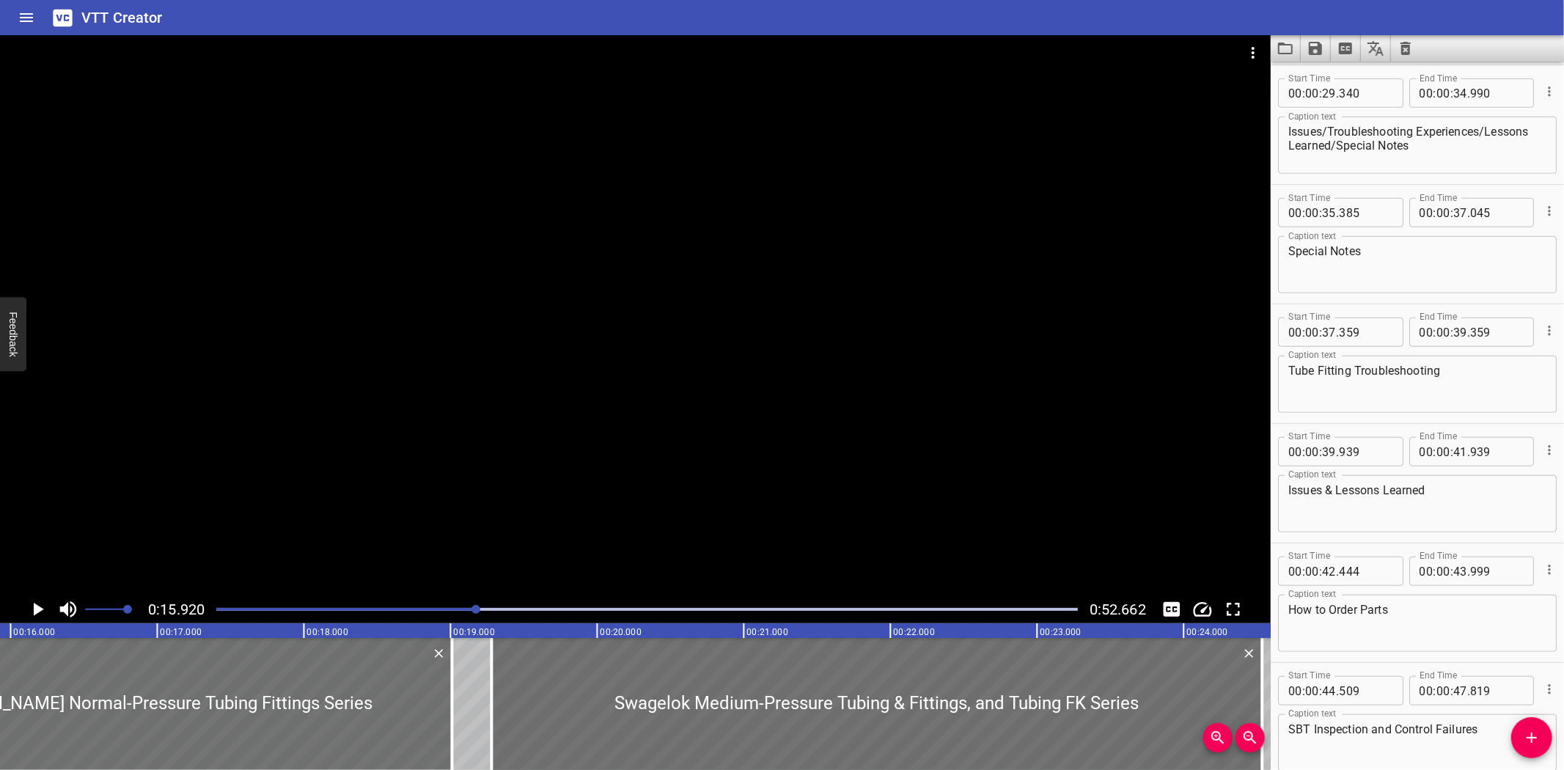
scroll to position [0, 2334]
click at [495, 603] on div at bounding box center [646, 609] width 879 height 21
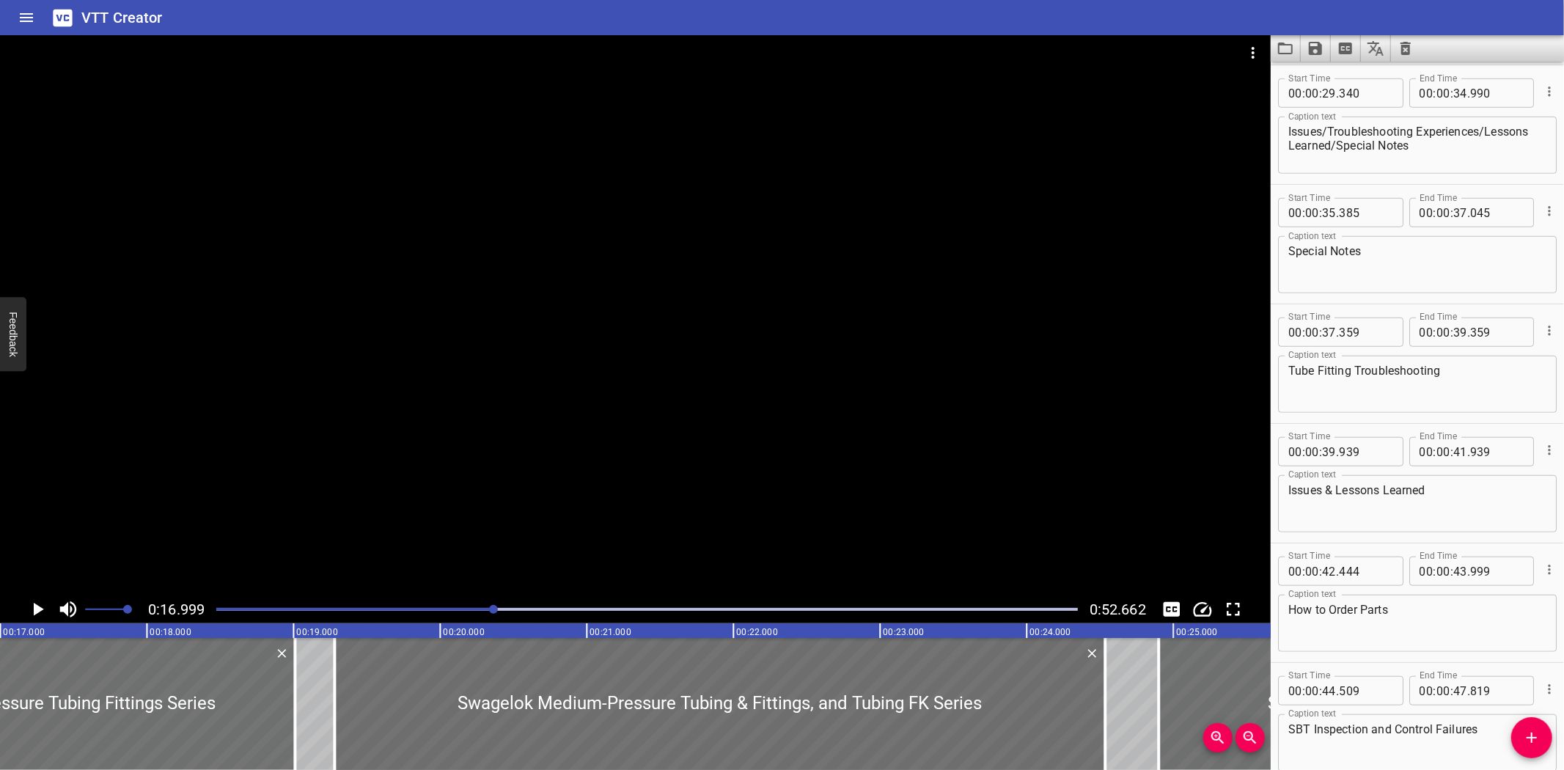
click at [523, 605] on div at bounding box center [646, 609] width 879 height 21
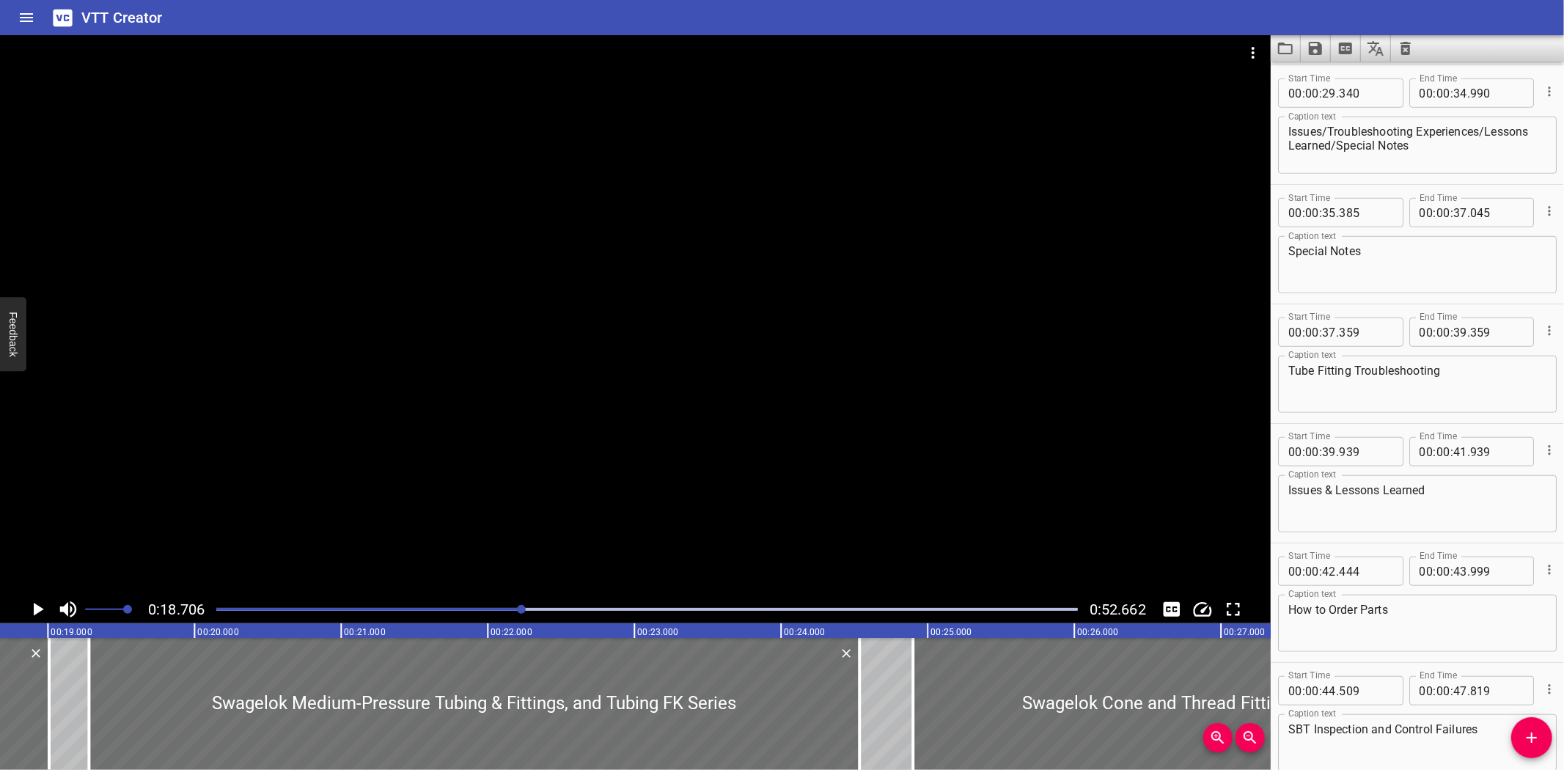
scroll to position [0, 2742]
click at [86, 689] on div at bounding box center [83, 704] width 15 height 132
type input "277"
click at [81, 689] on div at bounding box center [83, 704] width 15 height 132
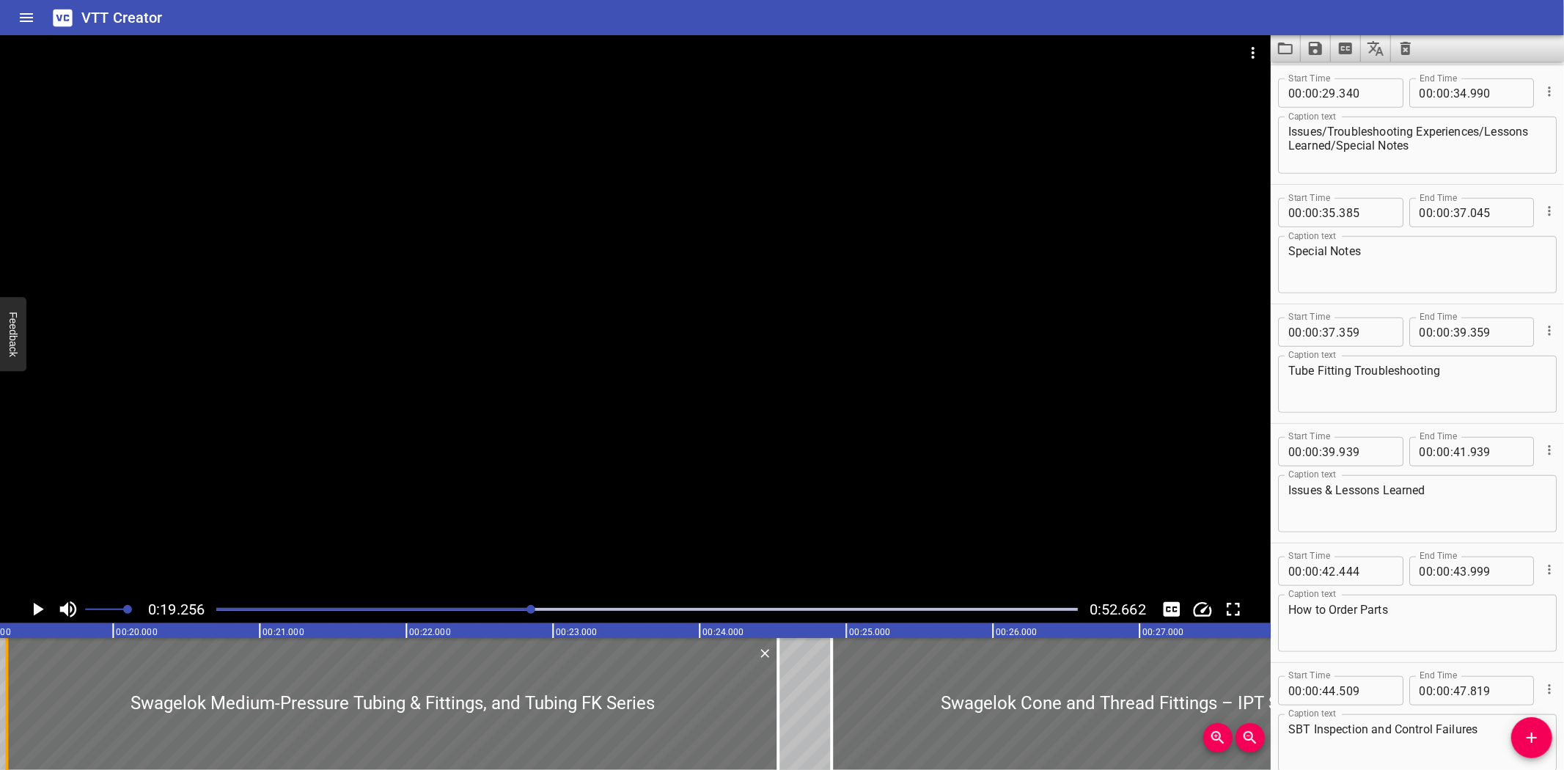
scroll to position [0, 2823]
click at [652, 504] on div at bounding box center [635, 315] width 1270 height 560
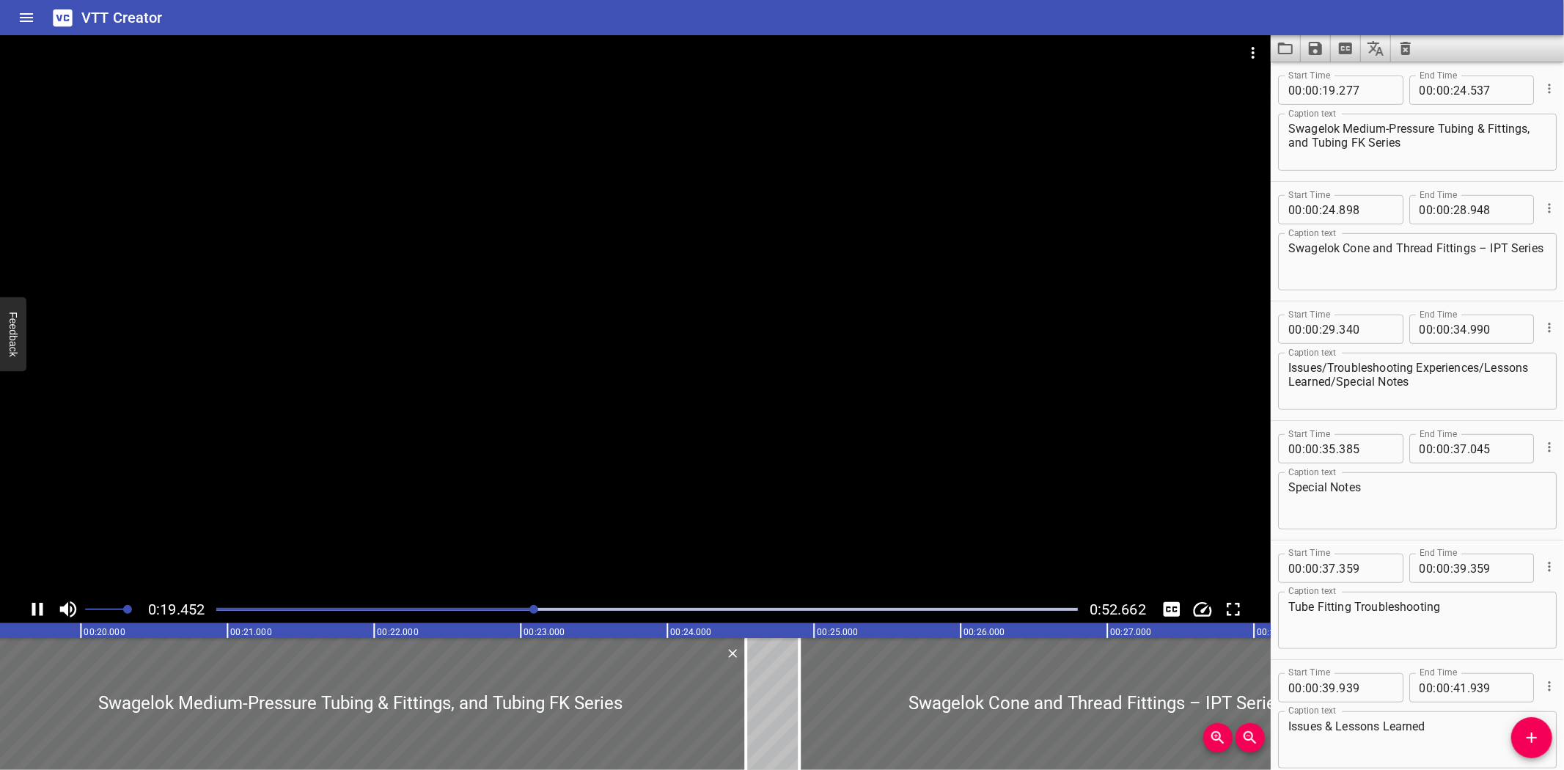
scroll to position [715, 0]
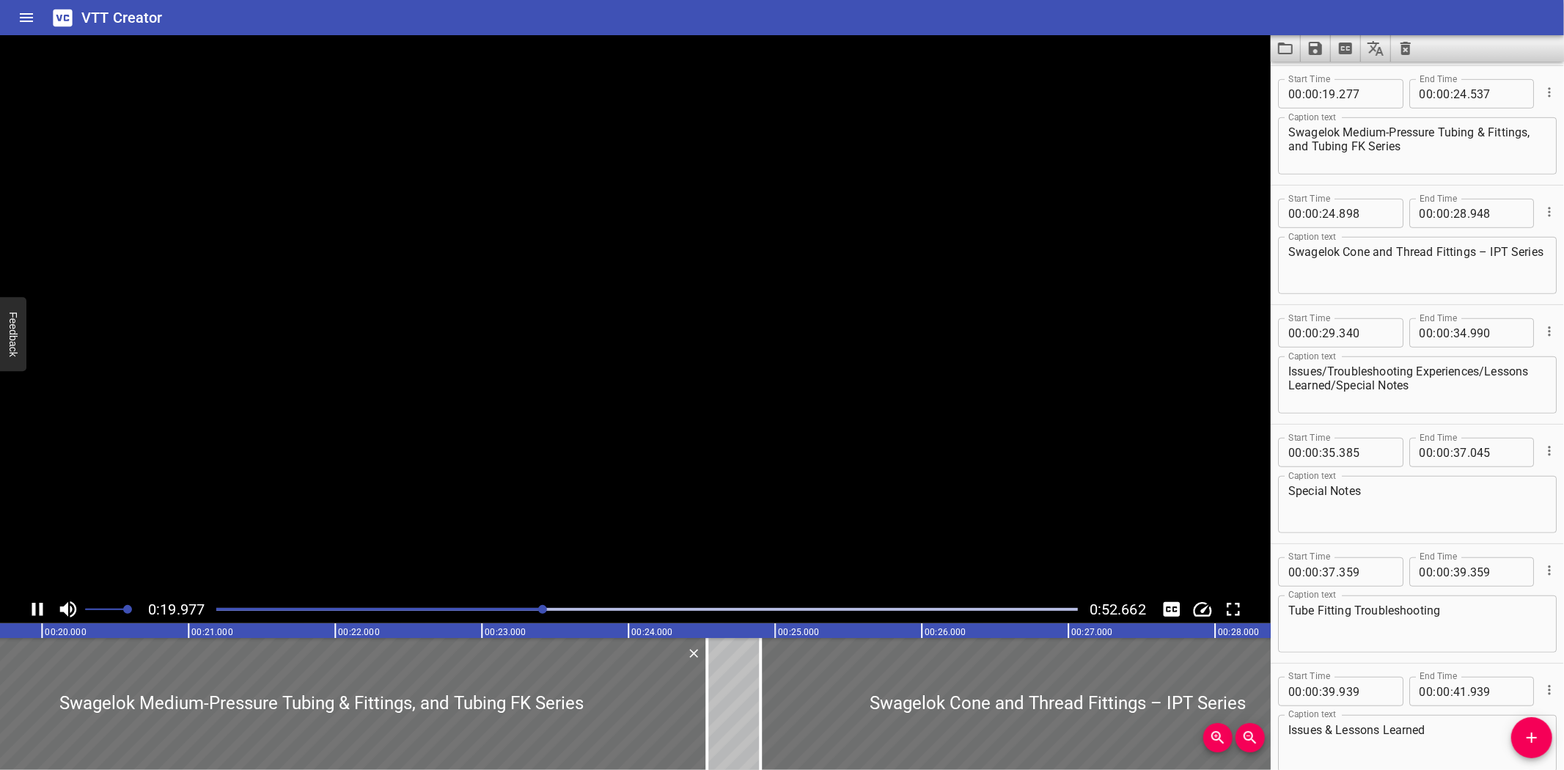
click at [652, 504] on video at bounding box center [635, 315] width 1270 height 560
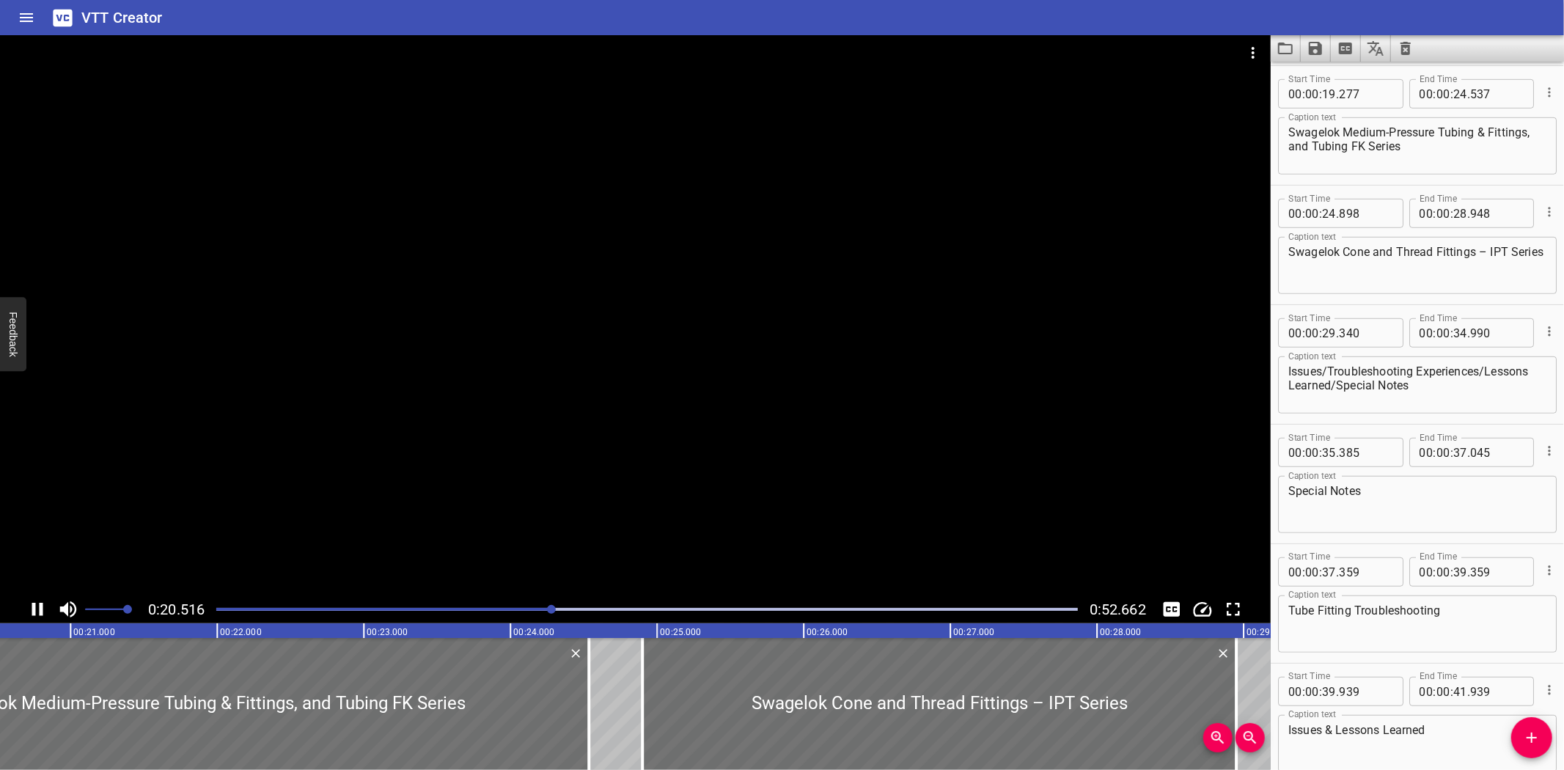
click at [604, 512] on div at bounding box center [635, 315] width 1270 height 560
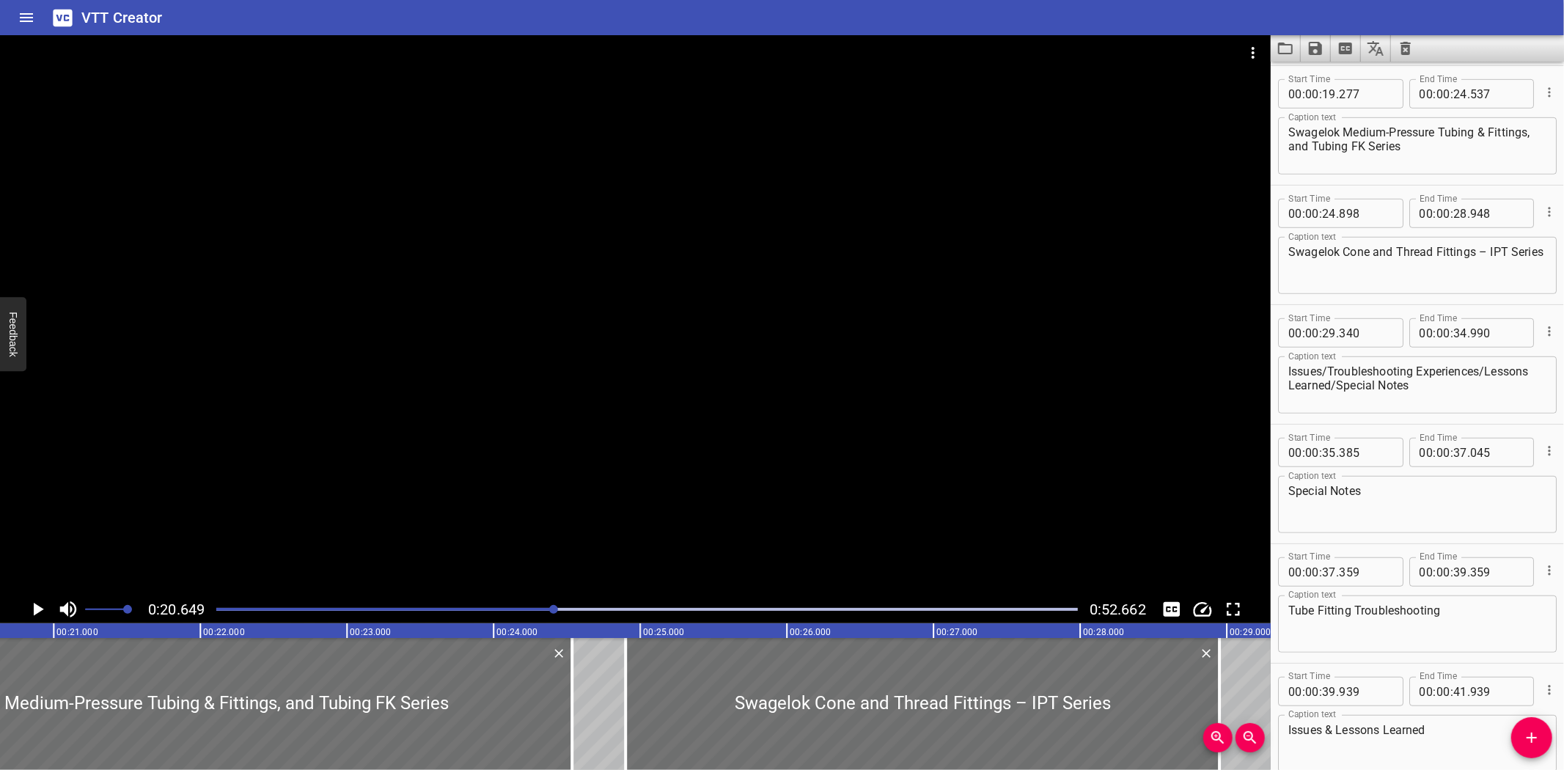
scroll to position [0, 3027]
click at [211, 23] on div "VTT Creator" at bounding box center [782, 17] width 1564 height 35
click at [1314, 38] on button "Save captions to file" at bounding box center [1315, 48] width 30 height 26
click at [1317, 65] on ul "Save to VTT file Save to SRT file" at bounding box center [1354, 94] width 108 height 65
click at [1317, 67] on li "Save to VTT file" at bounding box center [1354, 80] width 108 height 26
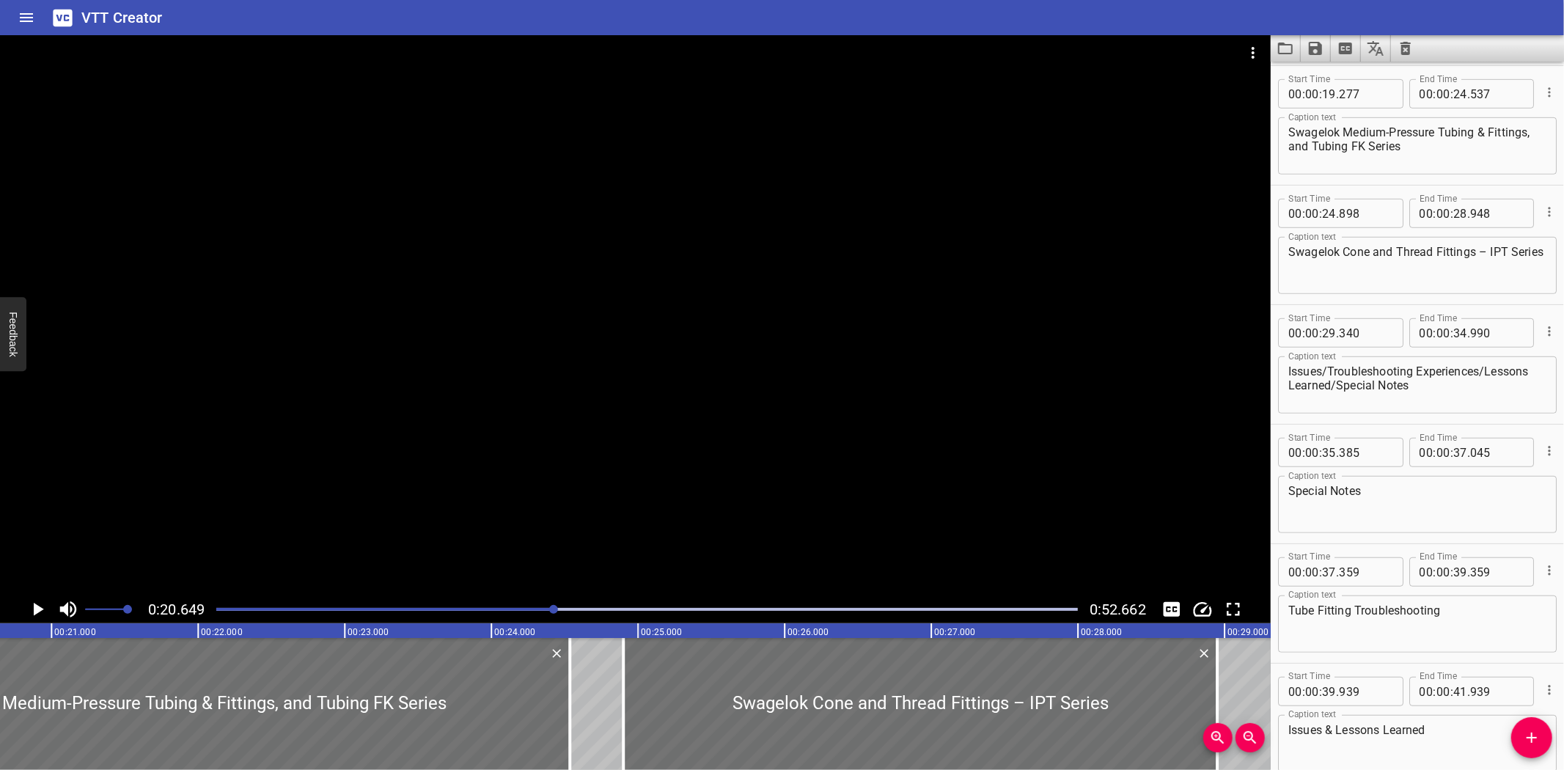
click at [229, 23] on div "VTT Creator" at bounding box center [782, 17] width 1564 height 35
click at [1278, 41] on icon "Load captions from file" at bounding box center [1285, 49] width 18 height 18
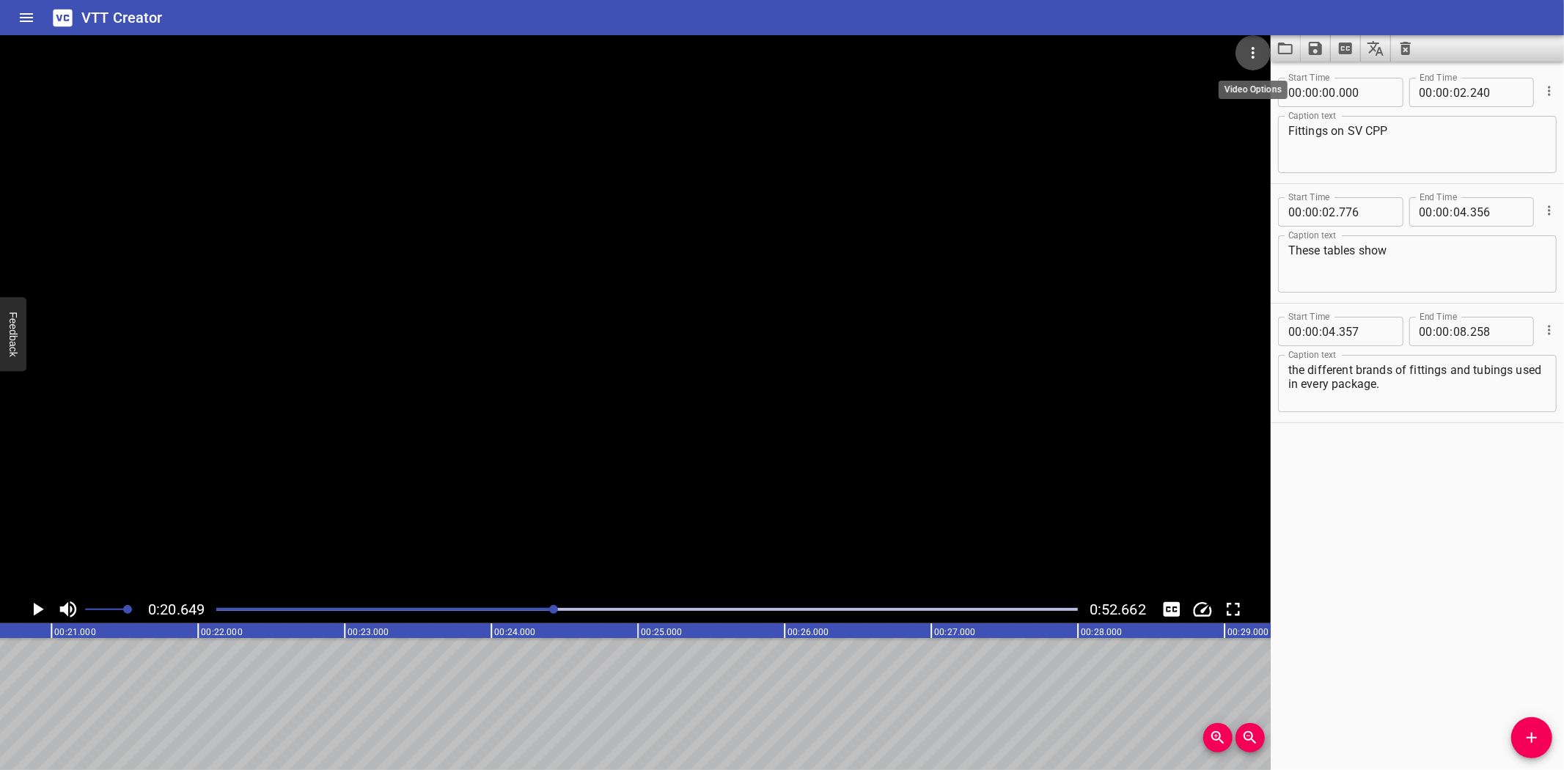
click at [1250, 49] on icon "Video Options" at bounding box center [1253, 53] width 18 height 18
click at [1261, 48] on li "Select New Video File..." at bounding box center [1308, 54] width 146 height 26
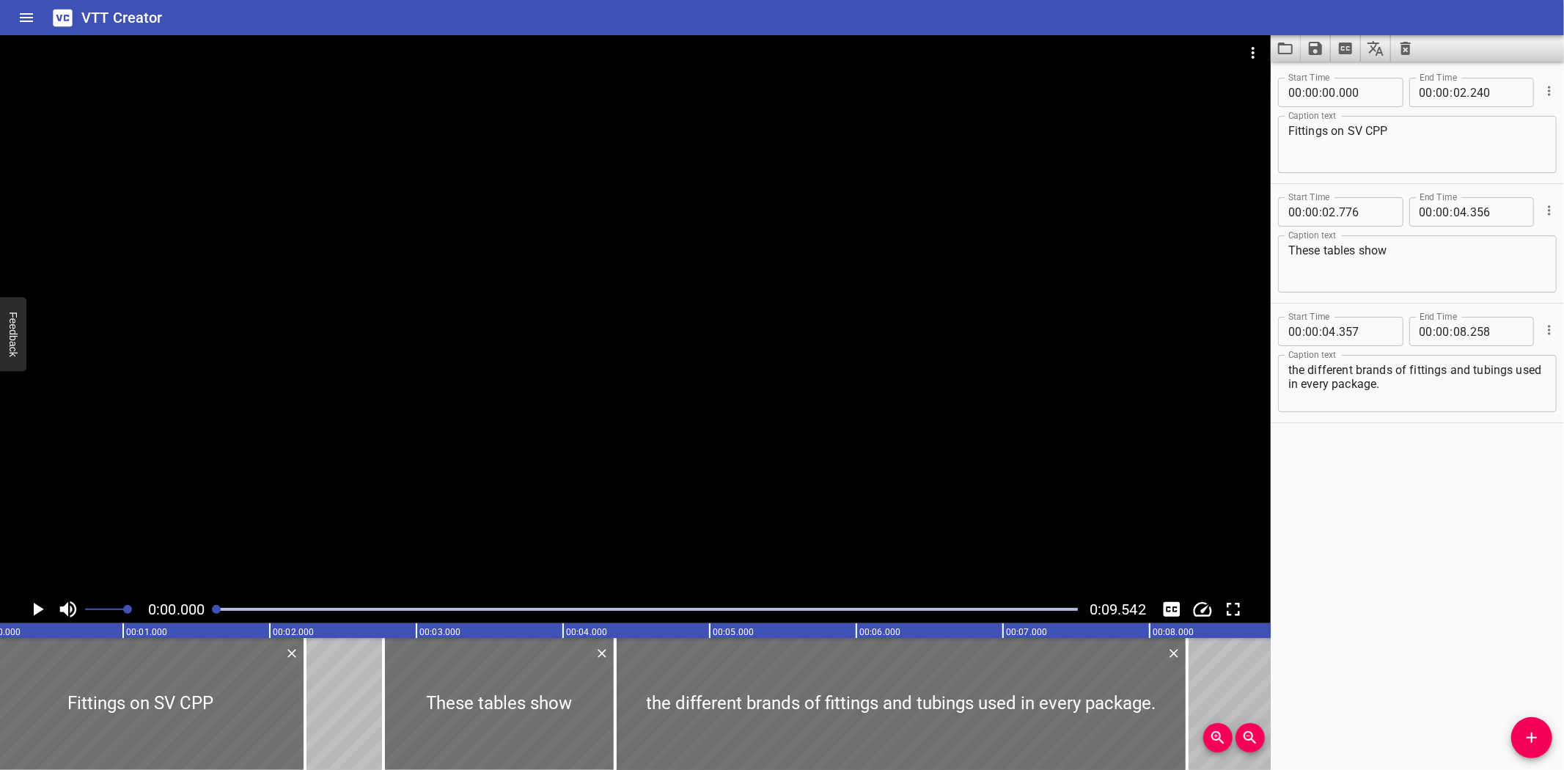
scroll to position [0, 0]
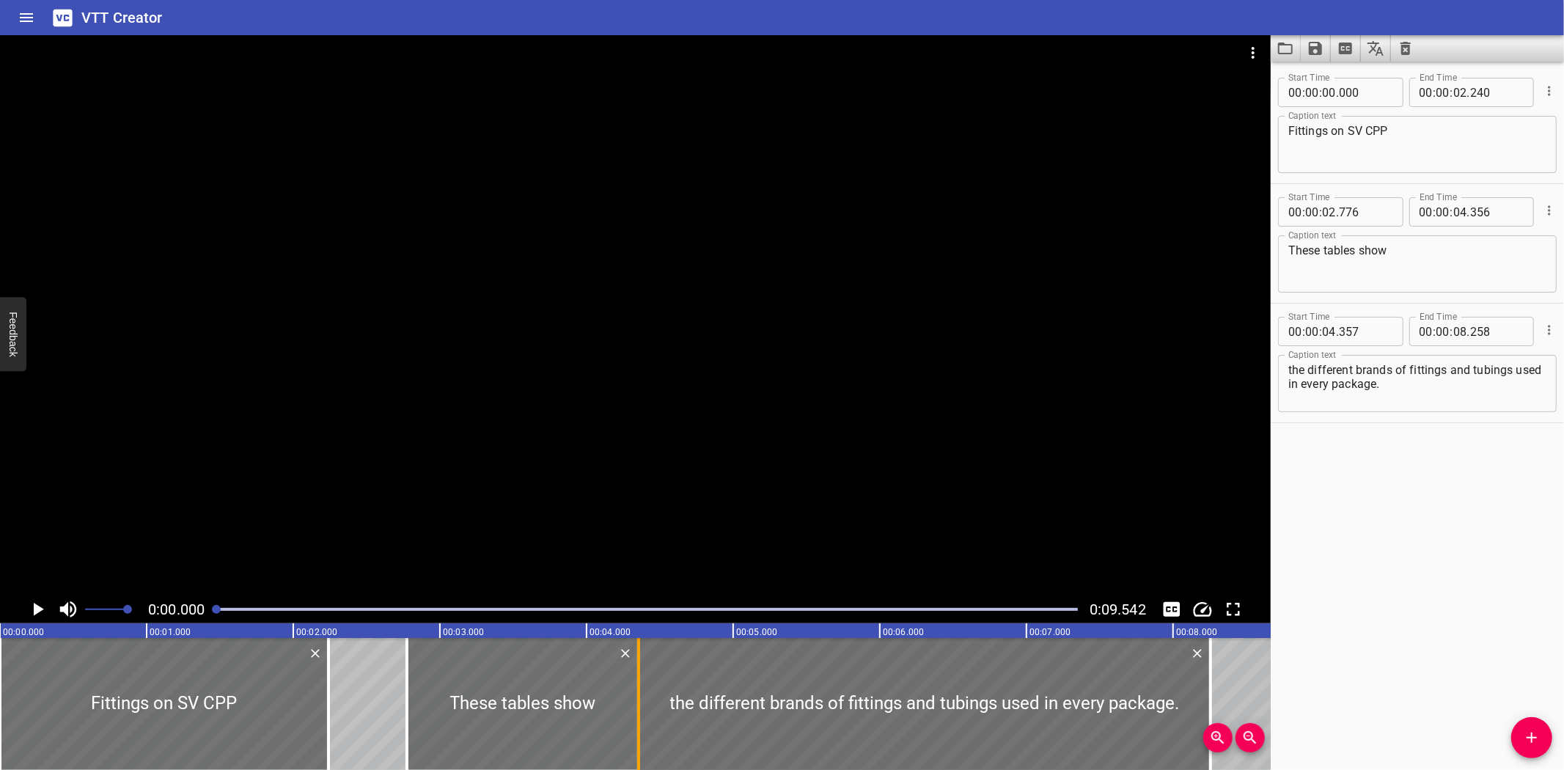
click at [640, 716] on div at bounding box center [638, 704] width 15 height 132
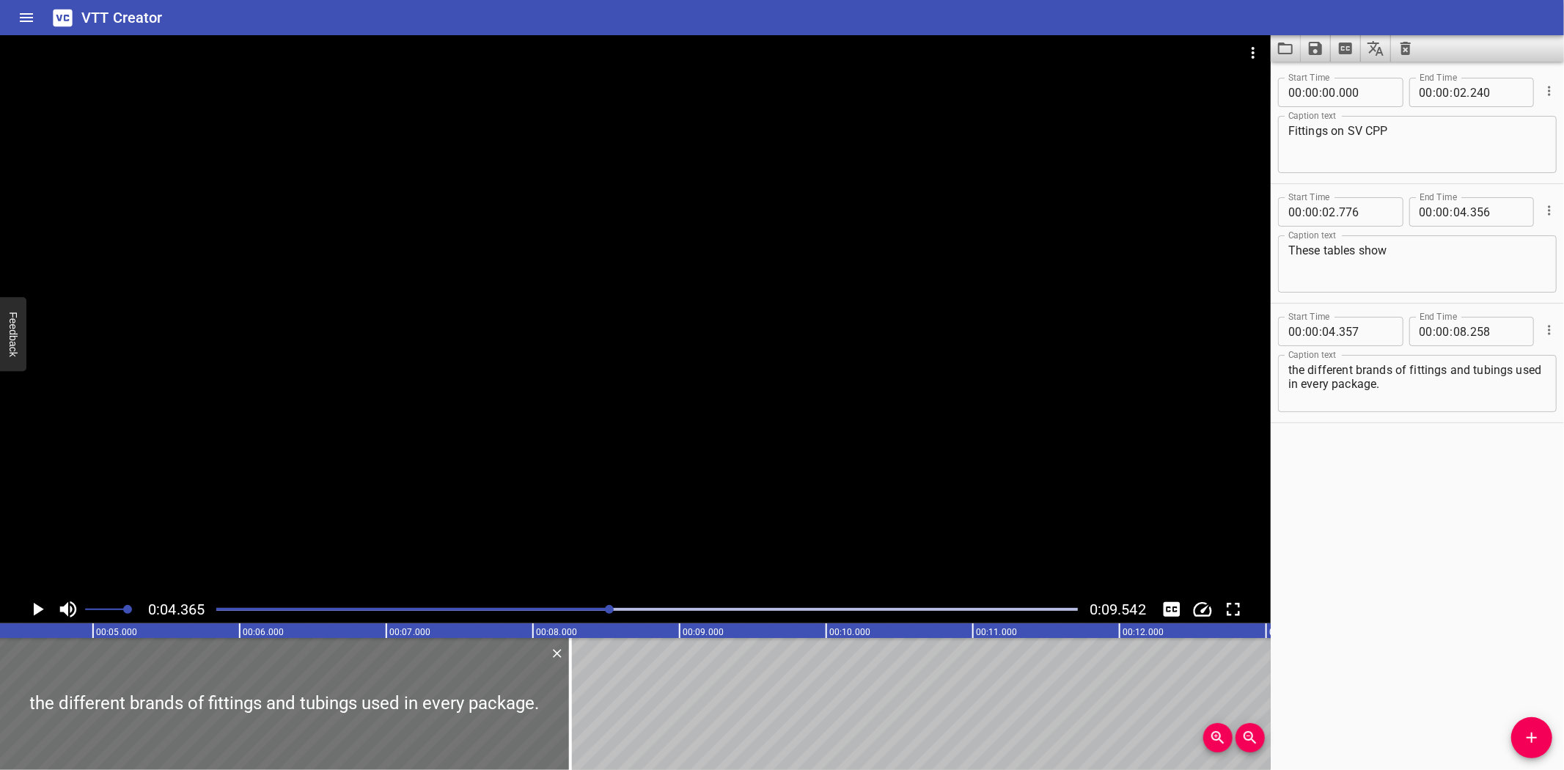
click at [640, 281] on div at bounding box center [635, 315] width 1270 height 560
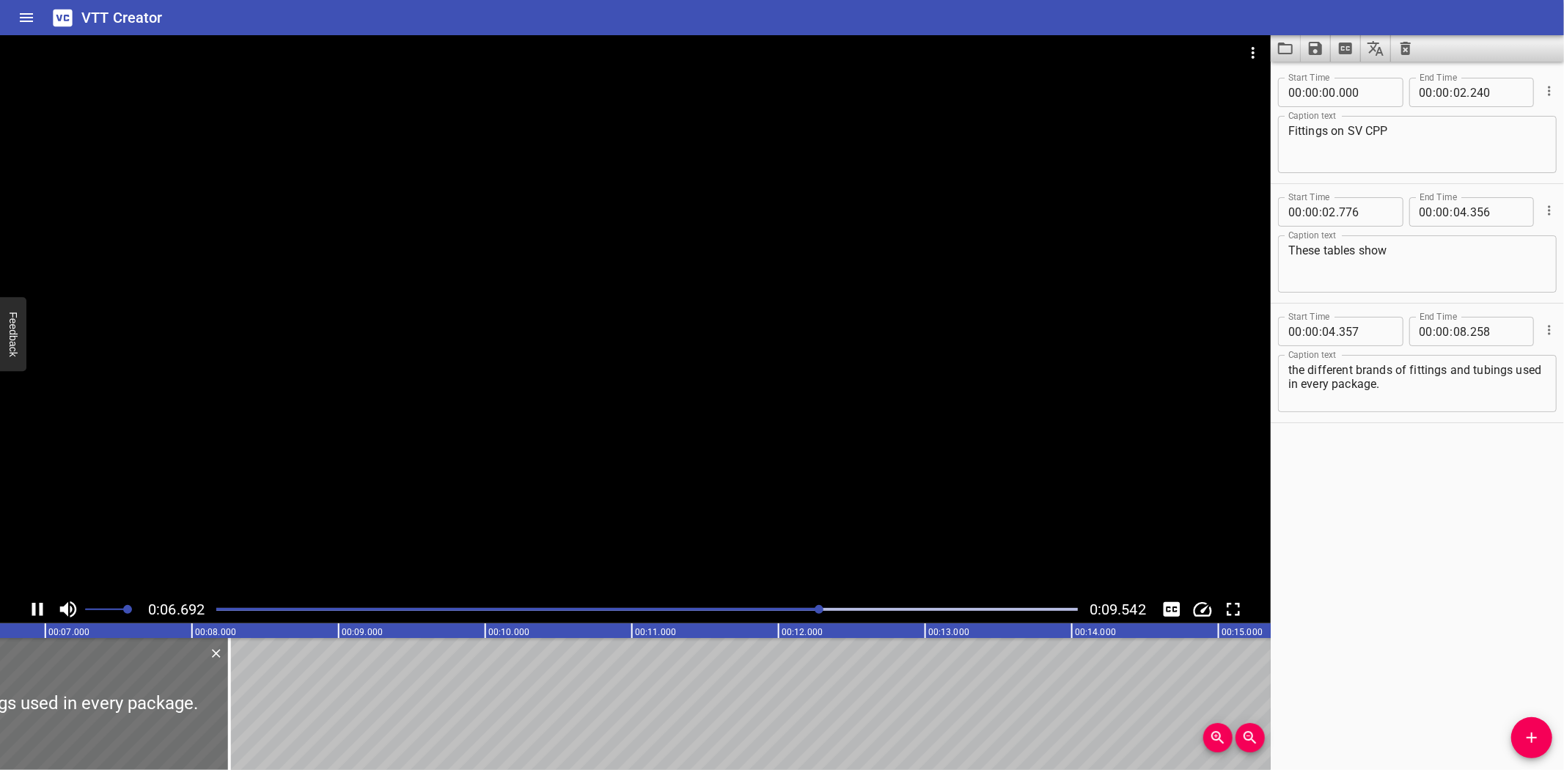
click at [775, 614] on div at bounding box center [646, 609] width 879 height 21
click at [781, 611] on div at bounding box center [646, 609] width 879 height 21
click at [781, 610] on div "Play progress" at bounding box center [393, 609] width 861 height 3
click at [694, 345] on div at bounding box center [635, 315] width 1270 height 560
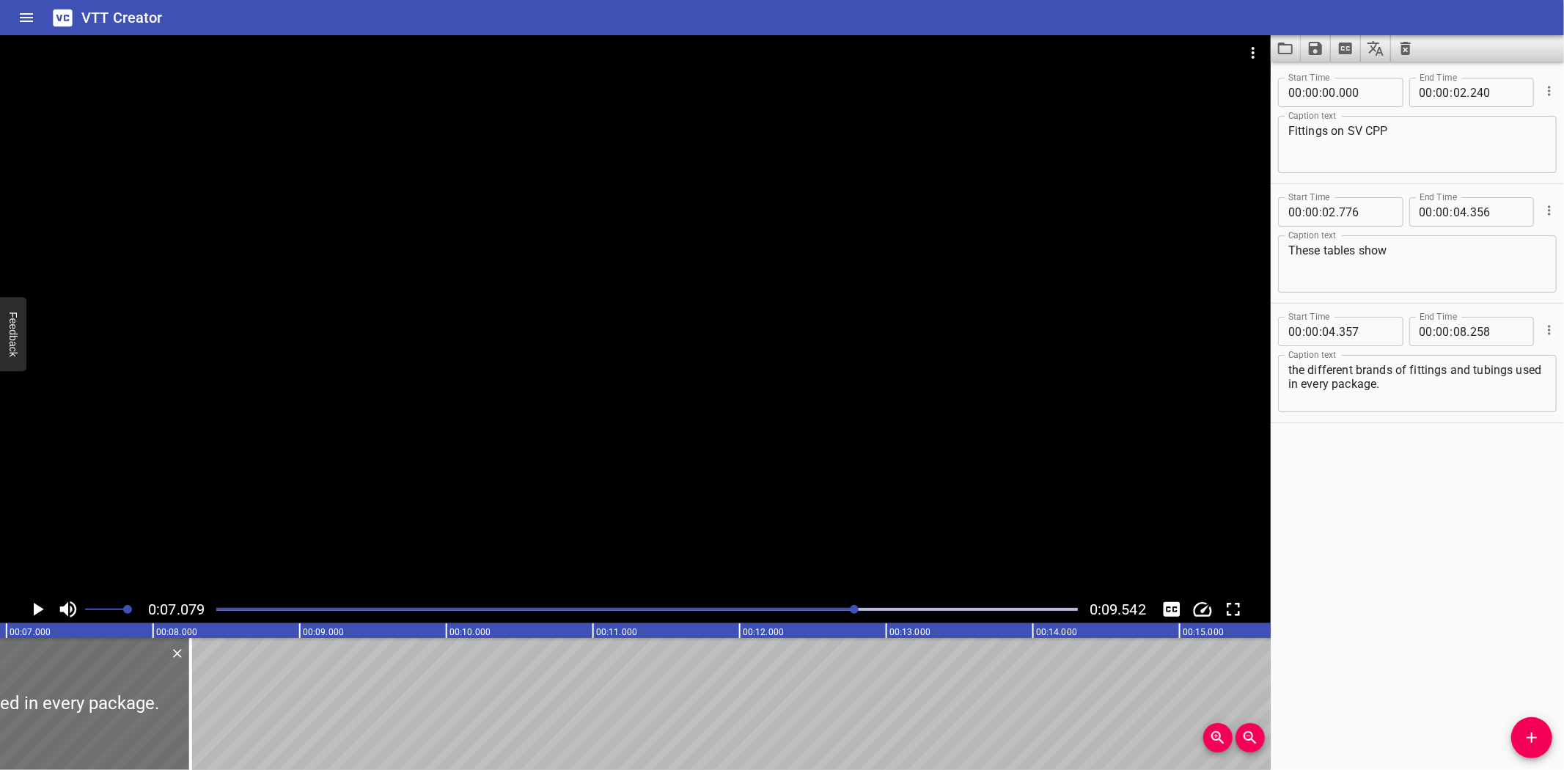
scroll to position [0, 1037]
click at [1516, 372] on textarea "the different brands of fittings and tubings used in every package." at bounding box center [1417, 384] width 258 height 42
click at [1509, 368] on textarea "the different brands of fittings and tubings used in every package." at bounding box center [1417, 384] width 258 height 42
type textarea "the different brands of fittings and tubing used in every package."
click at [1316, 55] on icon "Save captions to file" at bounding box center [1315, 49] width 18 height 18
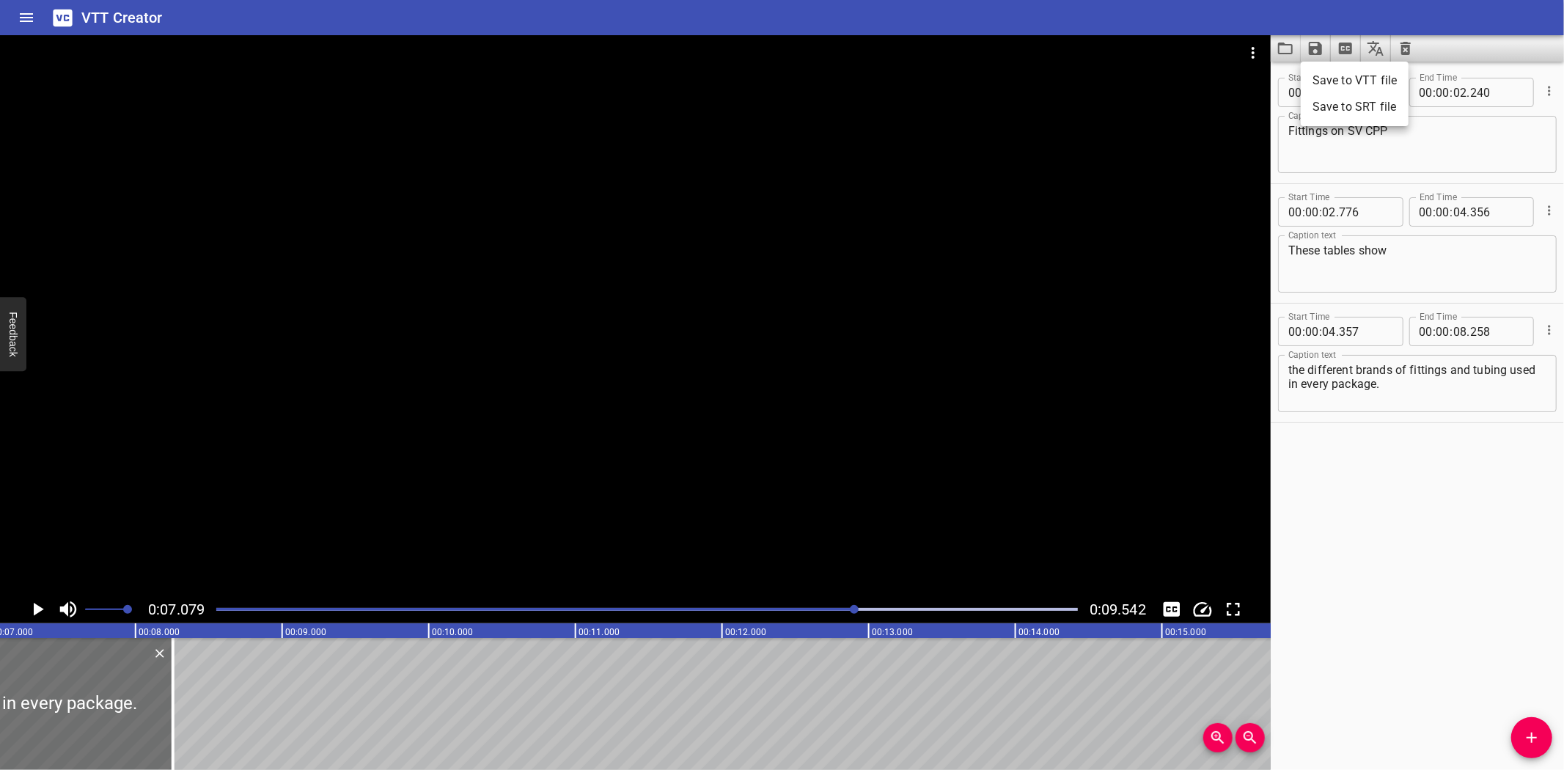
click at [1331, 73] on li "Save to VTT file" at bounding box center [1354, 80] width 108 height 26
click at [1257, 7] on div "VTT Creator" at bounding box center [782, 17] width 1564 height 35
click at [1284, 42] on icon "Load captions from file" at bounding box center [1285, 49] width 18 height 18
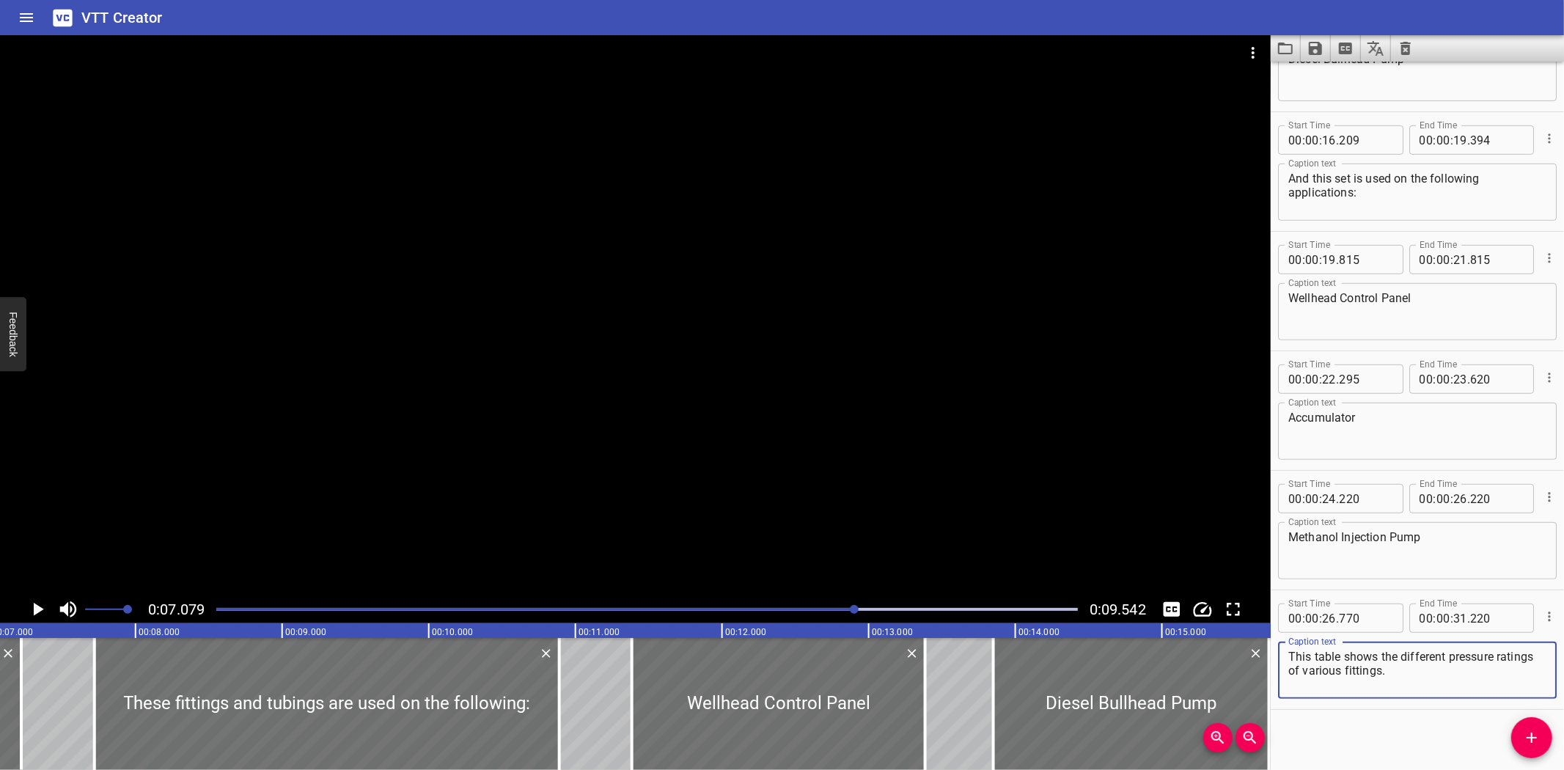
scroll to position [554, 0]
click at [1257, 56] on icon "Video Options" at bounding box center [1253, 53] width 18 height 18
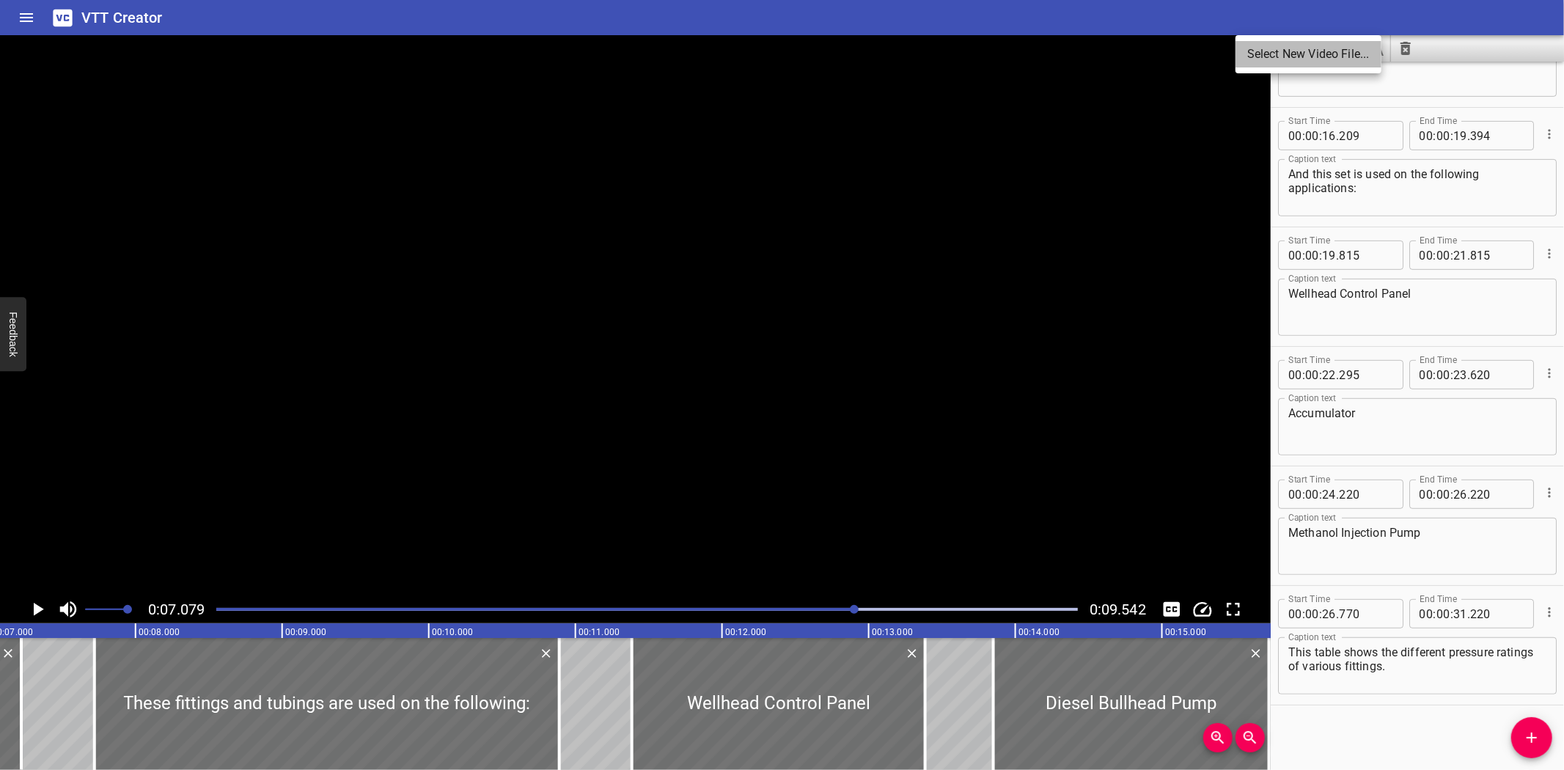
click at [1259, 55] on li "Select New Video File..." at bounding box center [1308, 54] width 146 height 26
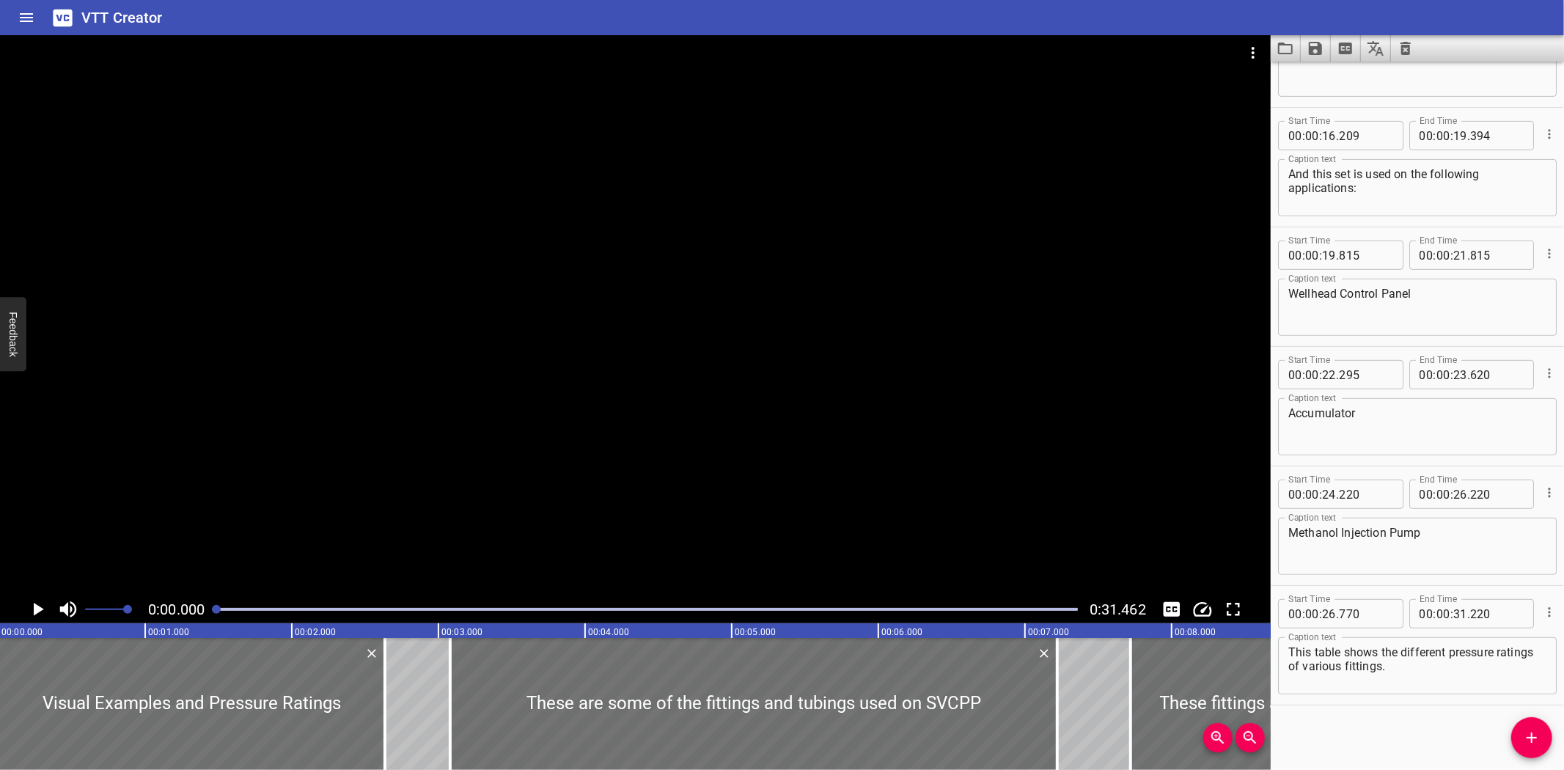
scroll to position [0, 0]
click at [731, 5] on div "VTT Creator" at bounding box center [782, 17] width 1564 height 35
click at [1286, 44] on icon "Load captions from file" at bounding box center [1285, 49] width 18 height 18
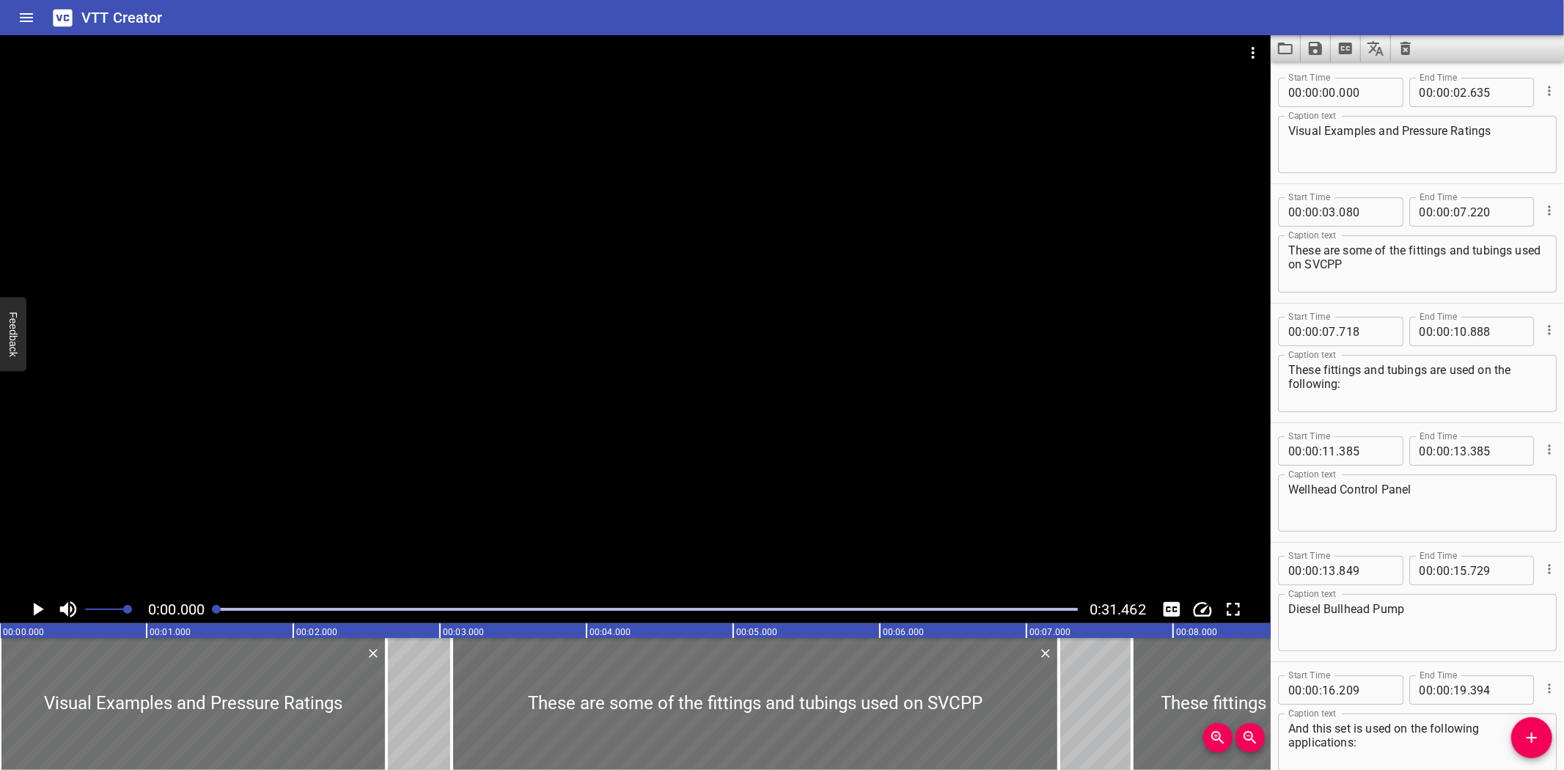
click at [1514, 246] on textarea "These are some of the fittings and tubings used on SVCPP" at bounding box center [1417, 264] width 258 height 42
click at [1514, 253] on textarea "These are some of the fittings and tubings used on SVCPP" at bounding box center [1417, 264] width 258 height 42
type textarea "These are some of the fittings and tubing used on SVCPP"
click at [456, 707] on div at bounding box center [451, 704] width 15 height 132
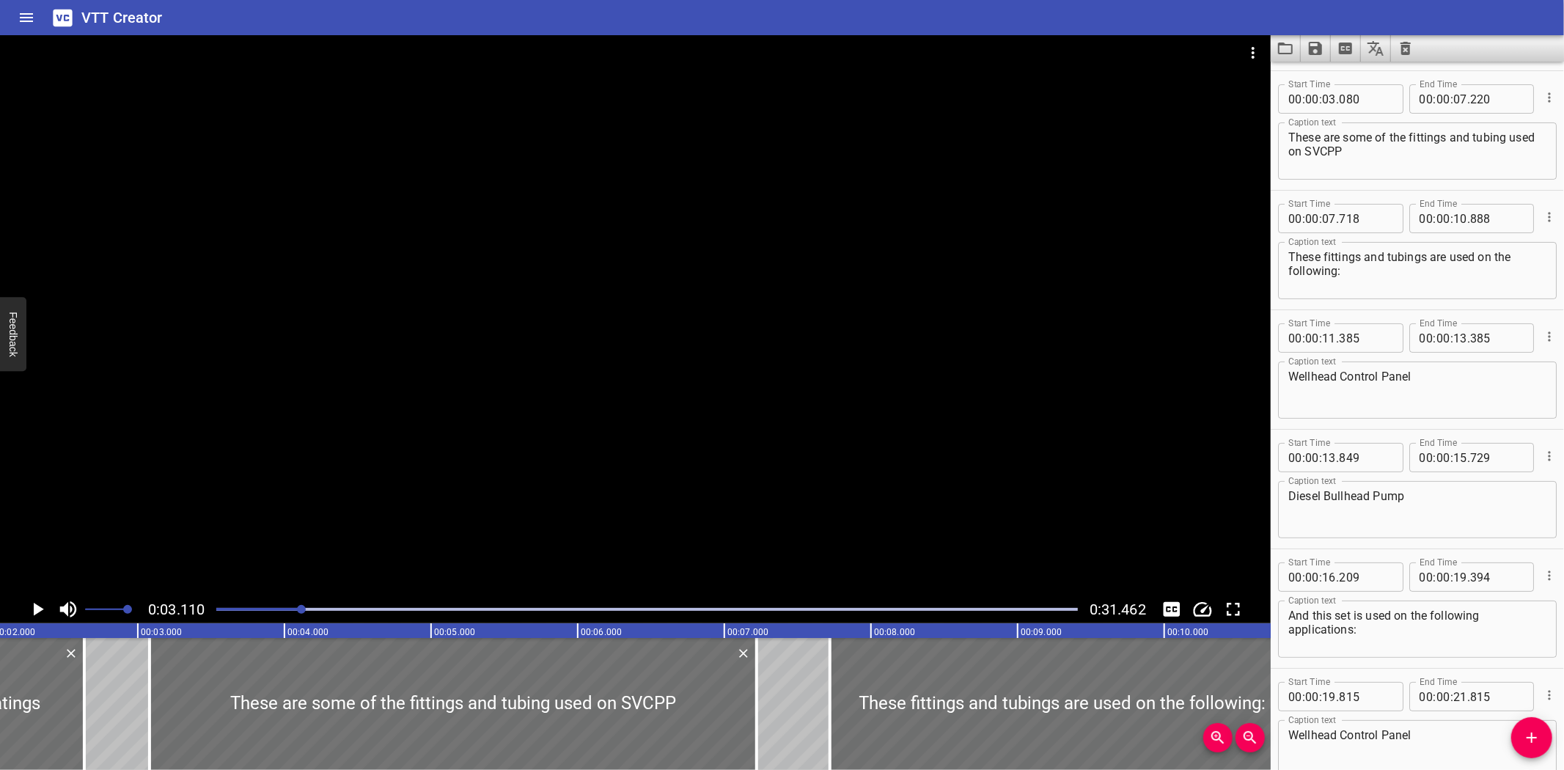
scroll to position [119, 0]
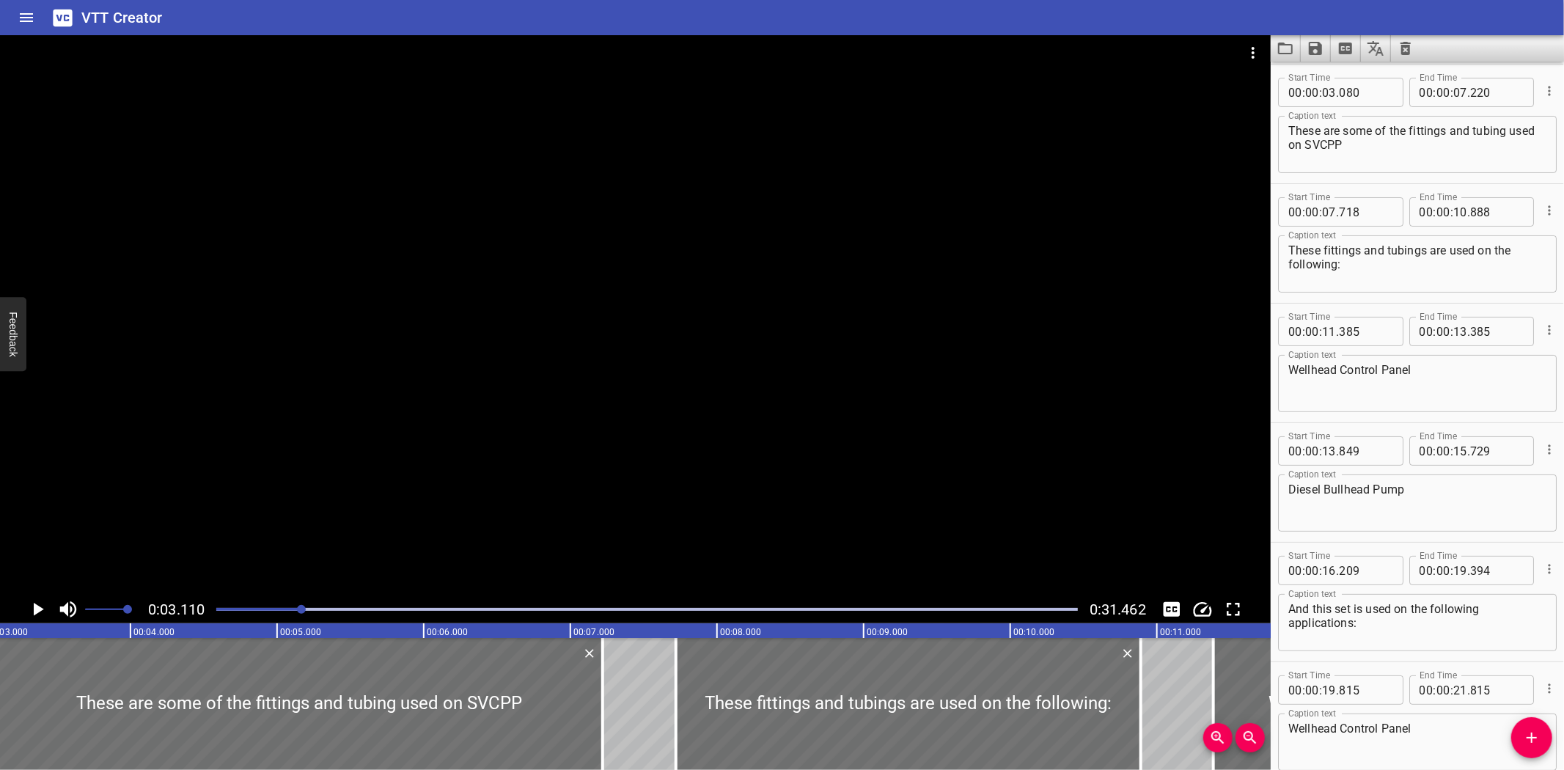
click at [674, 515] on div at bounding box center [635, 315] width 1270 height 560
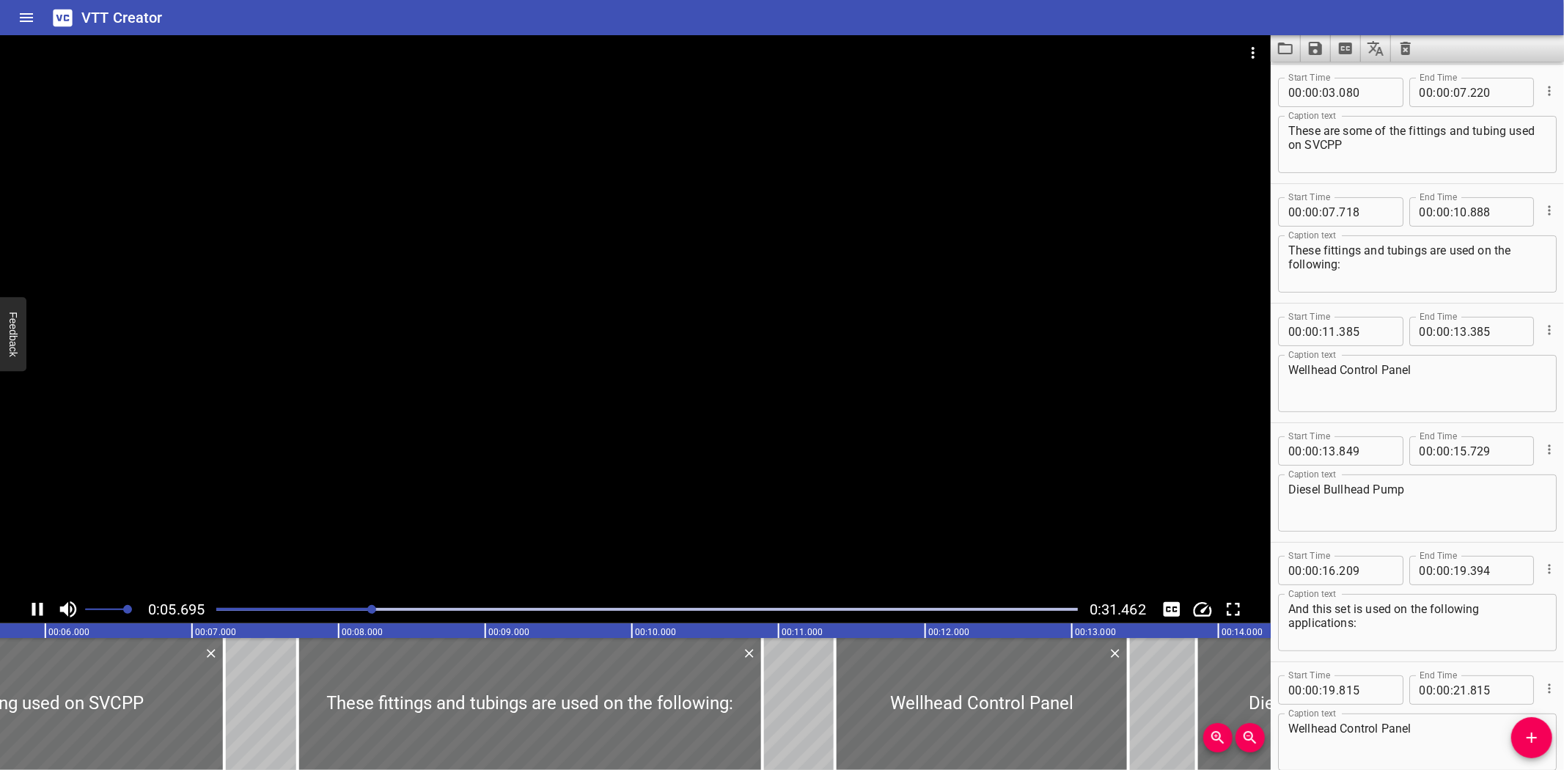
click at [334, 611] on div at bounding box center [646, 609] width 879 height 21
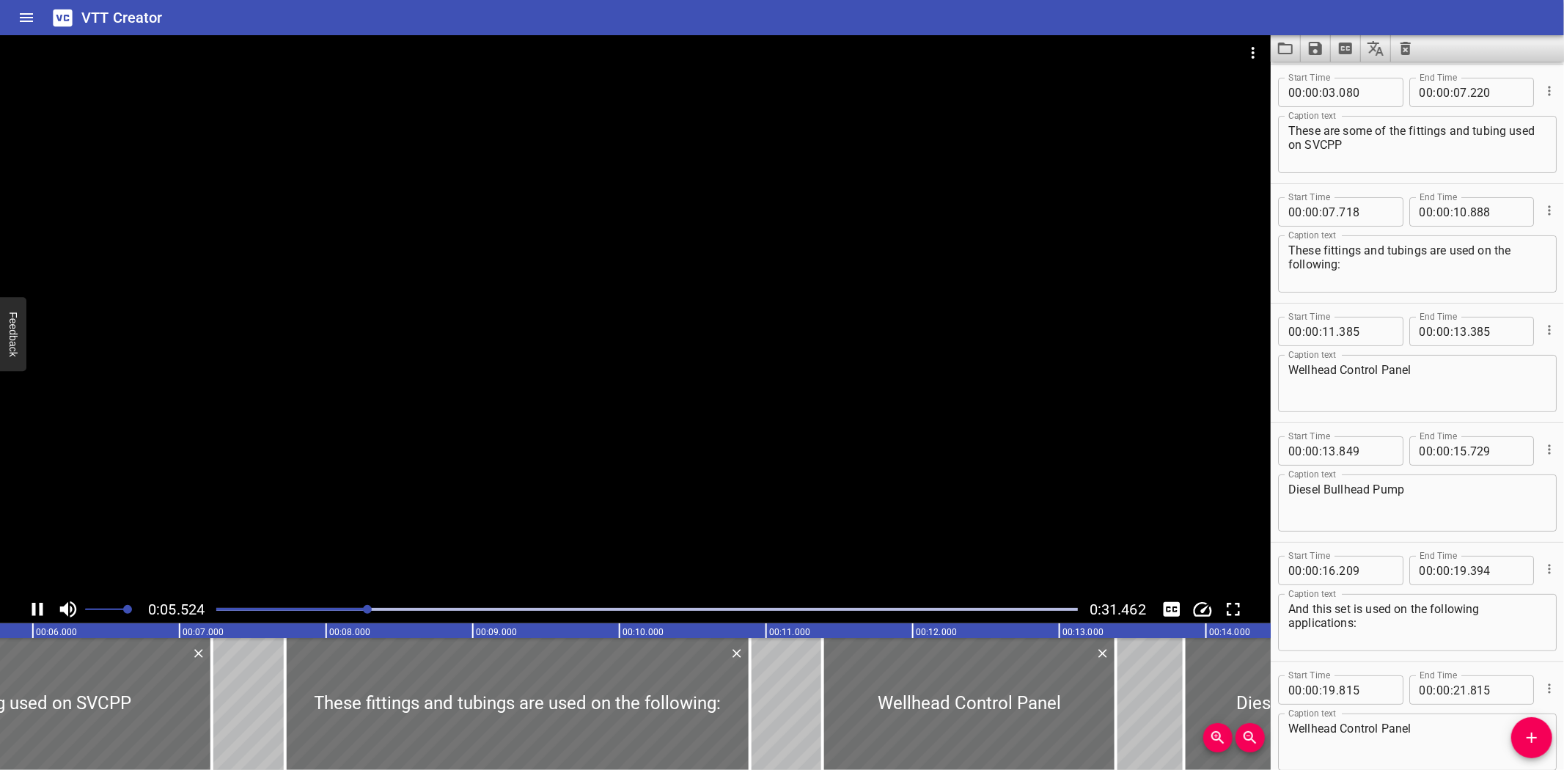
click at [334, 606] on div at bounding box center [646, 609] width 879 height 21
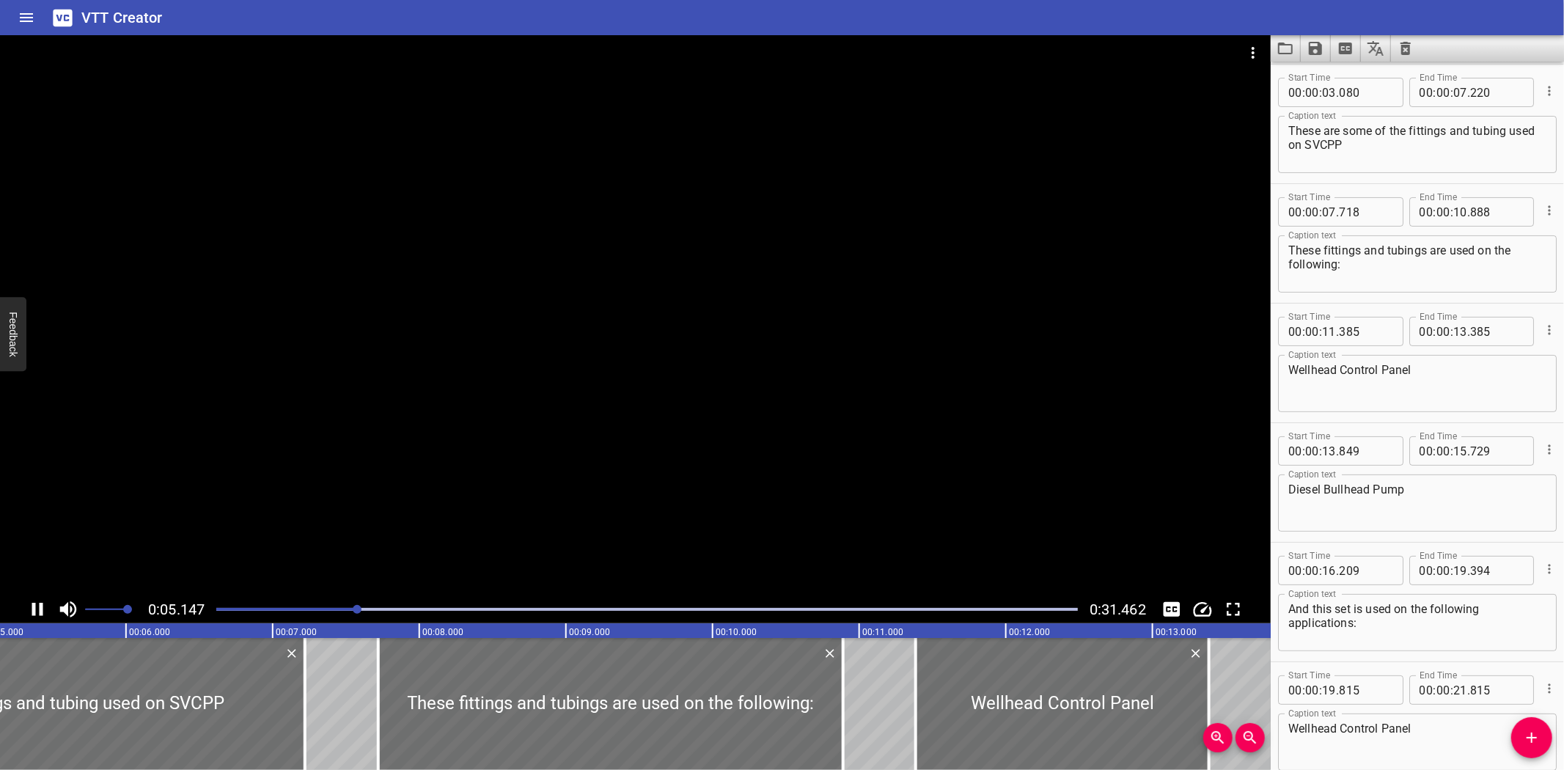
click at [507, 259] on div at bounding box center [635, 315] width 1270 height 560
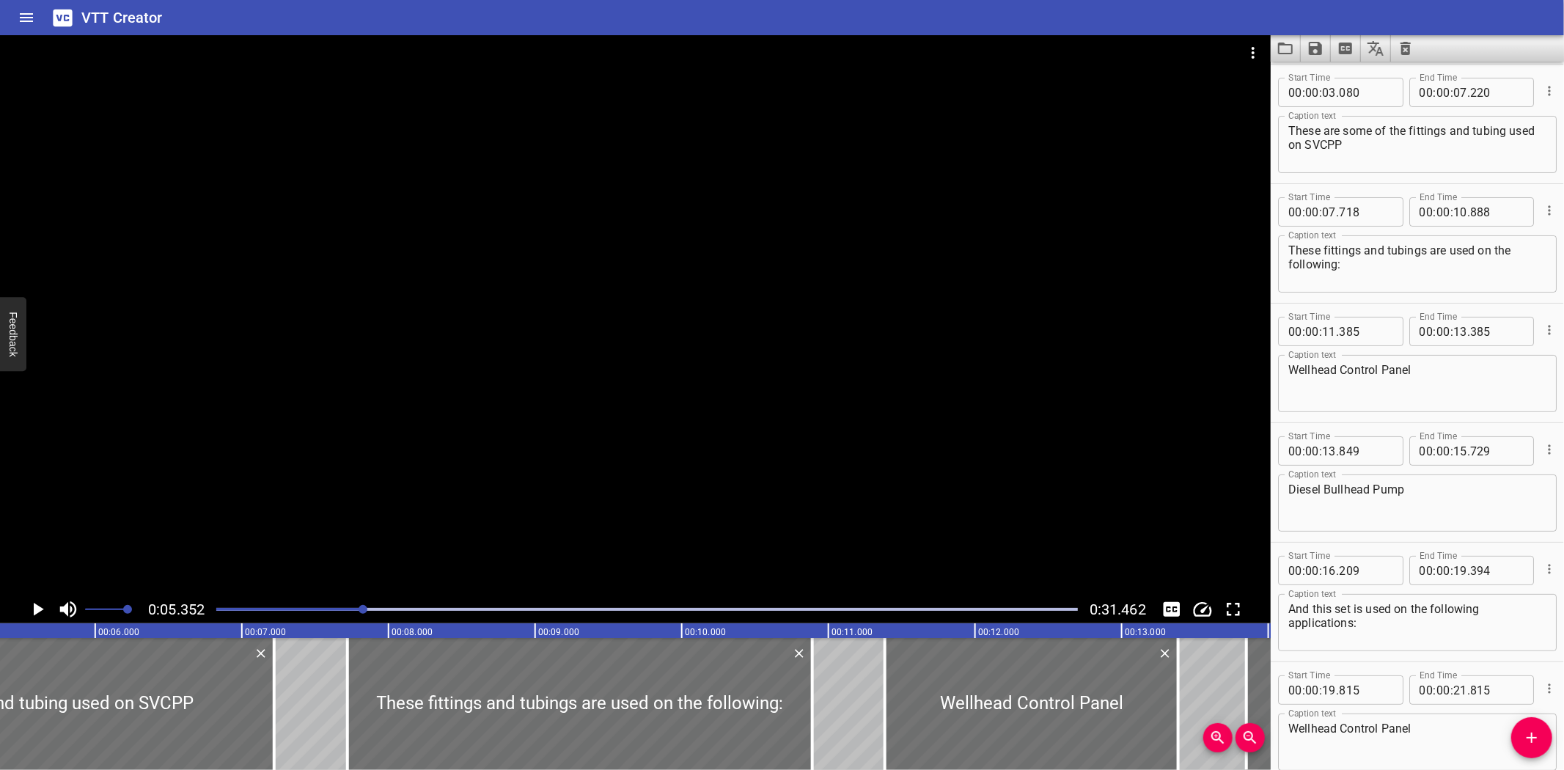
click at [987, 22] on div "VTT Creator" at bounding box center [782, 17] width 1564 height 35
click at [1424, 251] on textarea "These fittings and tubings are used on the following:" at bounding box center [1417, 264] width 258 height 42
type textarea "These fittings and tubing are used on the following:"
click at [346, 669] on div at bounding box center [347, 704] width 3 height 132
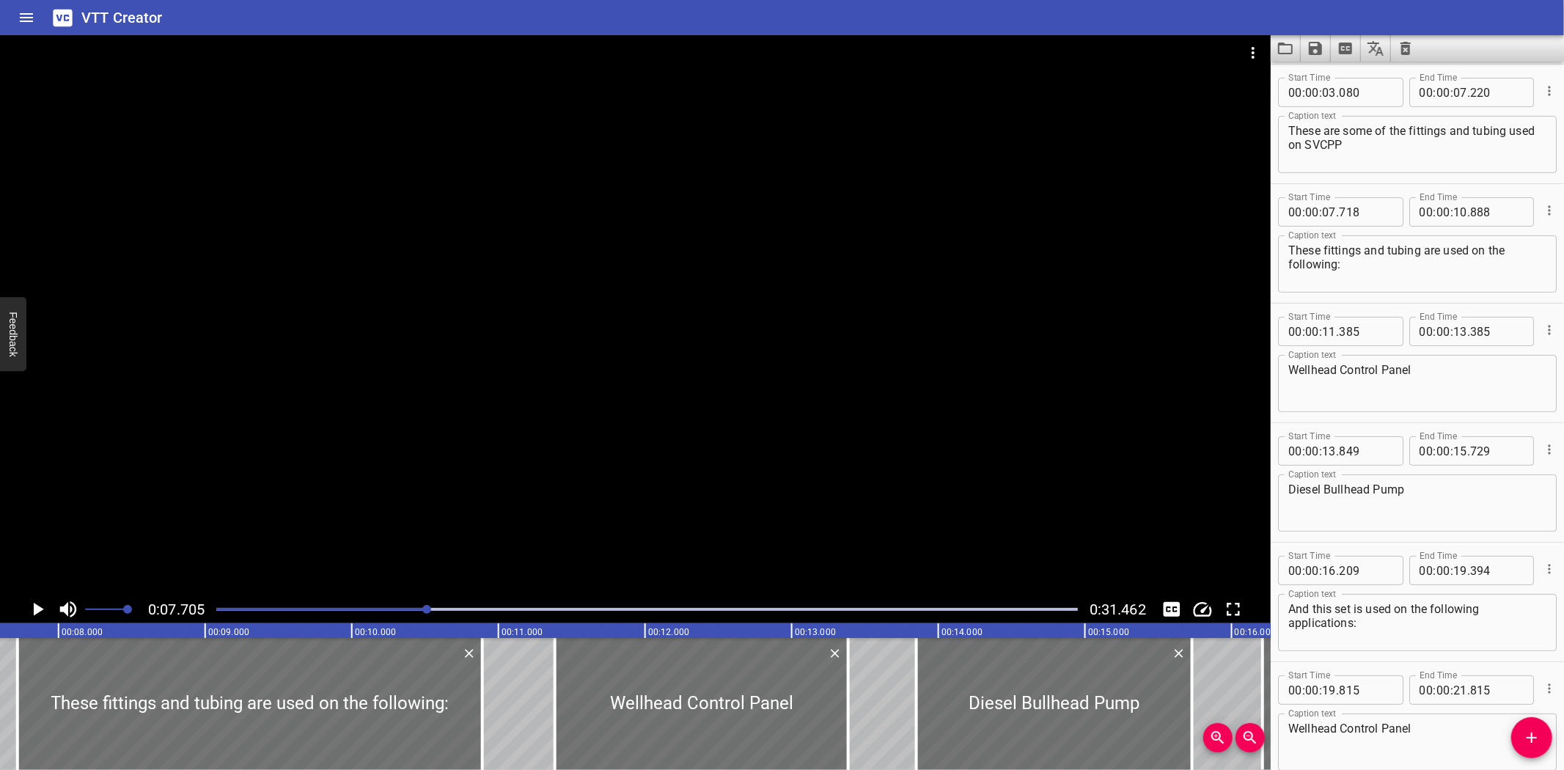
scroll to position [0, 1130]
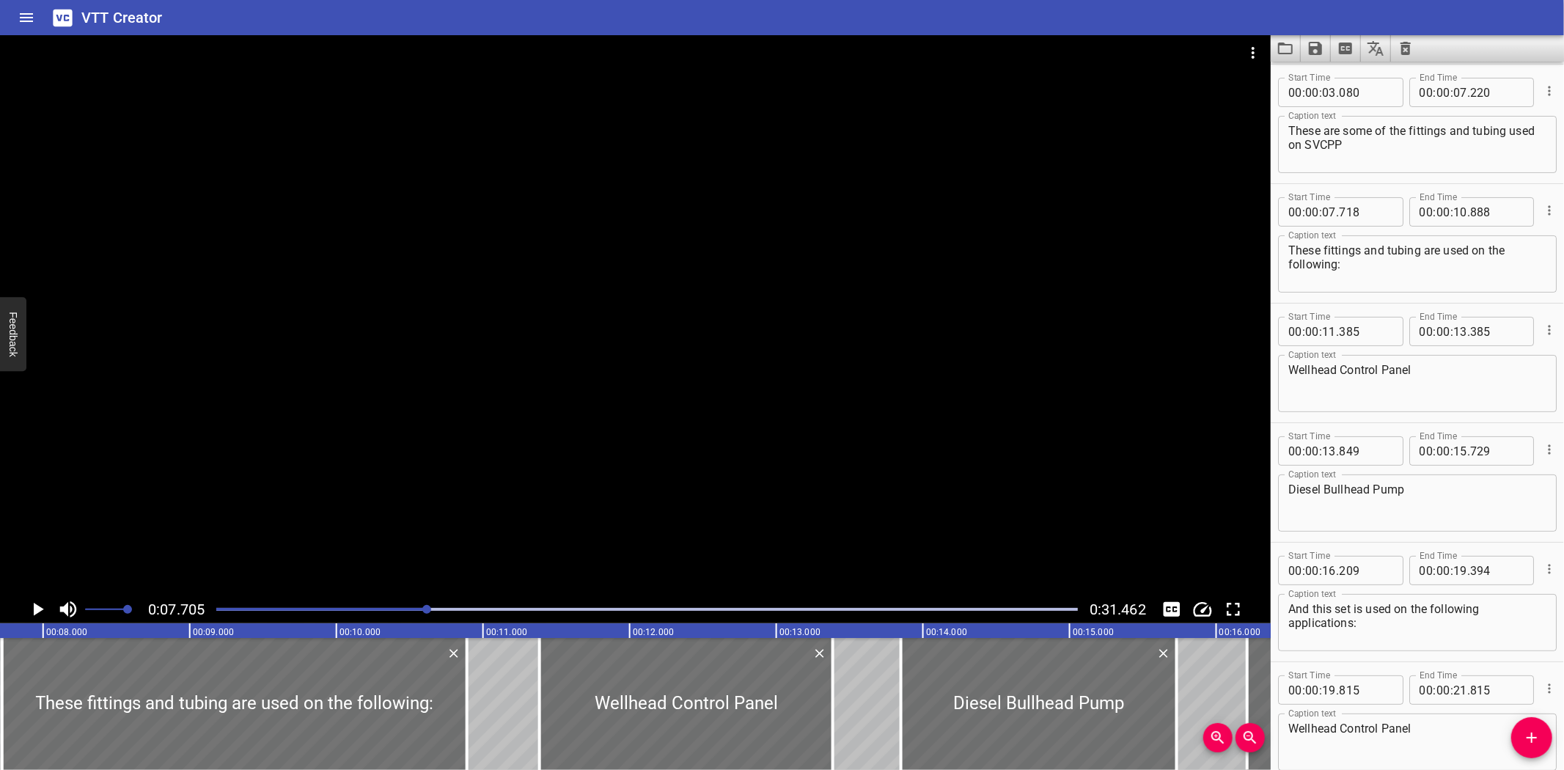
click at [479, 435] on div at bounding box center [635, 315] width 1270 height 560
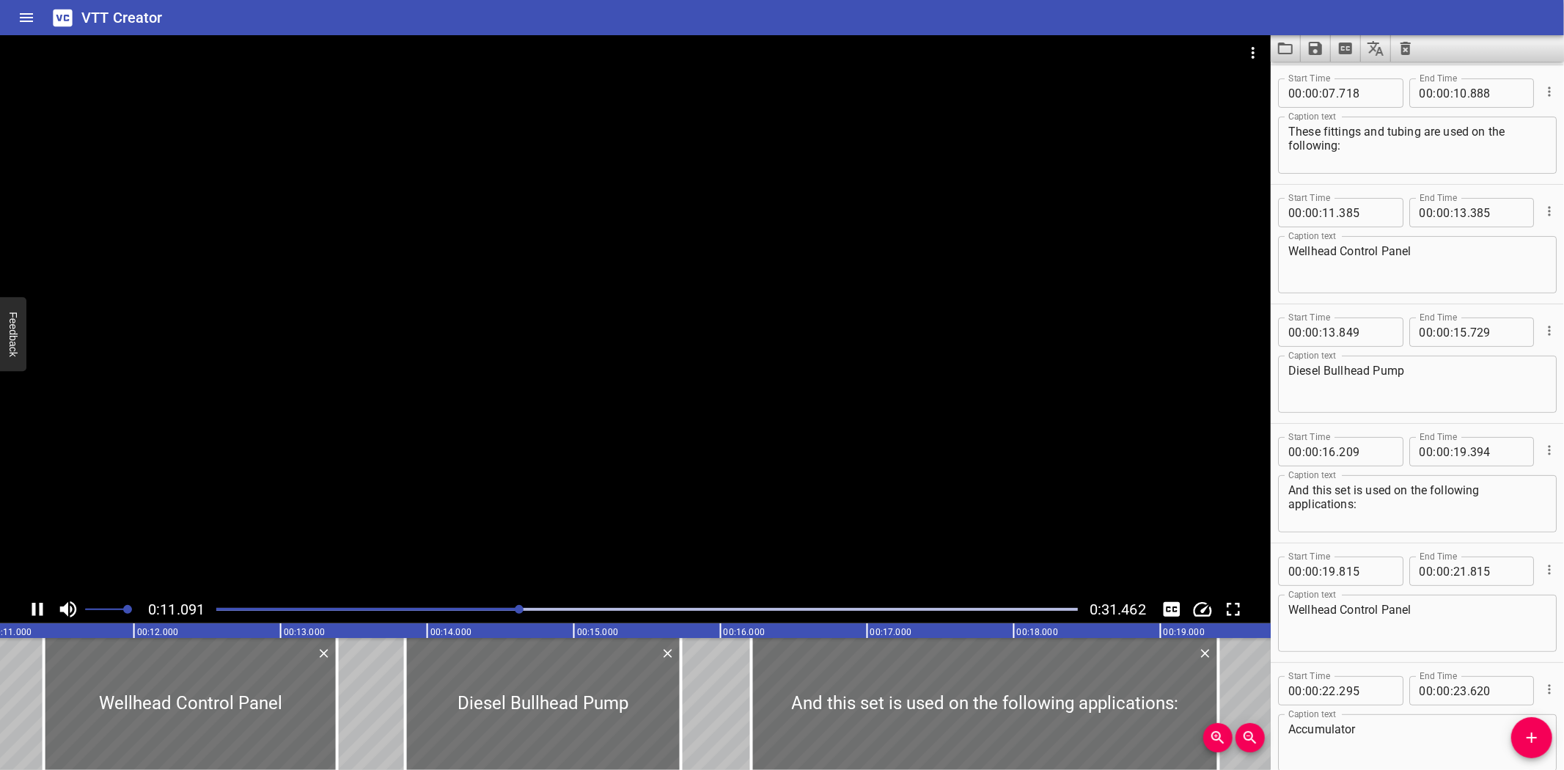
click at [466, 608] on div "Play progress" at bounding box center [89, 609] width 861 height 3
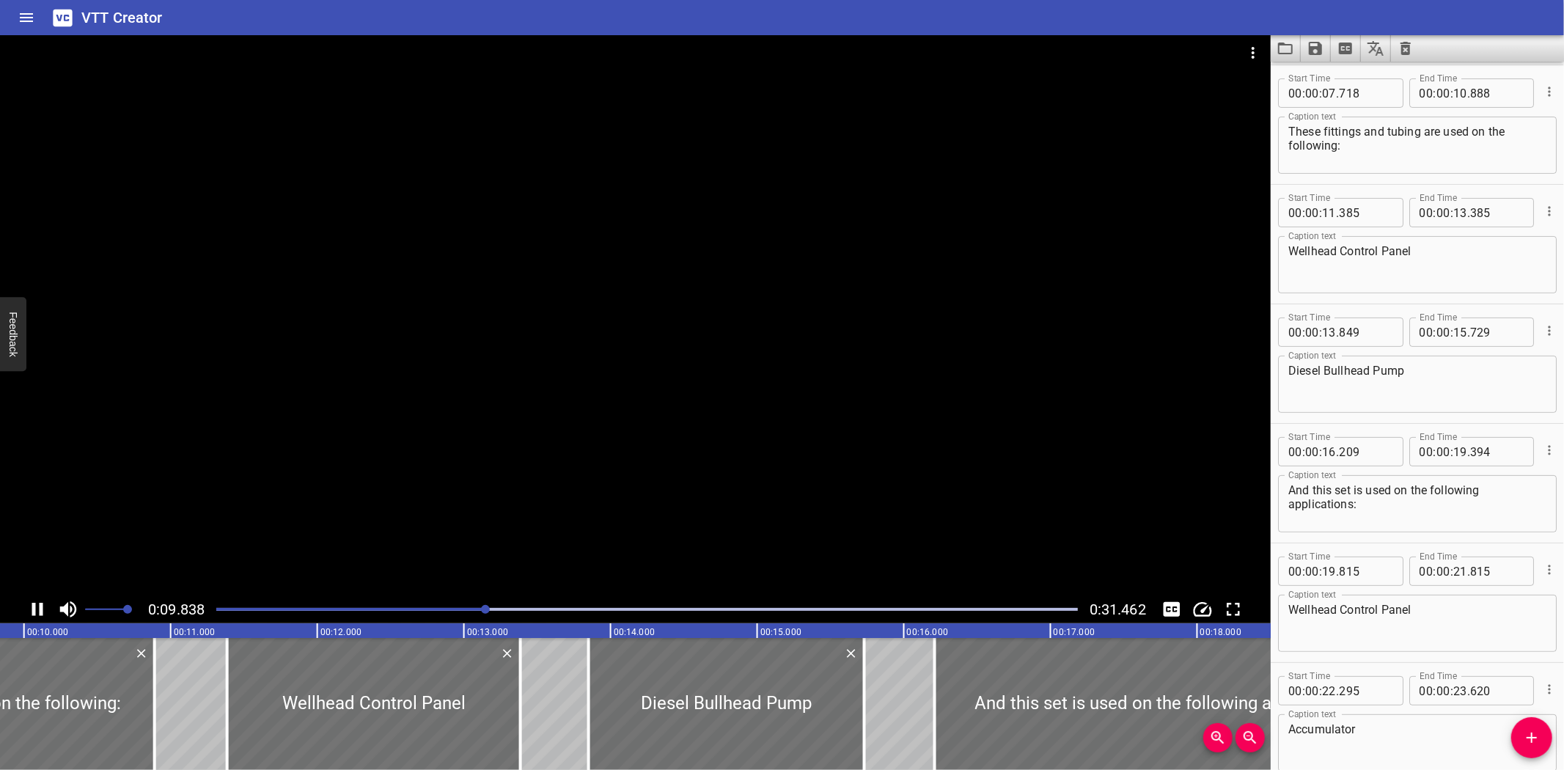
click at [454, 608] on div "Play progress" at bounding box center [55, 609] width 861 height 3
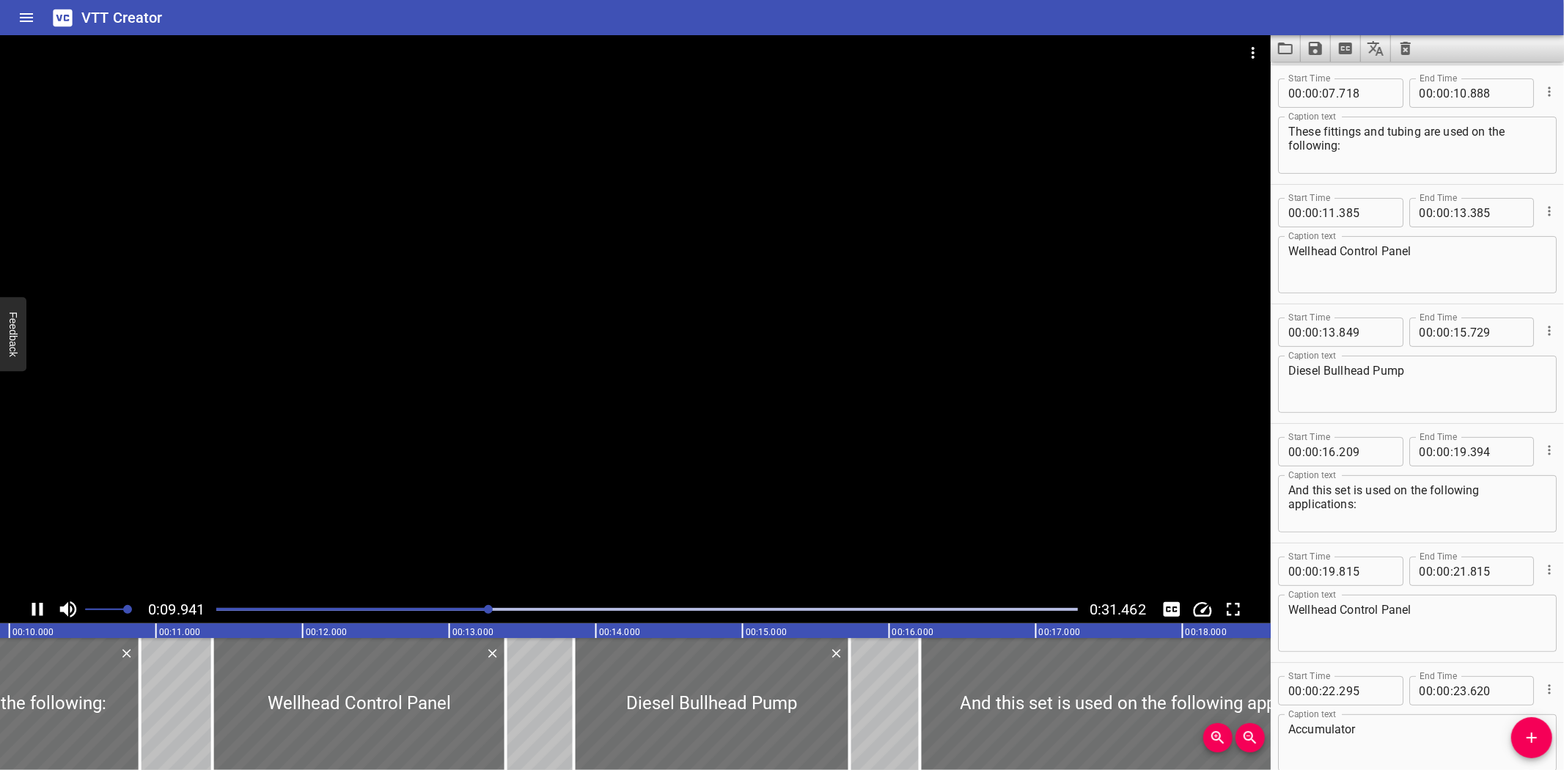
click at [539, 301] on div at bounding box center [635, 315] width 1270 height 560
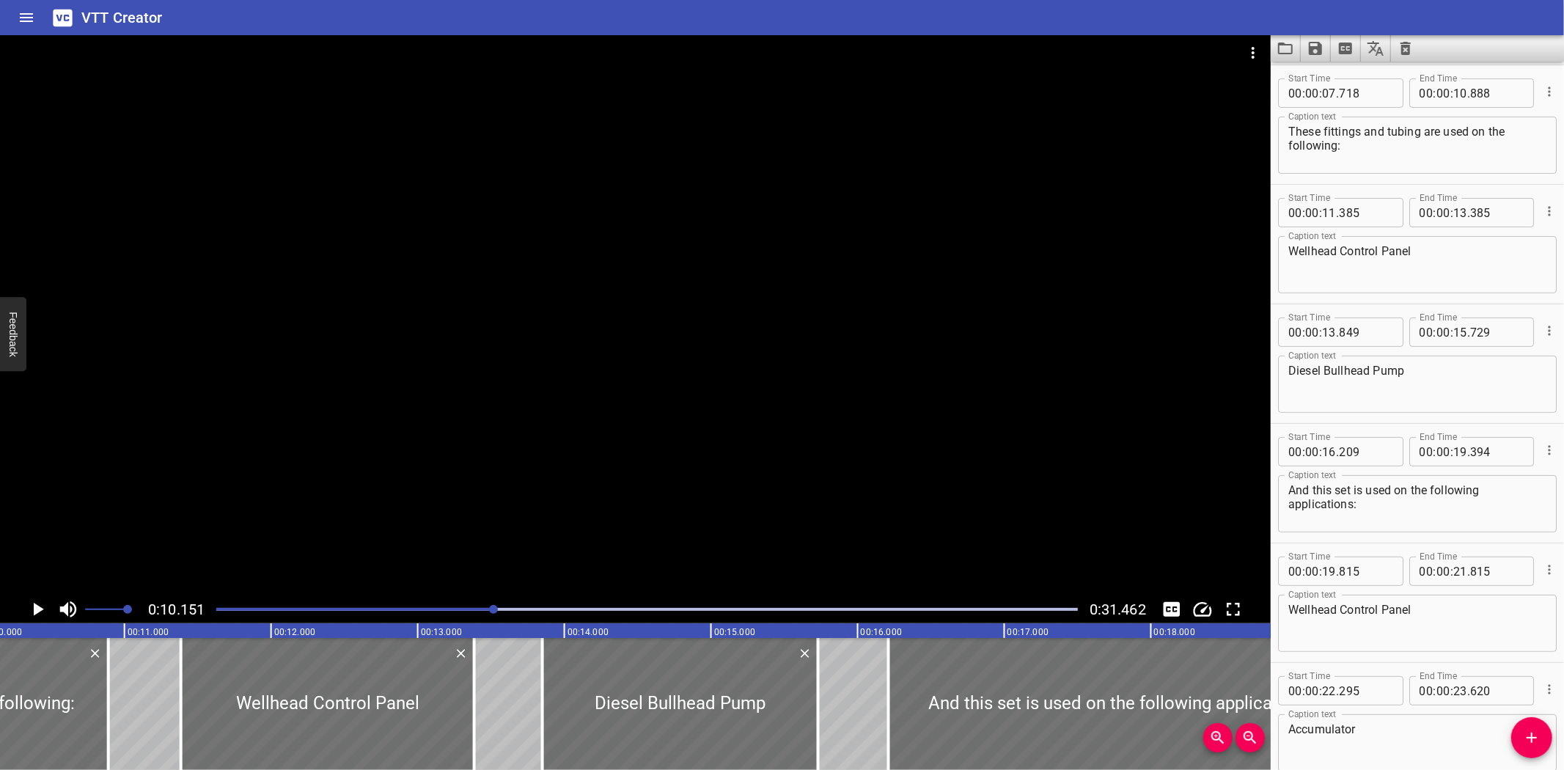
click at [230, 10] on div "VTT Creator" at bounding box center [782, 17] width 1564 height 35
click at [1308, 49] on icon "Save captions to file" at bounding box center [1315, 49] width 18 height 18
click at [1328, 76] on li "Save to VTT file" at bounding box center [1354, 80] width 108 height 26
click at [174, 26] on div "VTT Creator" at bounding box center [782, 17] width 1564 height 35
click at [1281, 42] on icon "Load captions from file" at bounding box center [1285, 49] width 18 height 18
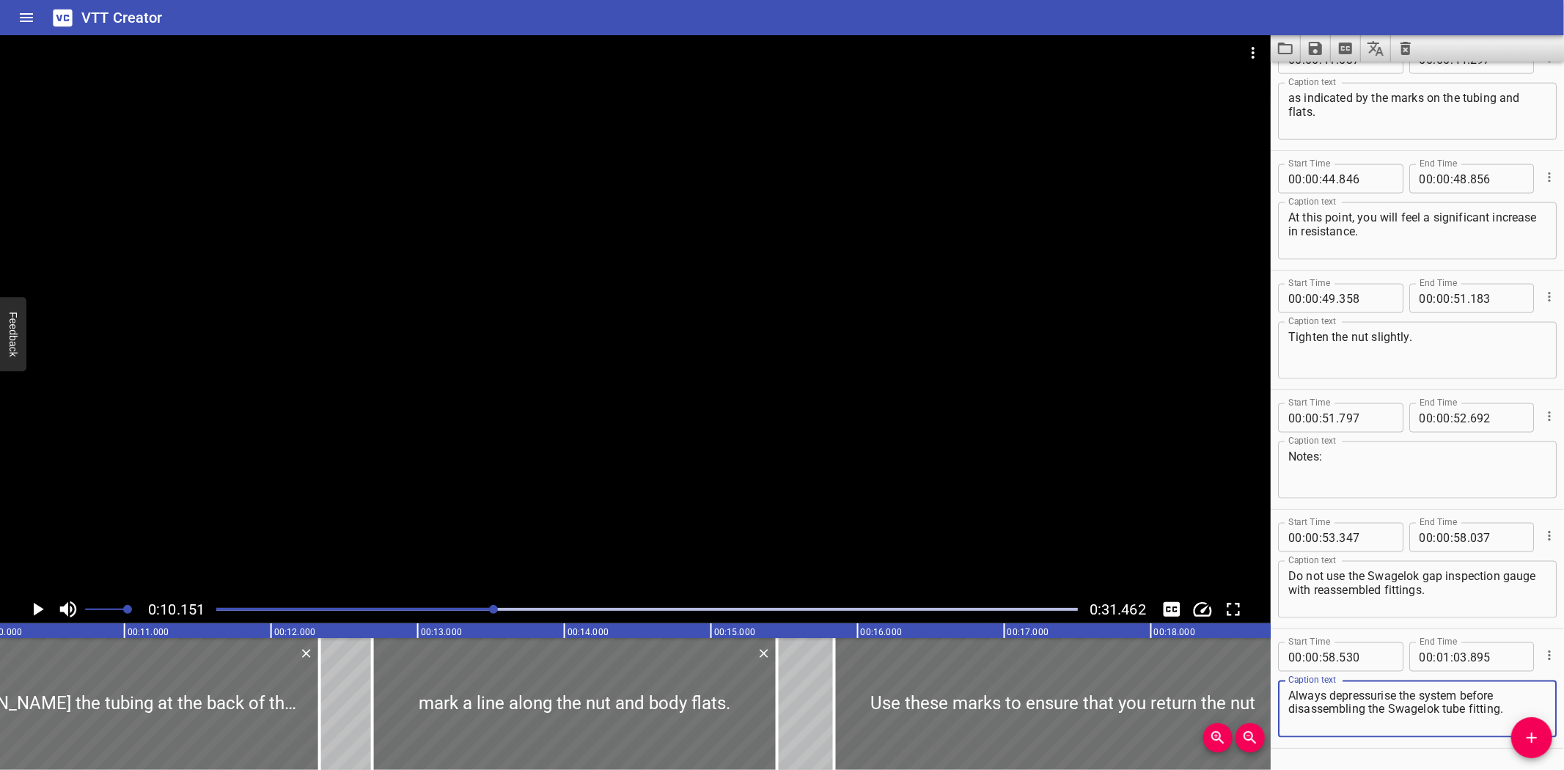
scroll to position [1748, 0]
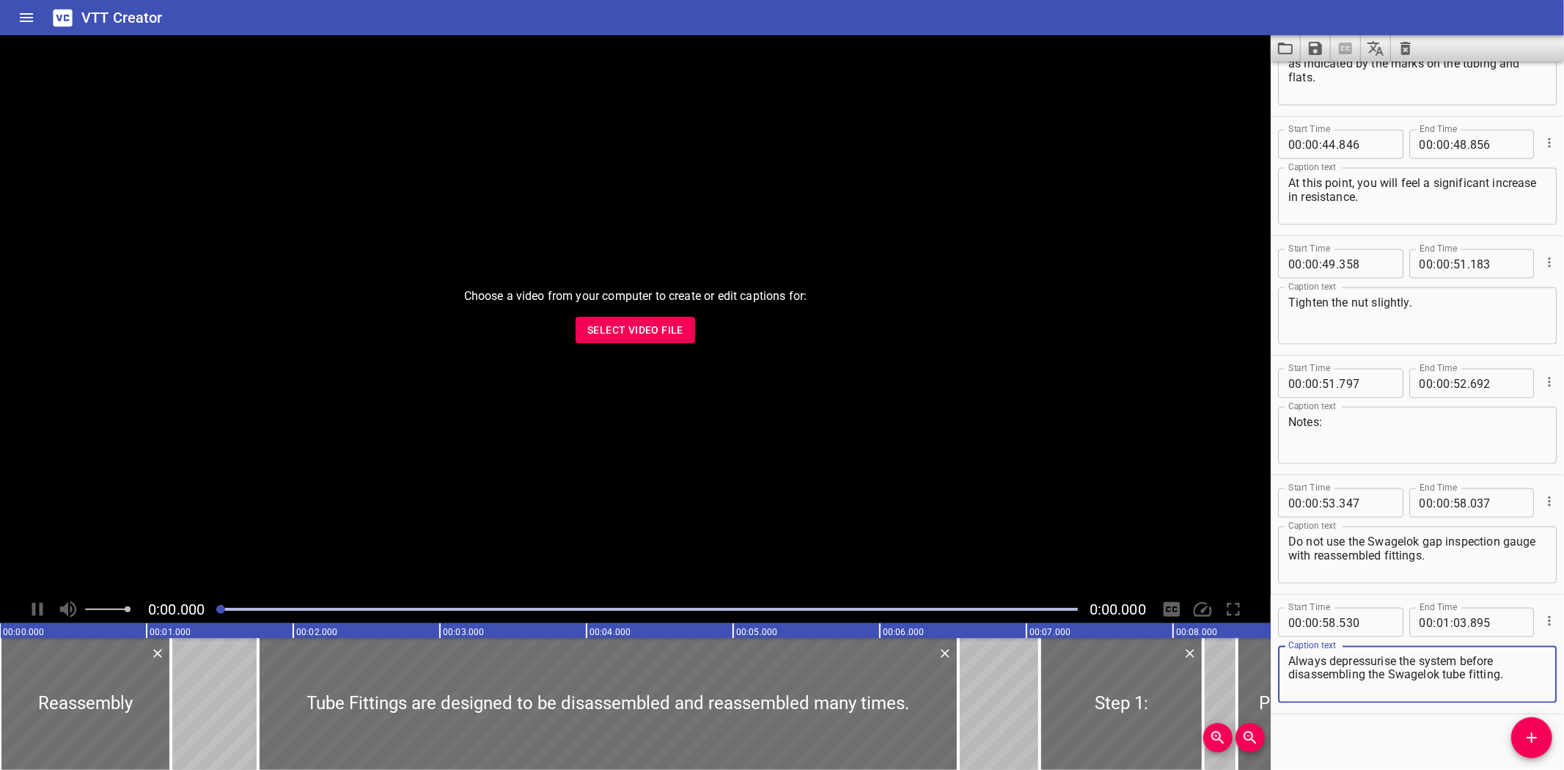
scroll to position [1748, 0]
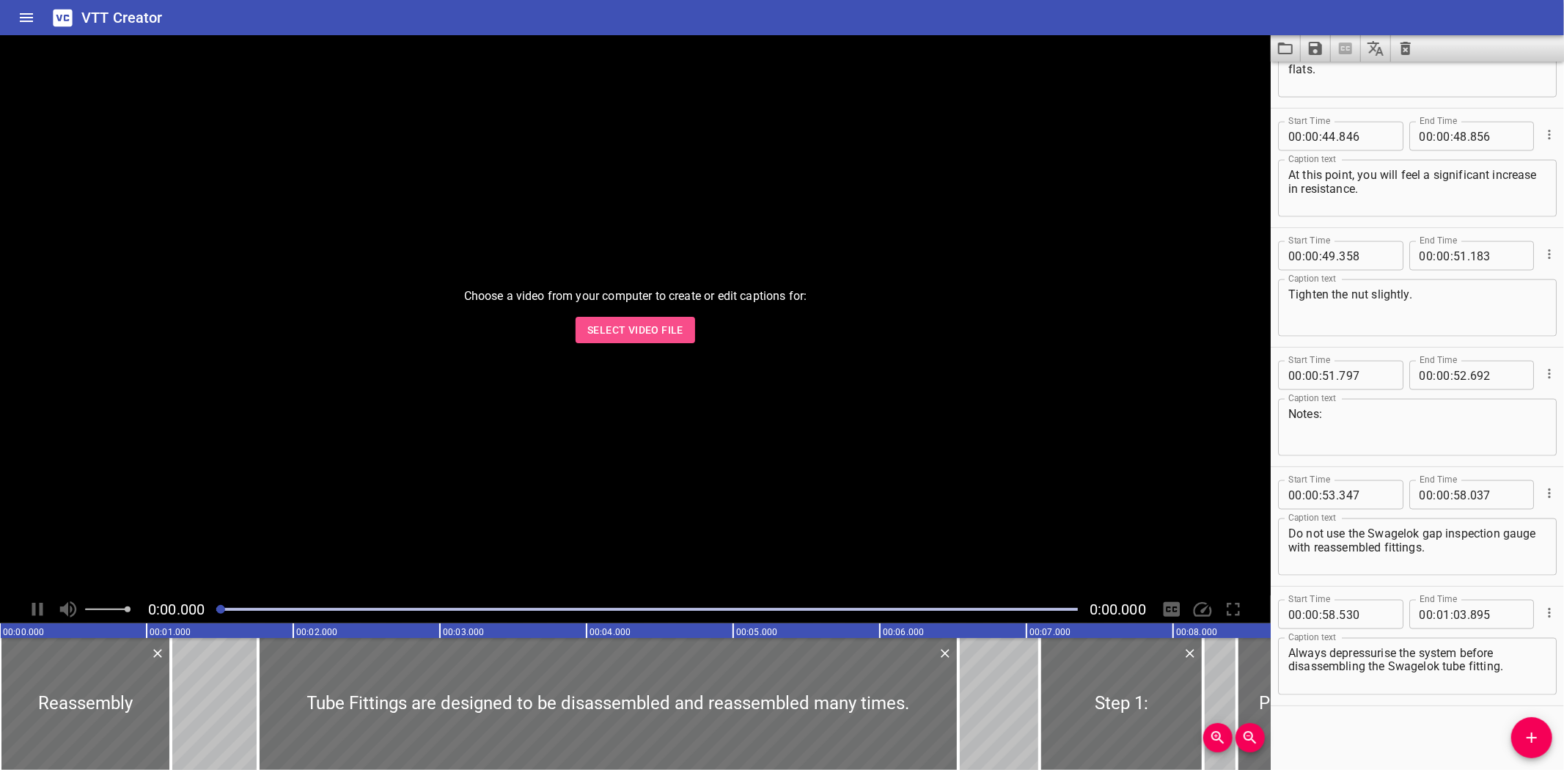
click at [594, 323] on span "Select Video File" at bounding box center [635, 330] width 96 height 18
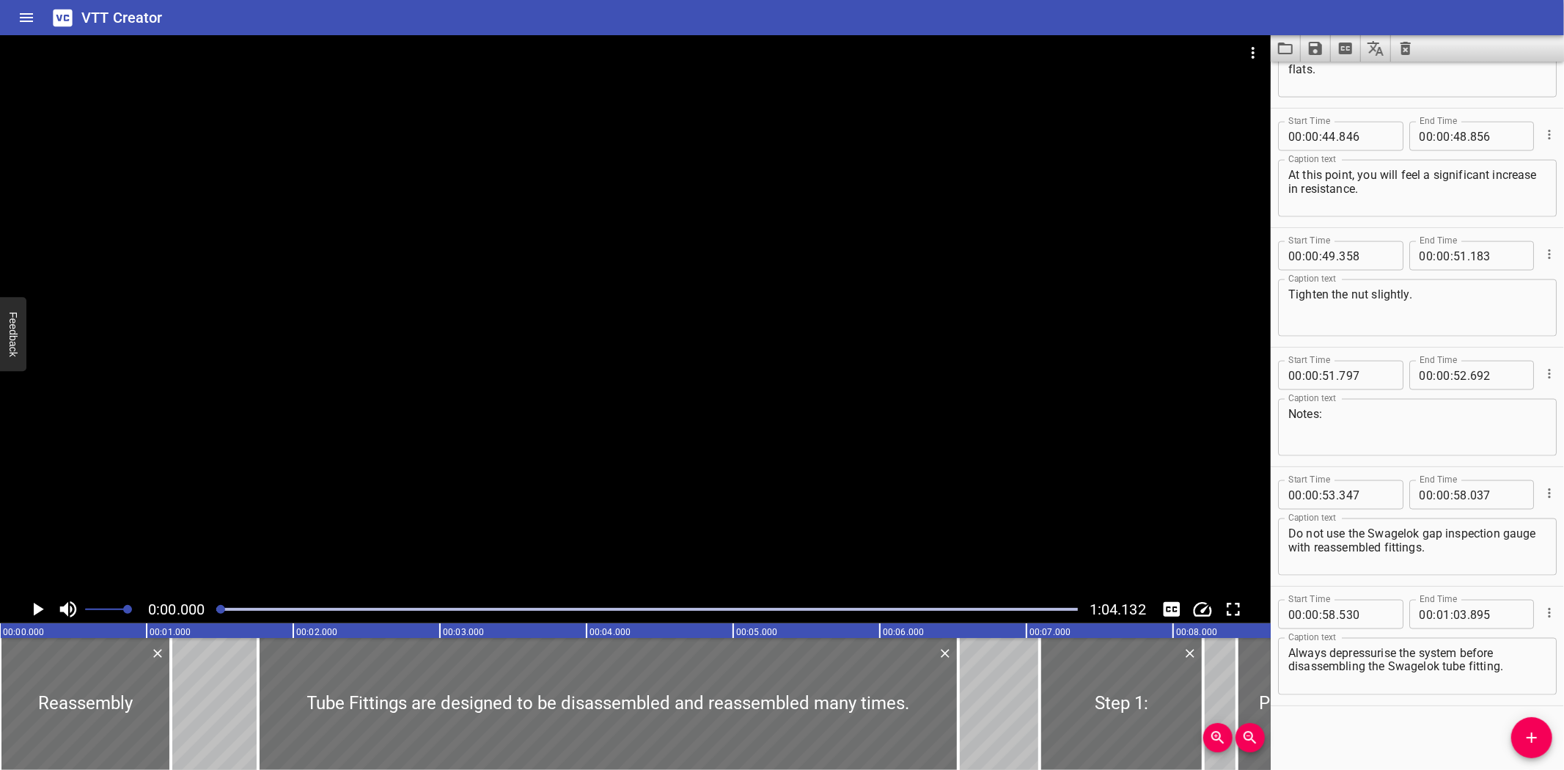
click at [883, 11] on div "VTT Creator" at bounding box center [782, 17] width 1564 height 35
click at [1292, 47] on icon "Load captions from file" at bounding box center [1285, 49] width 15 height 12
click at [956, 610] on div "Play progress" at bounding box center [646, 609] width 861 height 3
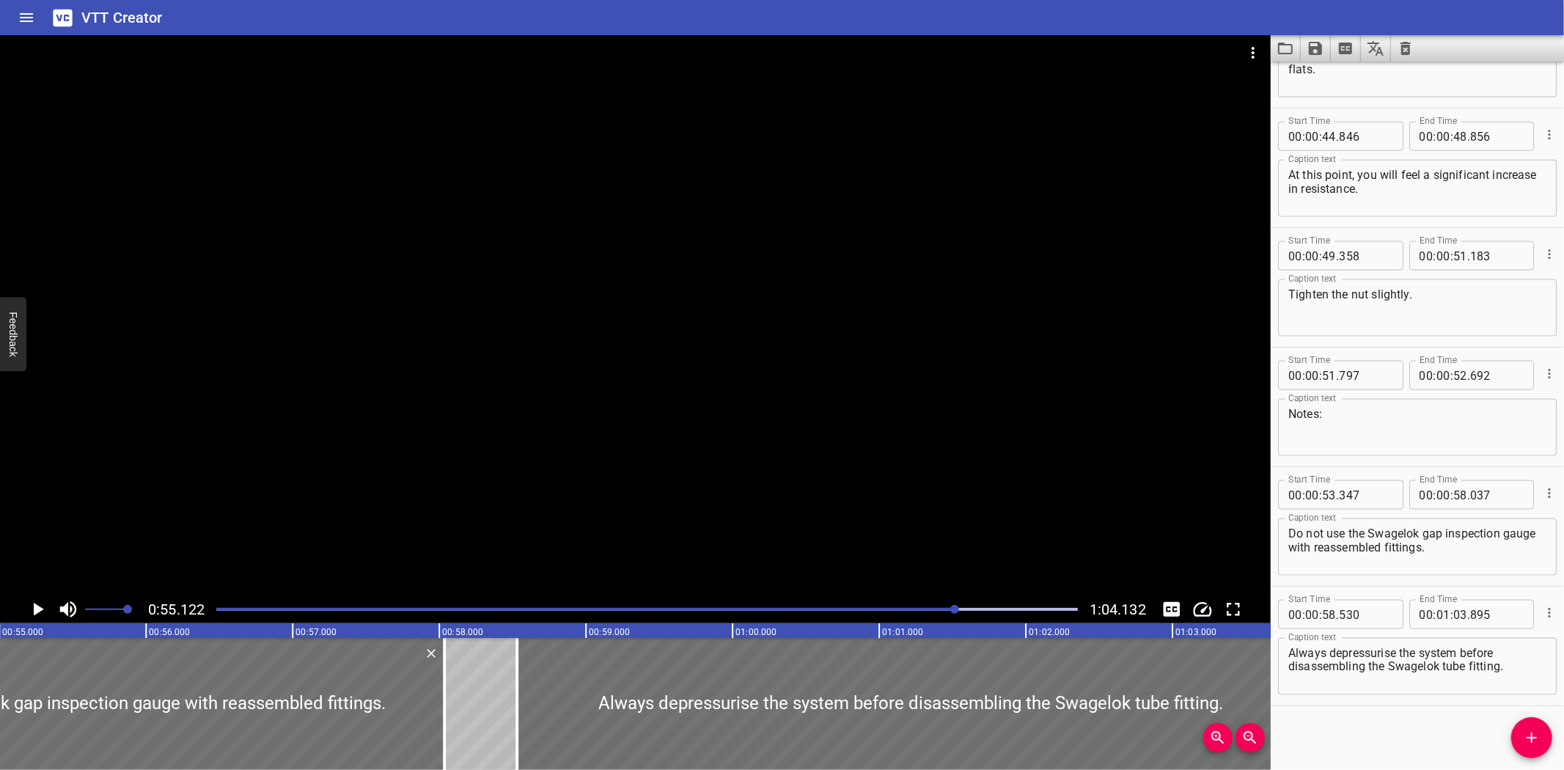
scroll to position [0, 8081]
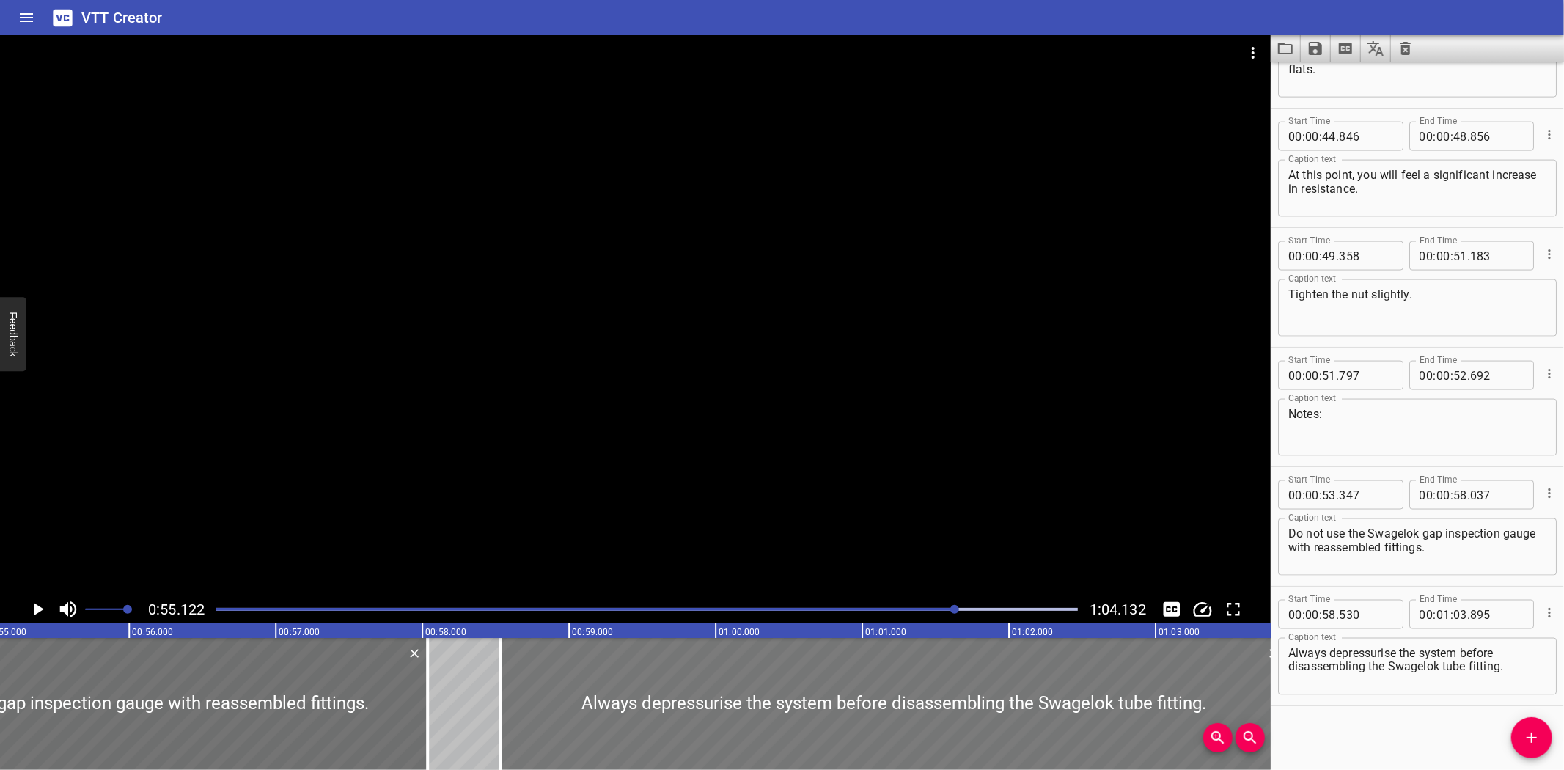
click at [517, 682] on div at bounding box center [893, 704] width 787 height 132
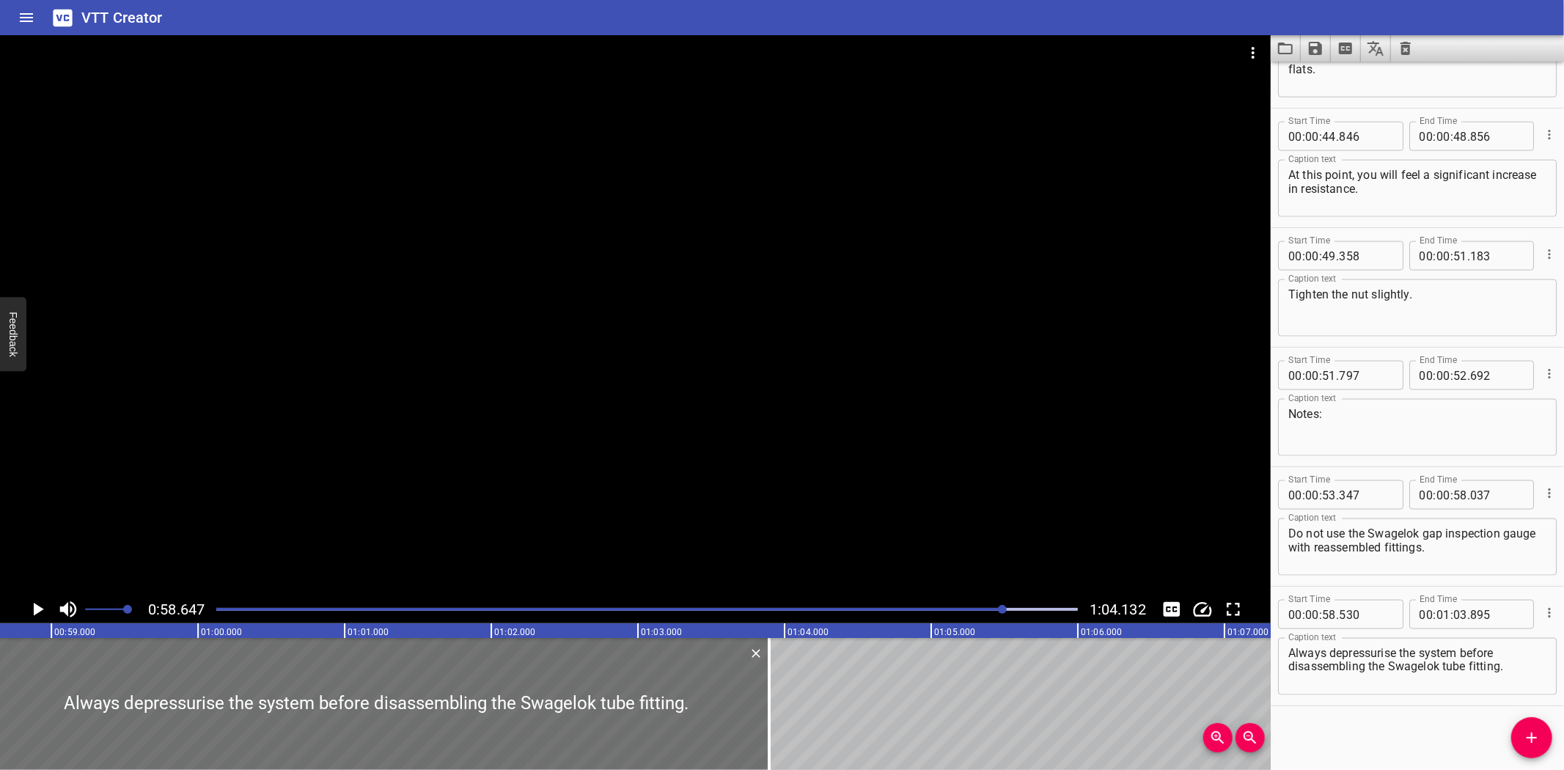
click at [496, 430] on div at bounding box center [635, 315] width 1270 height 560
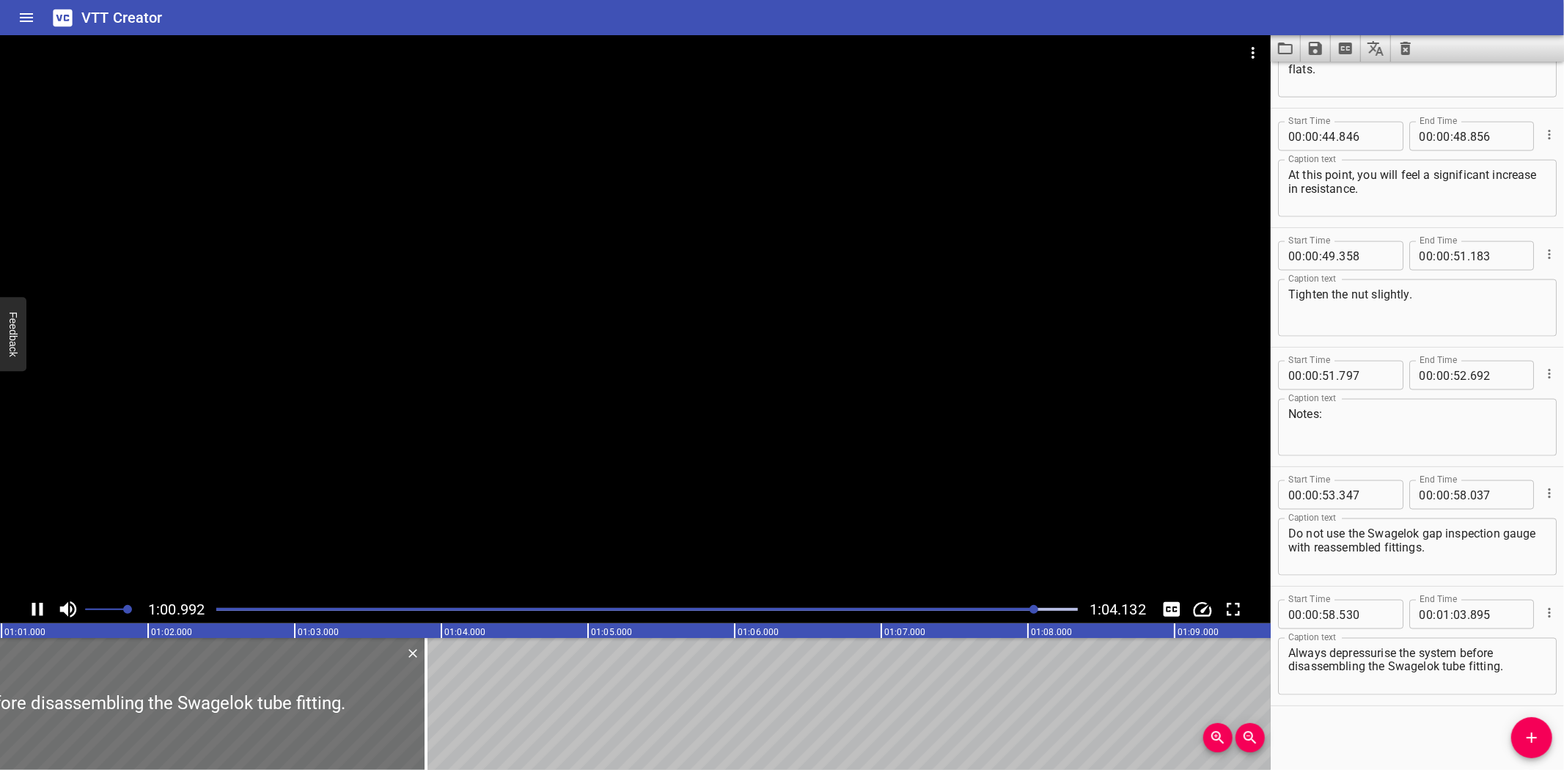
click at [493, 450] on div at bounding box center [635, 315] width 1270 height 560
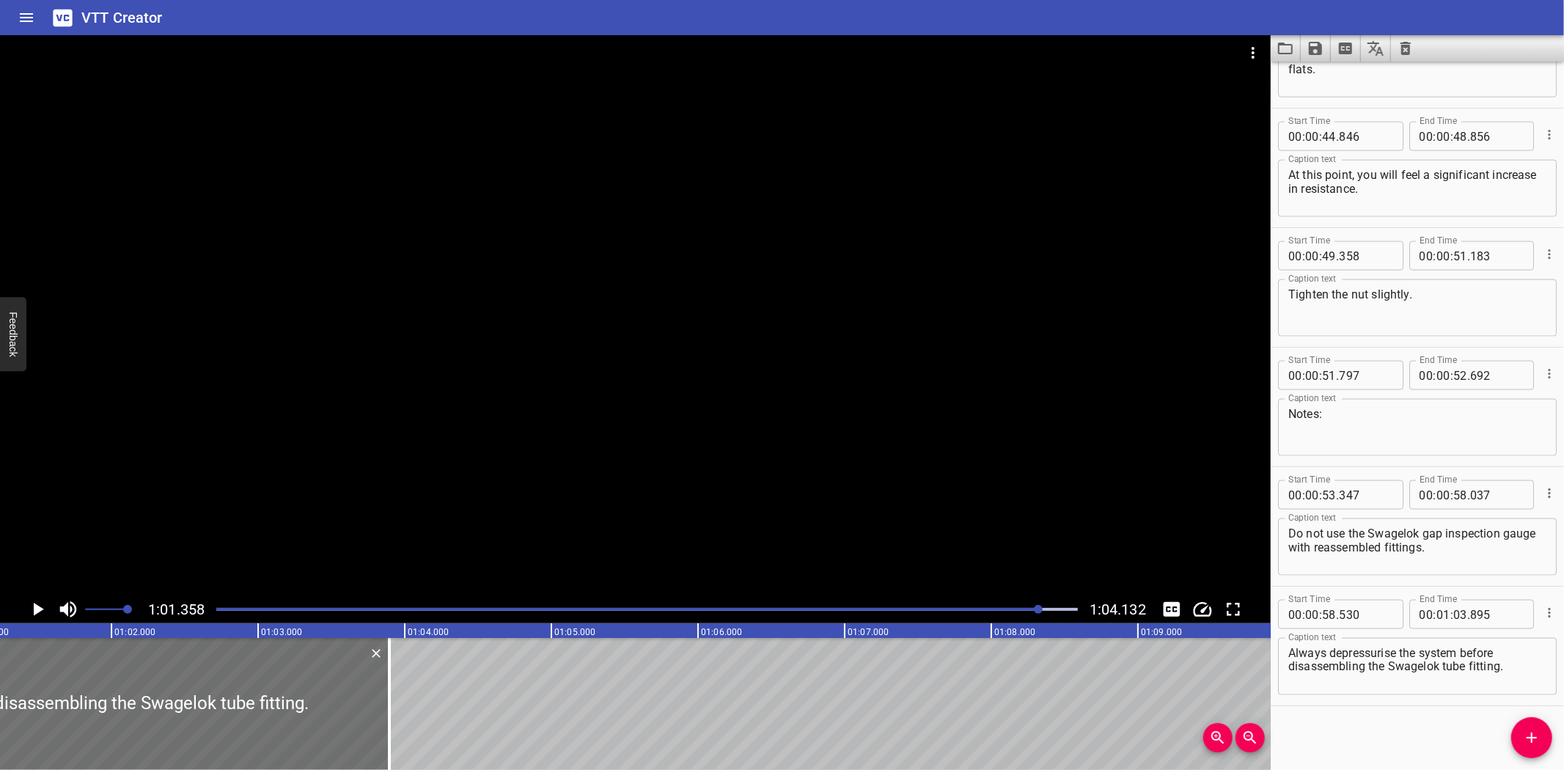
scroll to position [0, 8995]
click at [843, 548] on div at bounding box center [635, 315] width 1270 height 560
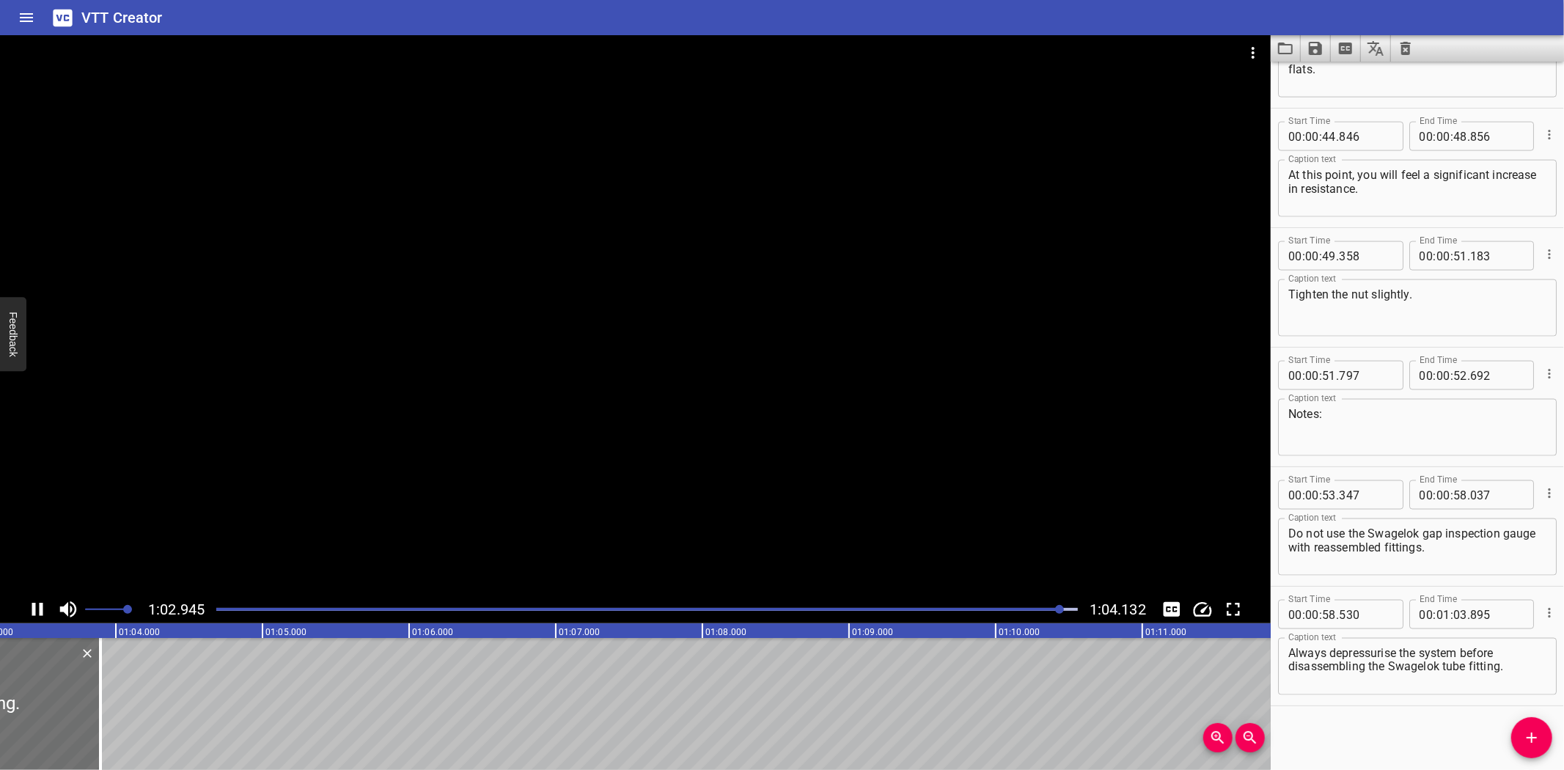
click at [1020, 609] on div "Play progress" at bounding box center [630, 609] width 861 height 3
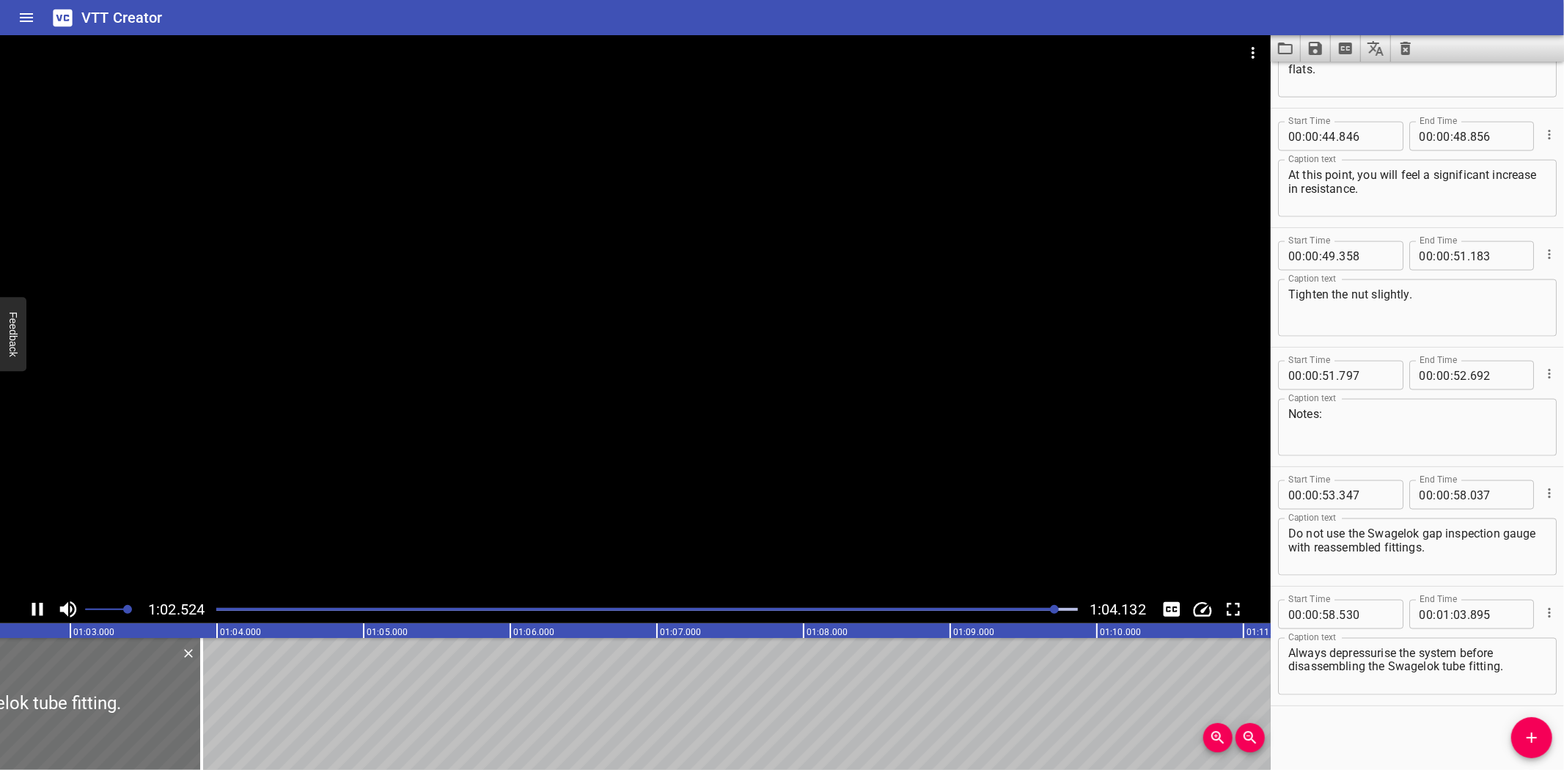
click at [1009, 611] on div at bounding box center [646, 609] width 879 height 21
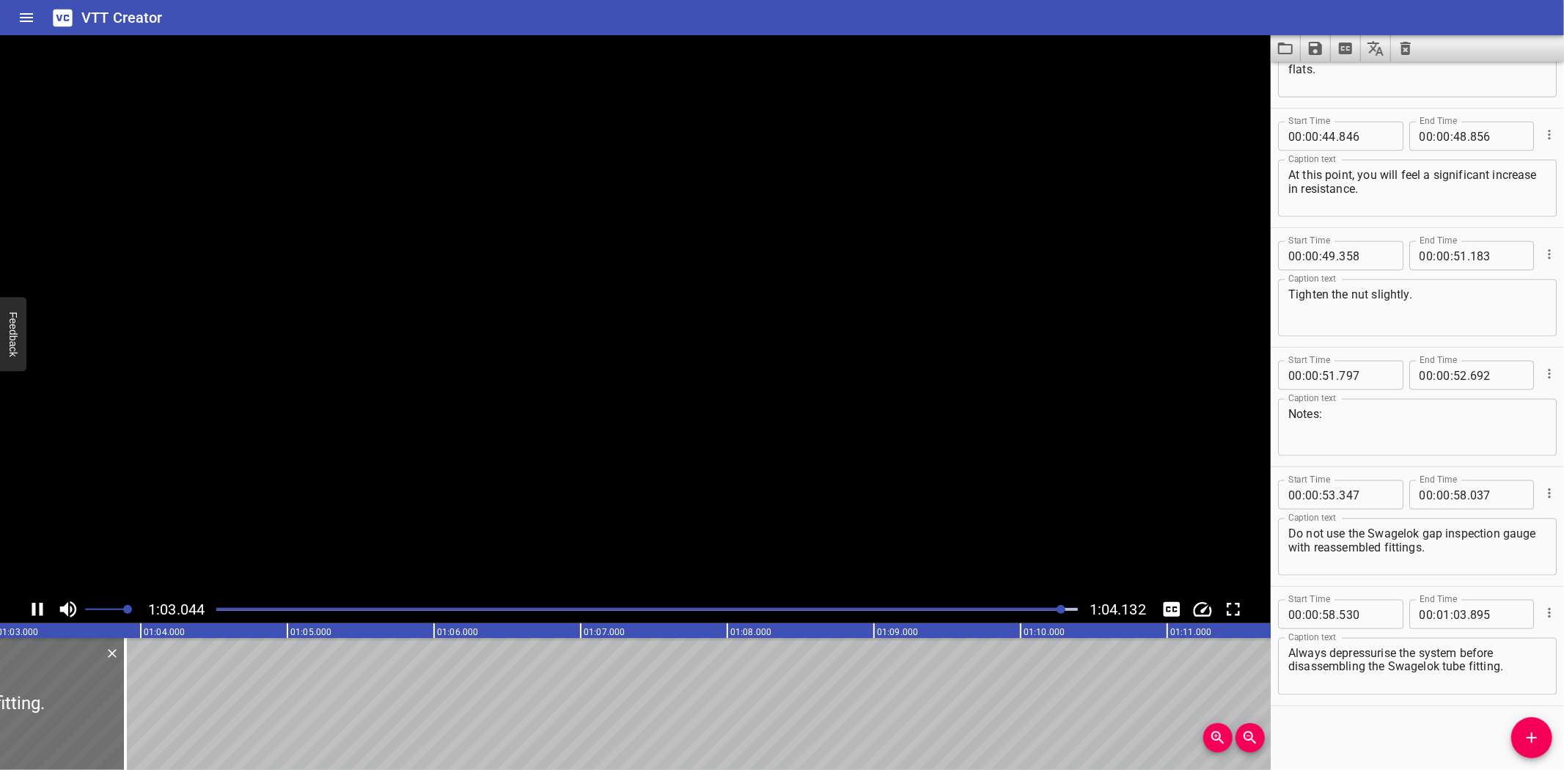
click at [1009, 611] on div at bounding box center [646, 609] width 879 height 21
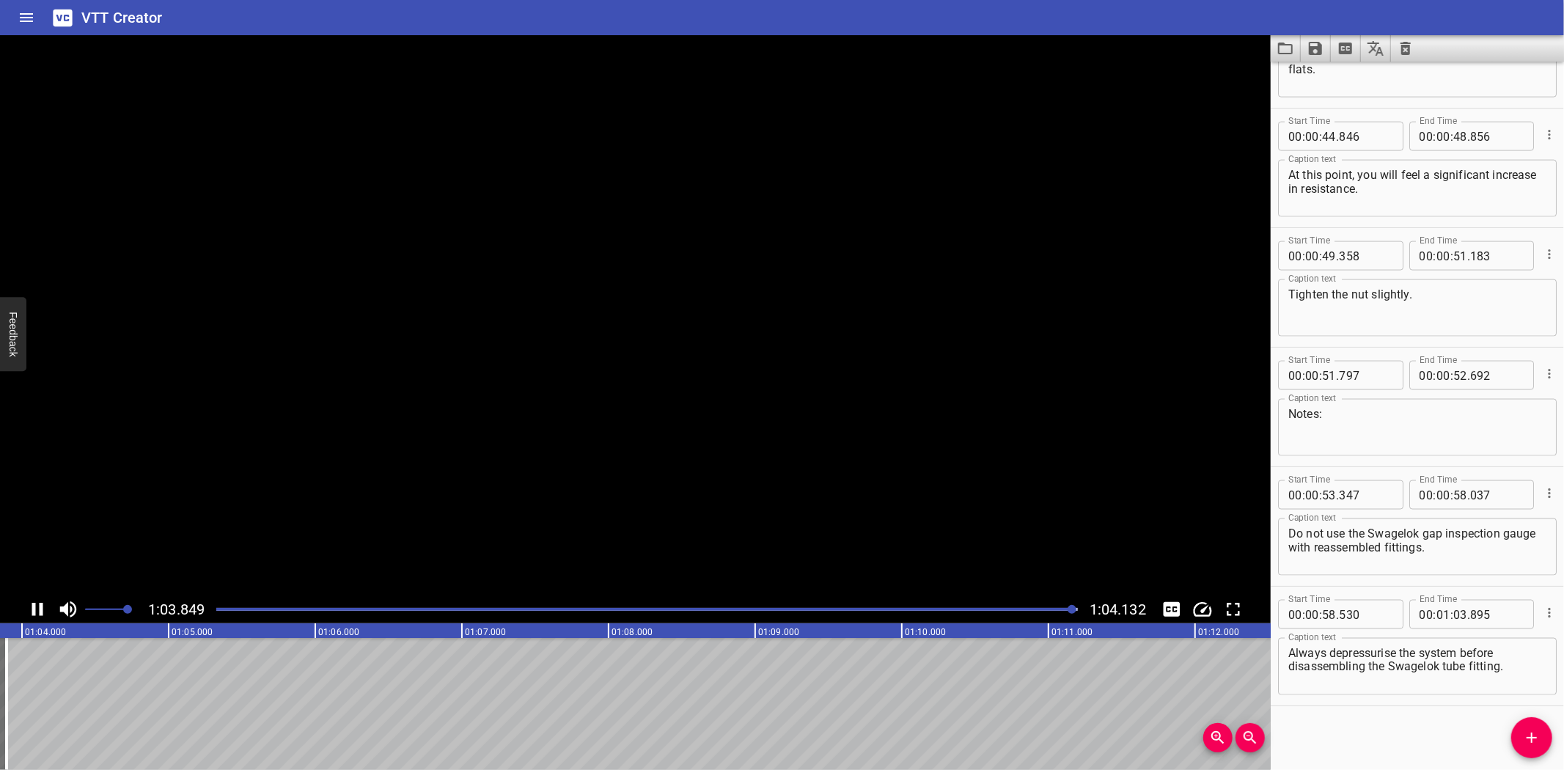
click at [1009, 611] on div at bounding box center [646, 609] width 879 height 21
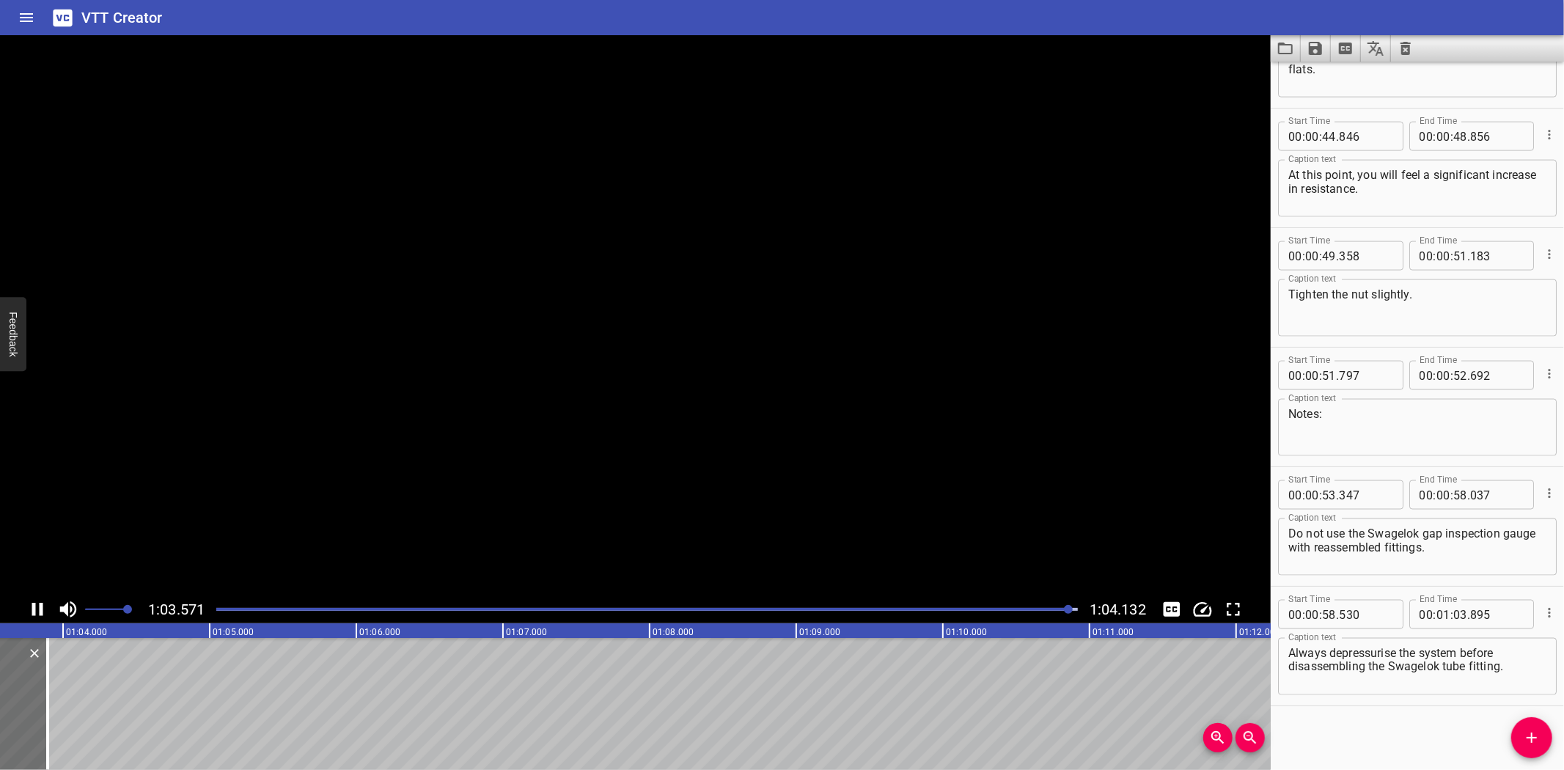
drag, startPoint x: 1009, startPoint y: 611, endPoint x: 965, endPoint y: 613, distance: 44.8
click at [965, 613] on div at bounding box center [646, 609] width 879 height 21
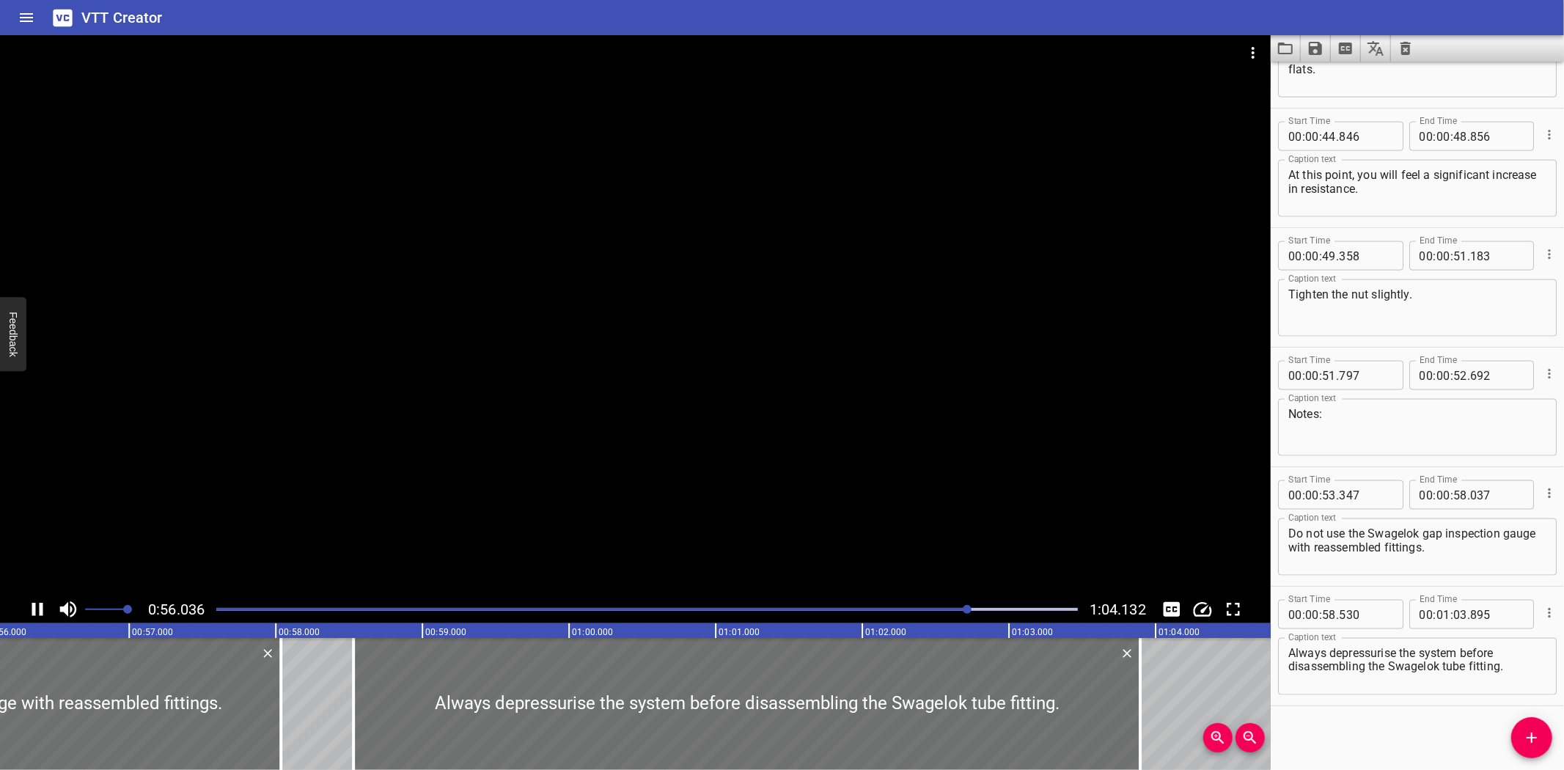
click at [828, 359] on div at bounding box center [635, 315] width 1270 height 560
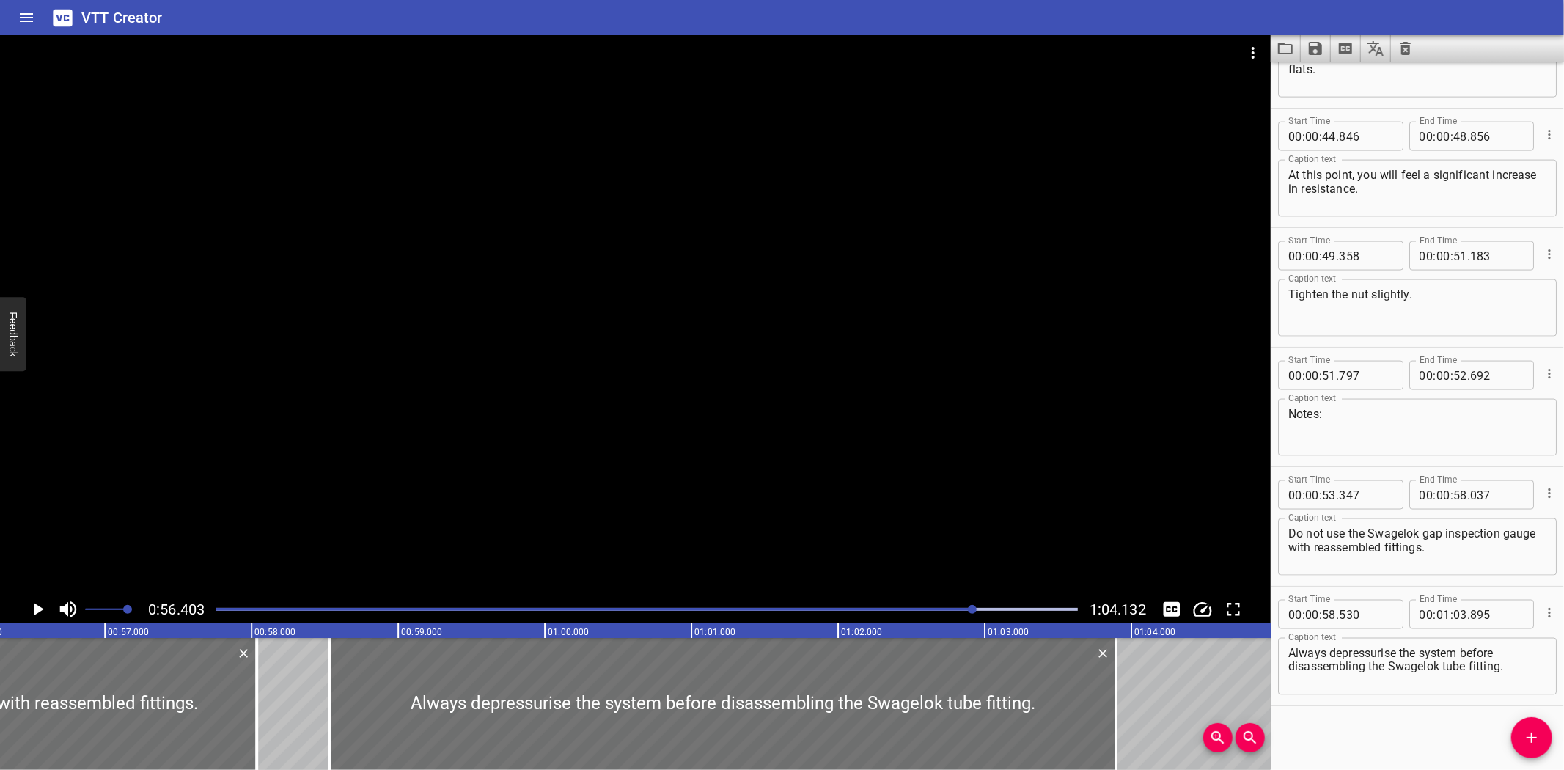
scroll to position [0, 8269]
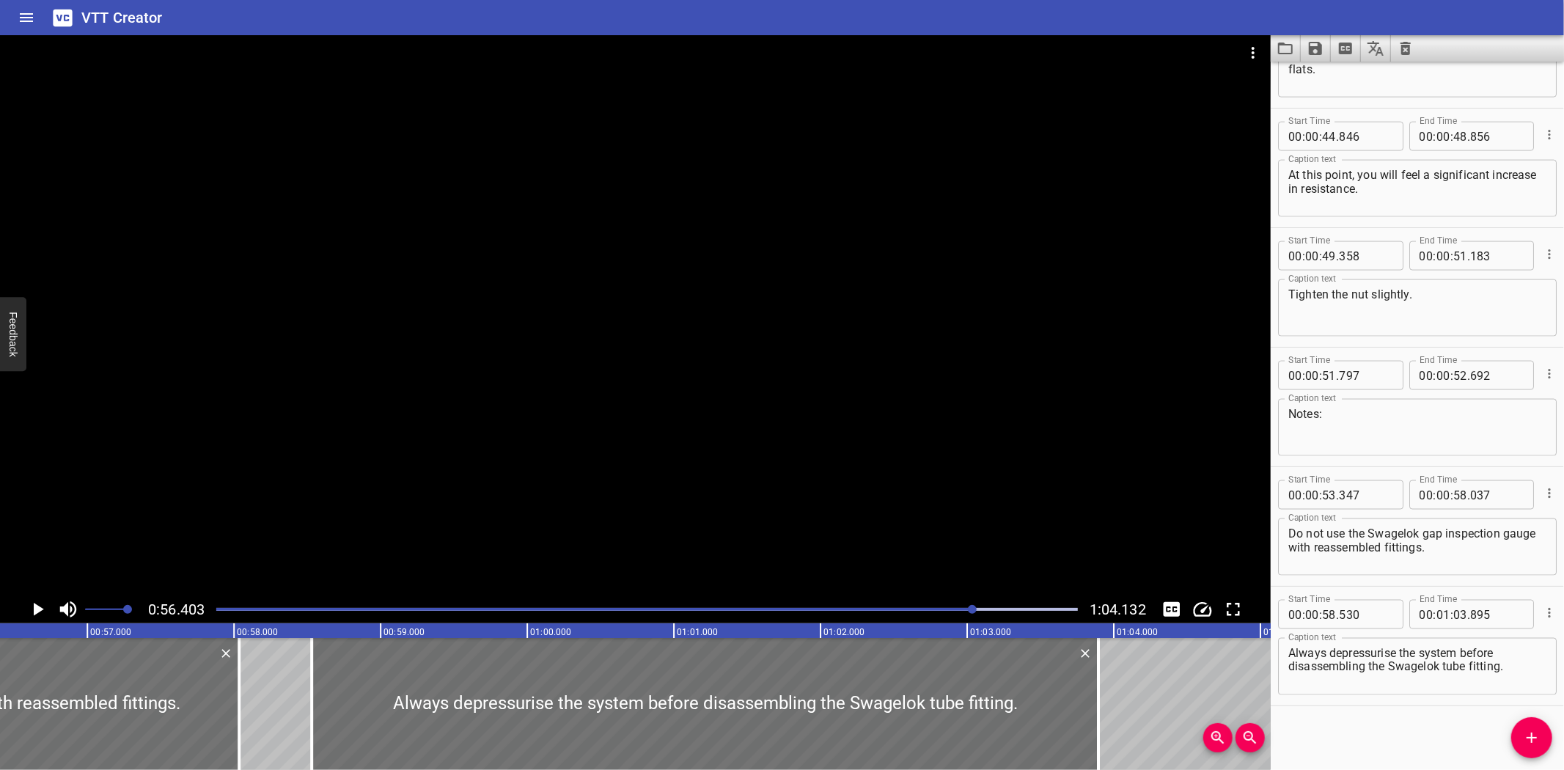
click at [1391, 10] on div "VTT Creator" at bounding box center [782, 17] width 1564 height 35
click at [1316, 47] on icon "Save captions to file" at bounding box center [1314, 48] width 13 height 13
click at [1316, 70] on li "Save to VTT file" at bounding box center [1354, 80] width 108 height 26
click at [1286, 37] on button "Load captions from file" at bounding box center [1285, 48] width 30 height 26
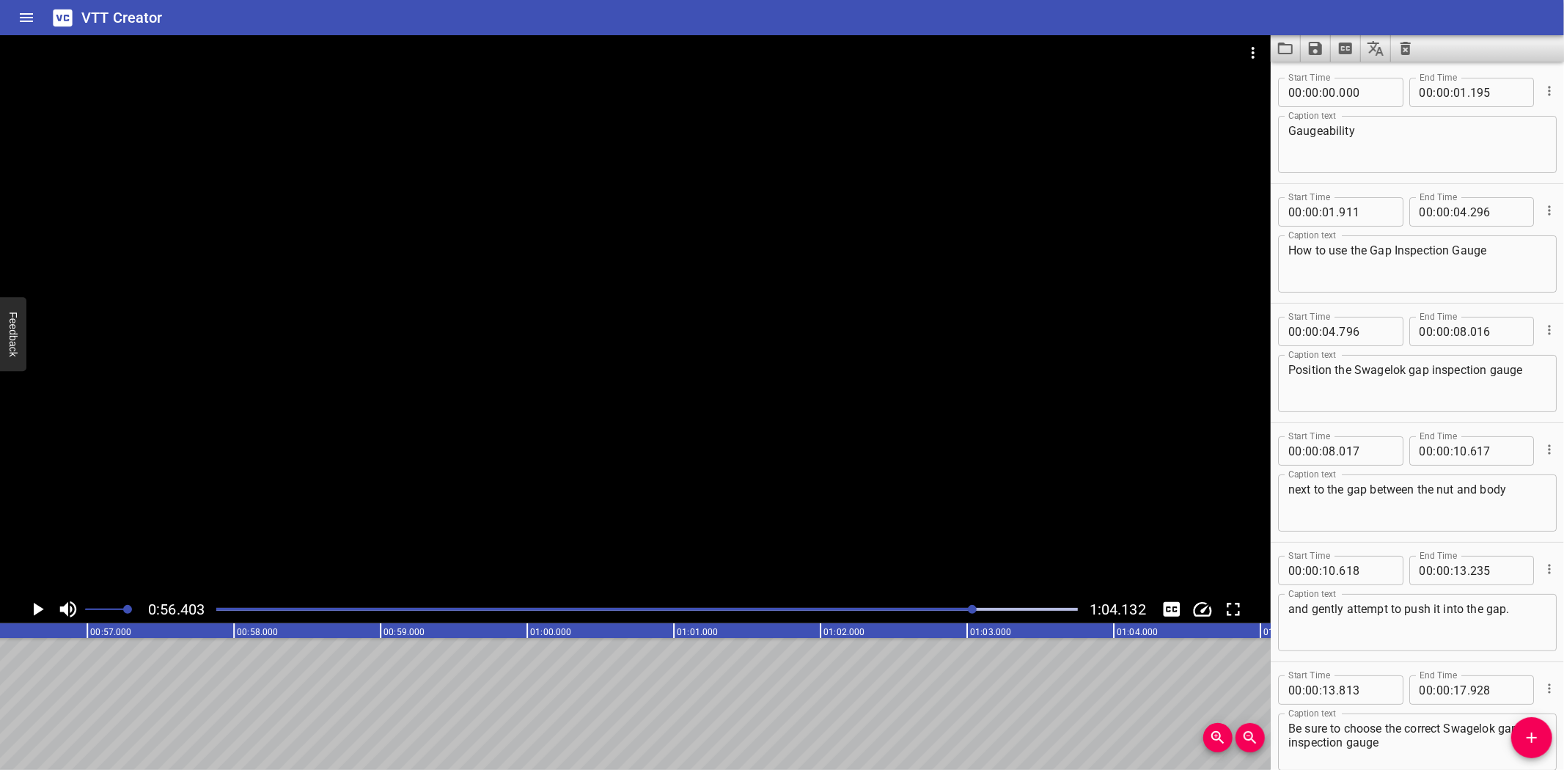
click at [1244, 50] on icon "Video Options" at bounding box center [1253, 53] width 18 height 18
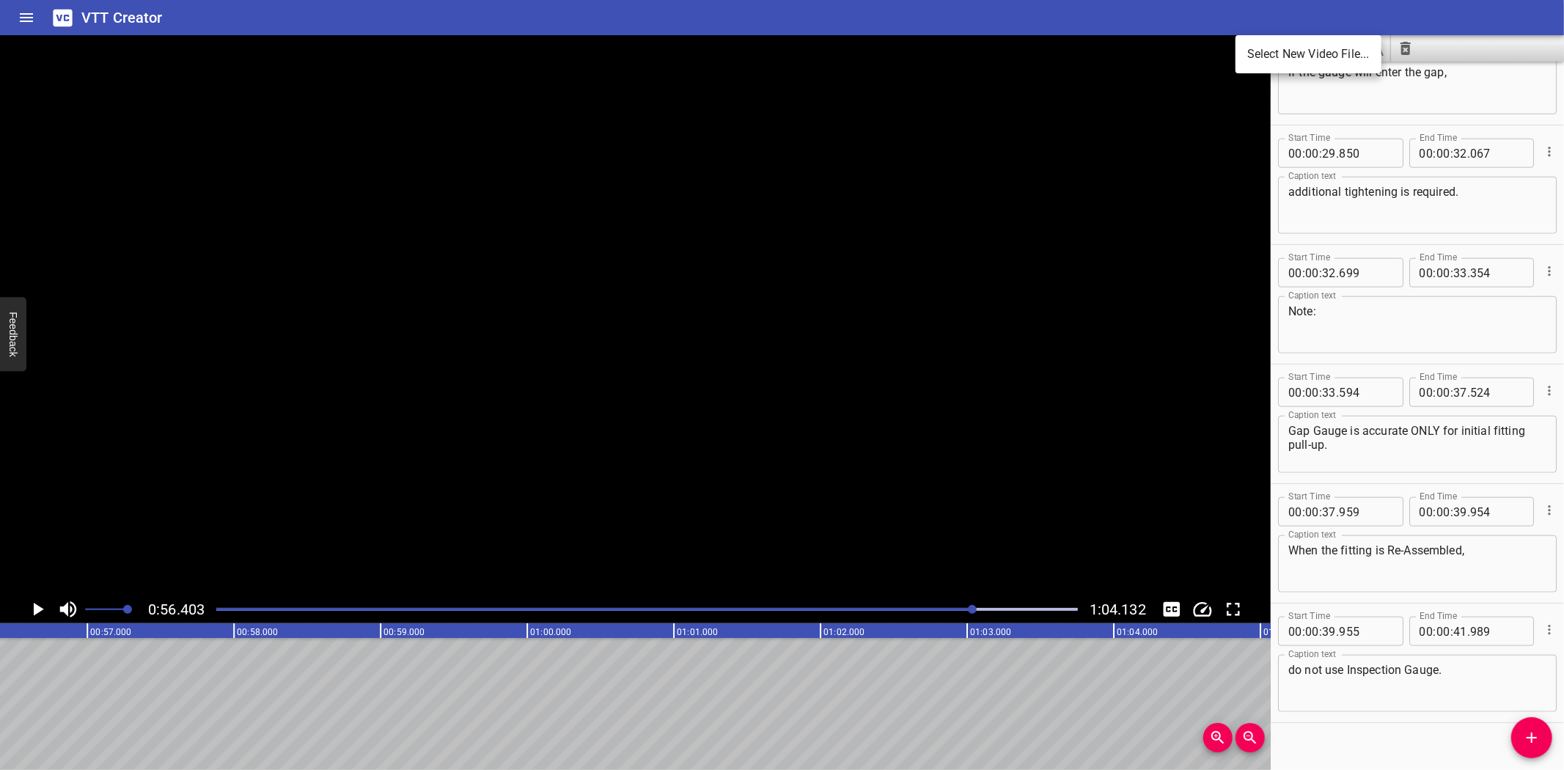
scroll to position [1271, 0]
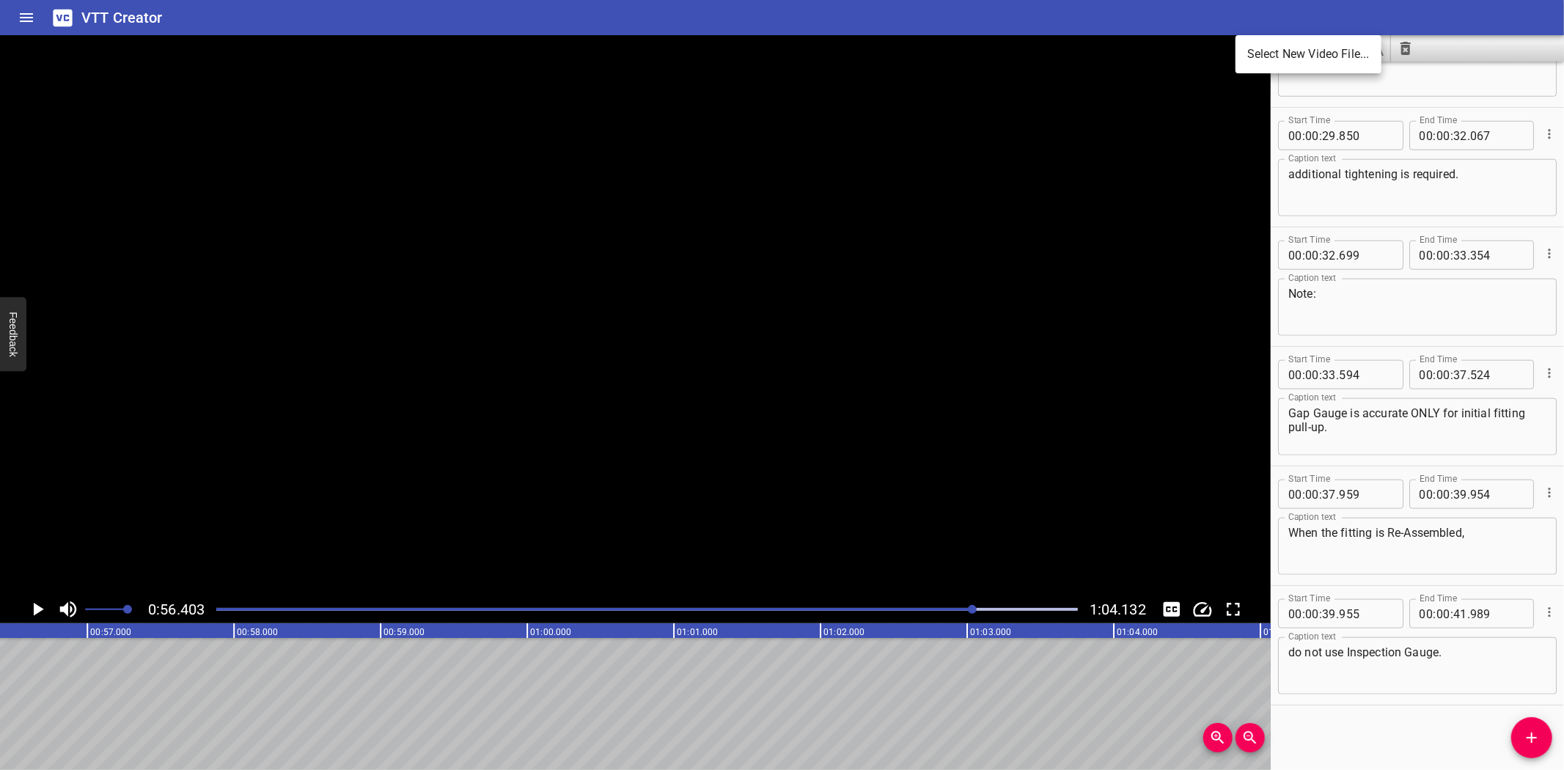
click at [1256, 65] on li "Select New Video File..." at bounding box center [1308, 54] width 146 height 26
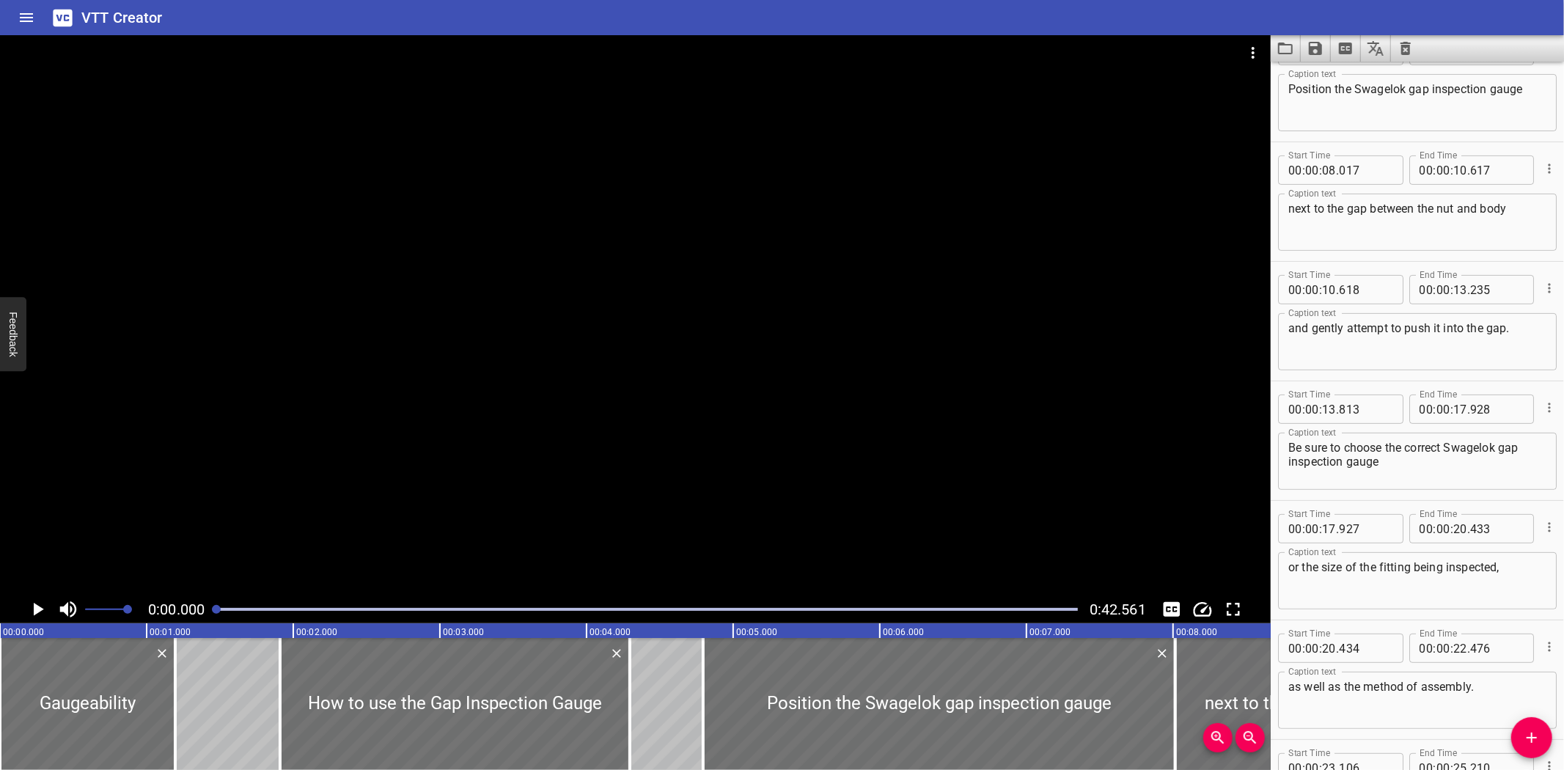
scroll to position [297, 0]
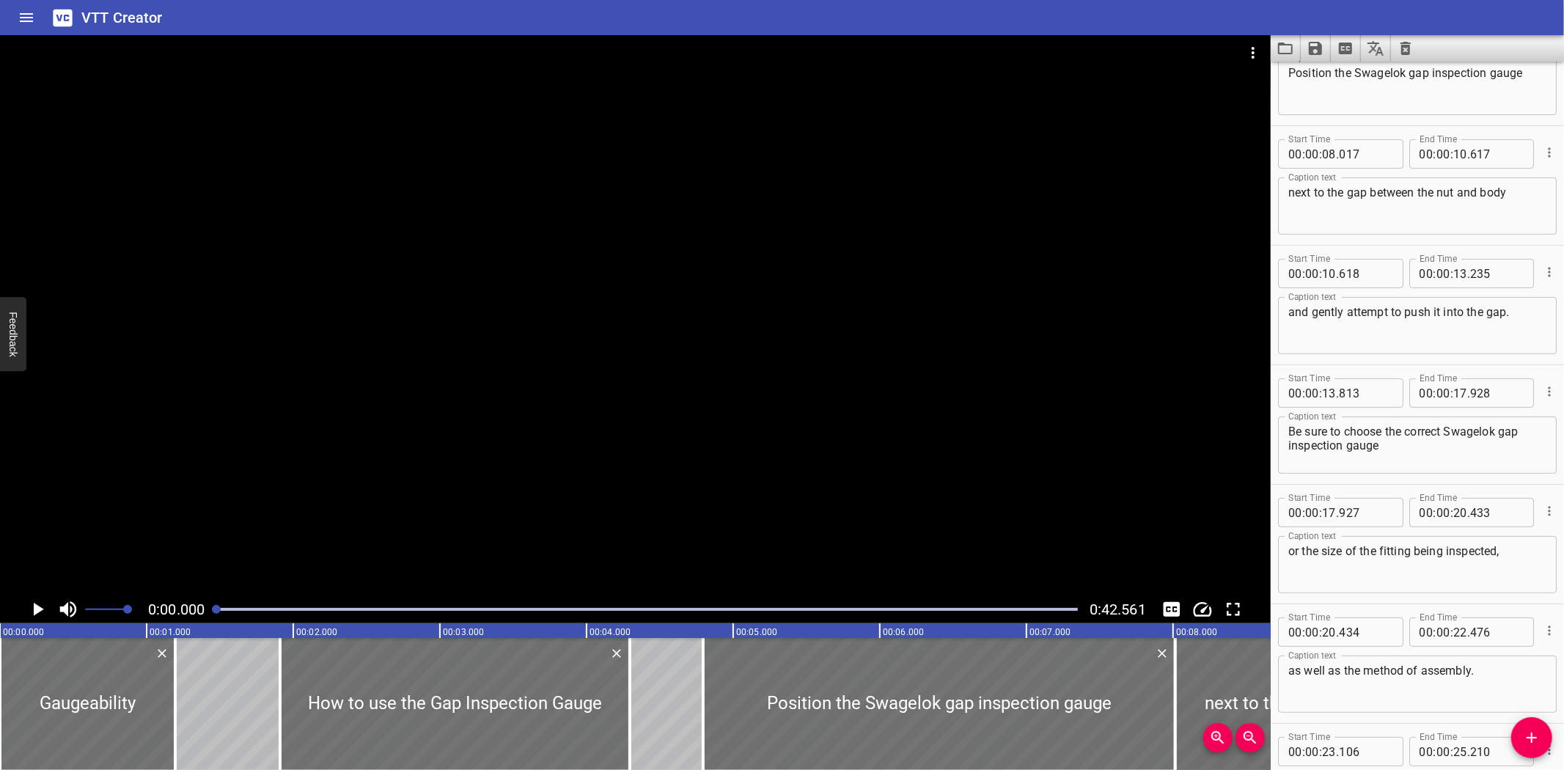
click at [1273, 50] on button "Load captions from file" at bounding box center [1285, 48] width 30 height 26
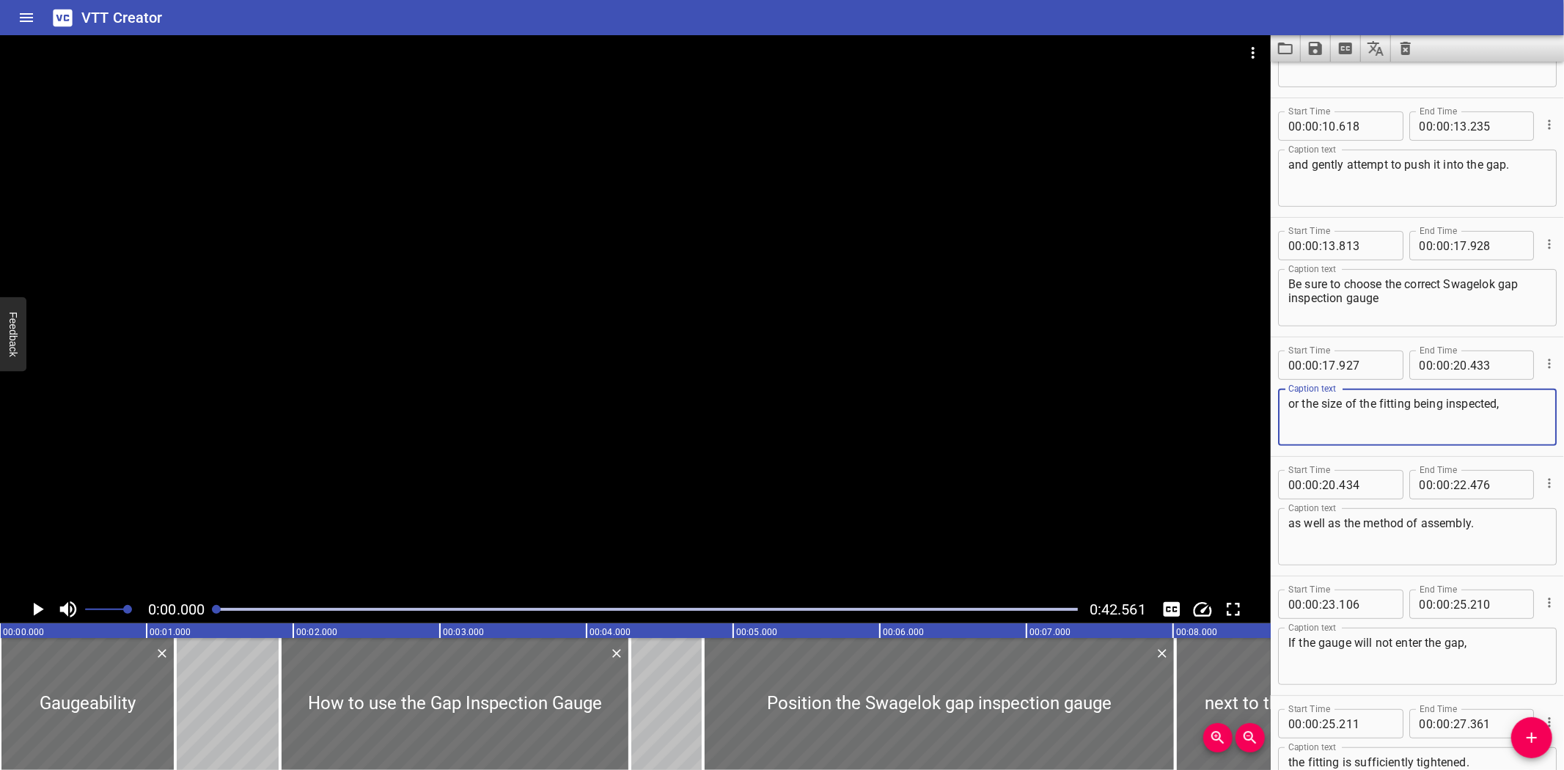
click at [1400, 409] on textarea "or the size of the fitting being inspected," at bounding box center [1417, 418] width 258 height 42
click at [572, 613] on div at bounding box center [646, 609] width 879 height 21
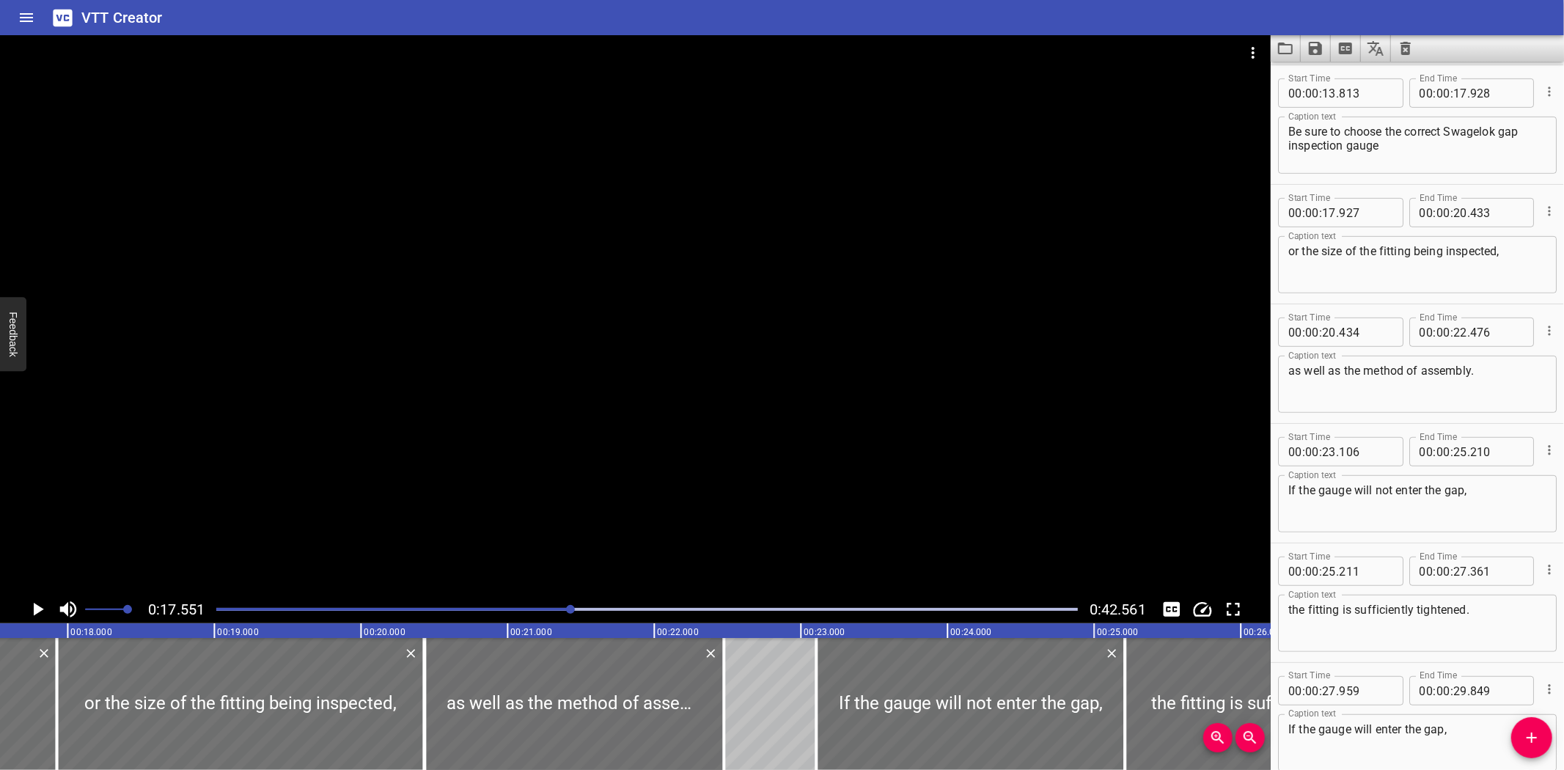
scroll to position [0, 2573]
click at [340, 507] on div at bounding box center [635, 315] width 1270 height 560
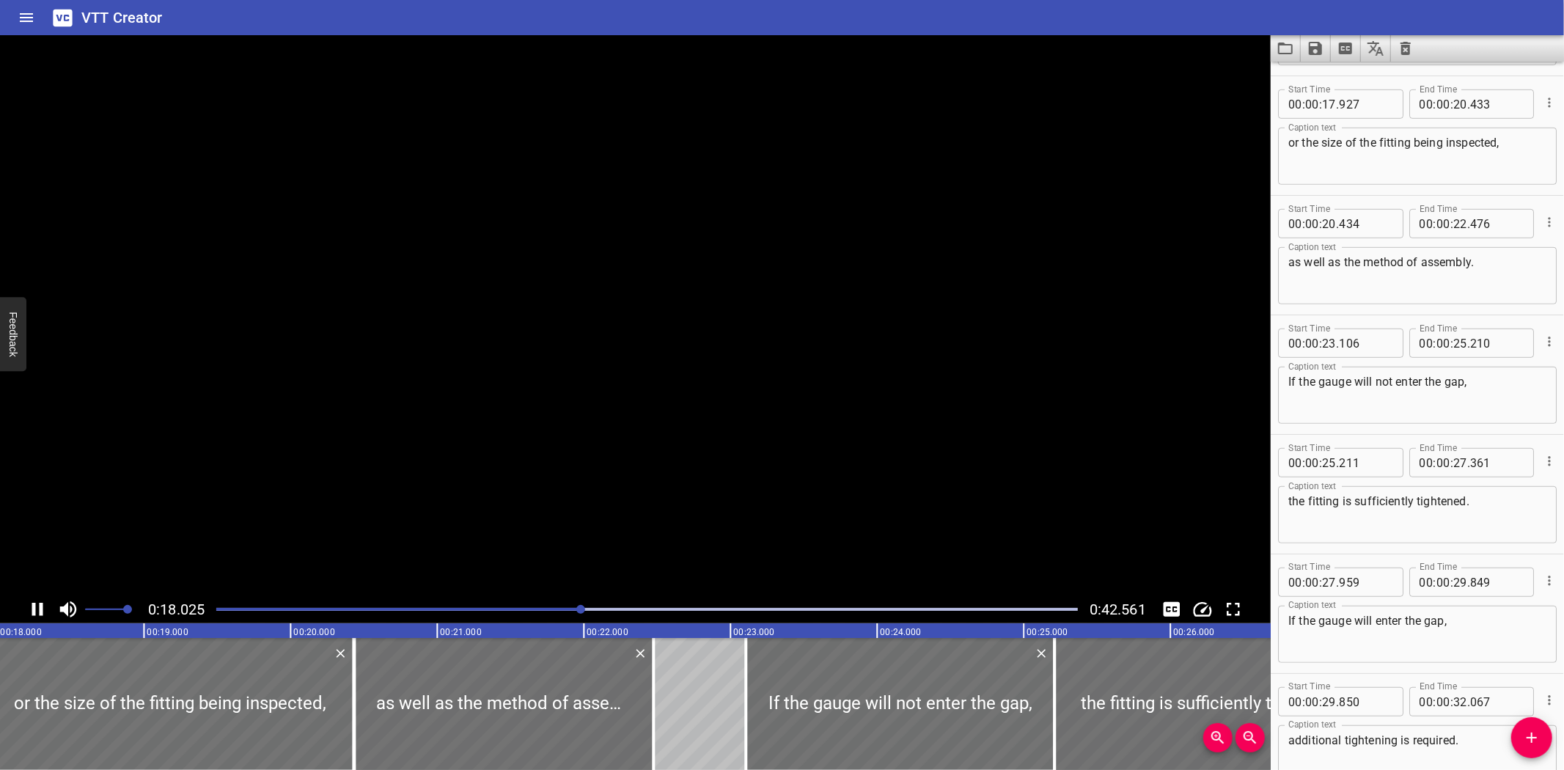
scroll to position [715, 0]
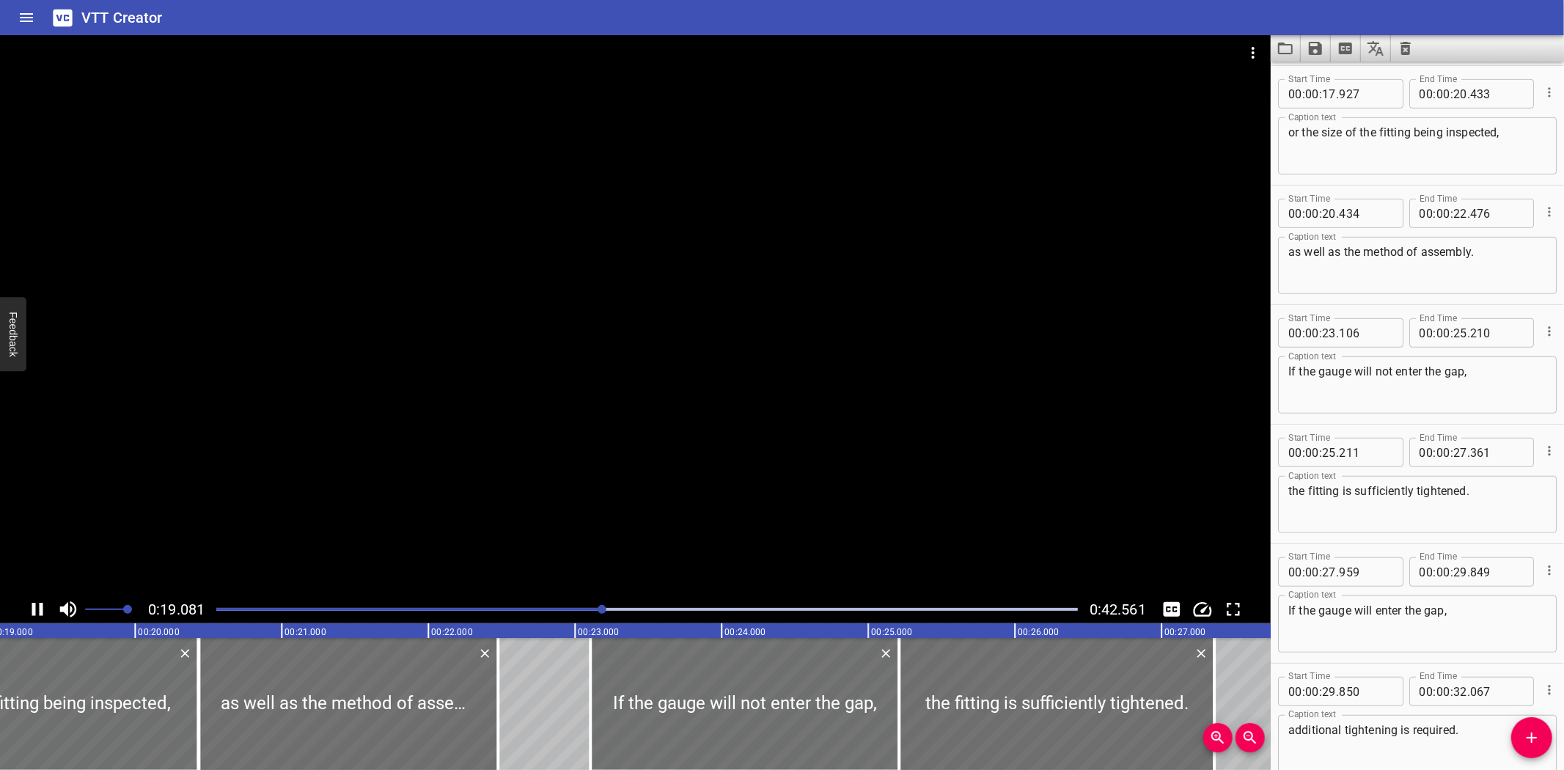
click at [626, 468] on div at bounding box center [635, 315] width 1270 height 560
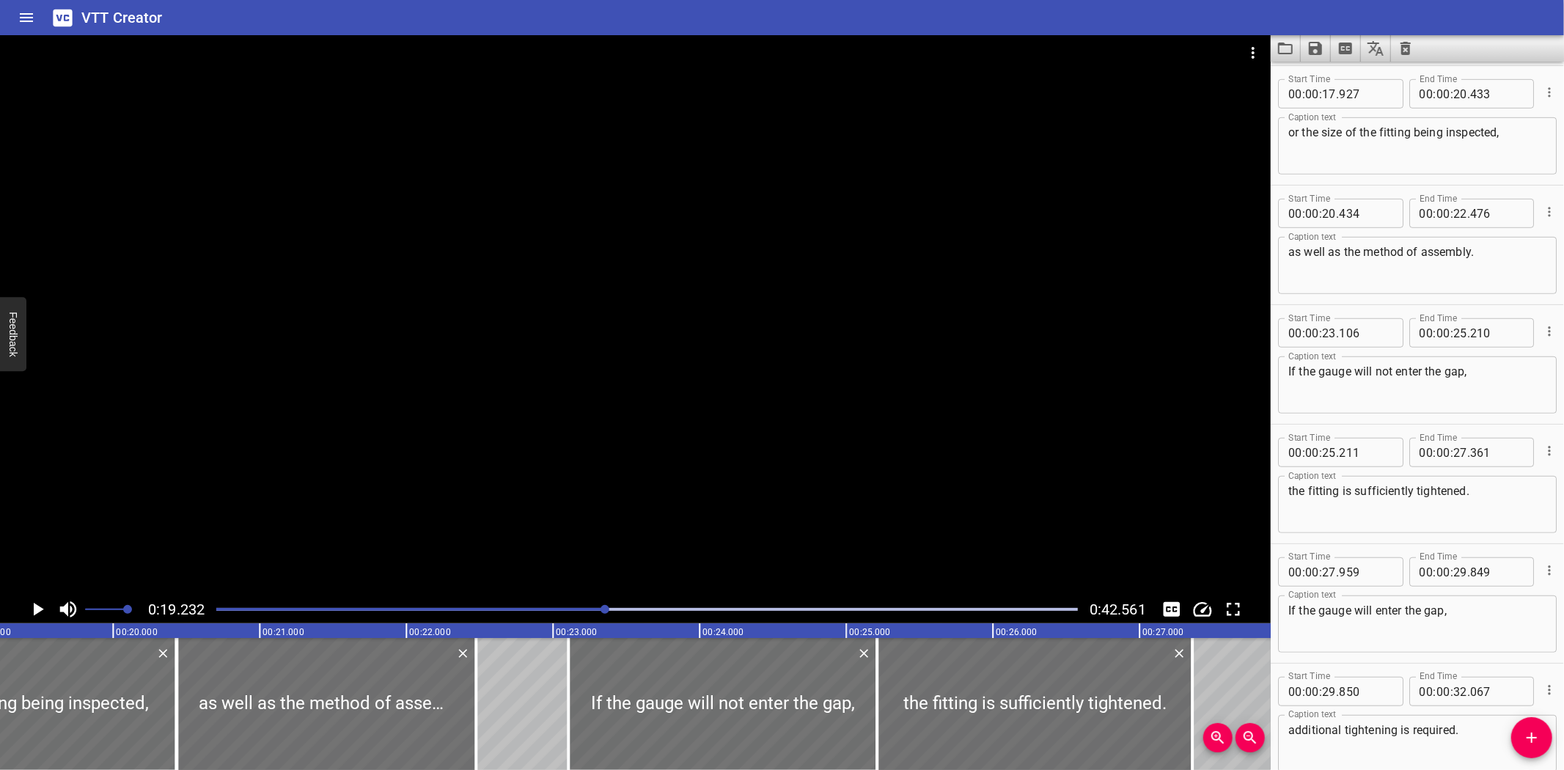
drag, startPoint x: 639, startPoint y: 531, endPoint x: 632, endPoint y: 530, distance: 7.4
click at [634, 528] on div at bounding box center [635, 315] width 1270 height 560
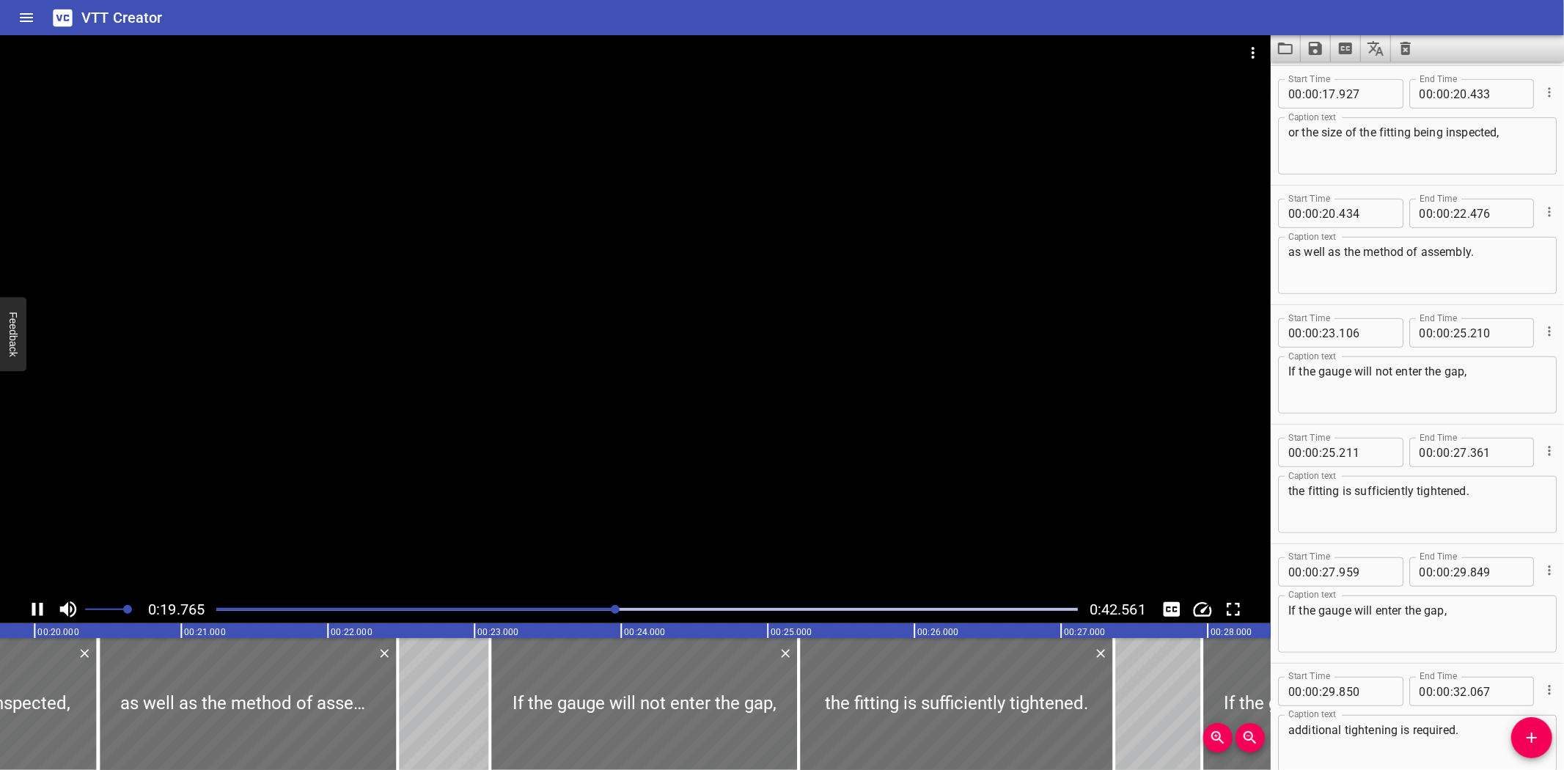
click at [592, 608] on div "Play progress" at bounding box center [185, 609] width 861 height 3
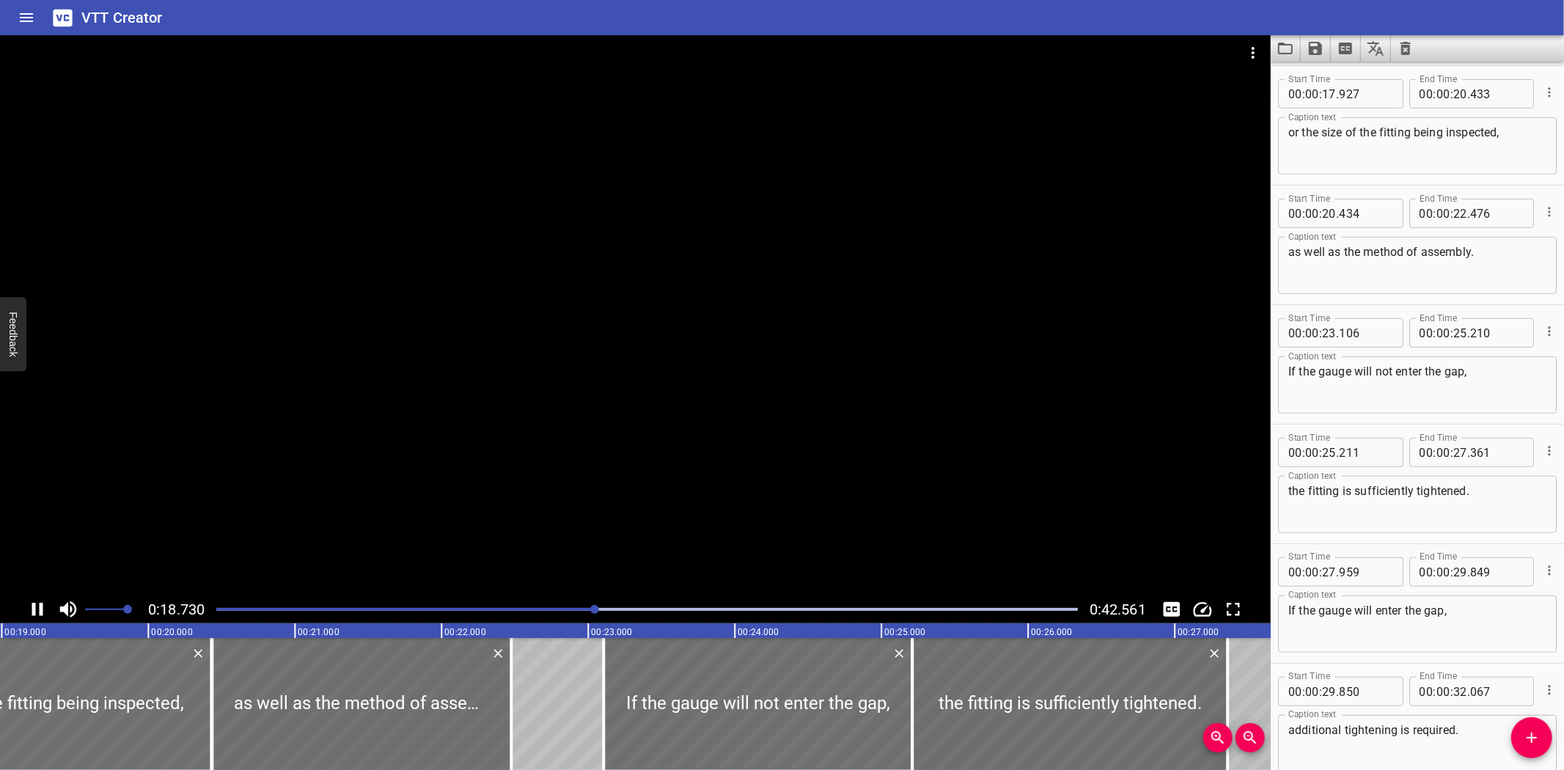
click at [572, 608] on div "Play progress" at bounding box center [165, 609] width 861 height 3
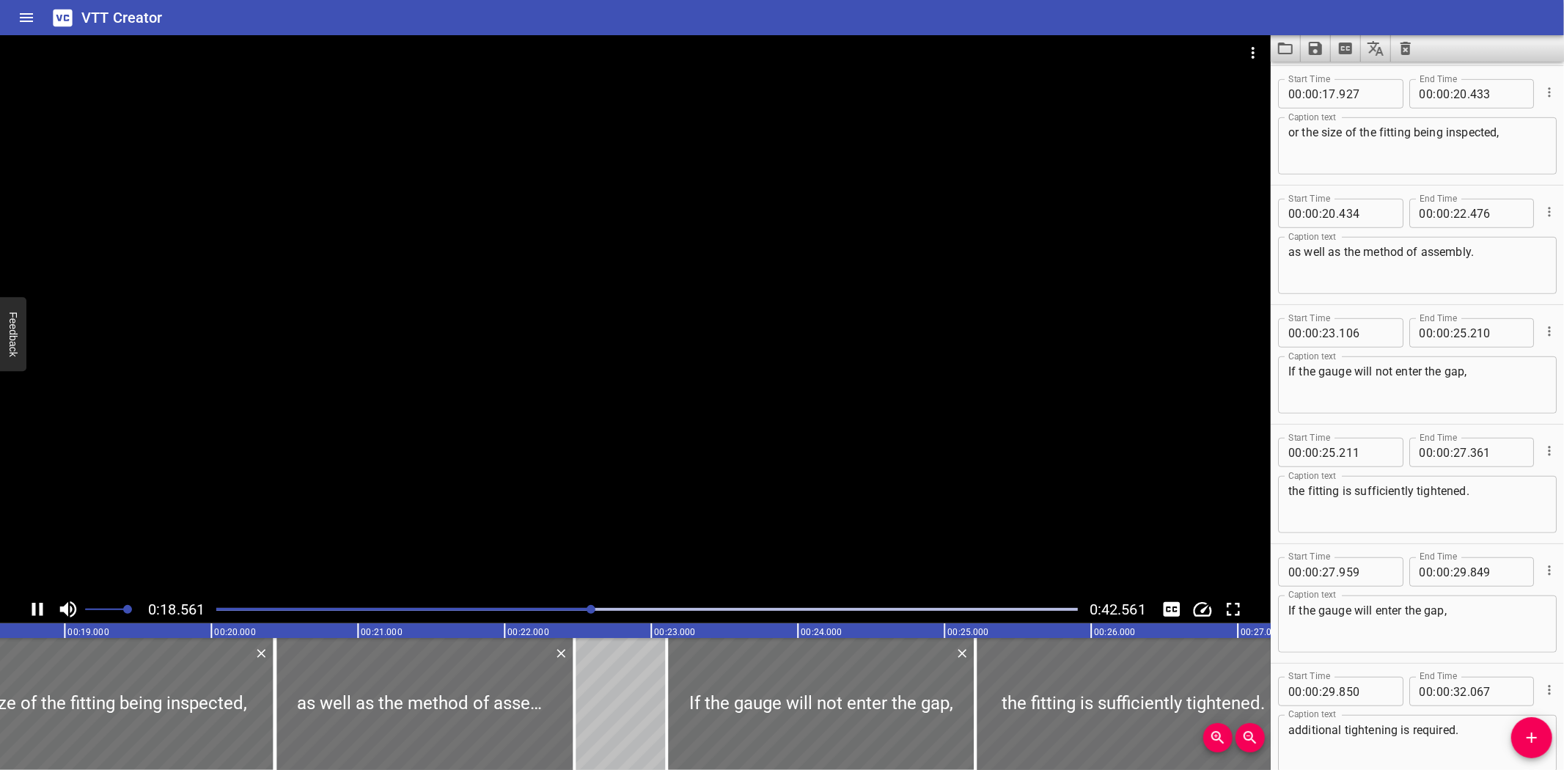
click at [546, 609] on div "Play progress" at bounding box center [161, 609] width 861 height 3
click at [546, 609] on div "Play progress" at bounding box center [167, 609] width 861 height 3
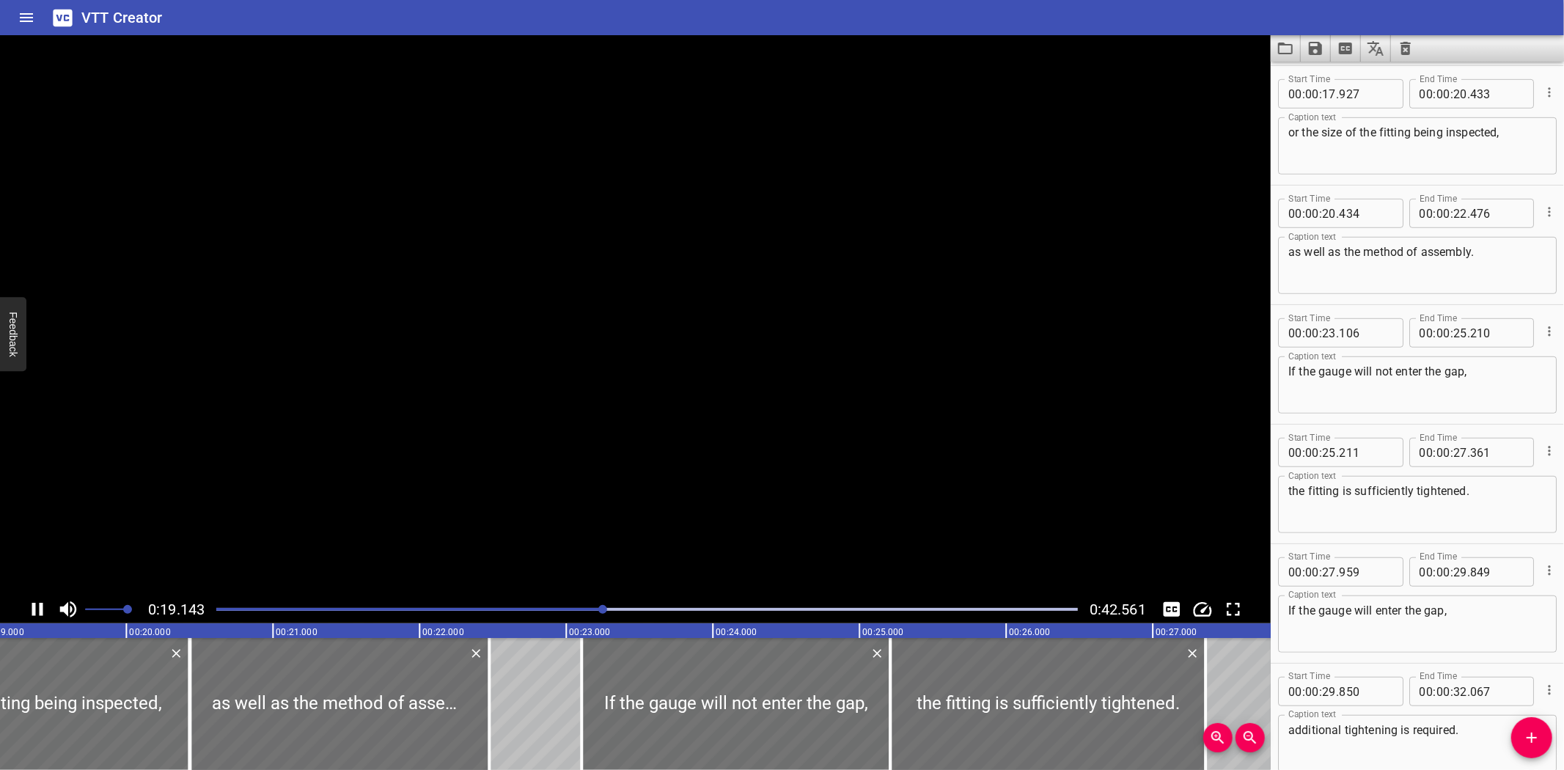
click at [546, 609] on div "Play progress" at bounding box center [173, 609] width 861 height 3
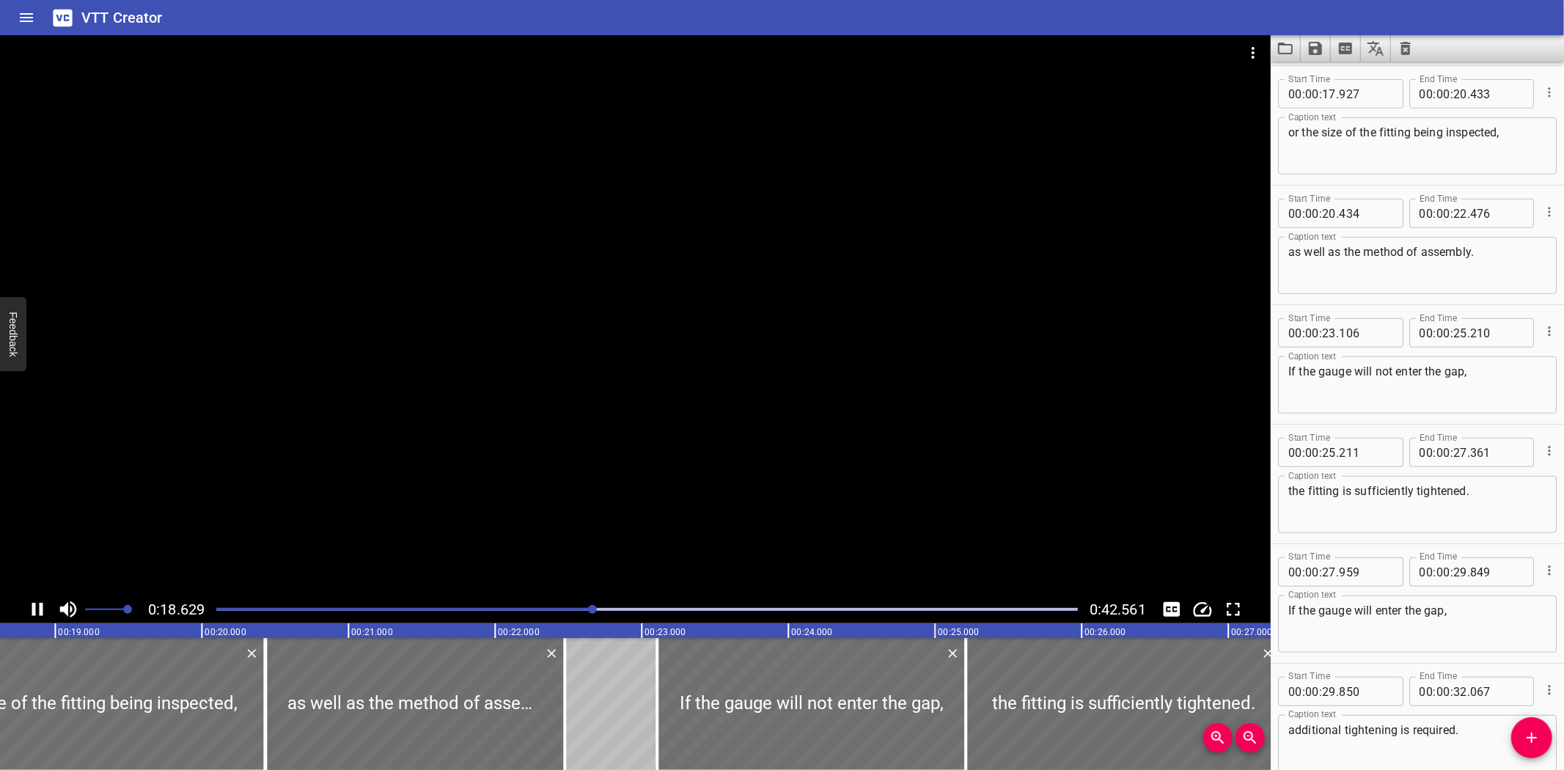
click at [545, 610] on div "Play progress" at bounding box center [162, 609] width 861 height 3
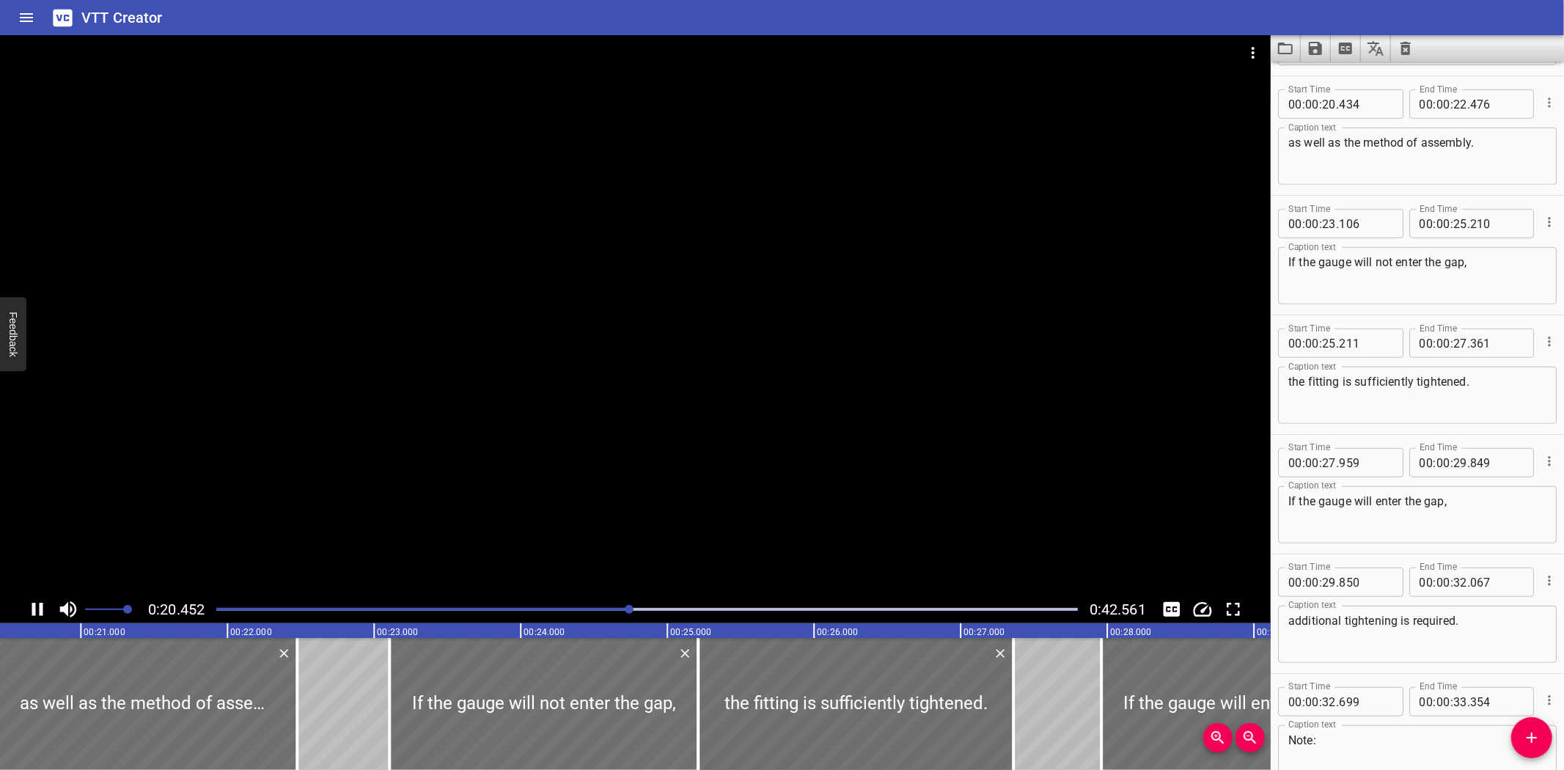
scroll to position [836, 0]
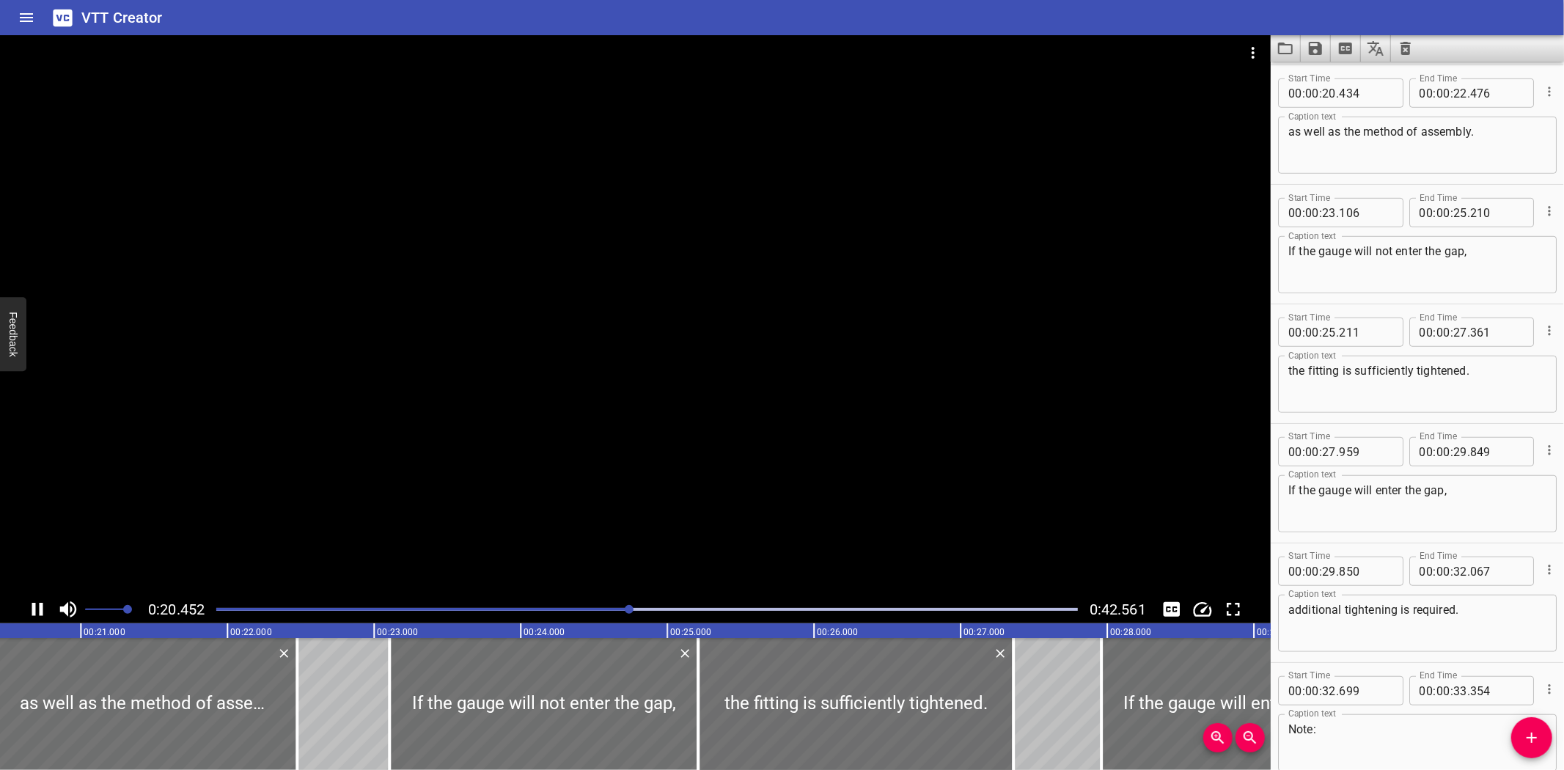
drag, startPoint x: 545, startPoint y: 610, endPoint x: 498, endPoint y: 383, distance: 231.3
click at [498, 383] on div at bounding box center [635, 315] width 1270 height 560
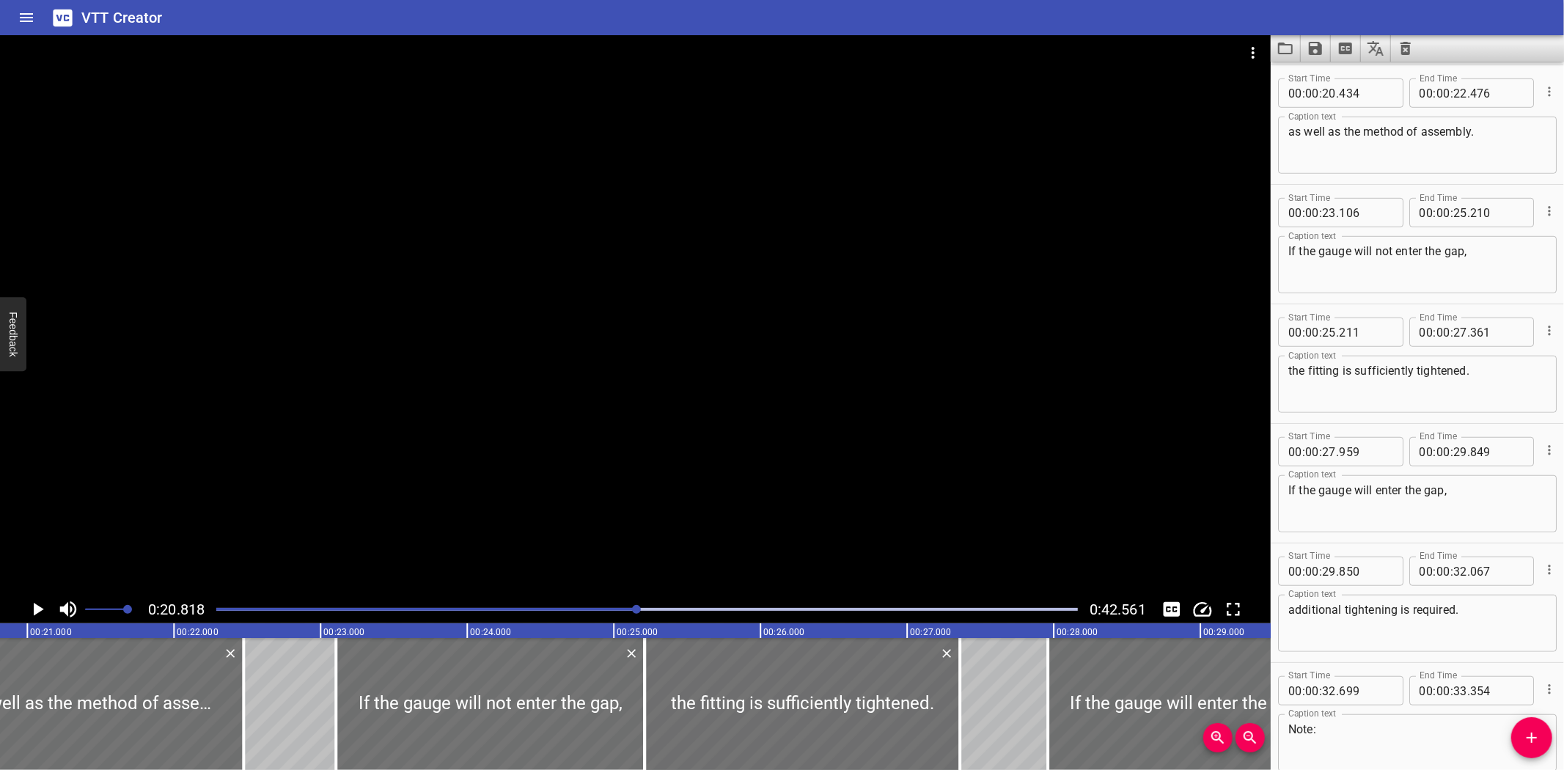
scroll to position [754, 0]
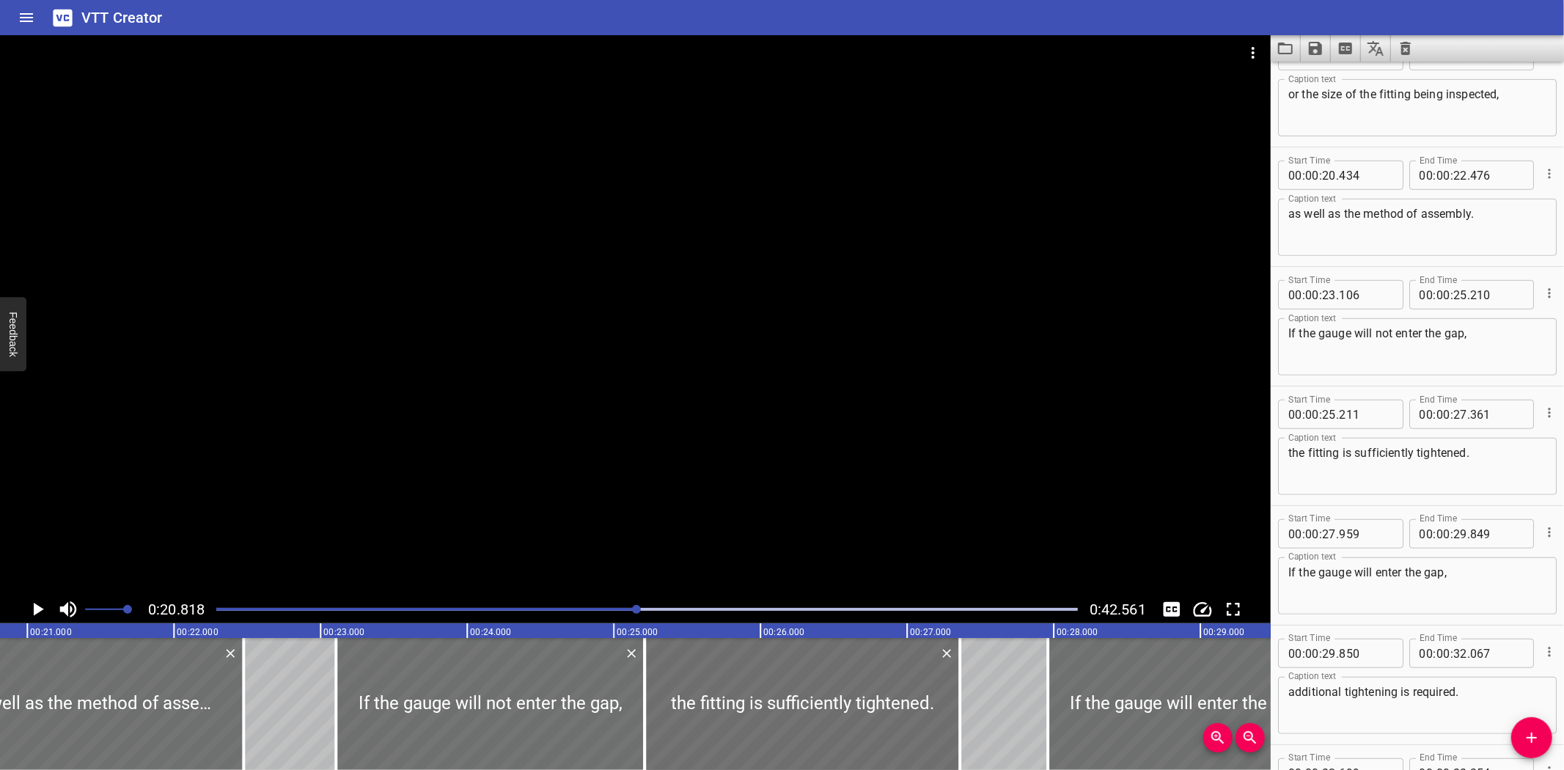
click at [1292, 88] on textarea "or the size of the fitting being inspected," at bounding box center [1417, 108] width 258 height 42
type textarea "for the size of the fitting being inspected,"
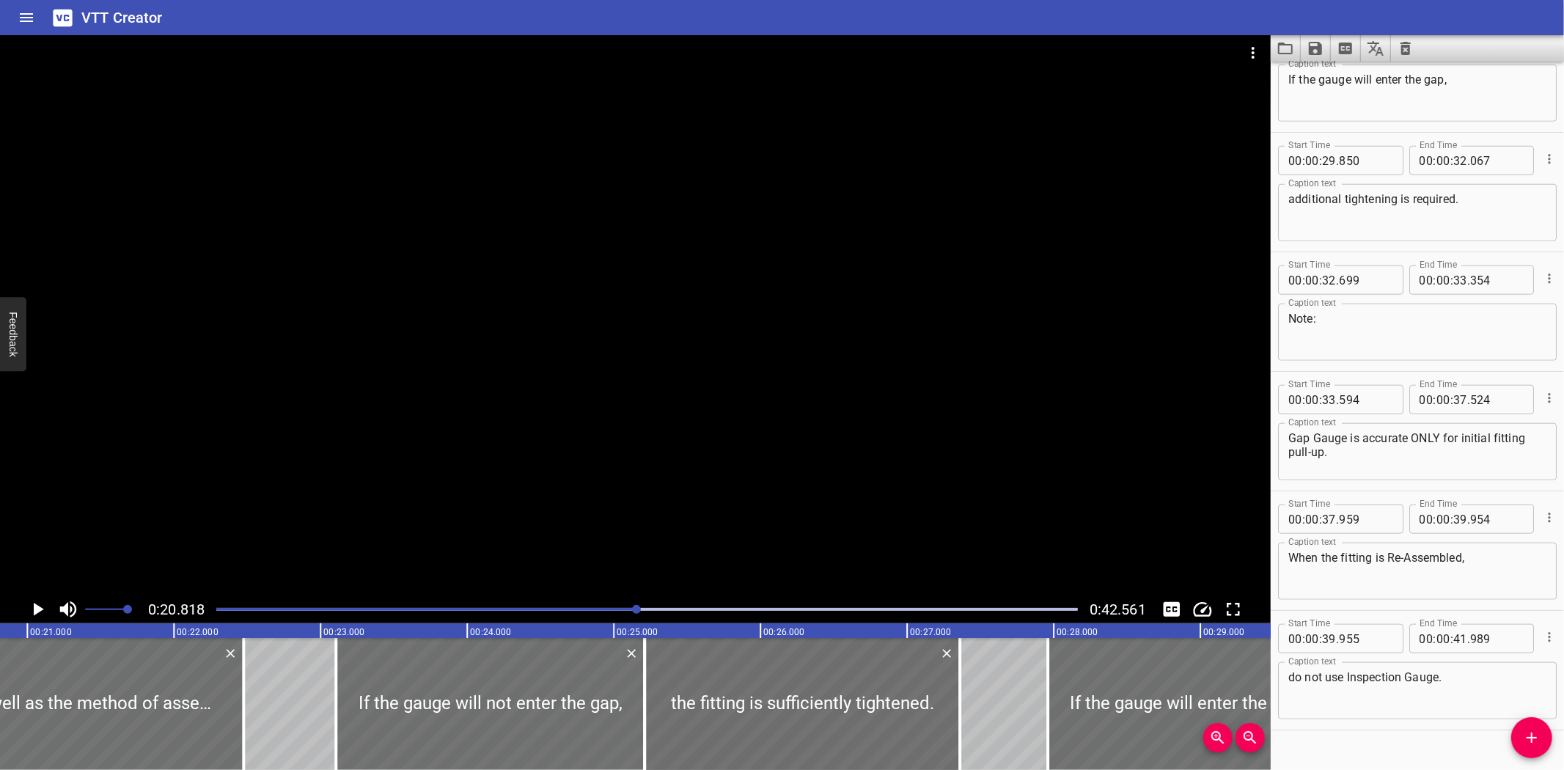
scroll to position [1270, 0]
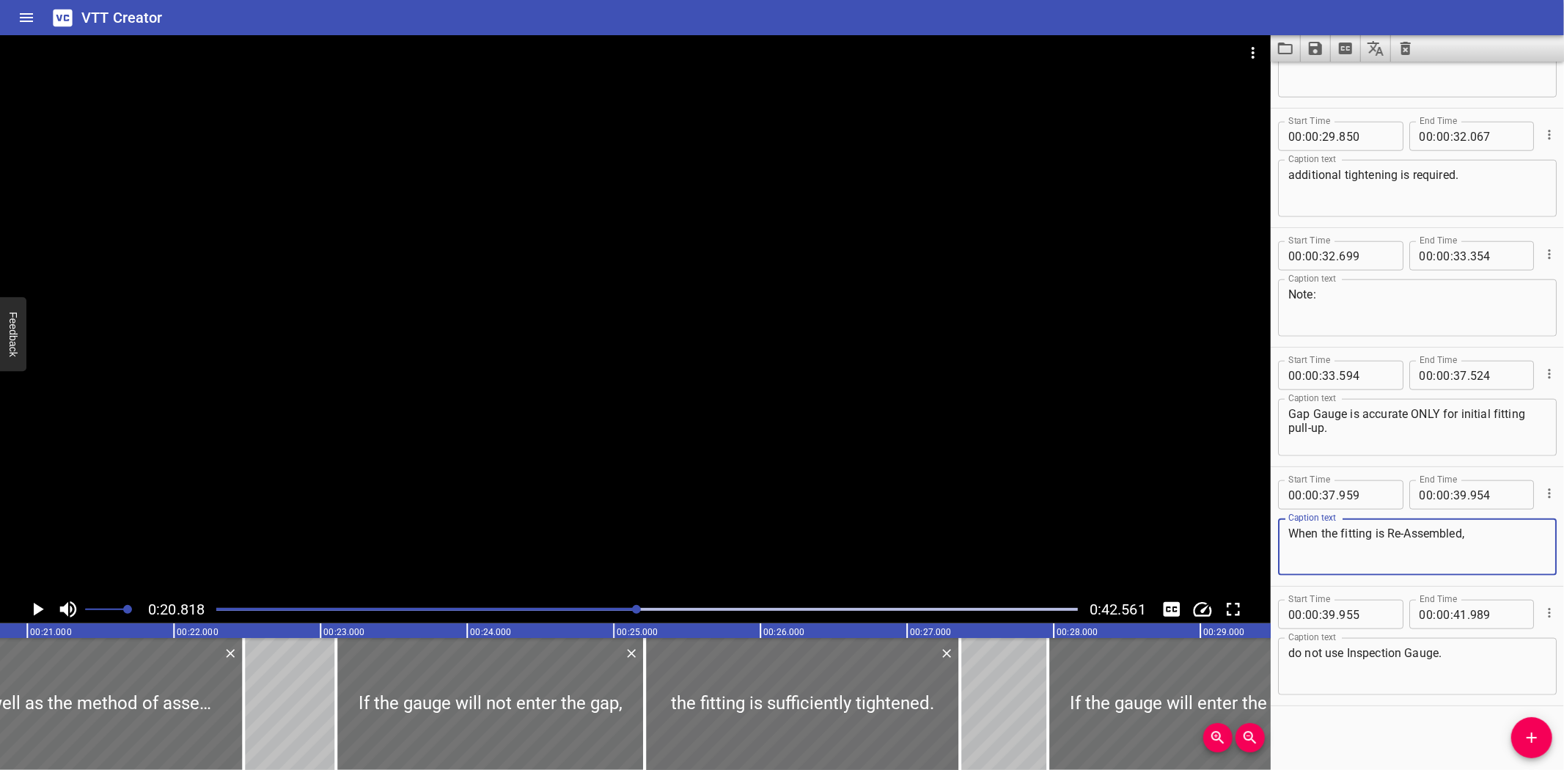
click at [1410, 532] on textarea "When the fitting is Re-Assembled," at bounding box center [1417, 547] width 258 height 42
type textarea "When the fitting is reassembled,"
click at [968, 485] on div at bounding box center [635, 315] width 1270 height 560
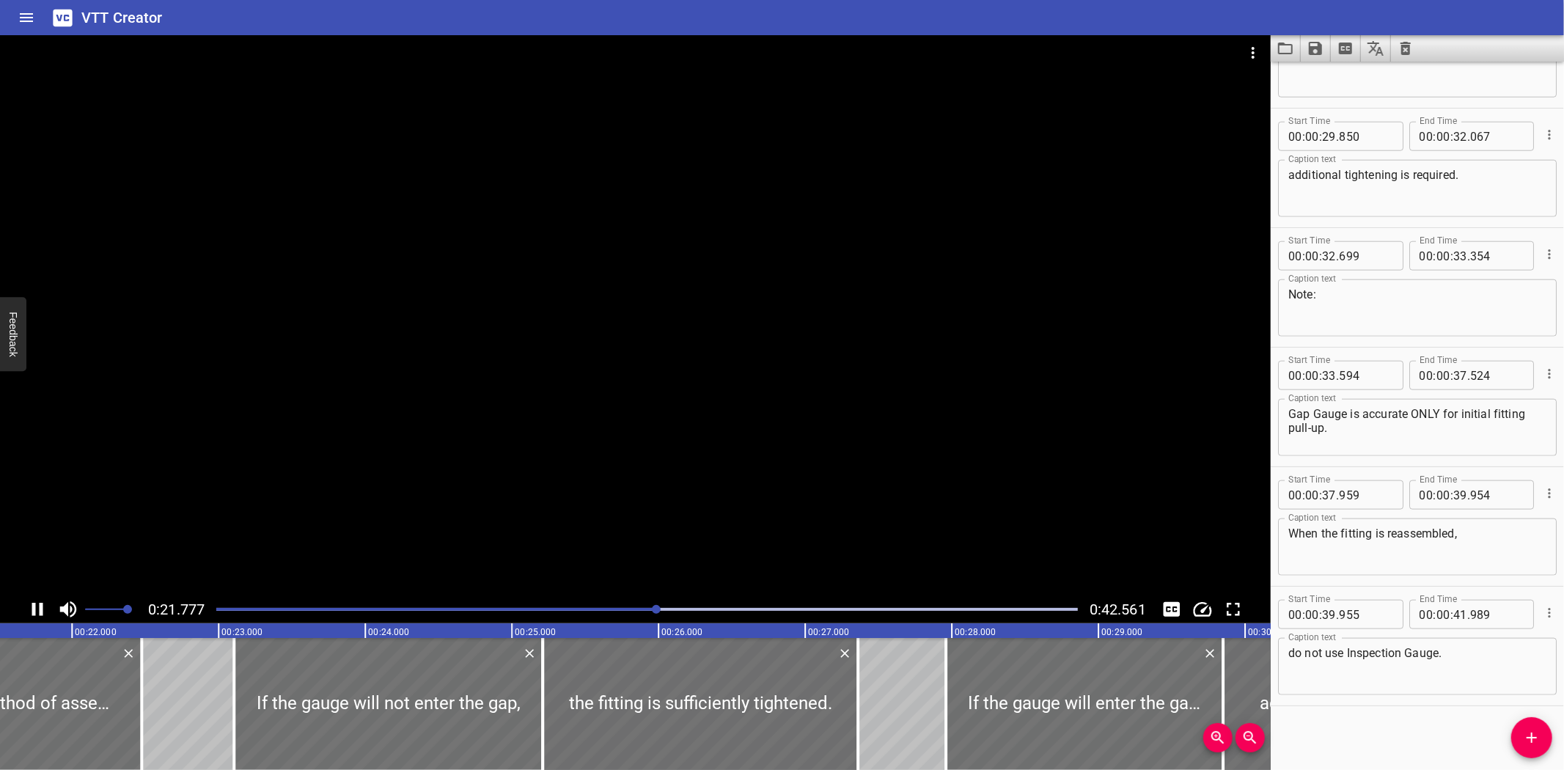
click at [995, 607] on div at bounding box center [646, 609] width 879 height 21
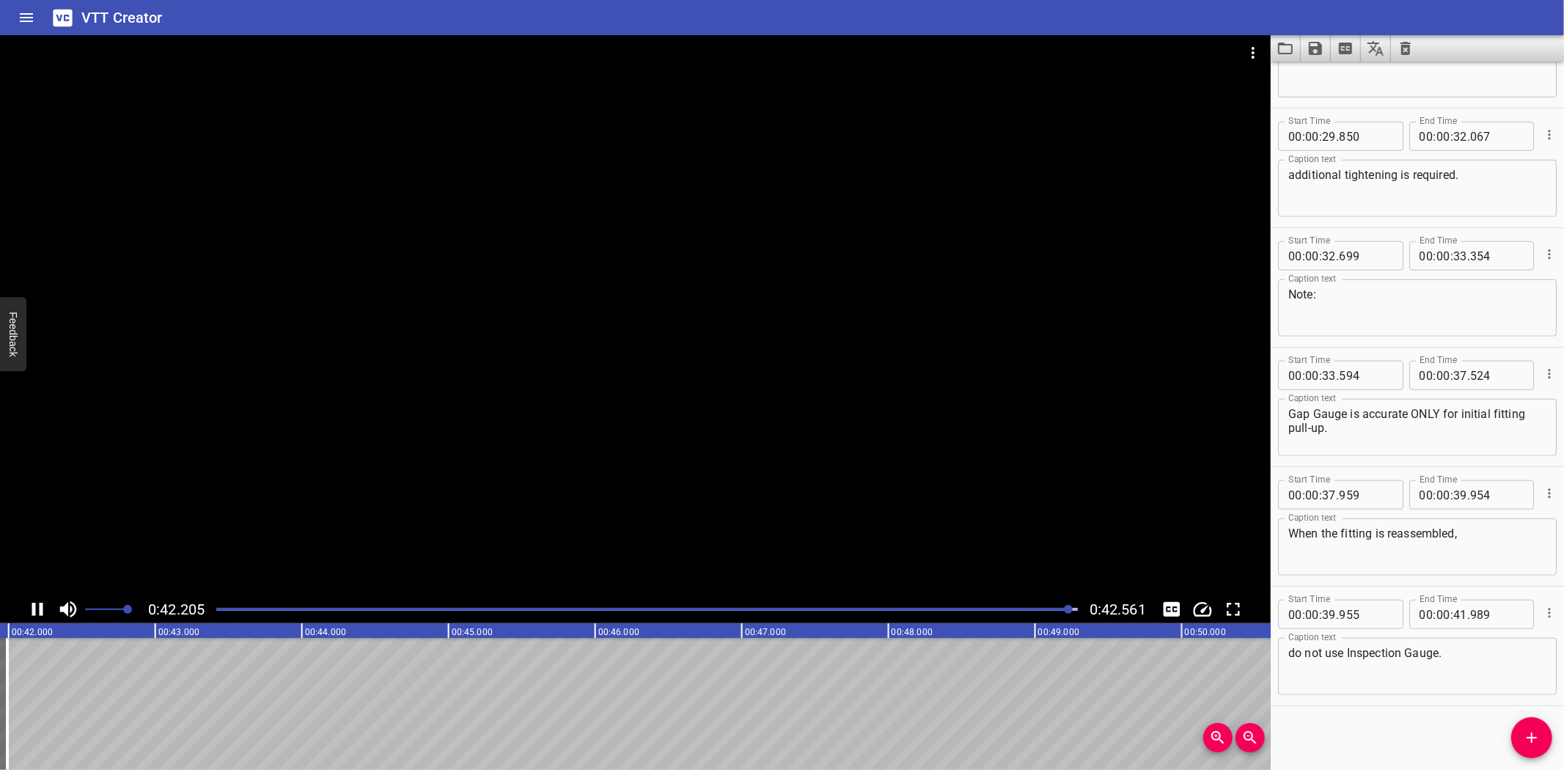
click at [1013, 605] on div at bounding box center [646, 609] width 879 height 21
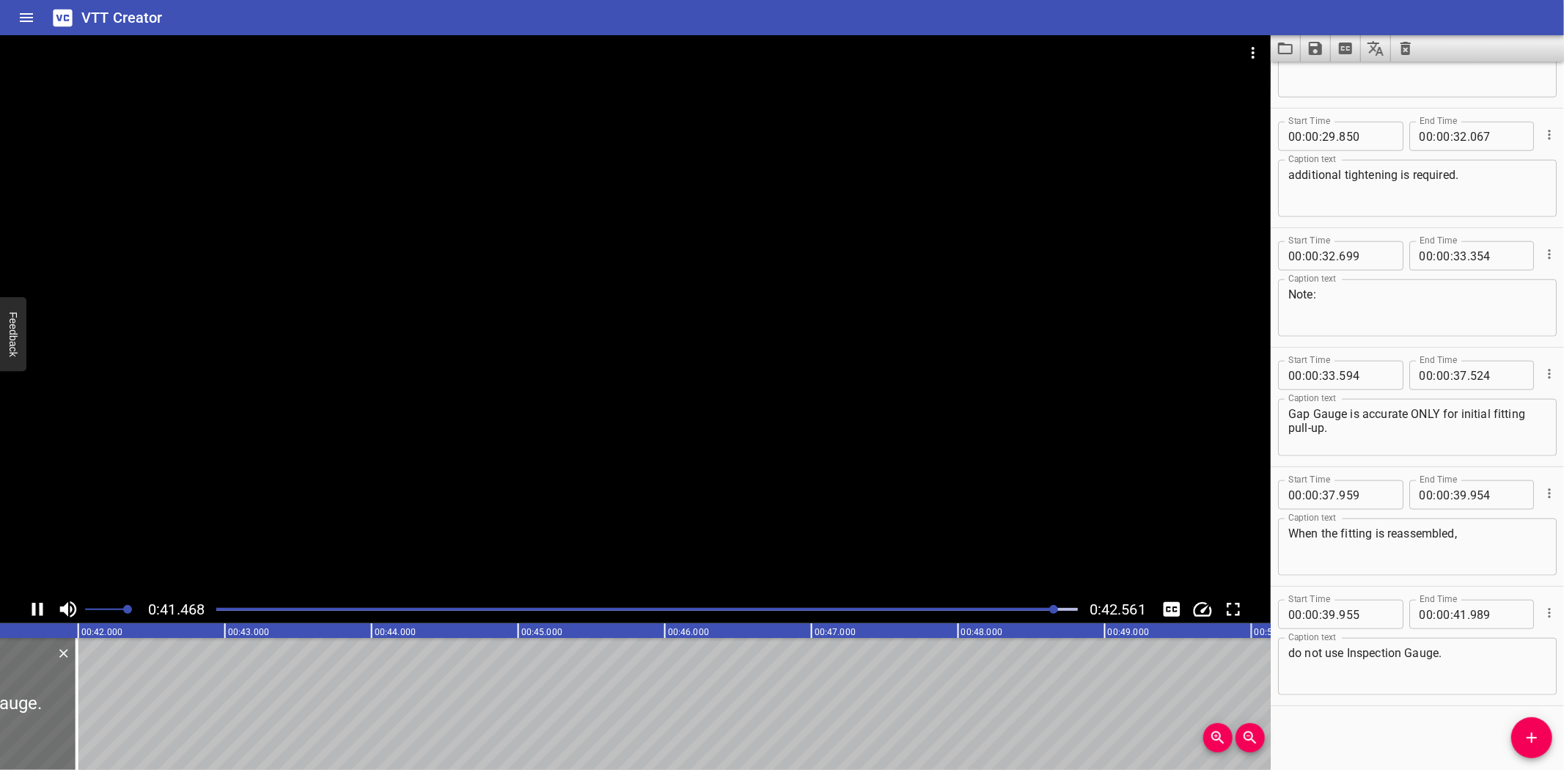
click at [964, 493] on div at bounding box center [635, 315] width 1270 height 560
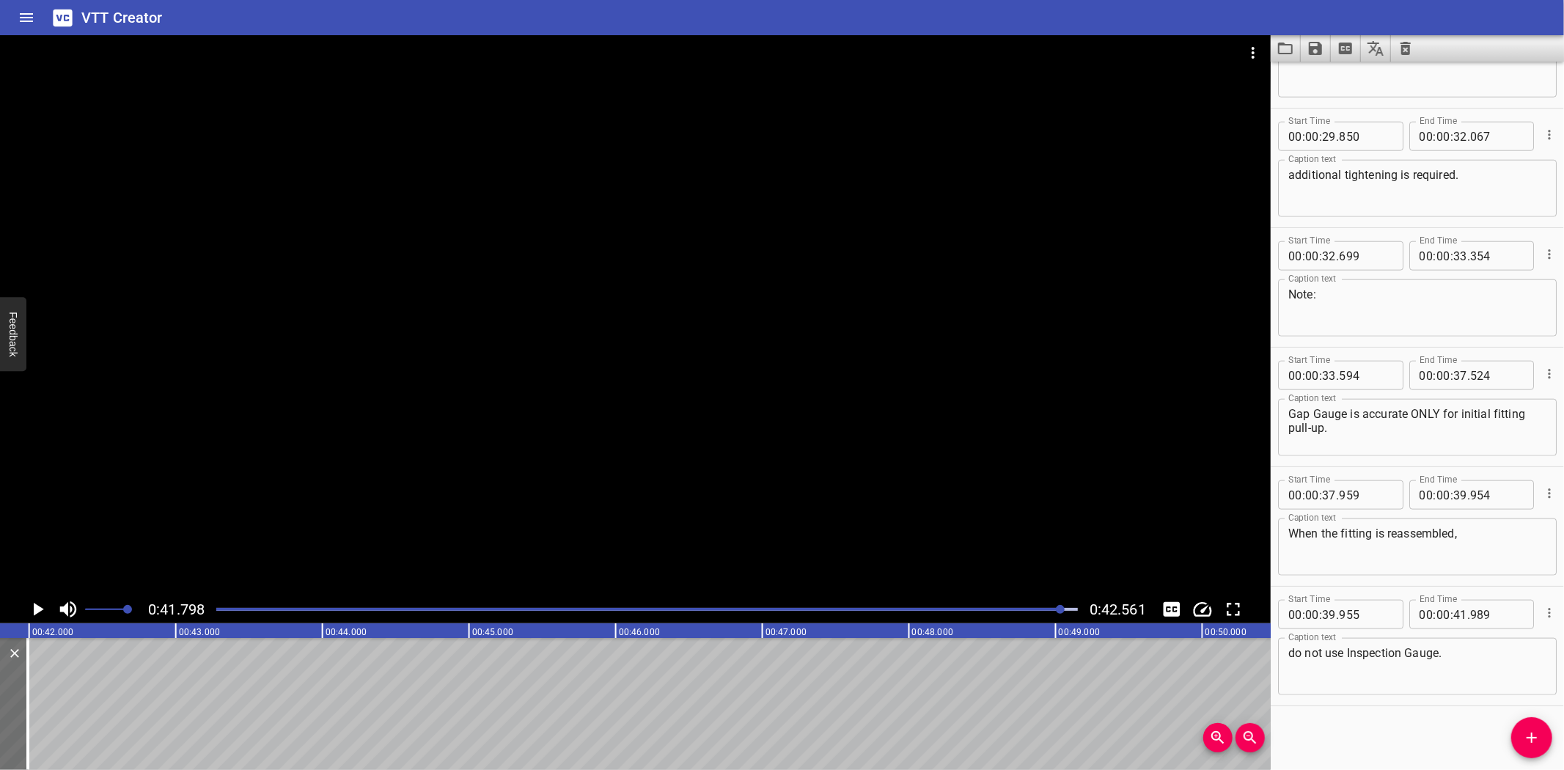
click at [1344, 650] on textarea "do not use Inspection Gauge." at bounding box center [1417, 667] width 258 height 42
type textarea "do not use the Inspection Gauge."
click at [249, 12] on div "VTT Creator" at bounding box center [782, 17] width 1564 height 35
click at [1308, 48] on icon "Save captions to file" at bounding box center [1314, 48] width 13 height 13
click at [1337, 82] on li "Save to VTT file" at bounding box center [1354, 80] width 108 height 26
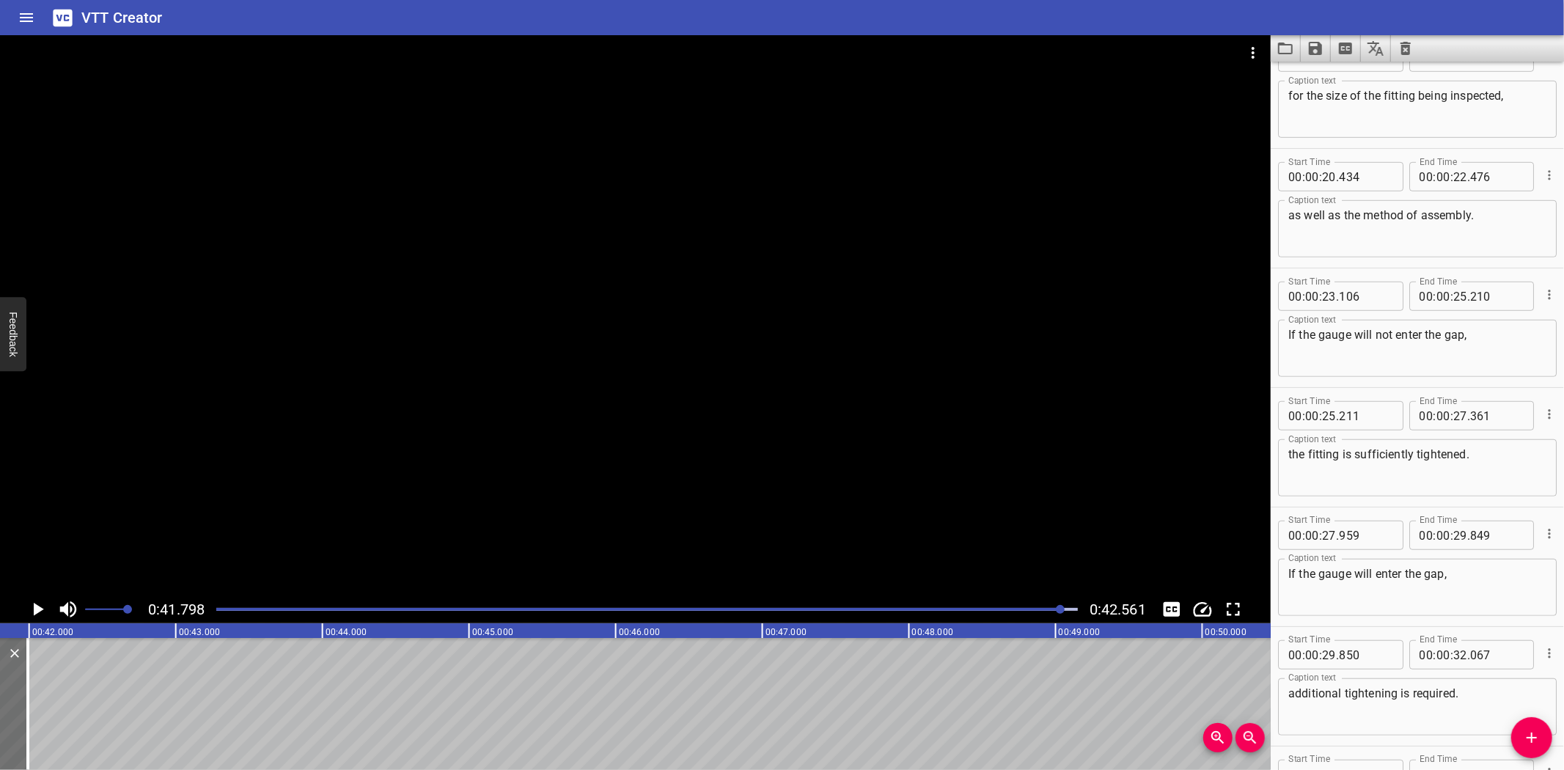
scroll to position [1270, 0]
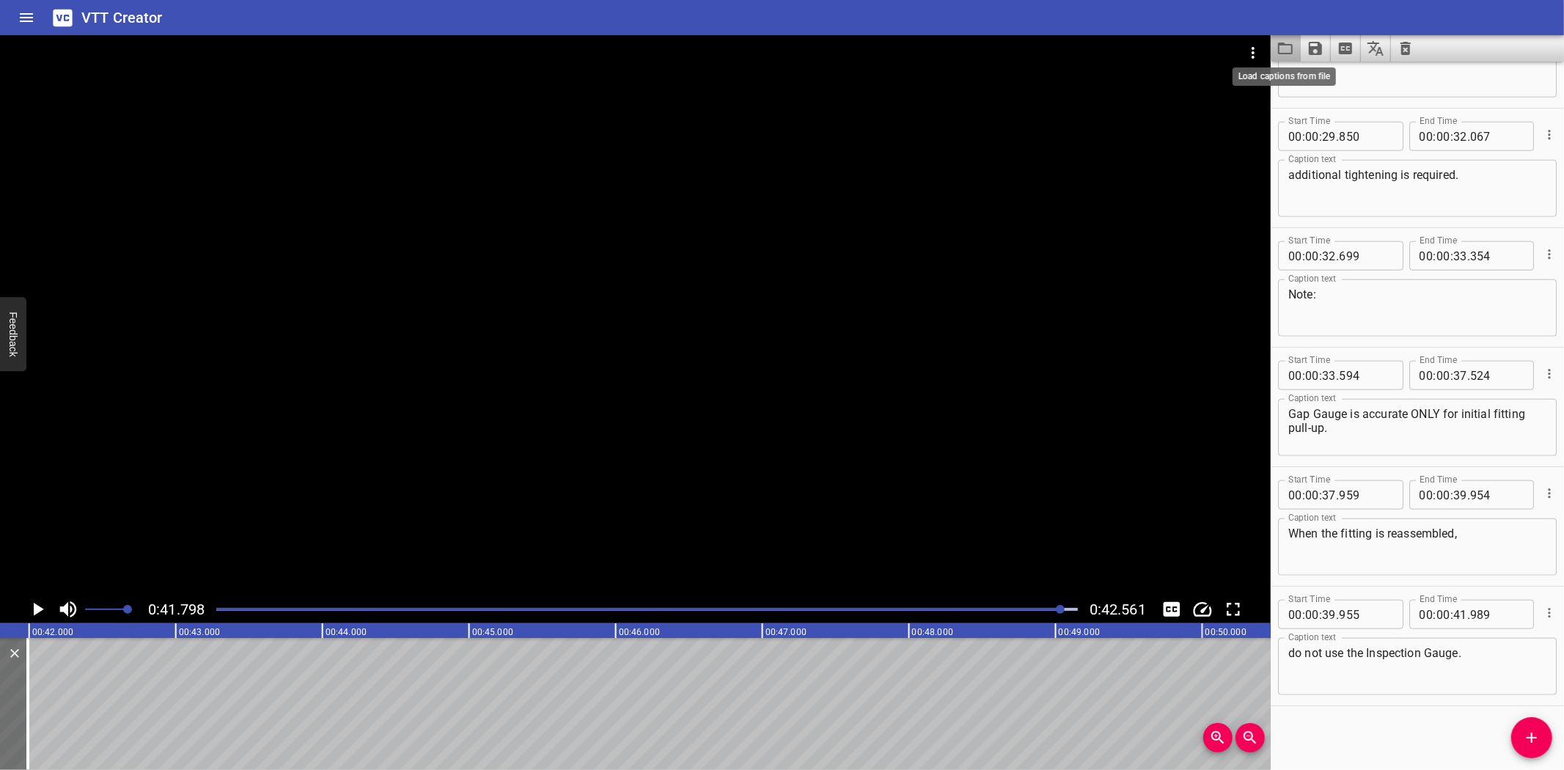
click at [1283, 47] on icon "Load captions from file" at bounding box center [1285, 49] width 18 height 18
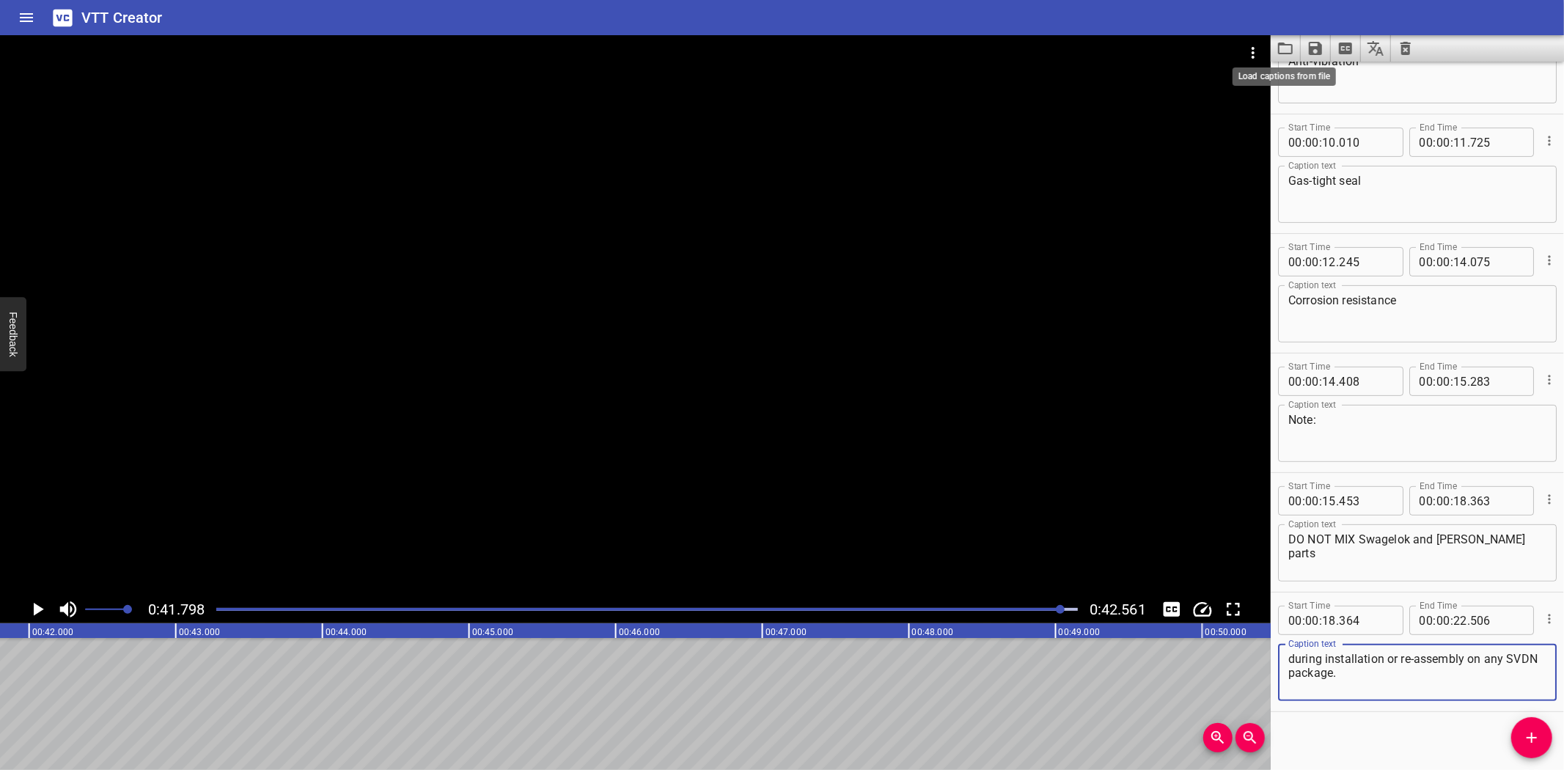
scroll to position [316, 0]
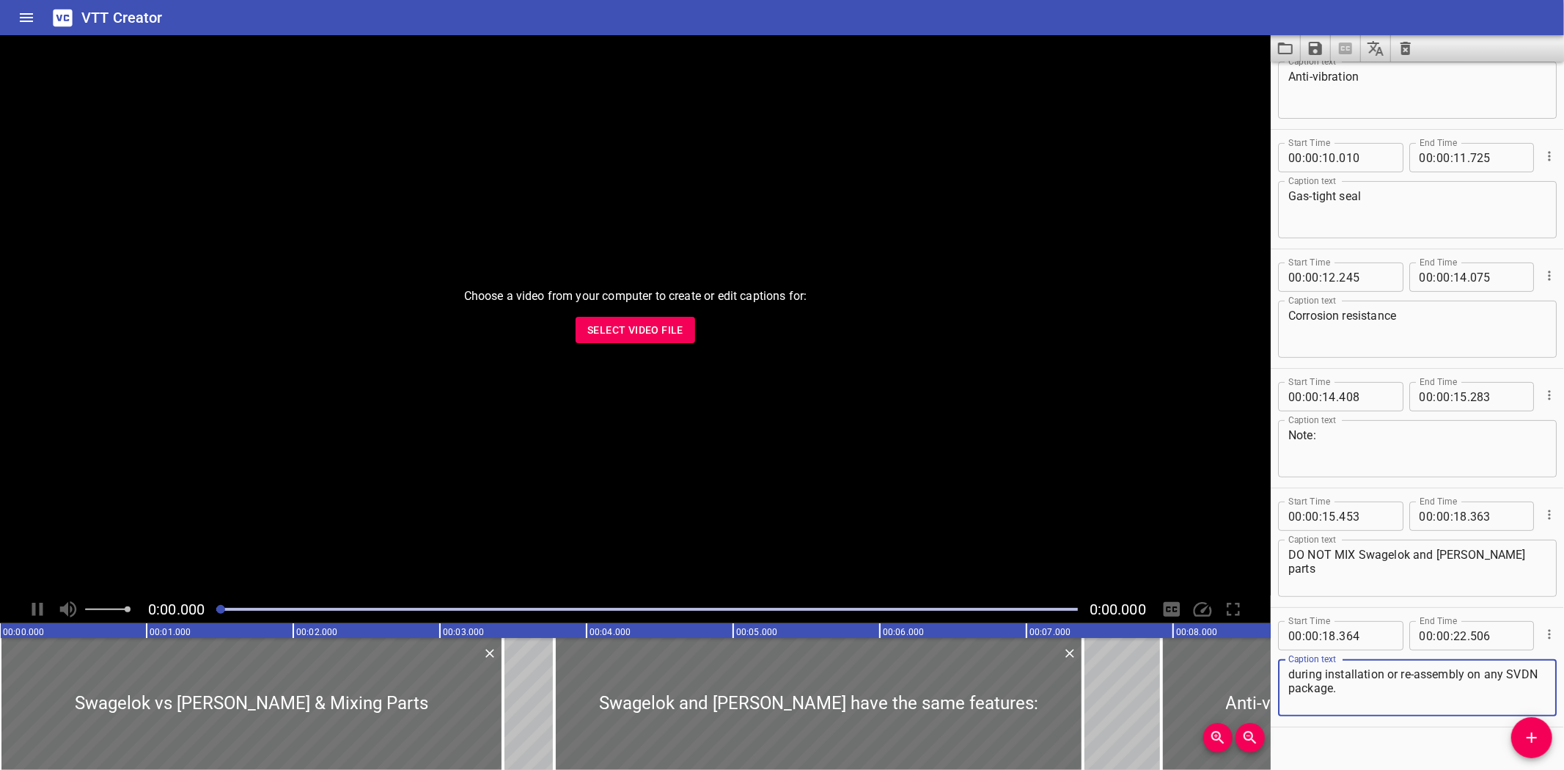
scroll to position [316, 0]
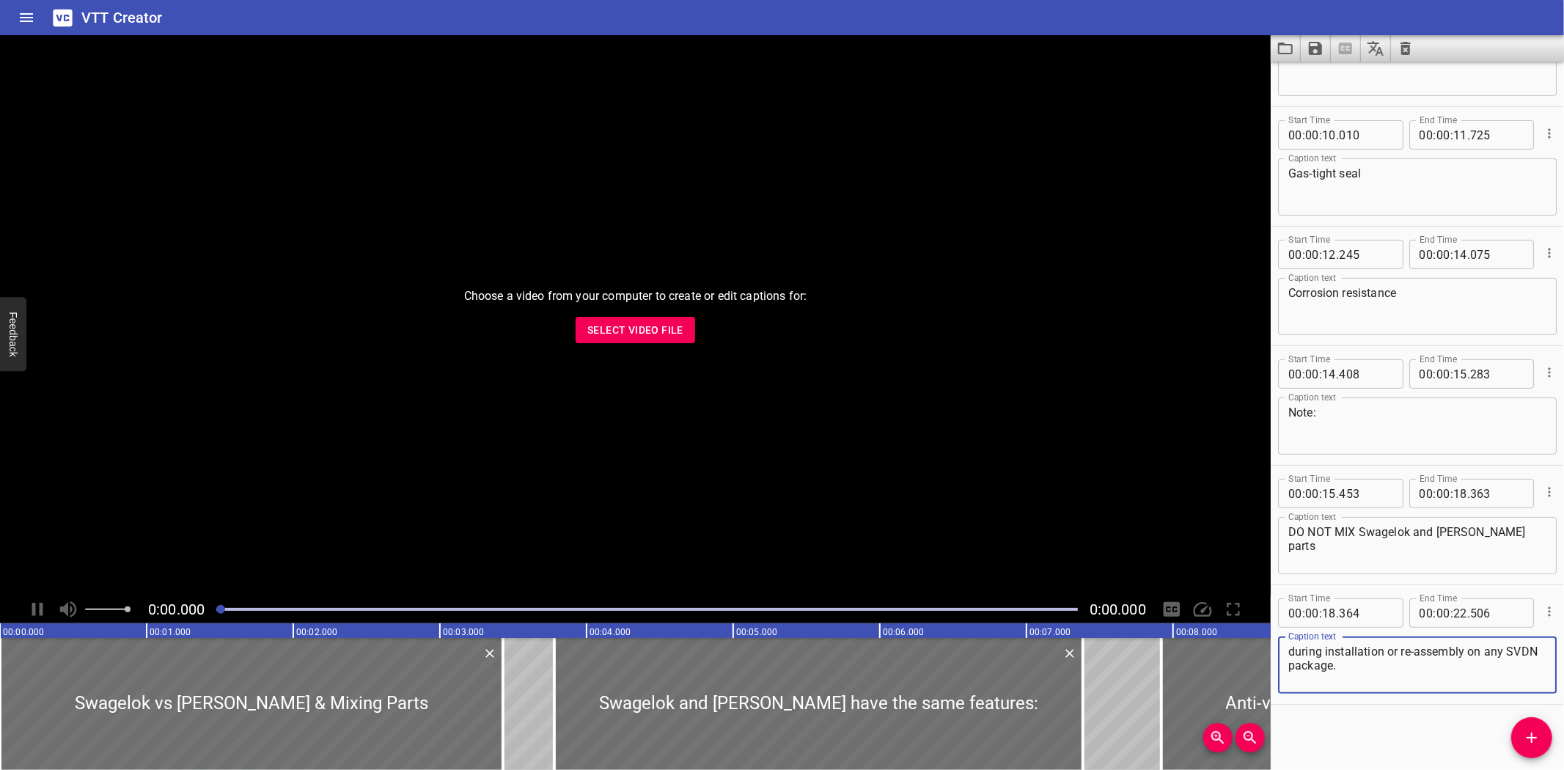
click at [635, 333] on span "Select Video File" at bounding box center [635, 330] width 96 height 18
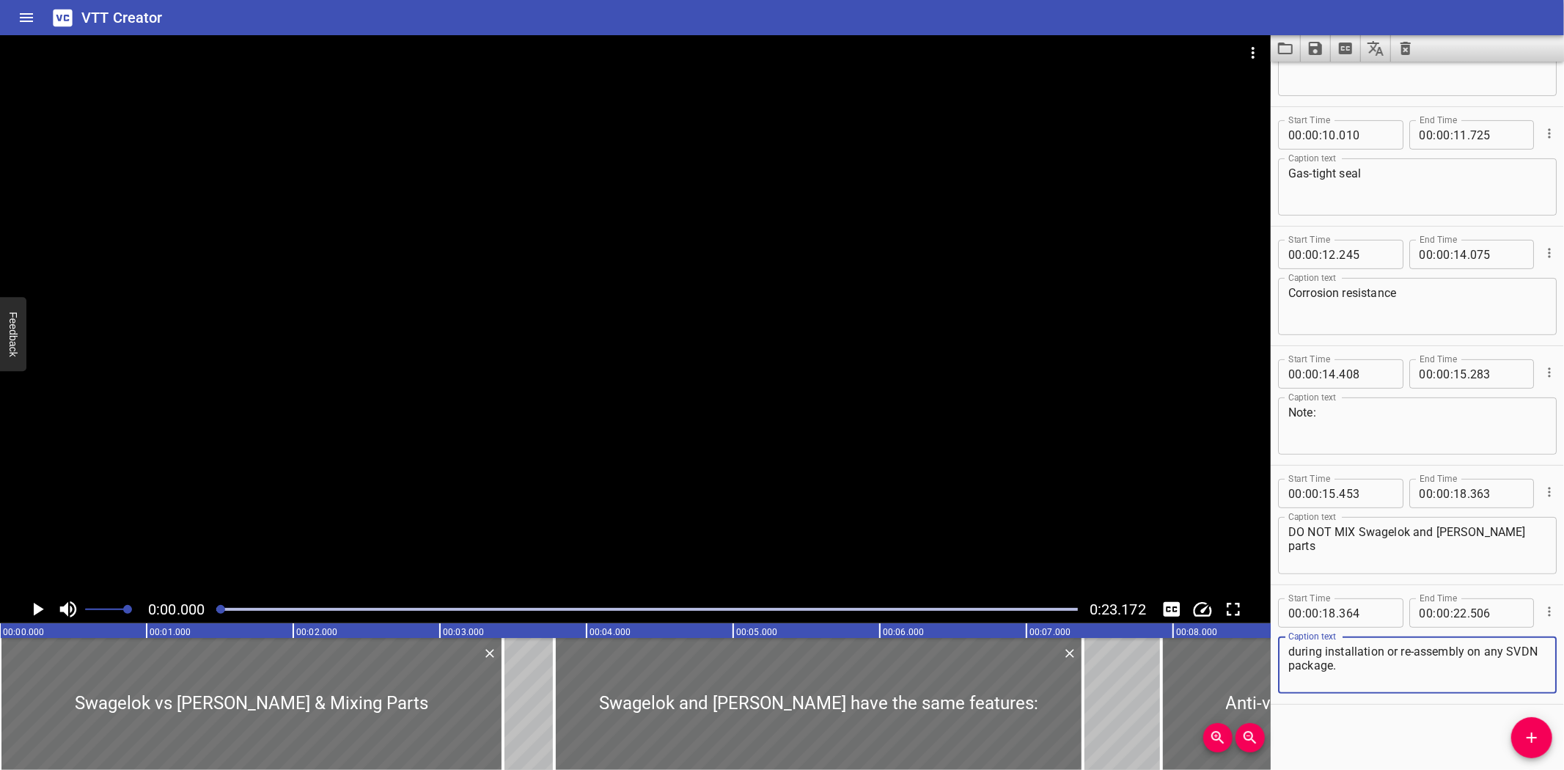
click at [1418, 655] on textarea "during installation or re-assembly on any SVDN package." at bounding box center [1417, 665] width 258 height 42
click at [1412, 654] on textarea "during installation or re-assembly on any SVDN package." at bounding box center [1417, 665] width 258 height 42
click at [1470, 649] on textarea "during installation or reassembly on any SVDN package." at bounding box center [1417, 665] width 258 height 42
type textarea "during installation or reassembly in any SVDN package."
click at [1022, 605] on div at bounding box center [646, 609] width 879 height 21
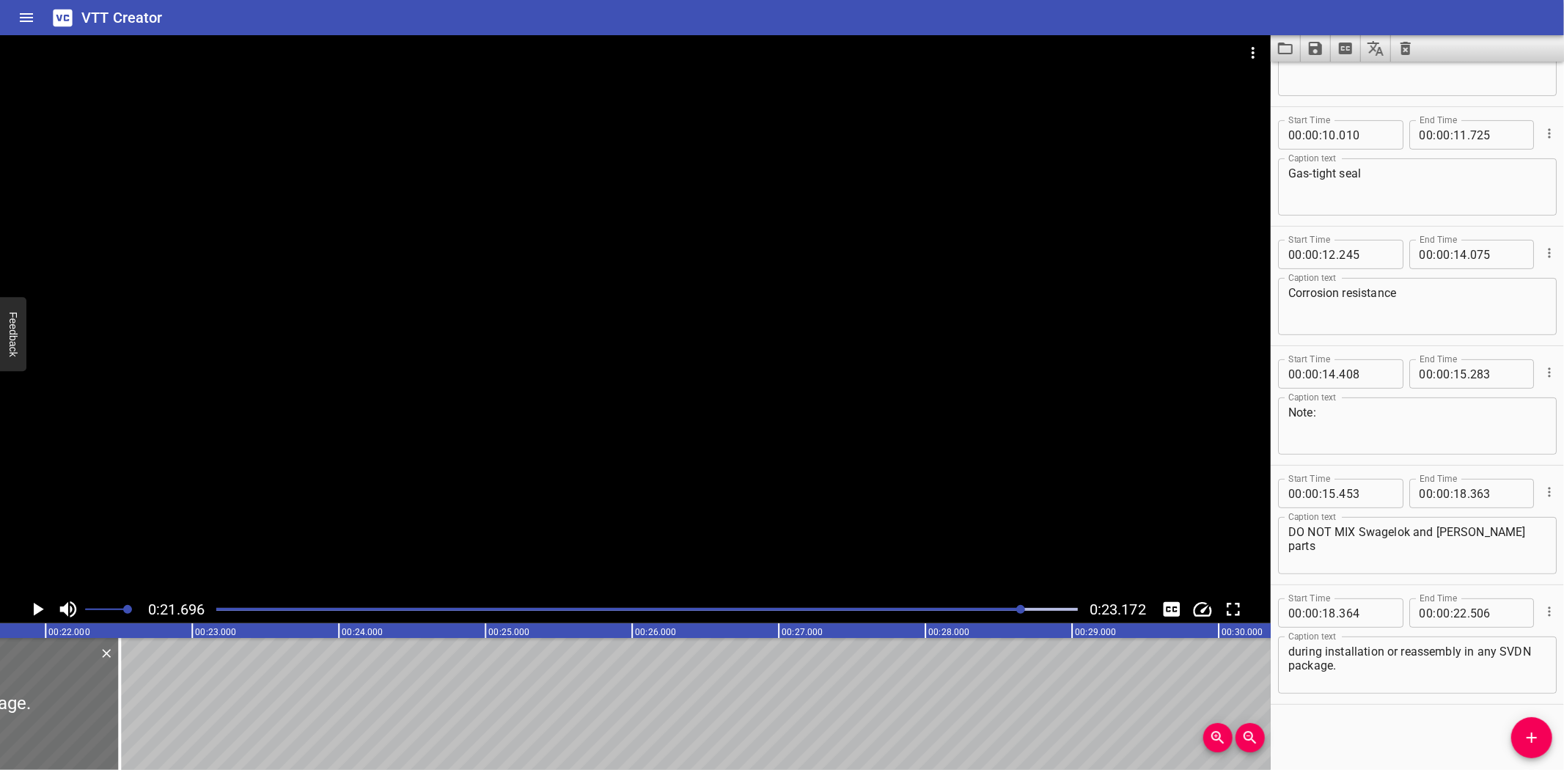
click at [983, 605] on div at bounding box center [646, 609] width 879 height 21
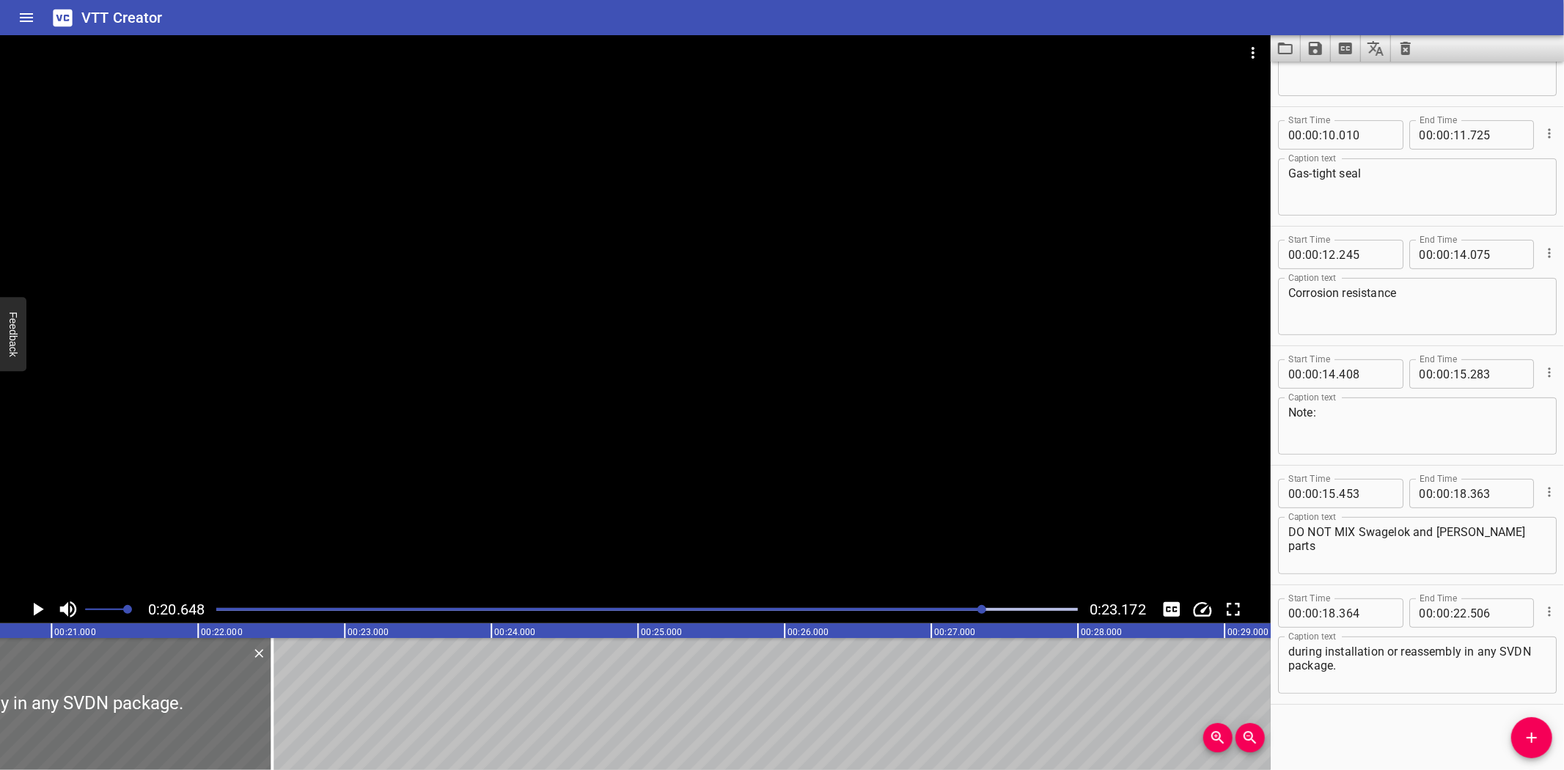
click at [970, 608] on div "Play progress" at bounding box center [552, 609] width 861 height 3
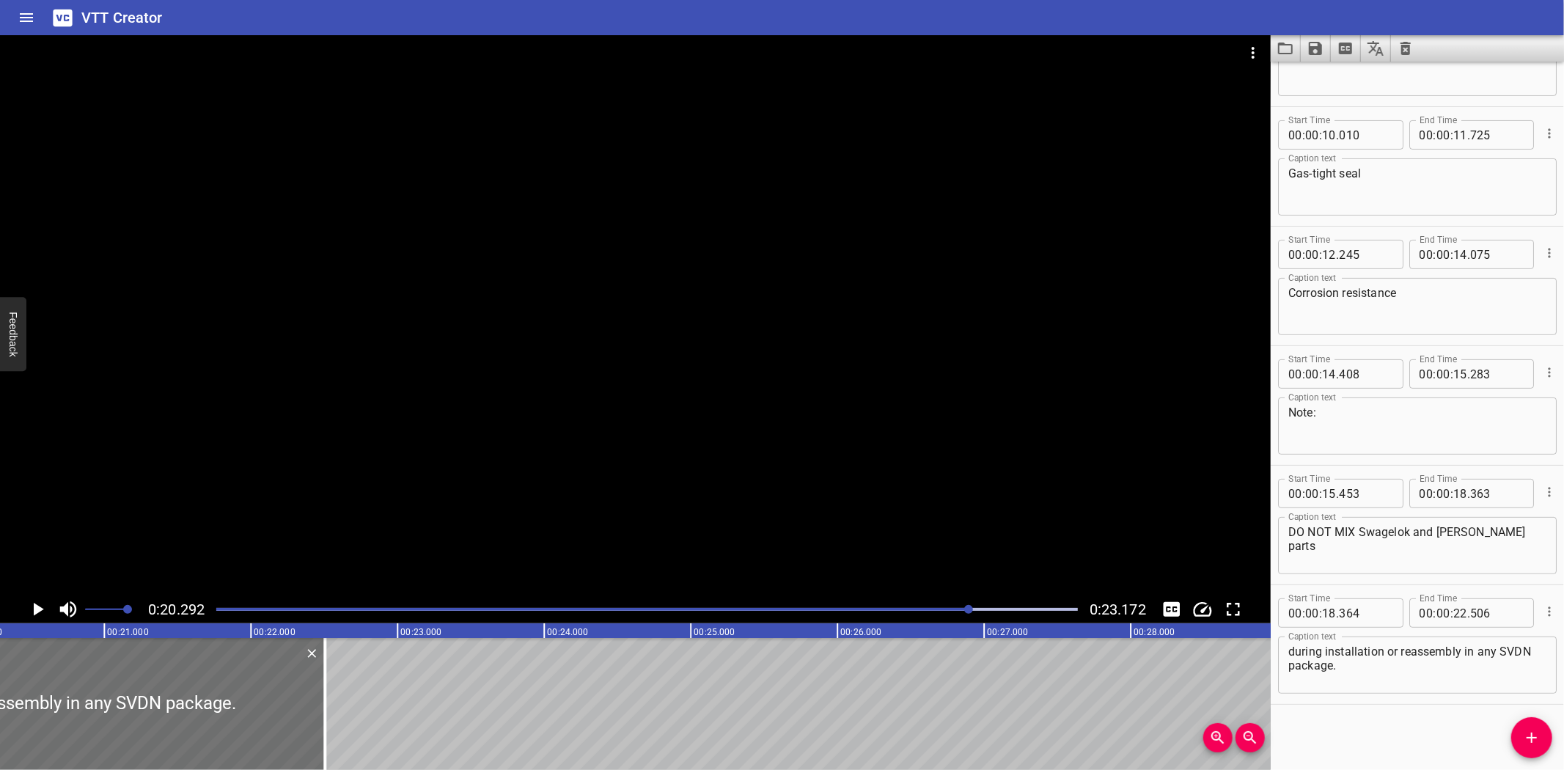
click at [959, 608] on div "Play progress" at bounding box center [539, 609] width 861 height 3
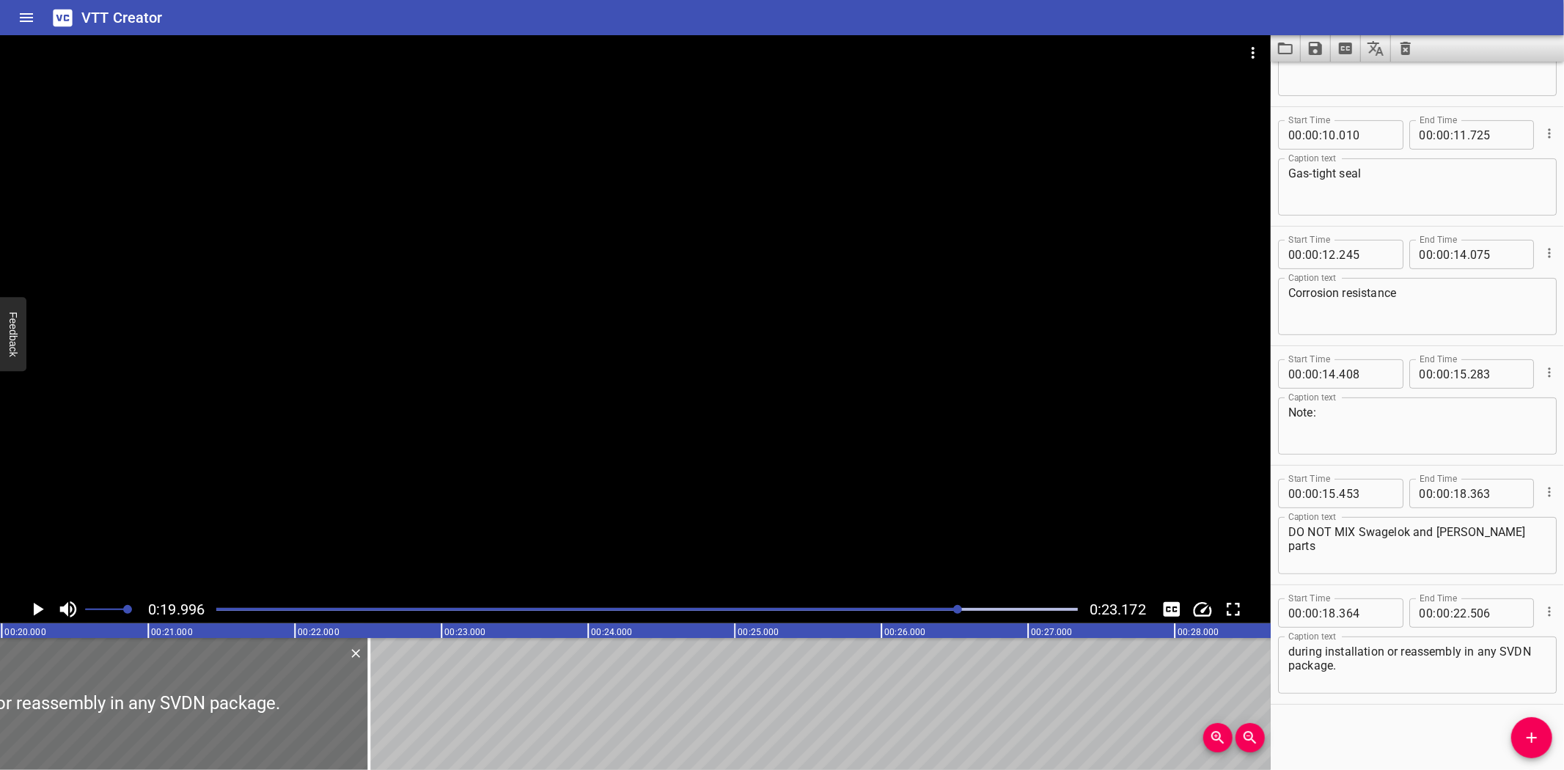
click at [947, 608] on div "Play progress" at bounding box center [528, 609] width 861 height 3
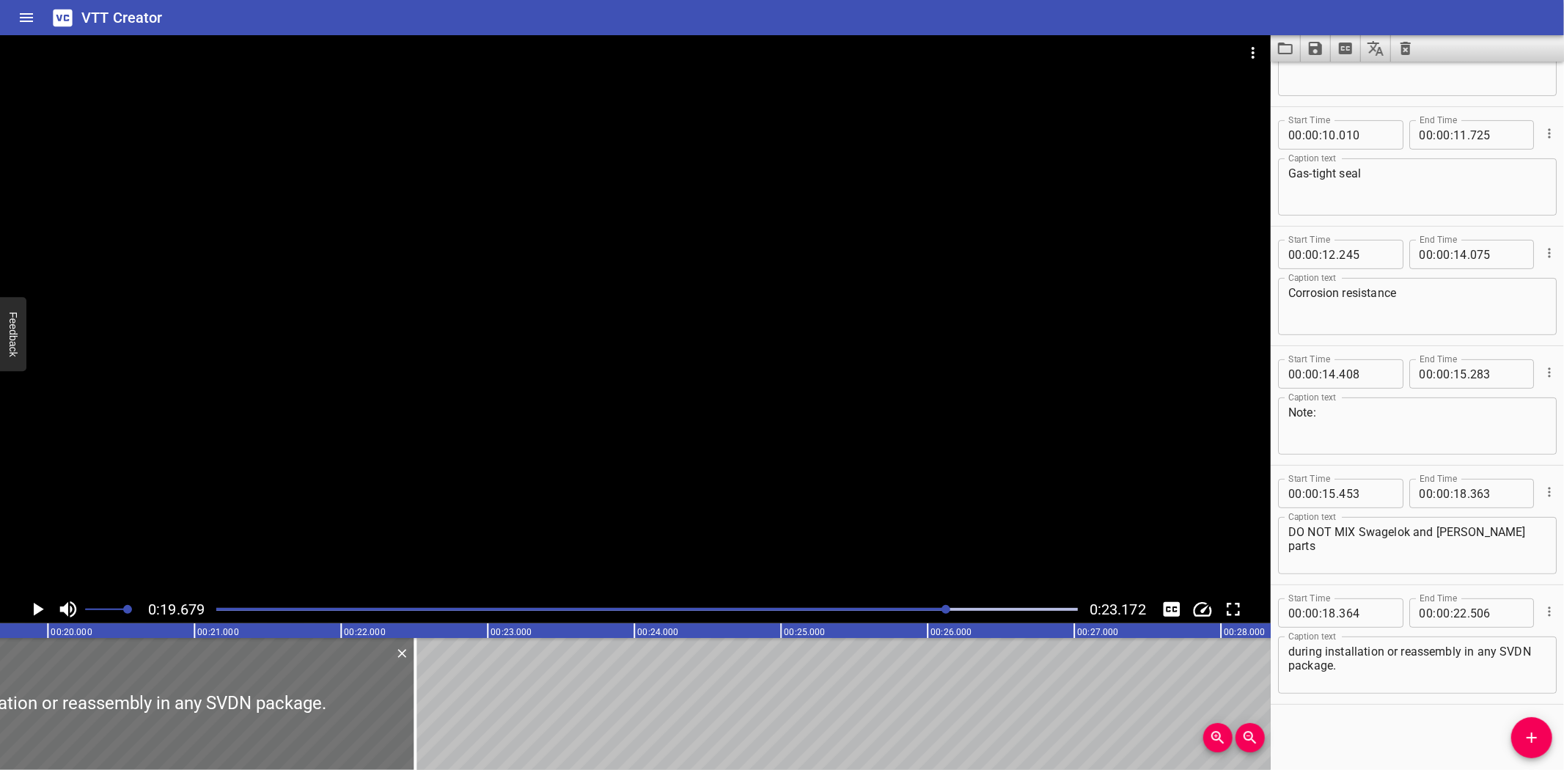
click at [888, 478] on div at bounding box center [635, 315] width 1270 height 560
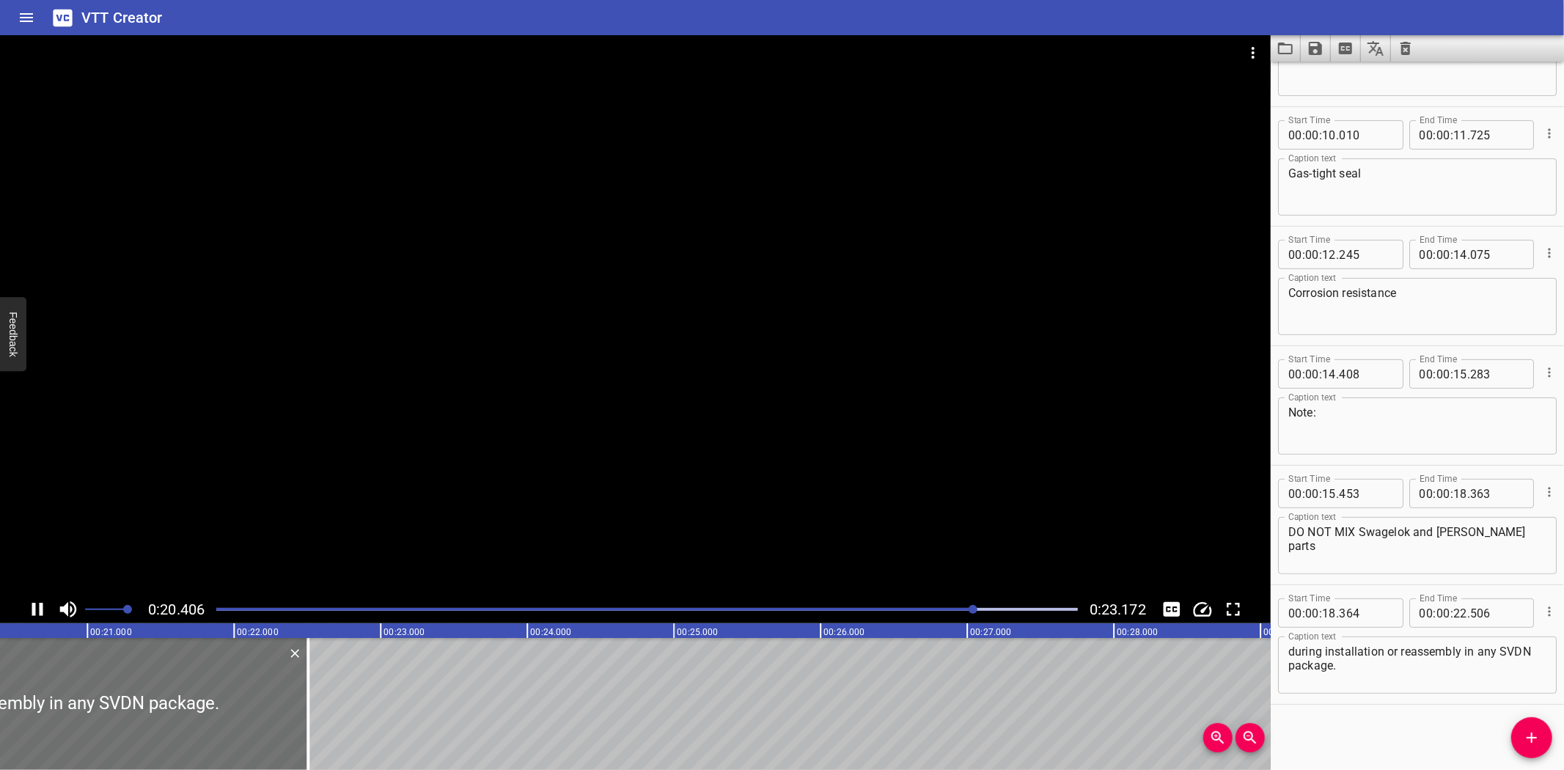
click at [910, 612] on div at bounding box center [646, 609] width 879 height 21
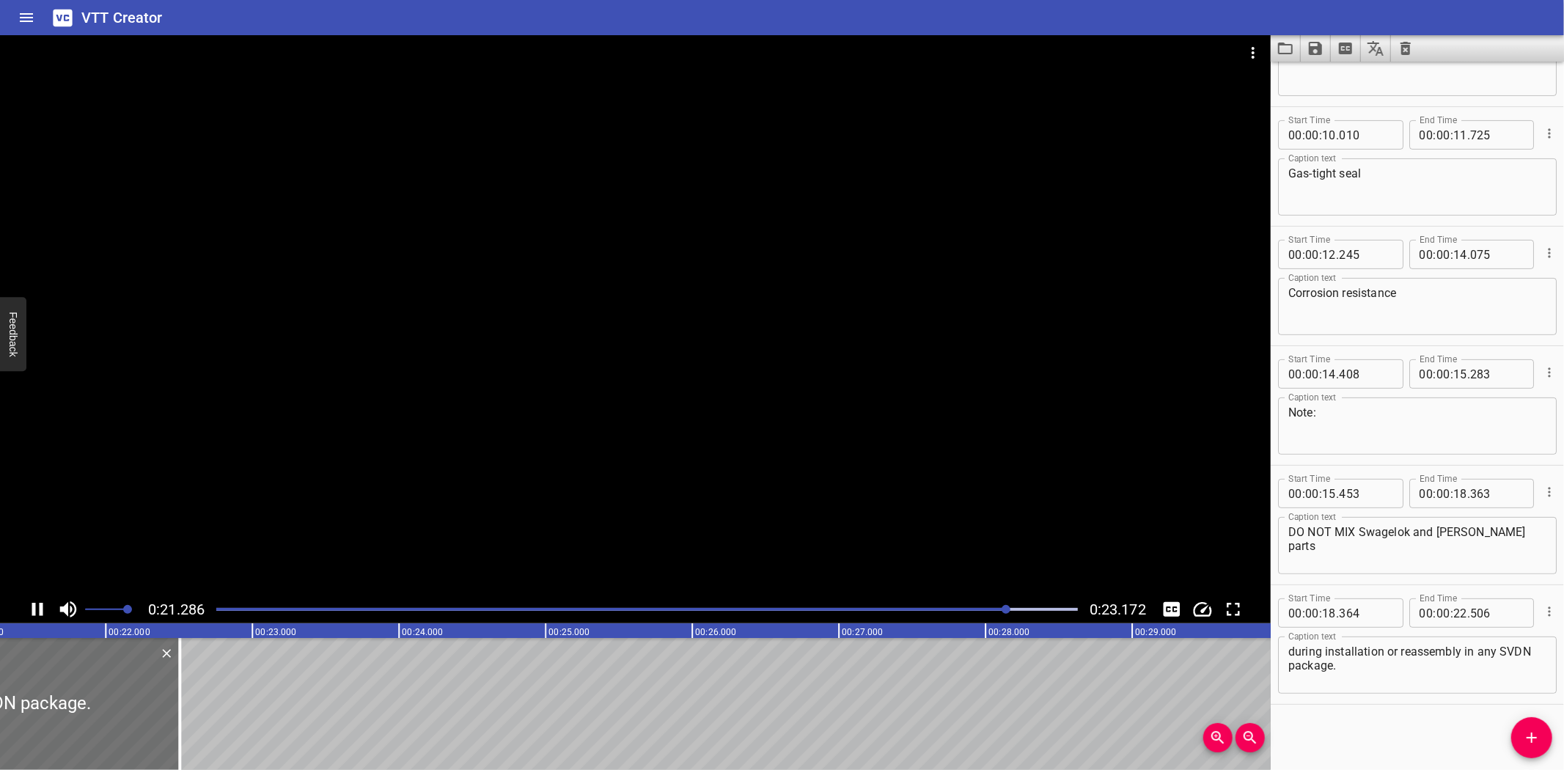
click at [943, 611] on div at bounding box center [646, 609] width 879 height 21
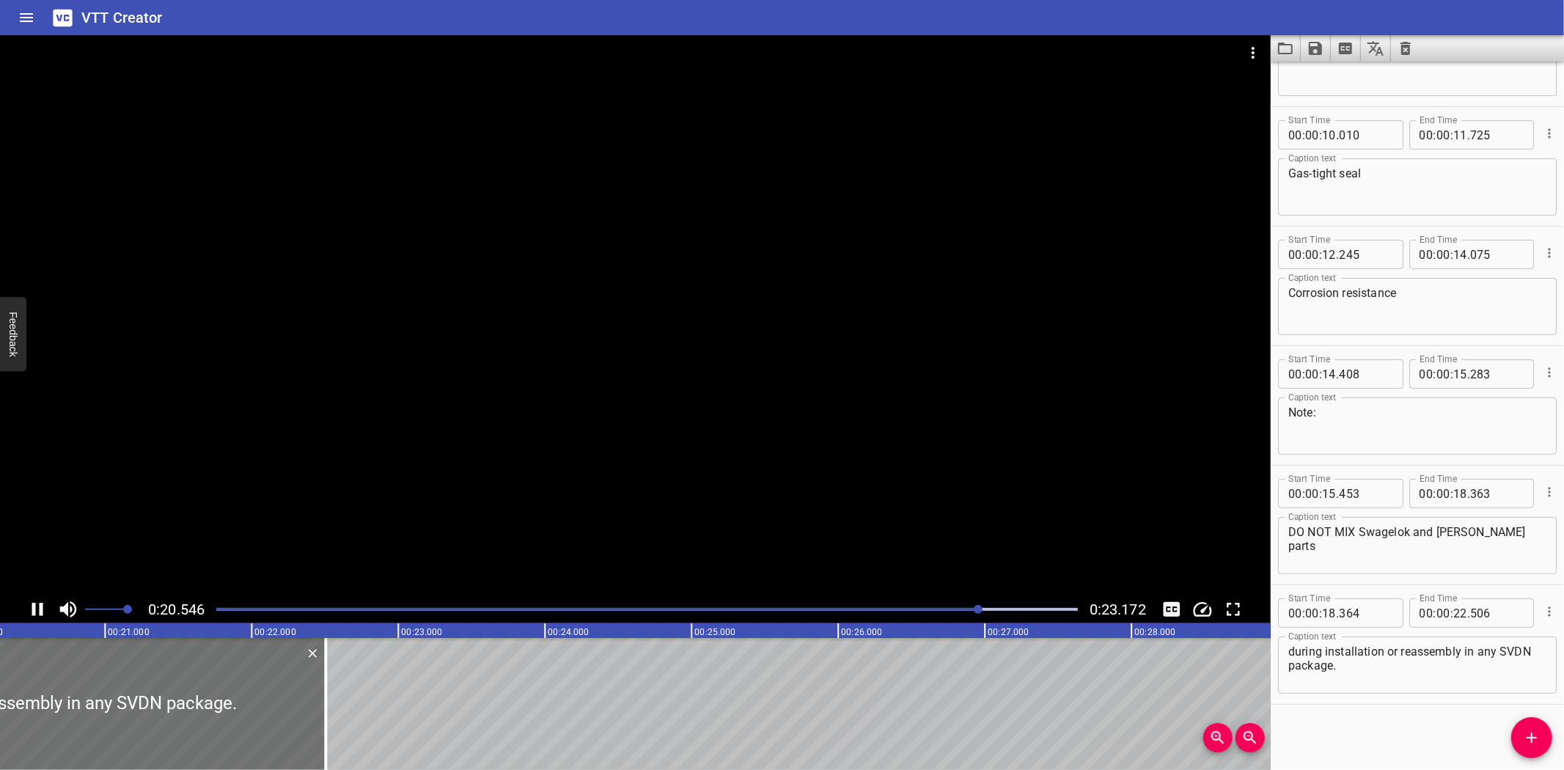
click at [885, 362] on div at bounding box center [635, 315] width 1270 height 560
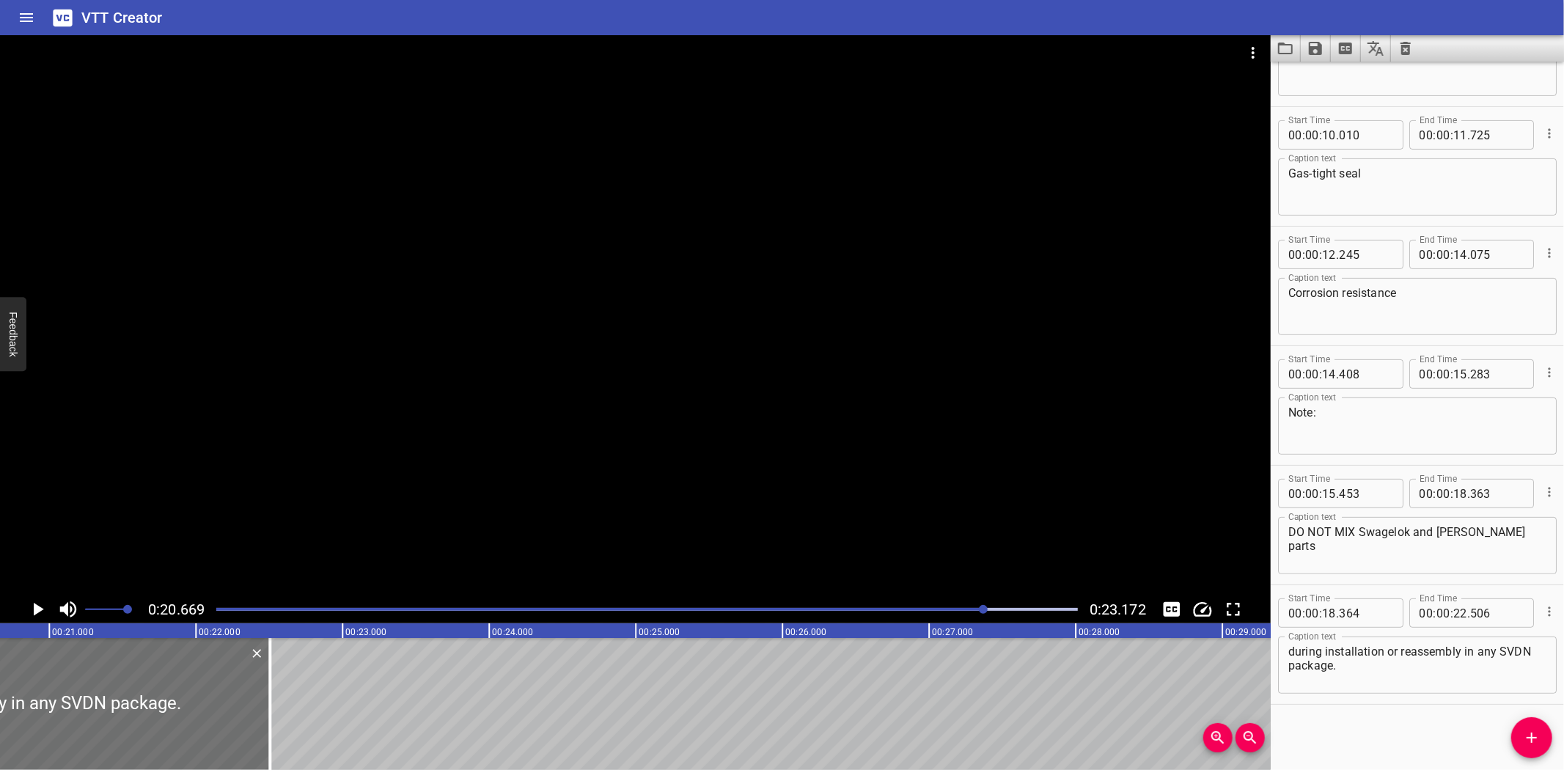
drag, startPoint x: 229, startPoint y: 18, endPoint x: 276, endPoint y: 19, distance: 46.2
click at [229, 18] on div "VTT Creator" at bounding box center [782, 17] width 1564 height 35
click at [1316, 54] on icon "Save captions to file" at bounding box center [1314, 48] width 13 height 13
click at [1318, 66] on ul "Save to VTT file Save to SRT file" at bounding box center [1354, 94] width 108 height 65
click at [1319, 74] on li "Save to VTT file" at bounding box center [1354, 80] width 108 height 26
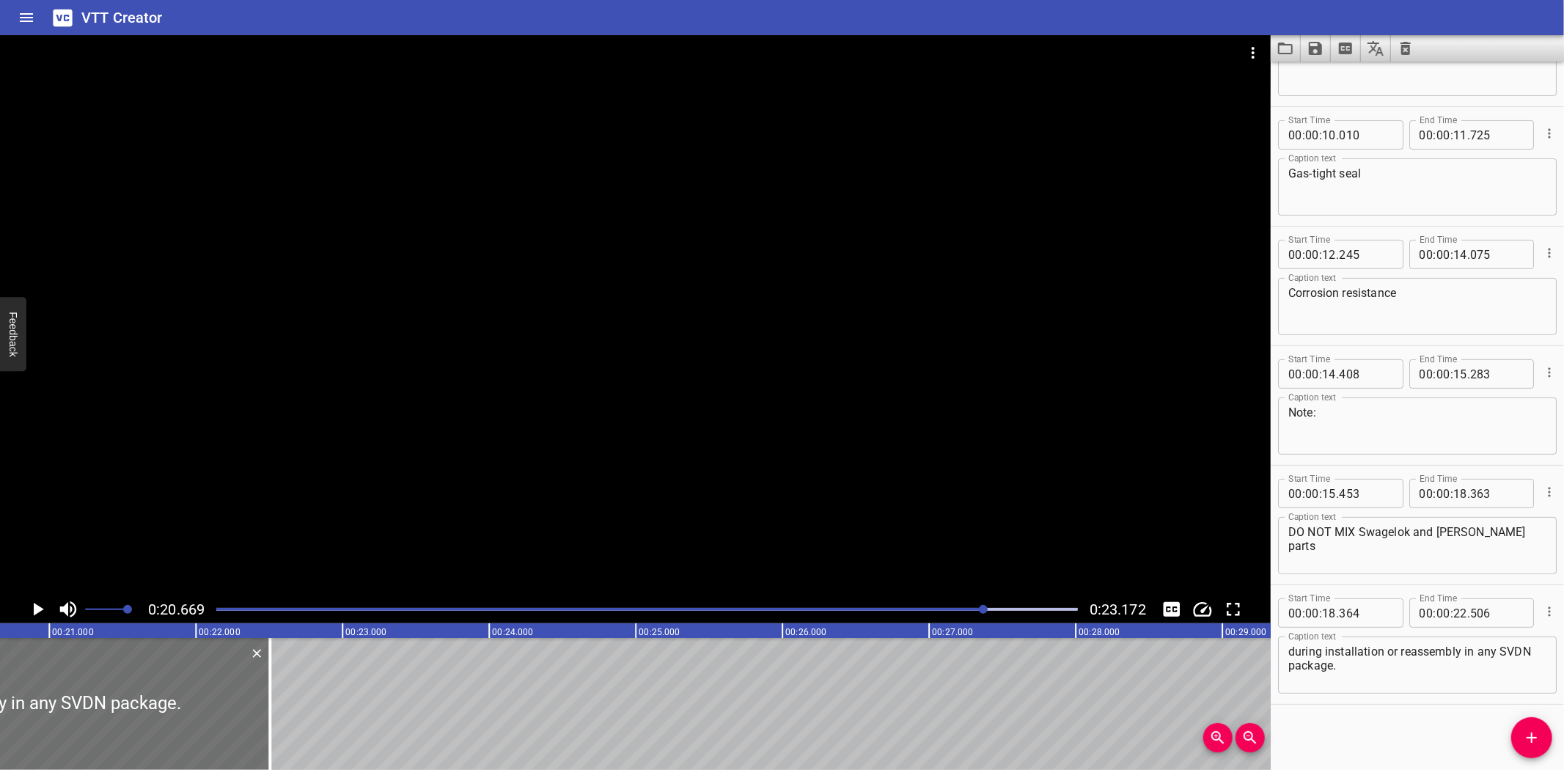
click at [1484, 19] on div "VTT Creator" at bounding box center [782, 17] width 1564 height 35
click at [1289, 41] on icon "Load captions from file" at bounding box center [1285, 49] width 18 height 18
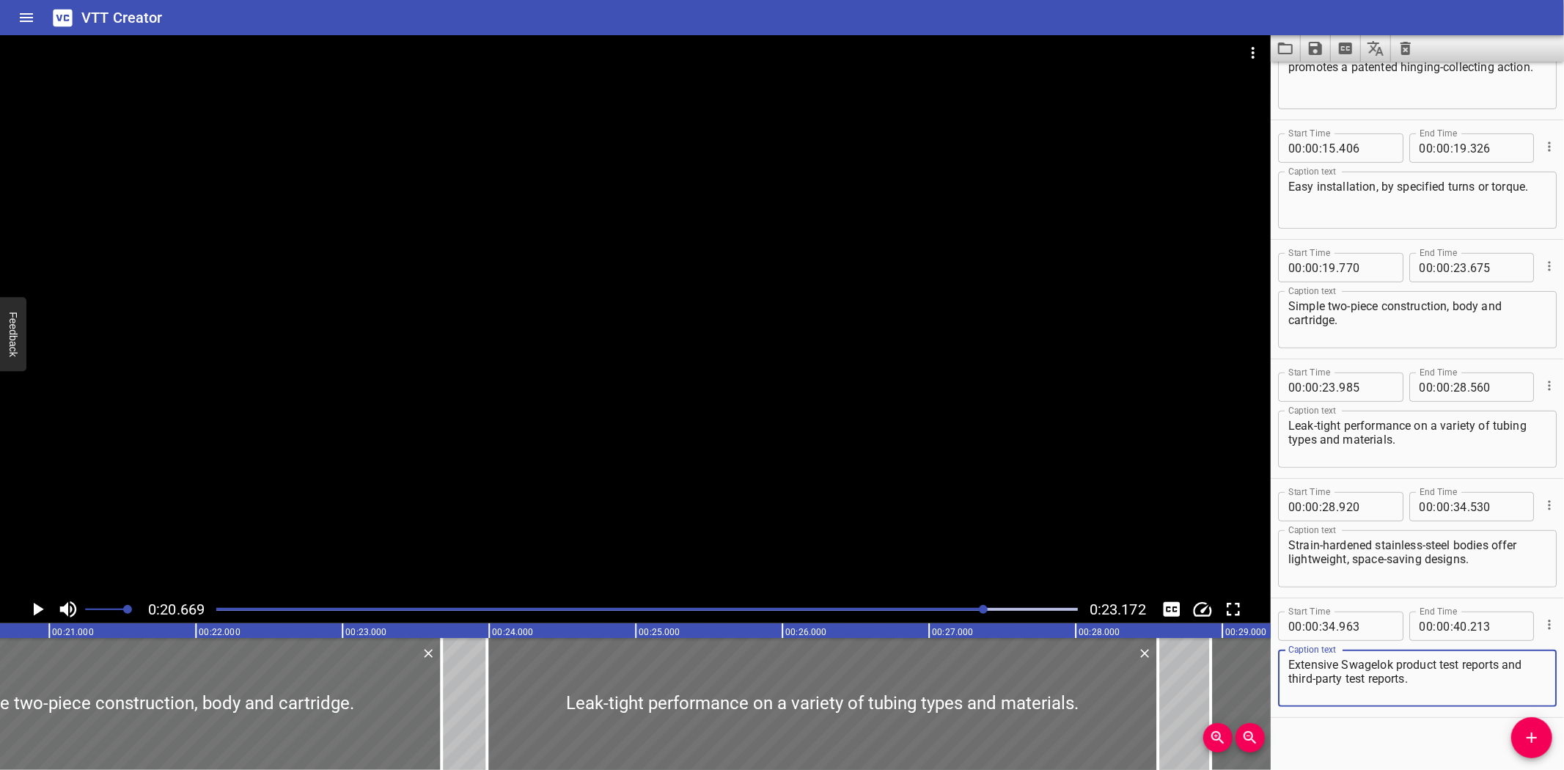
scroll to position [435, 0]
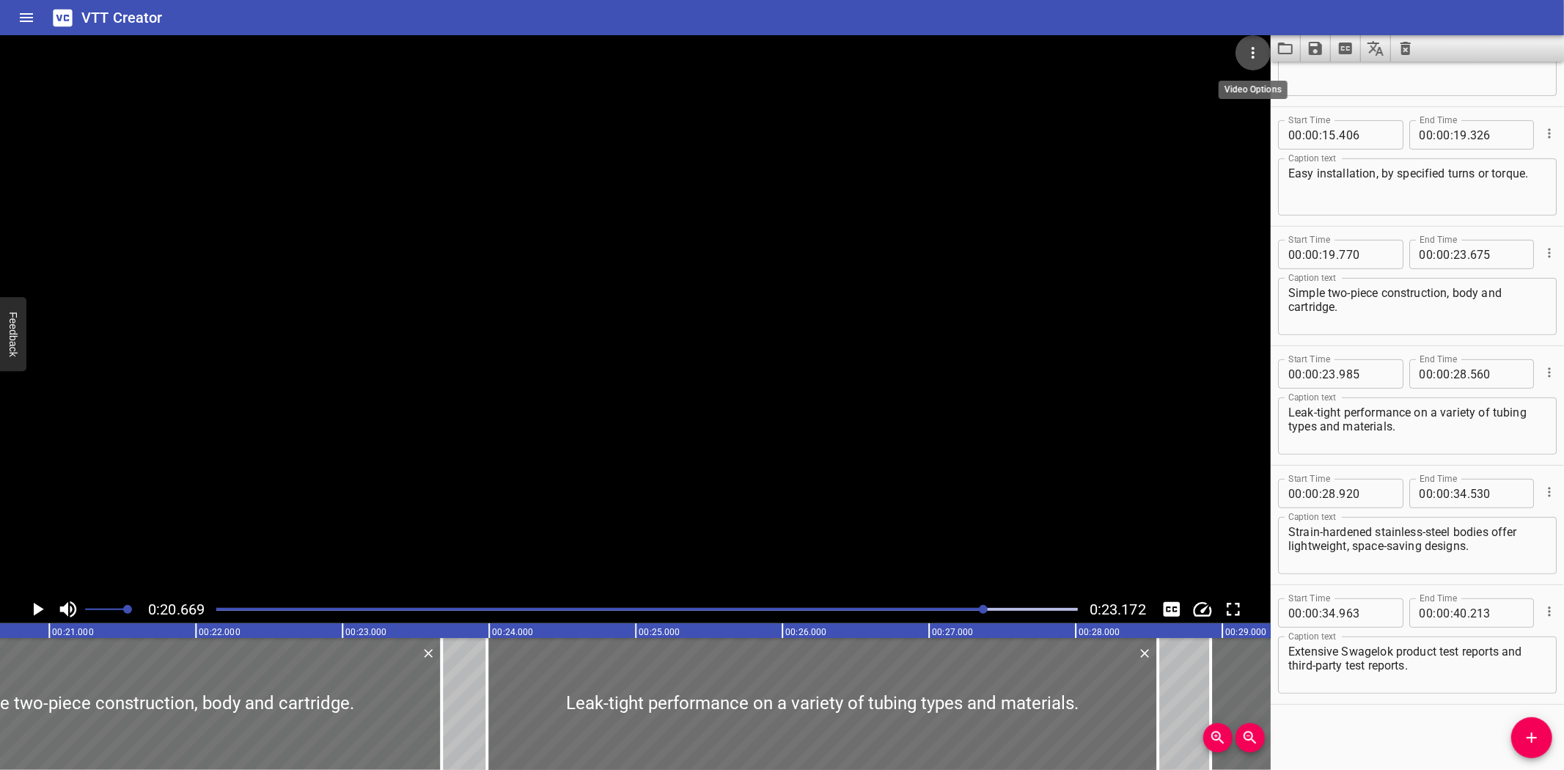
click at [1253, 48] on icon "Video Options" at bounding box center [1252, 53] width 3 height 12
click at [1261, 56] on li "Select New Video File..." at bounding box center [1308, 54] width 146 height 26
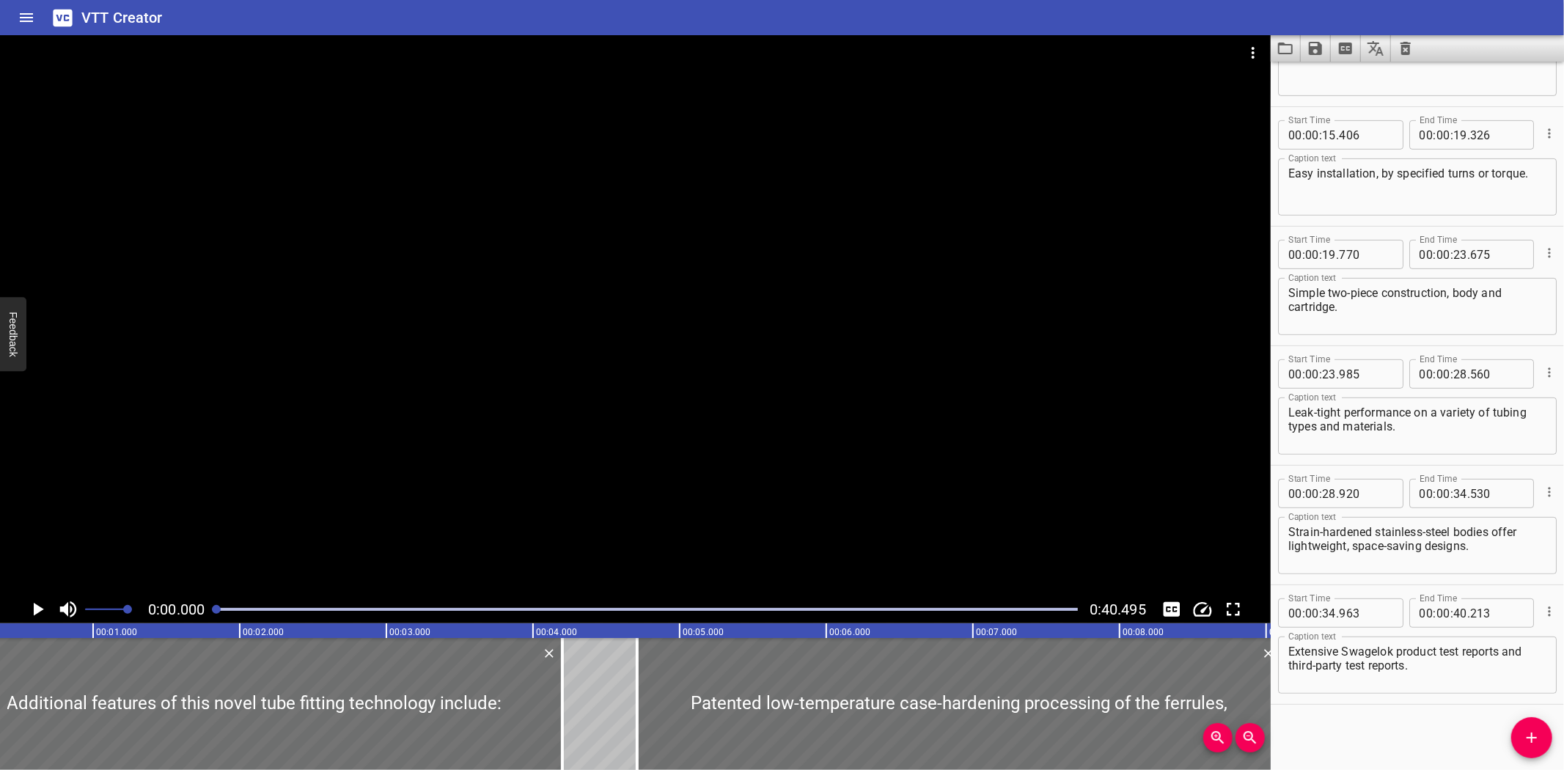
scroll to position [0, 0]
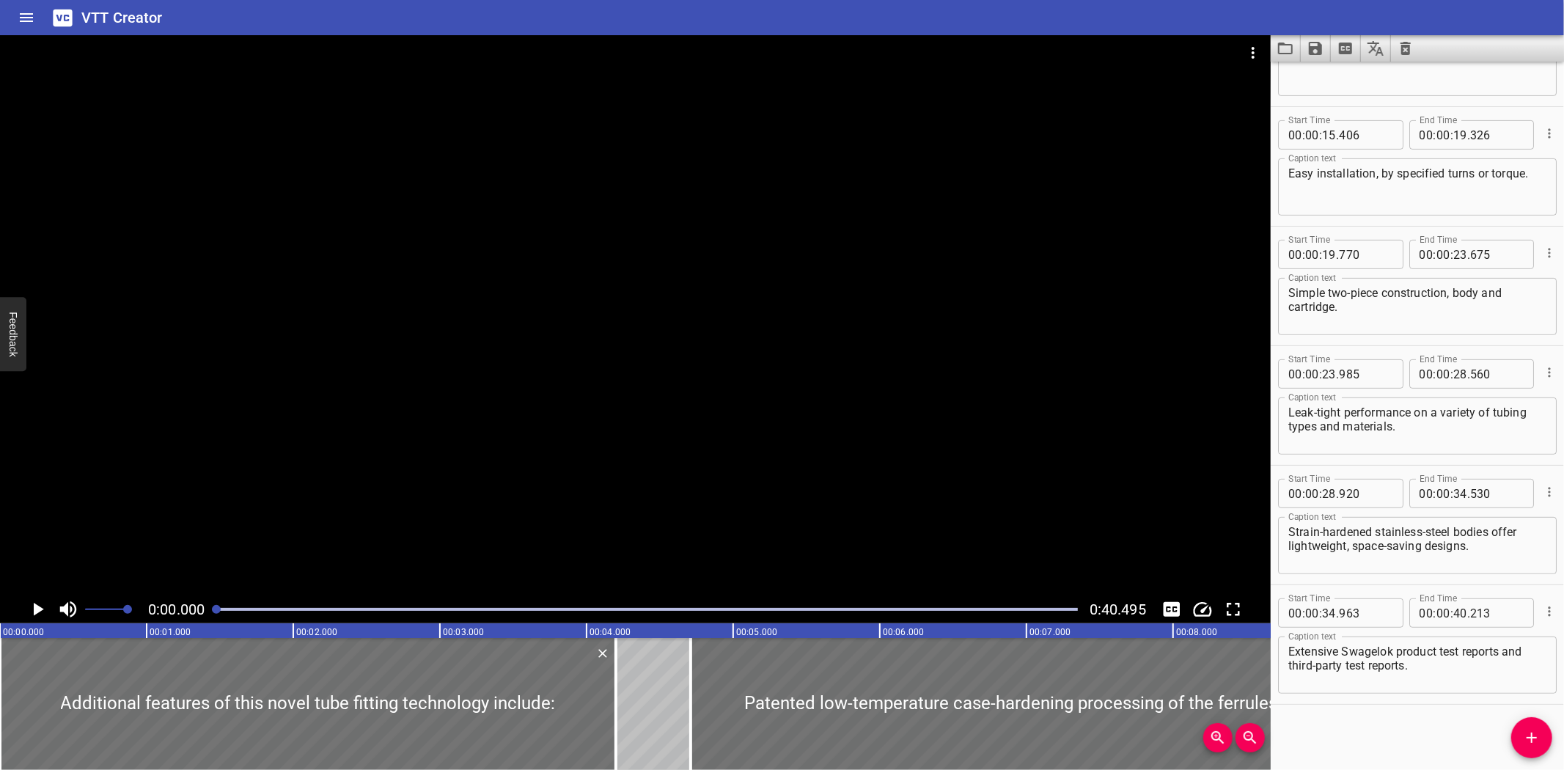
drag, startPoint x: 710, startPoint y: 170, endPoint x: 1288, endPoint y: 313, distance: 595.7
drag, startPoint x: 1288, startPoint y: 313, endPoint x: 1555, endPoint y: 350, distance: 269.4
click at [1555, 352] on div "Start Time 00 : 00 : 00 . 000 Start Time End Time 00 : 00 : 04 . 200 End Time C…" at bounding box center [1416, 416] width 293 height 708
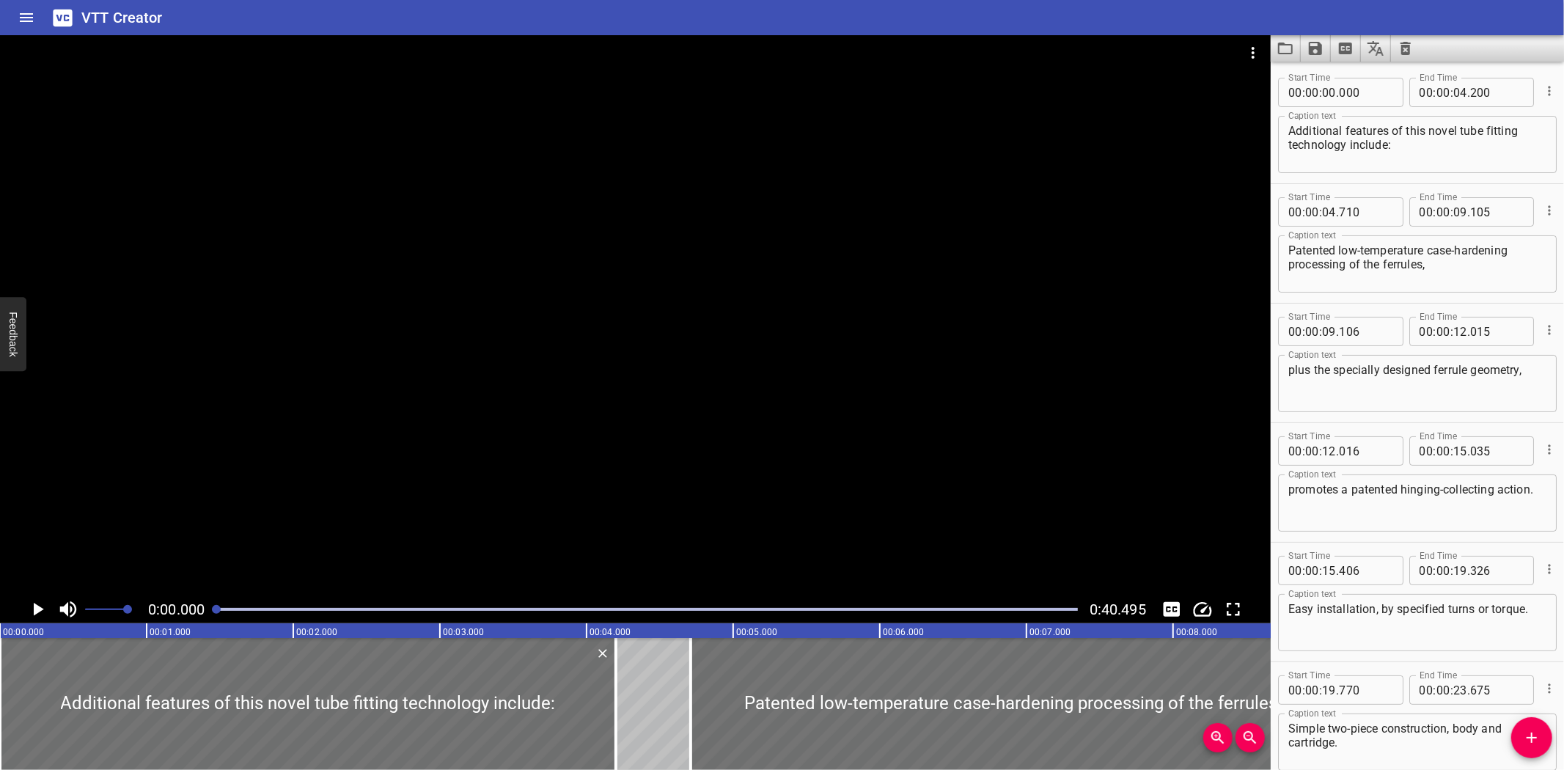
click at [167, 10] on div "VTT Creator" at bounding box center [782, 17] width 1564 height 35
click at [1331, 43] on button "Extract captions from video" at bounding box center [1345, 48] width 30 height 26
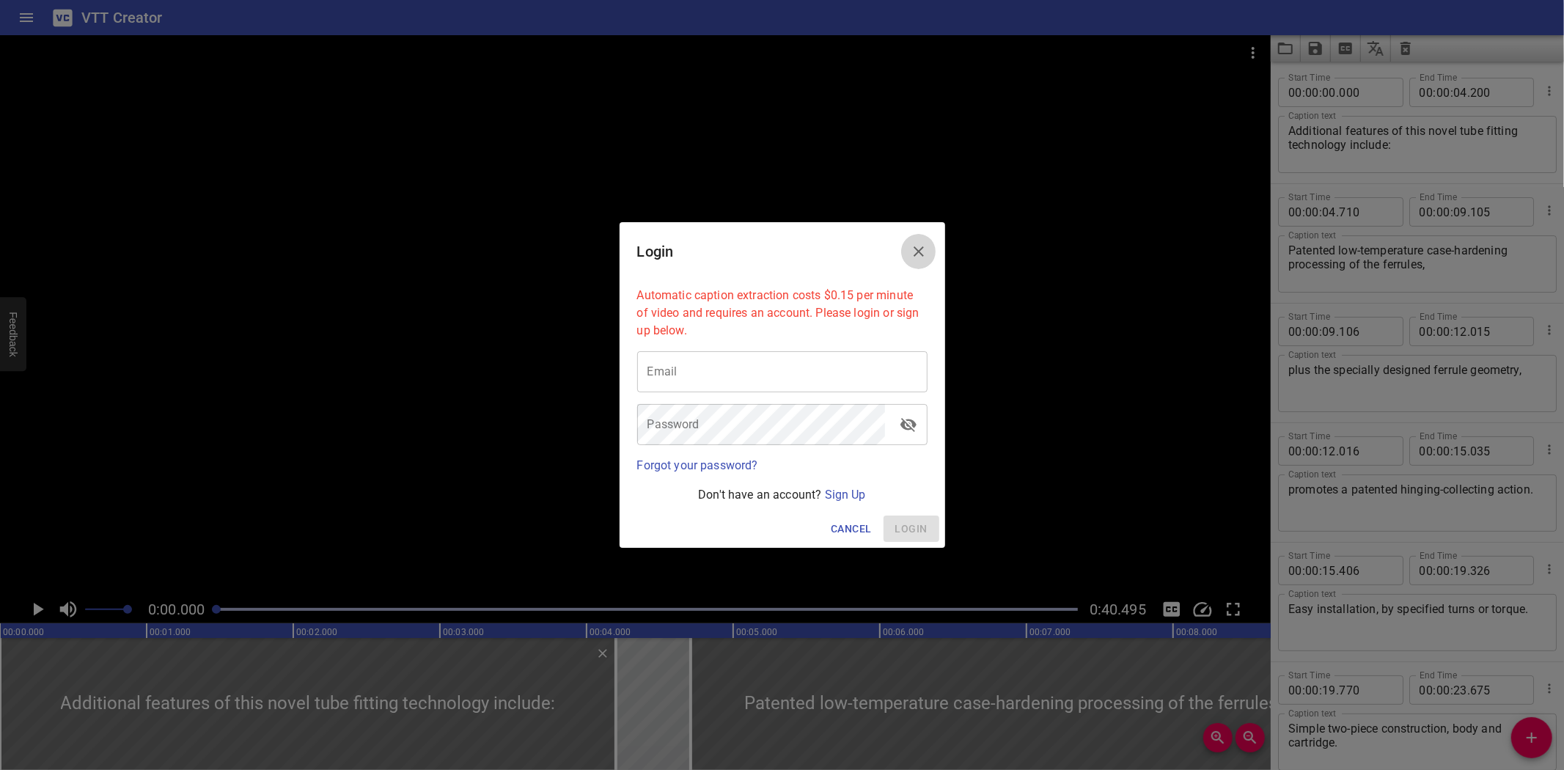
click at [913, 251] on icon "Close" at bounding box center [919, 252] width 18 height 18
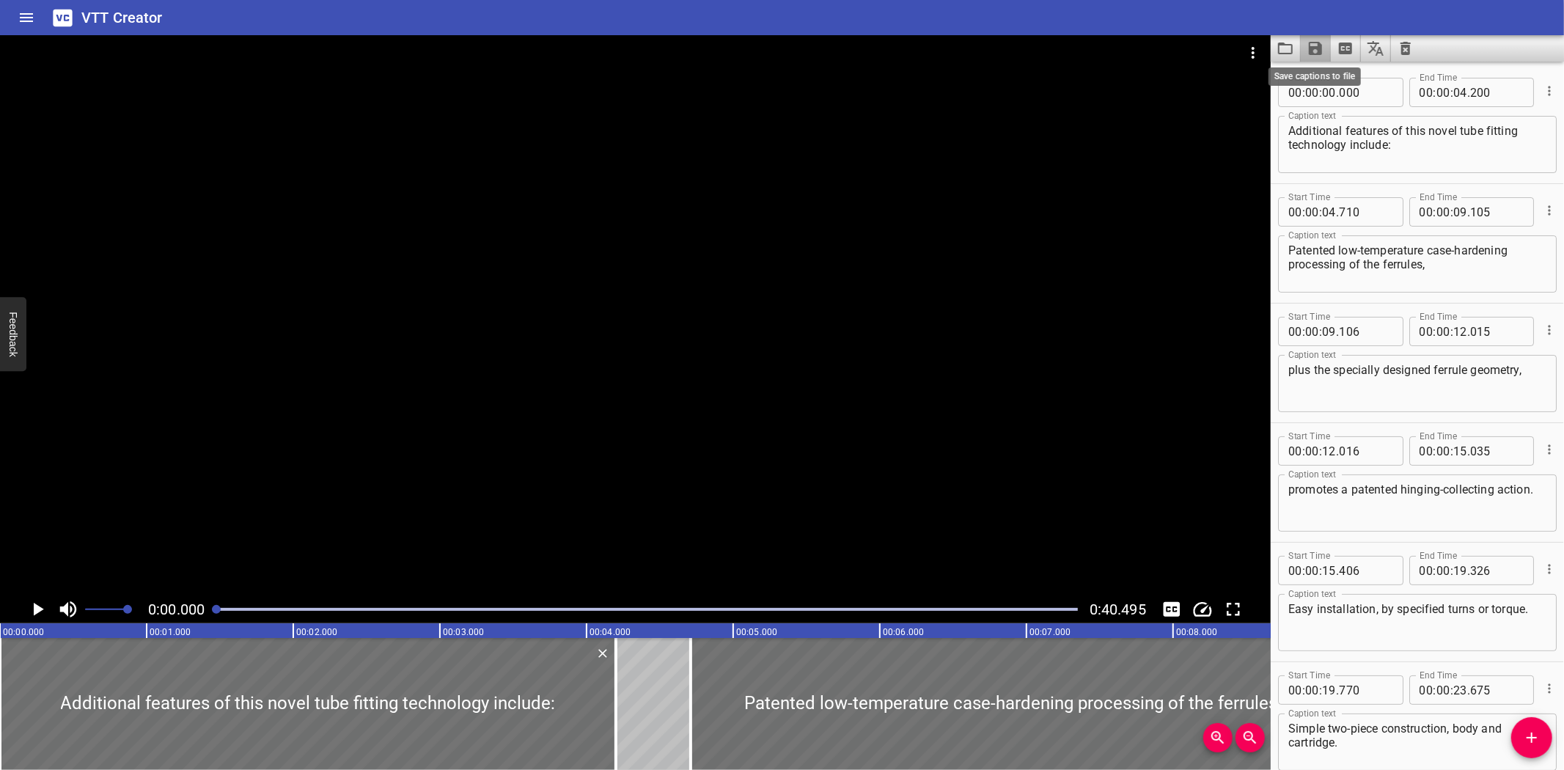
click at [1316, 48] on icon "Save captions to file" at bounding box center [1314, 48] width 13 height 13
click at [1318, 73] on li "Save to VTT file" at bounding box center [1354, 80] width 108 height 26
click at [255, 25] on div "VTT Creator" at bounding box center [782, 17] width 1564 height 35
click at [265, 12] on div "VTT Creator" at bounding box center [782, 17] width 1564 height 35
click at [1290, 45] on icon "Load captions from file" at bounding box center [1285, 49] width 15 height 12
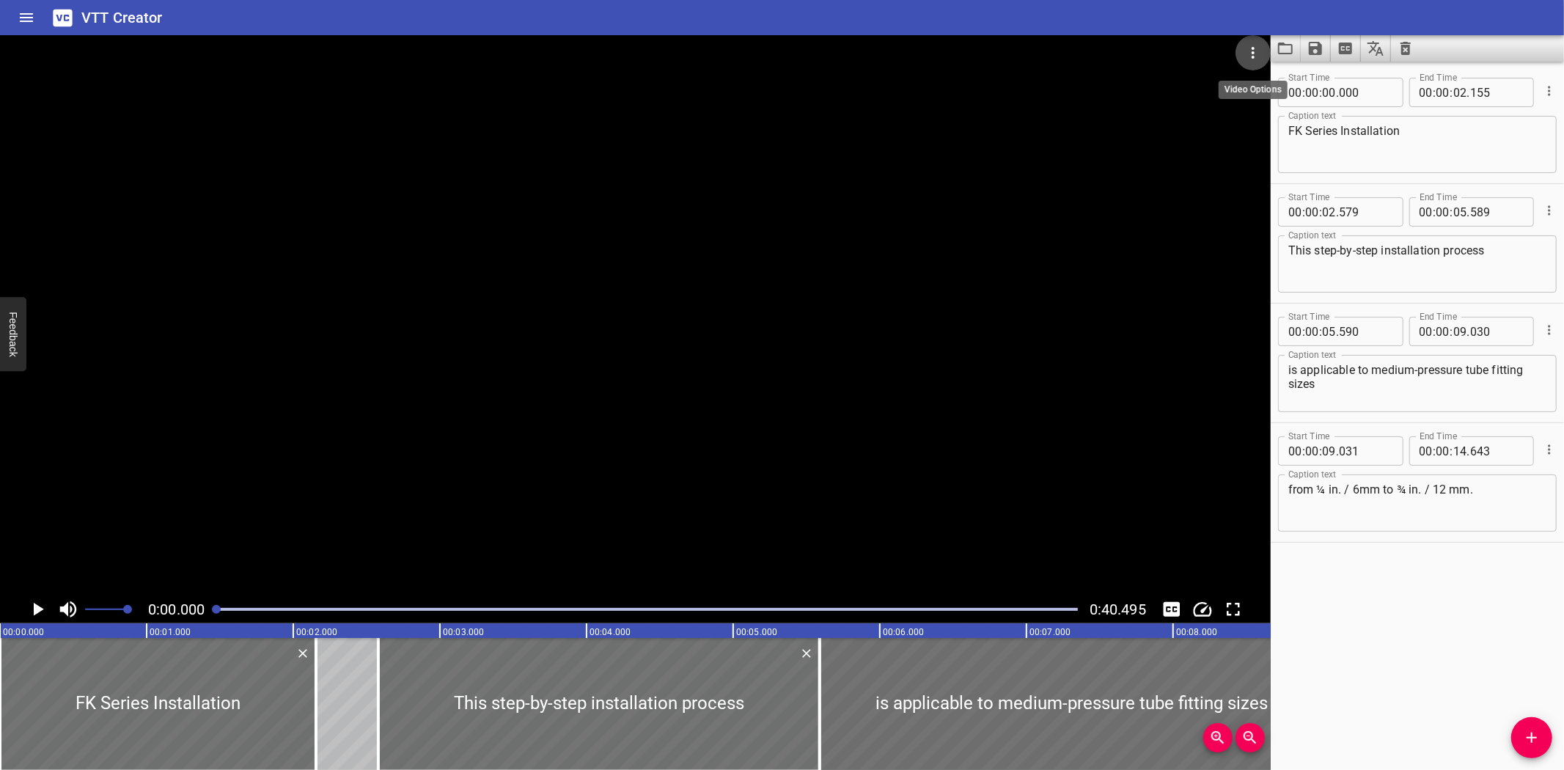
click at [1264, 48] on button "Video Options" at bounding box center [1252, 52] width 35 height 35
click at [1257, 62] on li "Select New Video File..." at bounding box center [1308, 54] width 146 height 26
drag, startPoint x: 228, startPoint y: 262, endPoint x: 1399, endPoint y: 639, distance: 1229.8
click at [1399, 639] on div "Start Time 00 : 00 : 00 . 000 Start Time End Time 00 : 00 : 02 . 155 End Time C…" at bounding box center [1416, 416] width 293 height 708
click at [210, 5] on div "VTT Creator" at bounding box center [782, 17] width 1564 height 35
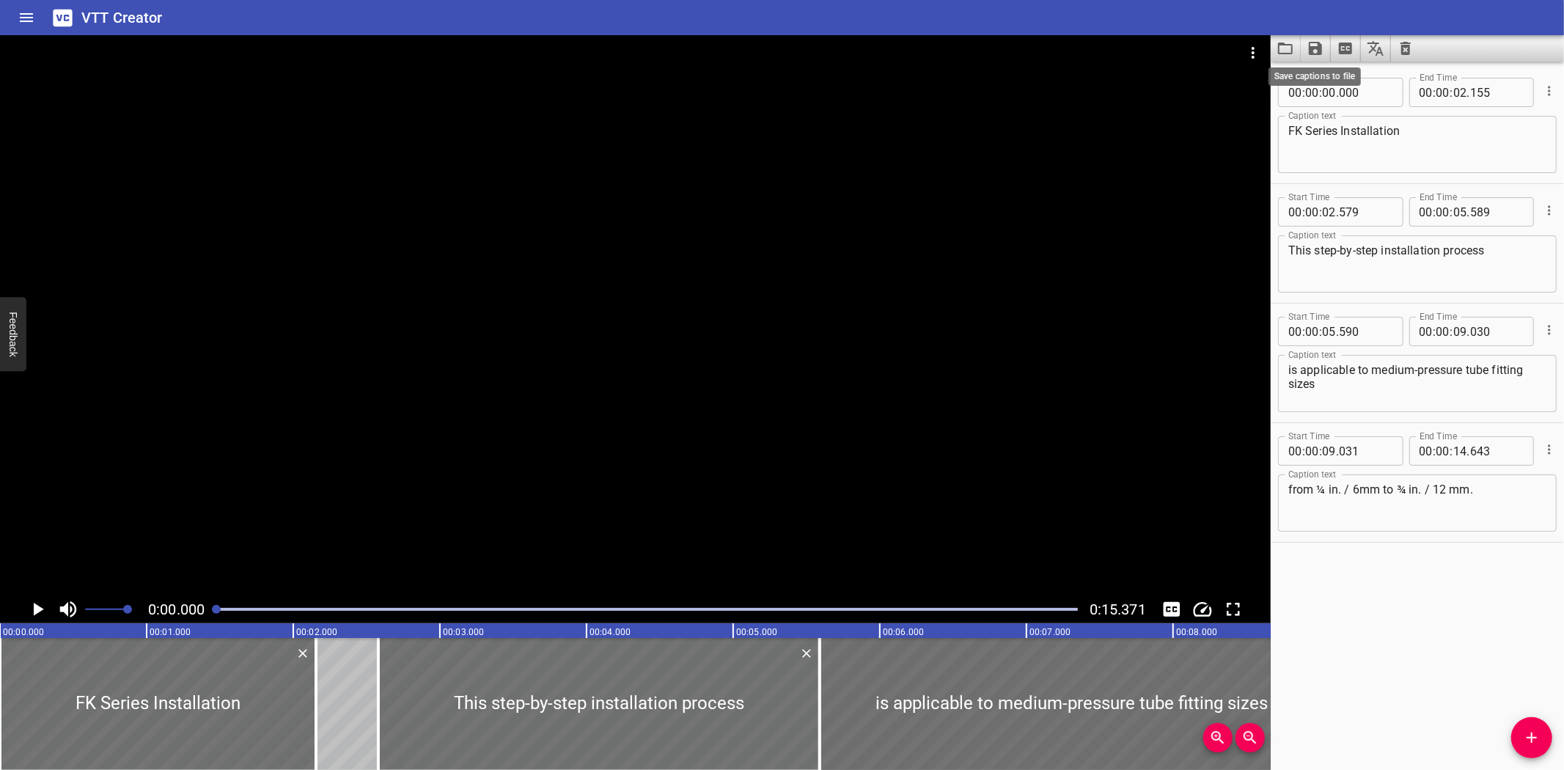
click at [1321, 54] on icon "Save captions to file" at bounding box center [1314, 48] width 13 height 13
click at [1336, 74] on li "Save to VTT file" at bounding box center [1354, 80] width 108 height 26
click at [1294, 45] on button "Load captions from file" at bounding box center [1285, 48] width 30 height 26
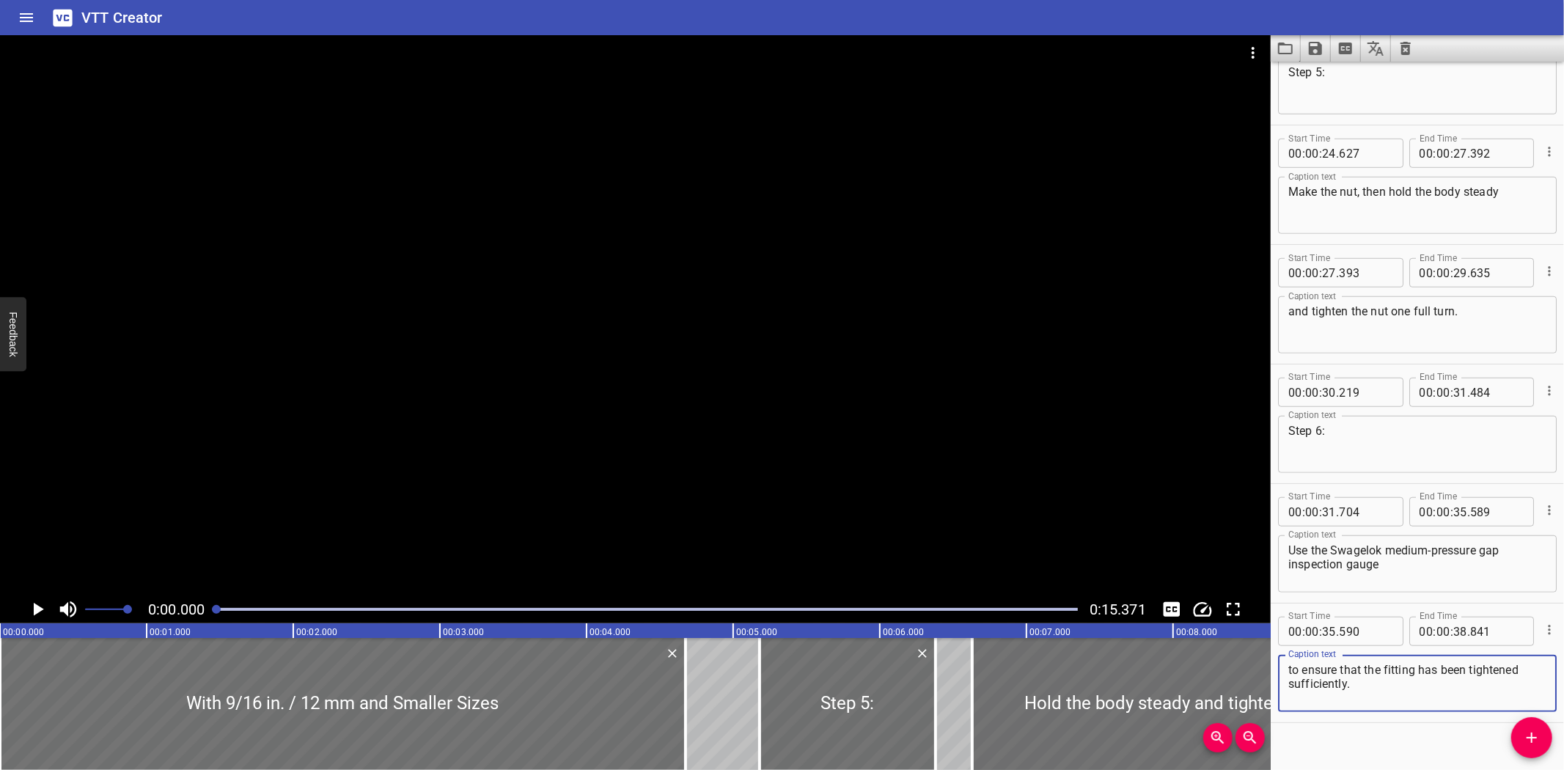
scroll to position [913, 0]
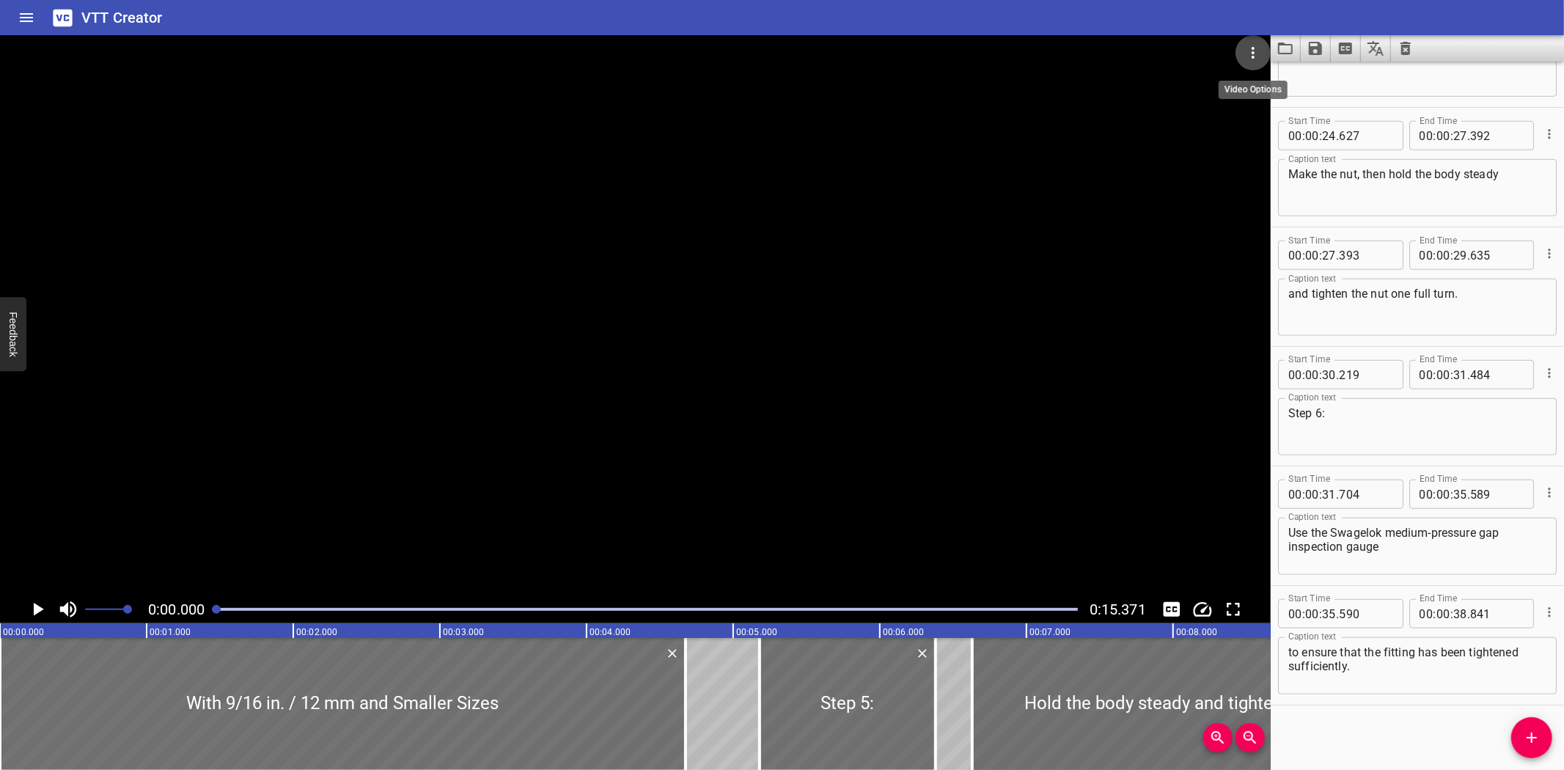
click at [1250, 49] on icon "Video Options" at bounding box center [1253, 53] width 18 height 18
click at [1256, 53] on li "Select New Video File..." at bounding box center [1308, 54] width 146 height 26
click at [1318, 54] on icon "Save captions to file" at bounding box center [1314, 48] width 13 height 13
click at [1324, 78] on li "Save to VTT file" at bounding box center [1354, 80] width 108 height 26
drag, startPoint x: 1259, startPoint y: 17, endPoint x: 1267, endPoint y: 23, distance: 9.9
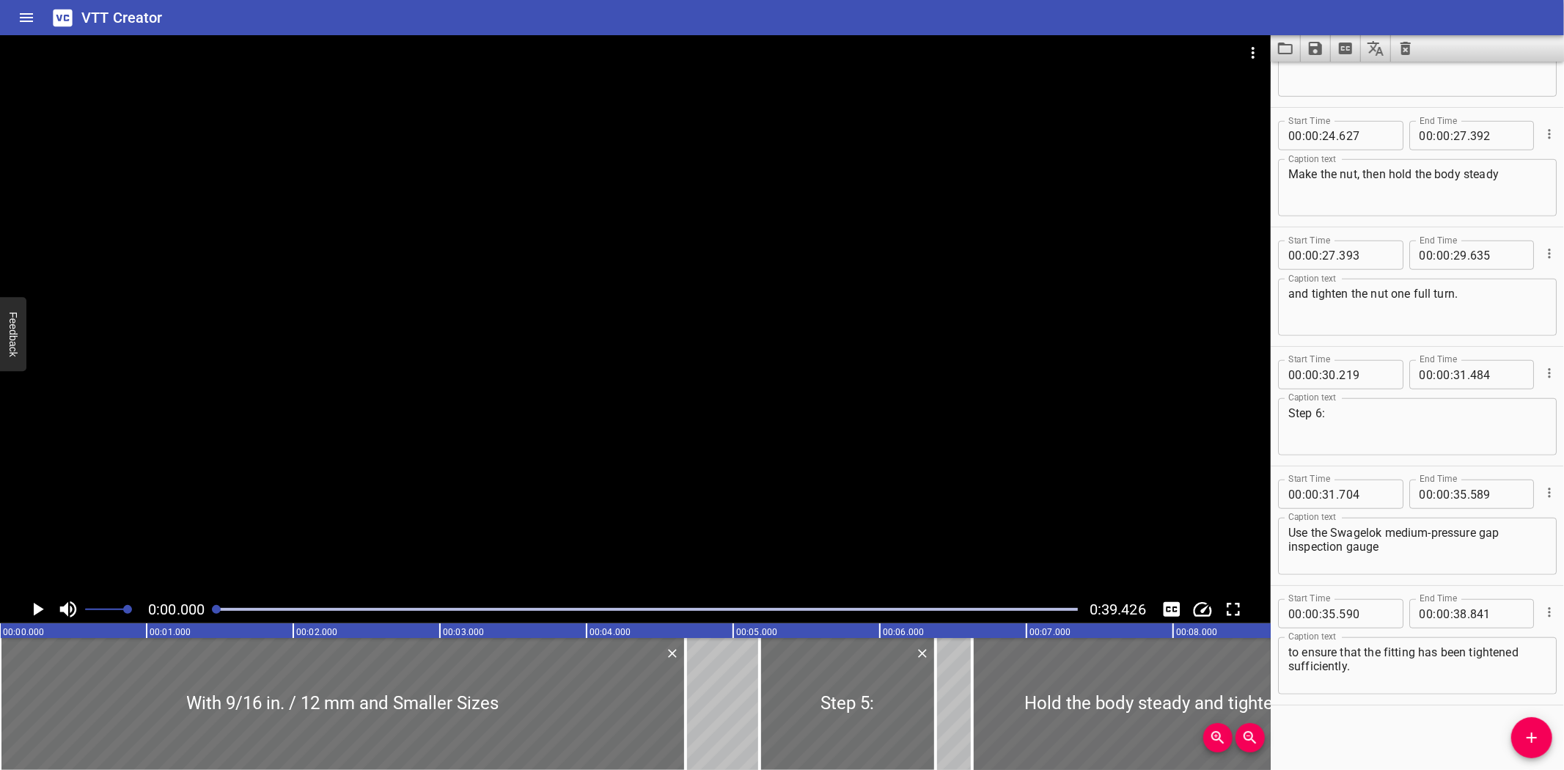
click at [1259, 17] on div "VTT Creator" at bounding box center [782, 17] width 1564 height 35
click at [1285, 41] on icon "Load captions from file" at bounding box center [1285, 49] width 18 height 18
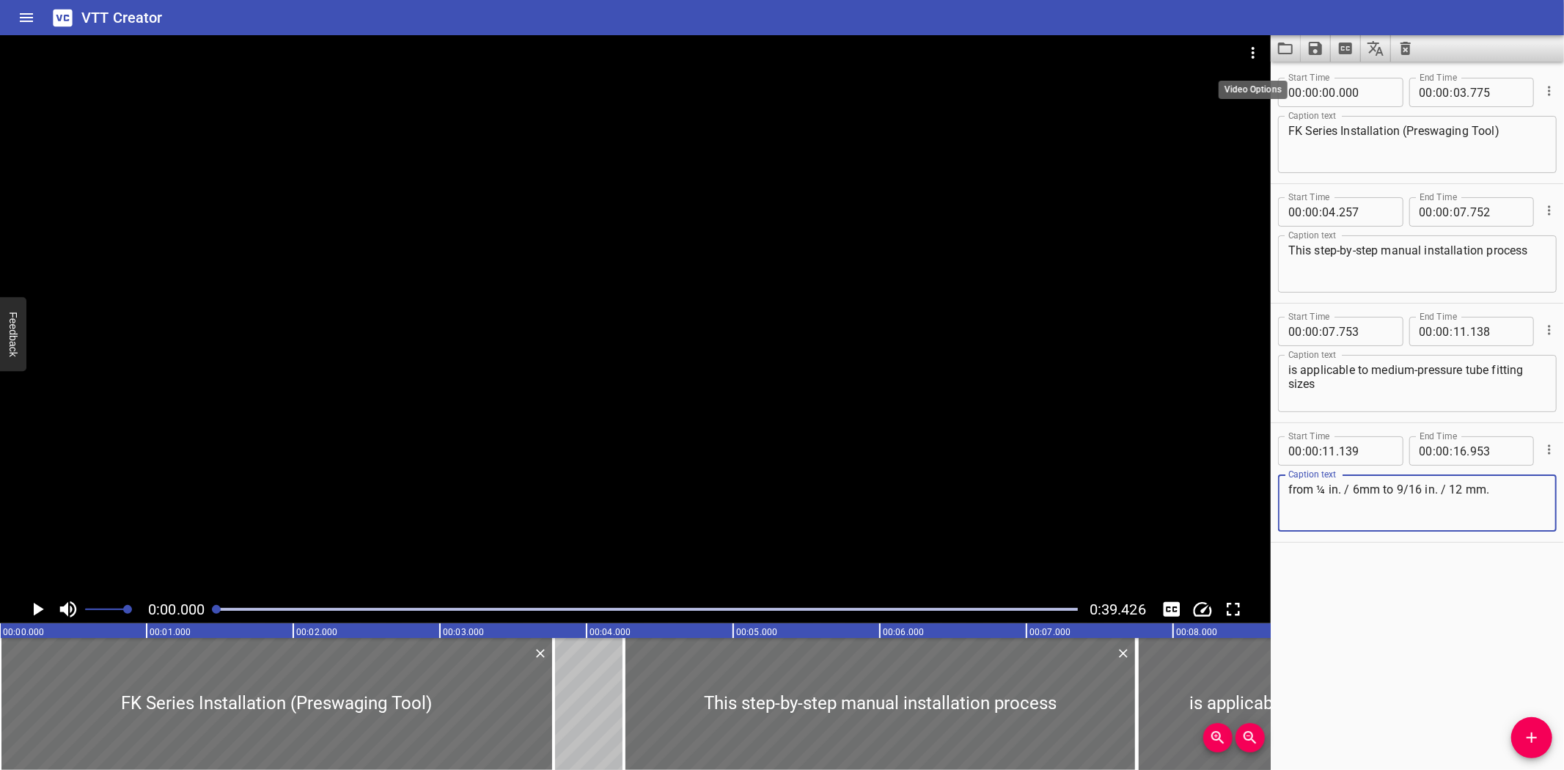
click at [1259, 44] on icon "Video Options" at bounding box center [1253, 53] width 18 height 18
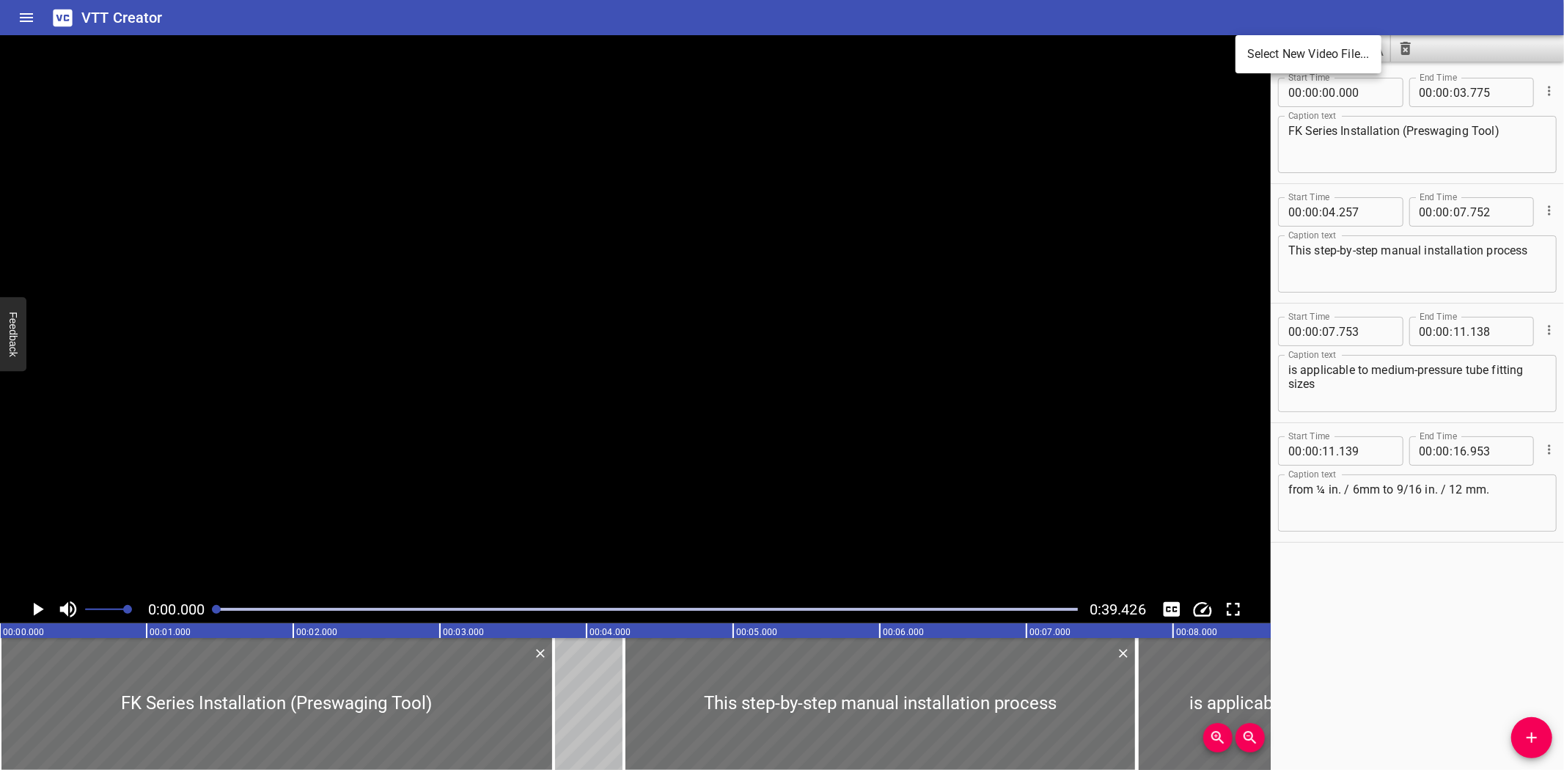
click at [1259, 44] on li "Select New Video File..." at bounding box center [1308, 54] width 146 height 26
click at [1316, 54] on icon "Save captions to file" at bounding box center [1314, 48] width 13 height 13
click at [1338, 78] on li "Save to VTT file" at bounding box center [1354, 80] width 108 height 26
click at [639, 23] on div "VTT Creator" at bounding box center [782, 17] width 1564 height 35
click at [1272, 49] on button "Load captions from file" at bounding box center [1285, 48] width 30 height 26
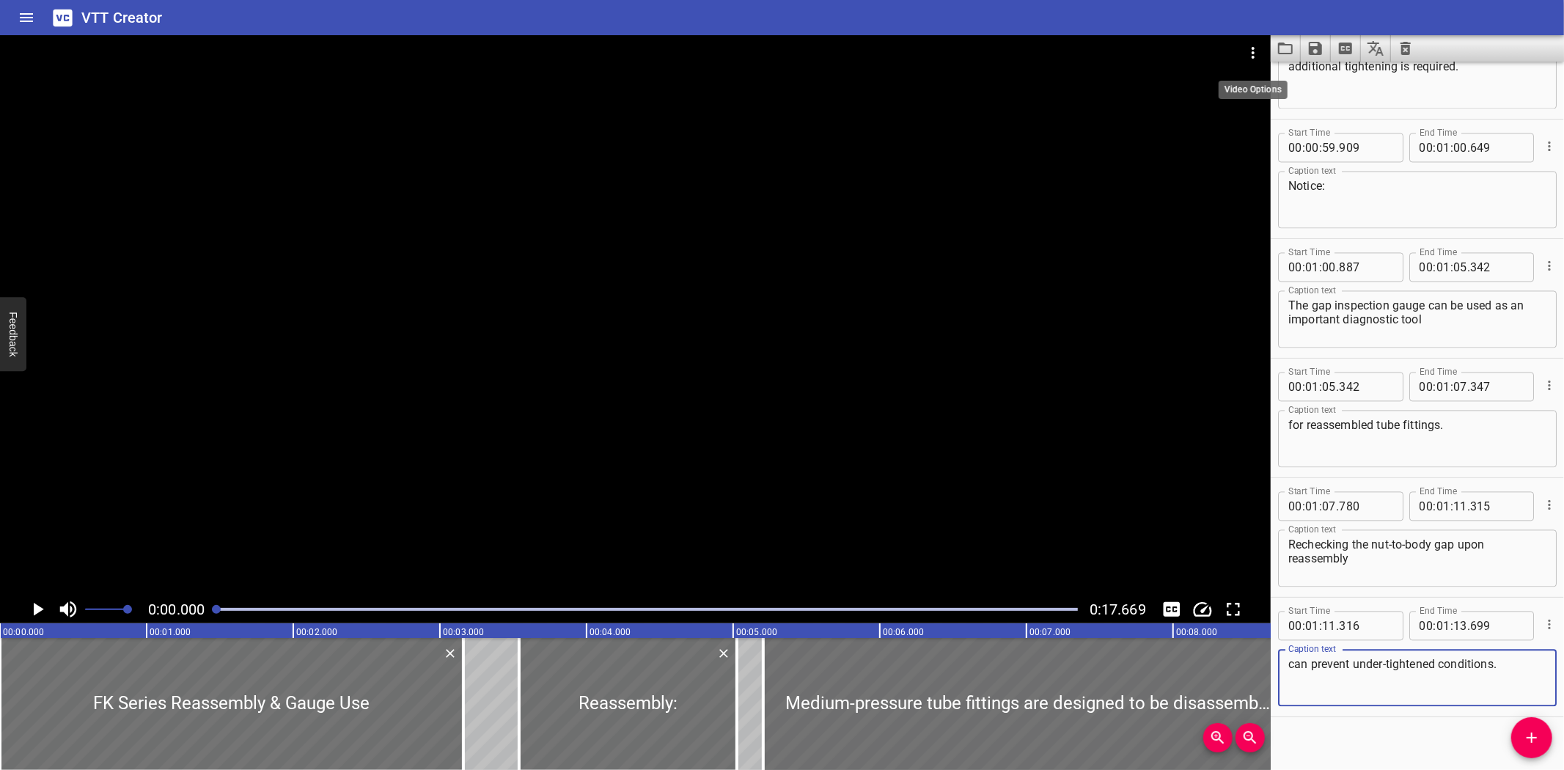
scroll to position [2465, 0]
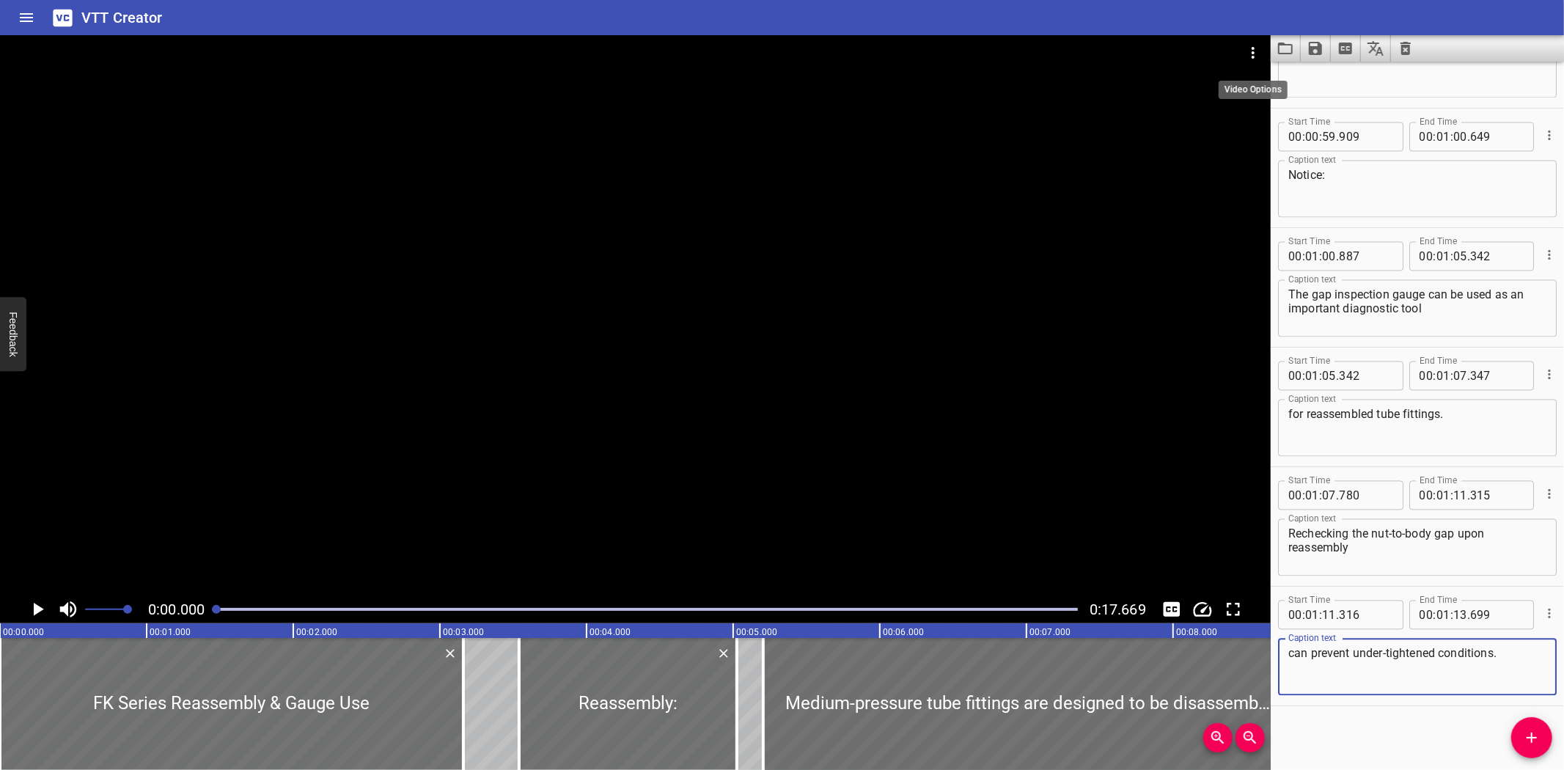
click at [1248, 48] on icon "Video Options" at bounding box center [1253, 53] width 18 height 18
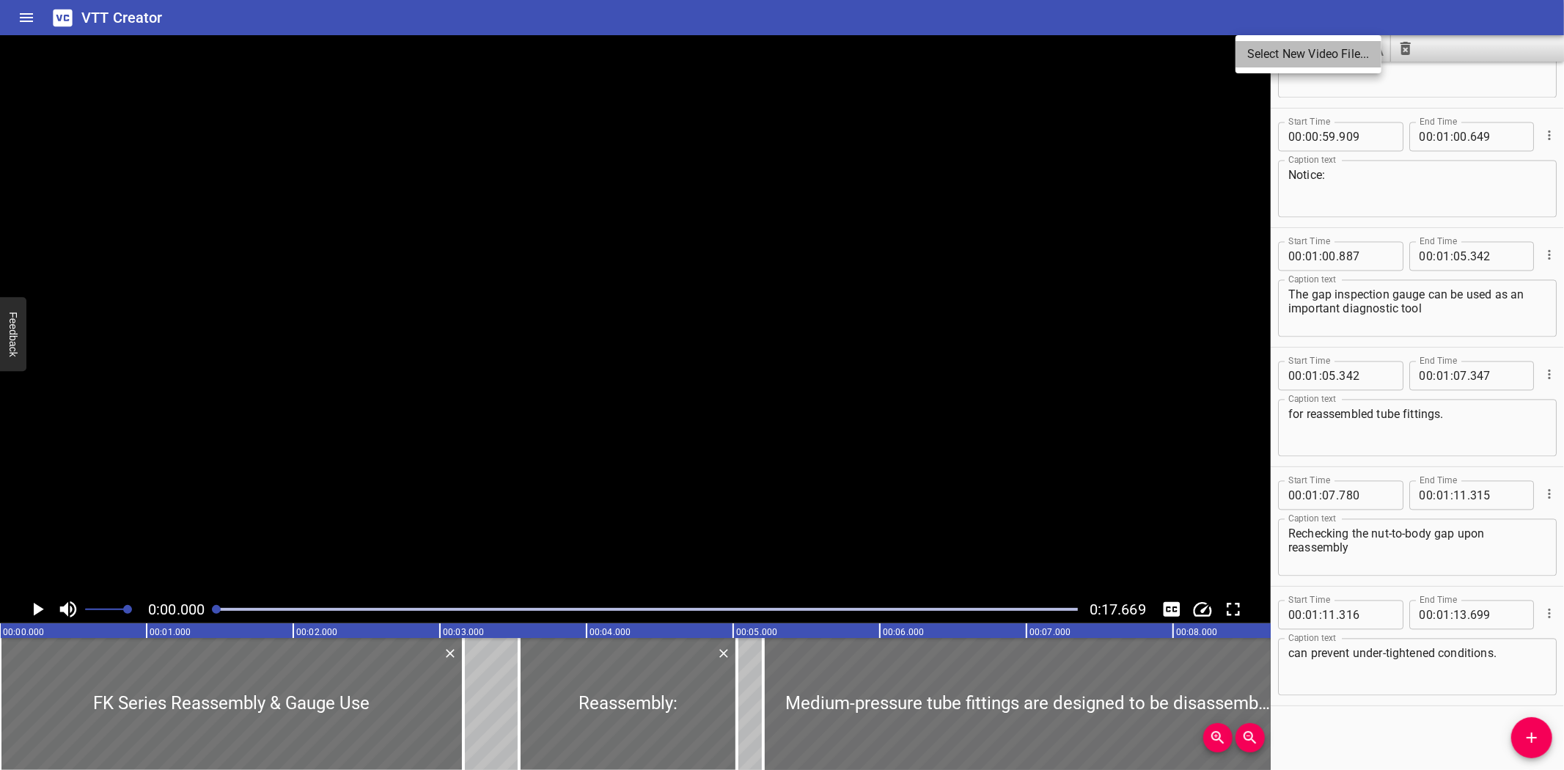
click at [1259, 60] on li "Select New Video File..." at bounding box center [1308, 54] width 146 height 26
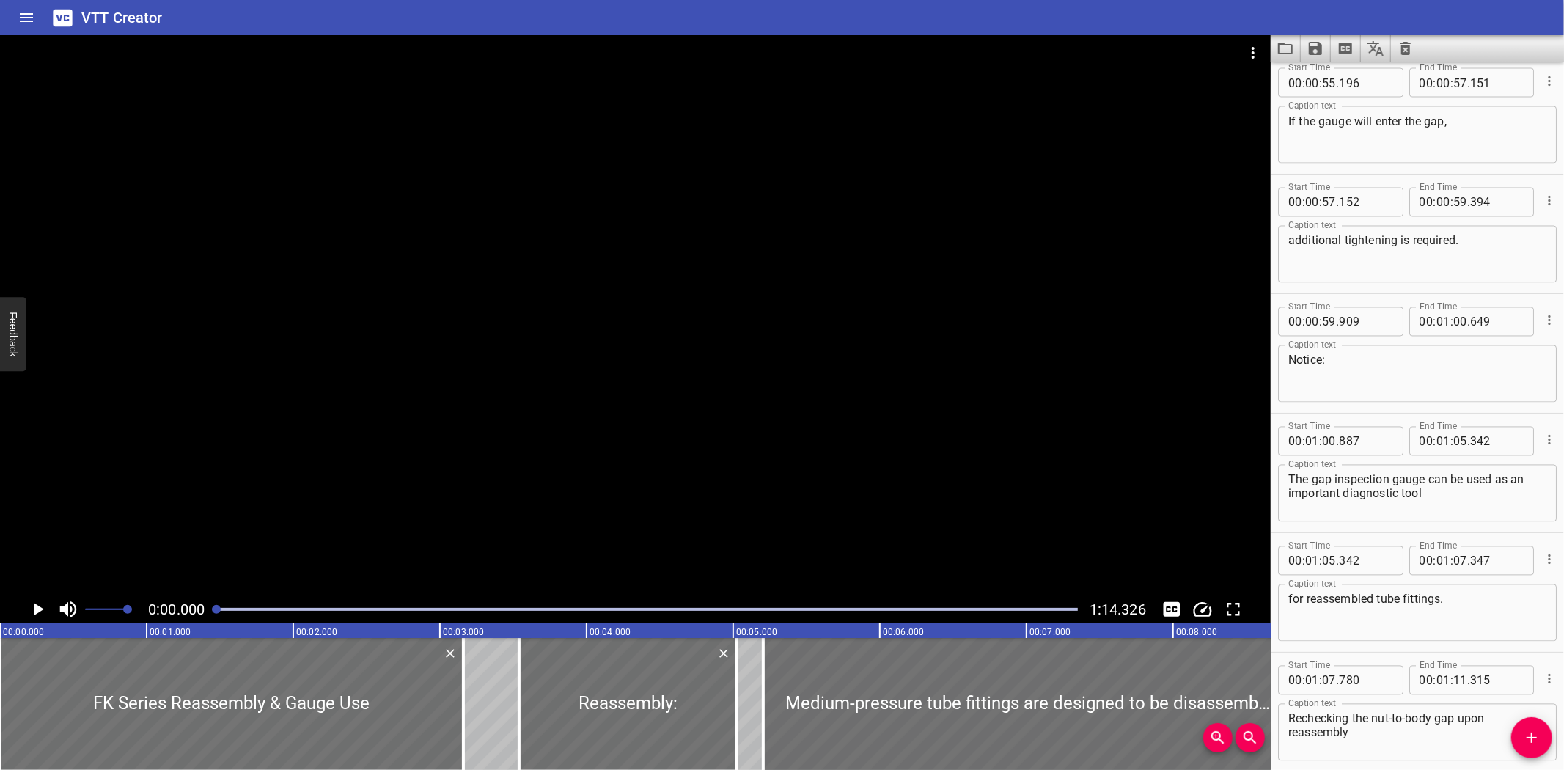
scroll to position [2275, 0]
click at [1316, 46] on icon "Save captions to file" at bounding box center [1314, 48] width 13 height 13
click at [1330, 70] on li "Save to VTT file" at bounding box center [1354, 80] width 108 height 26
click at [254, 18] on div "VTT Creator" at bounding box center [782, 17] width 1564 height 35
click at [1283, 45] on icon "Load captions from file" at bounding box center [1285, 49] width 15 height 12
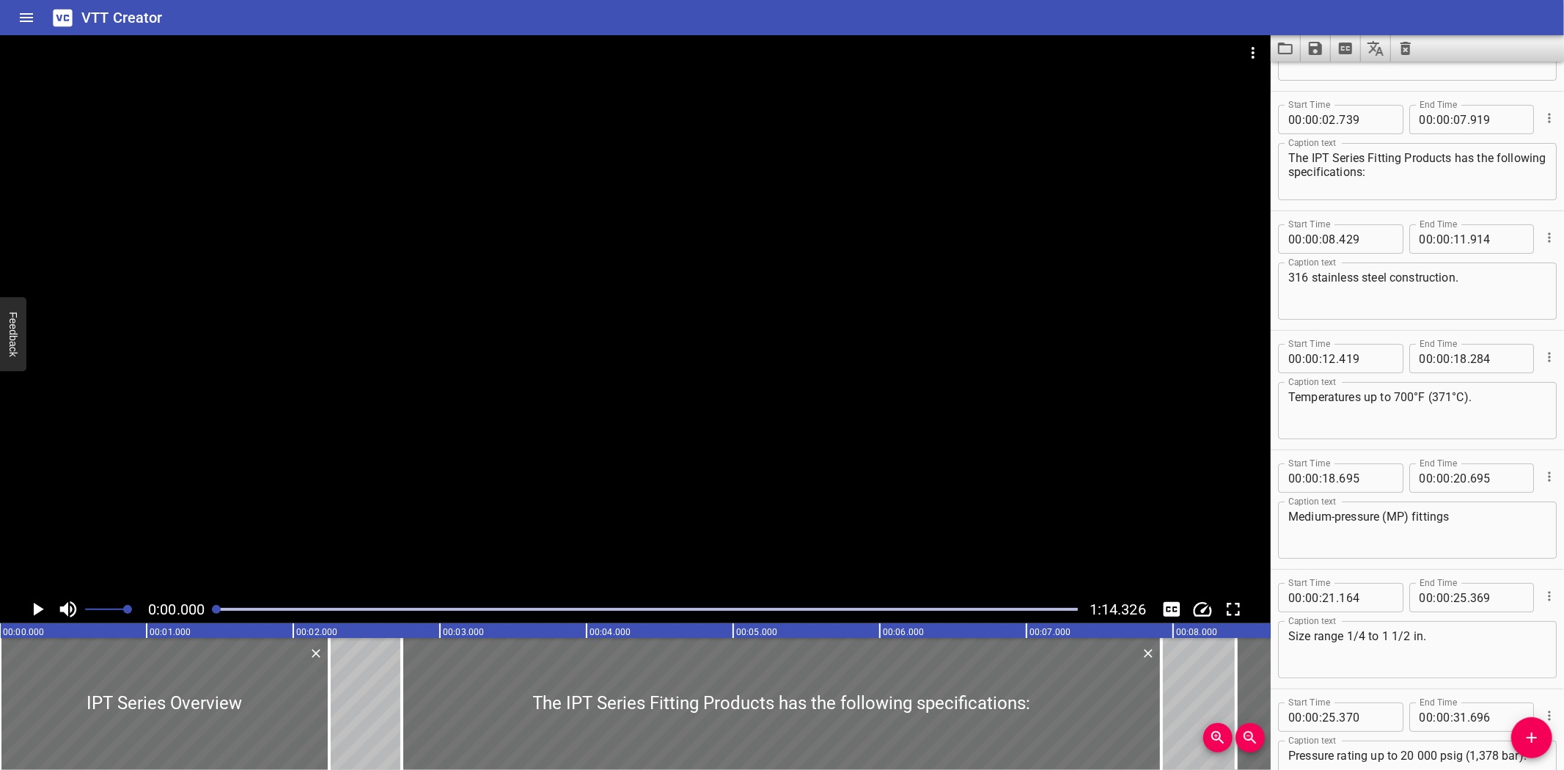
scroll to position [128, 0]
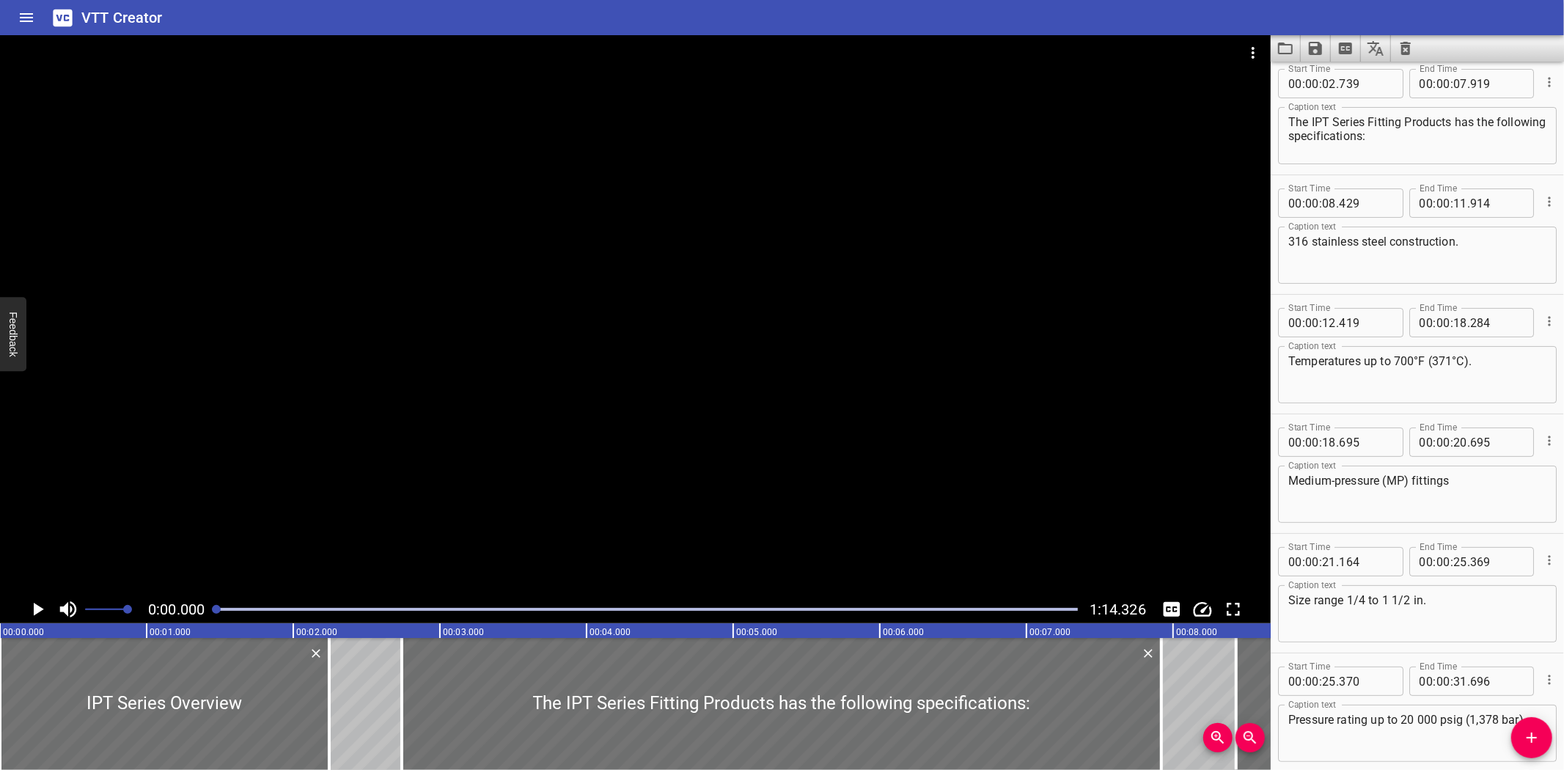
click at [1317, 45] on icon "Save captions to file" at bounding box center [1314, 48] width 13 height 13
click at [1356, 84] on li "Save to VTT file" at bounding box center [1354, 80] width 108 height 26
